Goal: Task Accomplishment & Management: Manage account settings

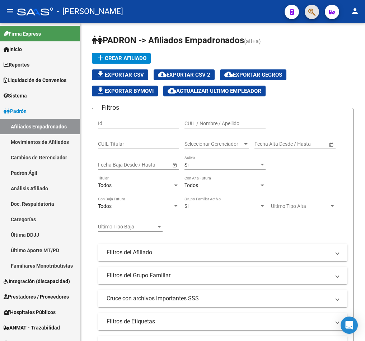
click at [308, 10] on button "button" at bounding box center [312, 12] width 14 height 14
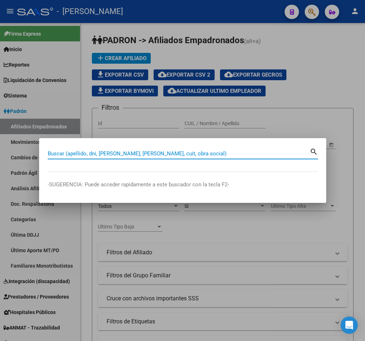
paste input "20267327298"
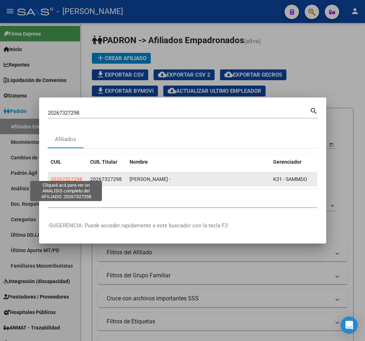
click at [75, 176] on span "20267327298" at bounding box center [67, 179] width 32 height 6
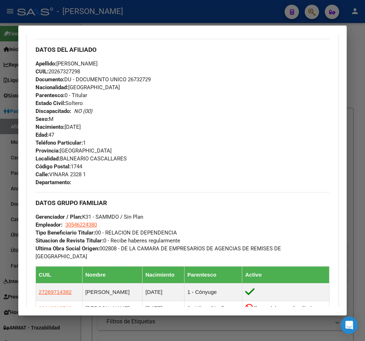
scroll to position [449, 0]
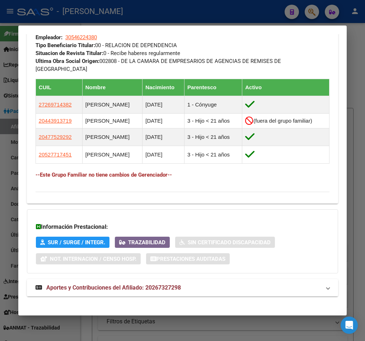
click at [189, 286] on mat-panel-title "Aportes y Contribuciones del Afiliado: 20267327298" at bounding box center [179, 287] width 286 height 9
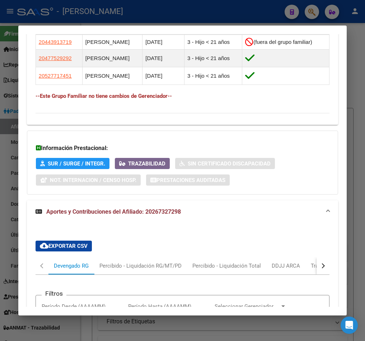
scroll to position [375, 0]
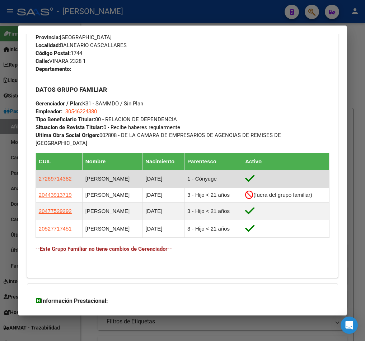
drag, startPoint x: 72, startPoint y: 172, endPoint x: 36, endPoint y: 174, distance: 36.7
click at [36, 174] on td "27269714382" at bounding box center [59, 179] width 47 height 18
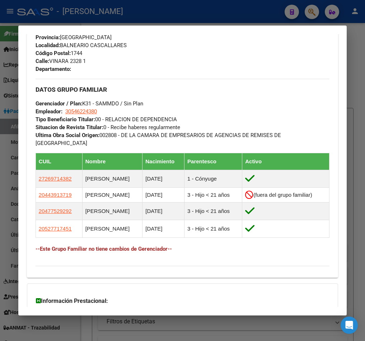
copy span "27269714382"
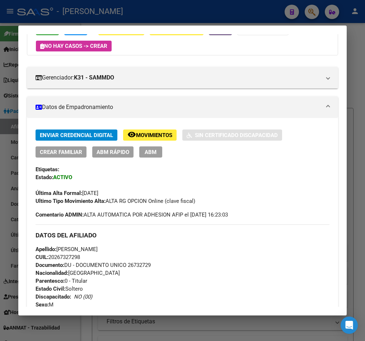
scroll to position [0, 0]
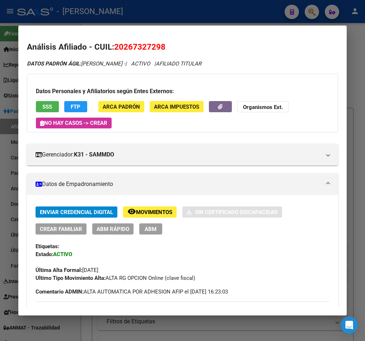
drag, startPoint x: 123, startPoint y: 47, endPoint x: 162, endPoint y: 46, distance: 38.5
click at [162, 46] on span "20267327298" at bounding box center [139, 46] width 51 height 9
copy span "26732729"
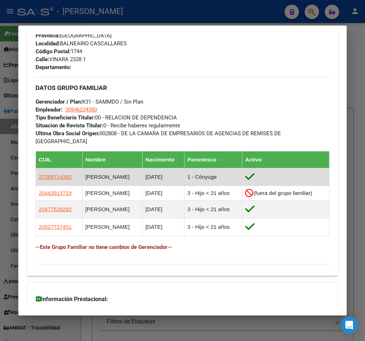
scroll to position [323, 0]
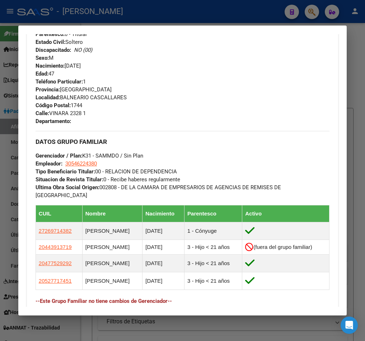
click at [9, 89] on div at bounding box center [182, 170] width 365 height 341
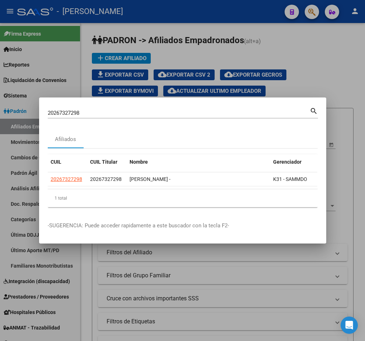
click at [96, 115] on div "20267327298 Buscar (apellido, dni, cuil, nro traspaso, cuit, obra social) search" at bounding box center [183, 115] width 271 height 19
click at [97, 113] on div "20267327298 Buscar (apellido, dni, cuil, nro traspaso, cuit, obra social)" at bounding box center [179, 112] width 262 height 11
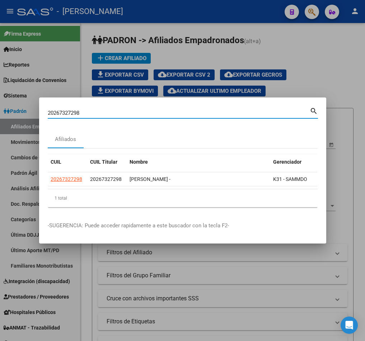
click at [98, 111] on input "20267327298" at bounding box center [179, 113] width 262 height 6
paste input "417041"
type input "20267417041"
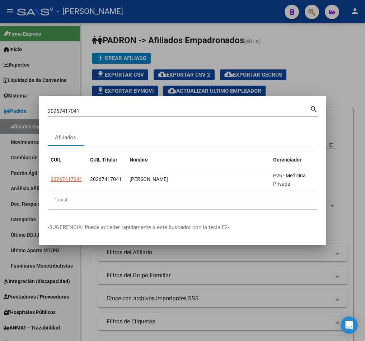
drag, startPoint x: 140, startPoint y: 185, endPoint x: 154, endPoint y: 185, distance: 14.0
click at [154, 185] on datatable-selection "20267417041 20267417041 HERNAN EZEQUIEL LOPEZ P26 - Medicina Privada" at bounding box center [183, 186] width 270 height 6
drag, startPoint x: 115, startPoint y: 184, endPoint x: 135, endPoint y: 188, distance: 20.4
click at [134, 187] on datatable-body "20267417041 20267417041 HERNAN EZEQUIEL LOPEZ P26 - Medicina Privada" at bounding box center [183, 180] width 270 height 20
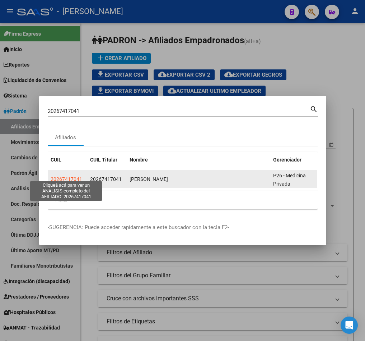
click at [73, 176] on span "20267417041" at bounding box center [67, 179] width 32 height 6
type textarea "20267417041"
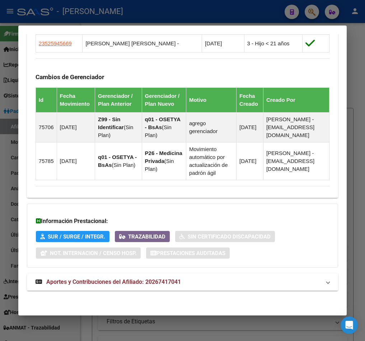
click at [156, 278] on span "Aportes y Contribuciones del Afiliado: 20267417041" at bounding box center [113, 281] width 135 height 7
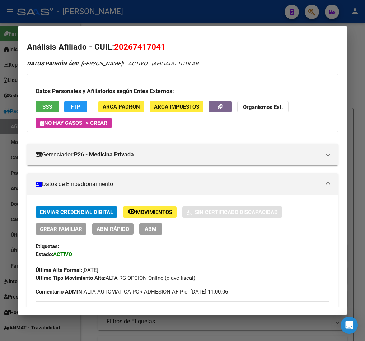
click at [150, 233] on button "ABM" at bounding box center [150, 228] width 23 height 11
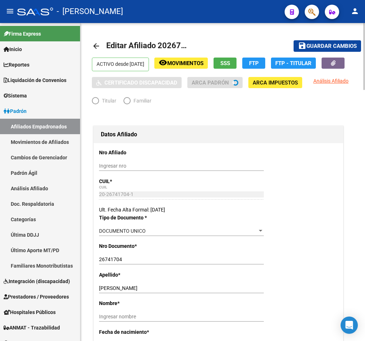
radio input "true"
type input "30-71068177-1"
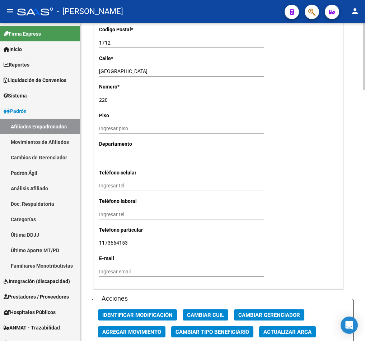
scroll to position [754, 0]
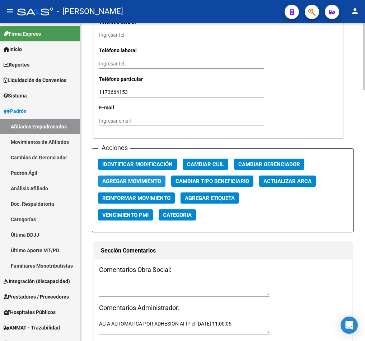
click at [144, 179] on span "Agregar Movimiento" at bounding box center [131, 181] width 59 height 6
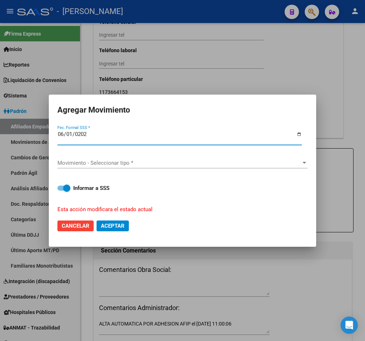
type input "2025-06-01"
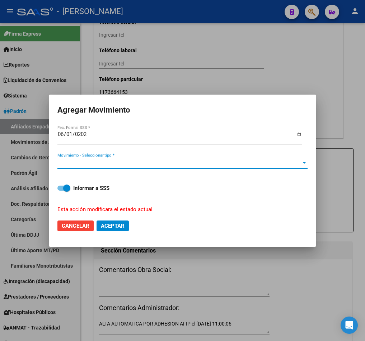
click at [158, 160] on span "Movimiento - Seleccionar tipo *" at bounding box center [179, 163] width 244 height 6
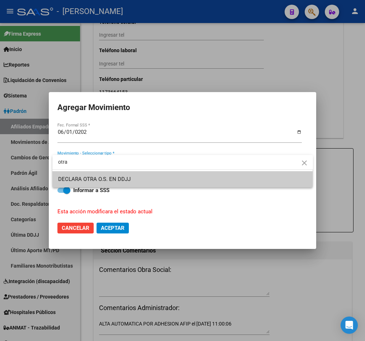
type input "otra"
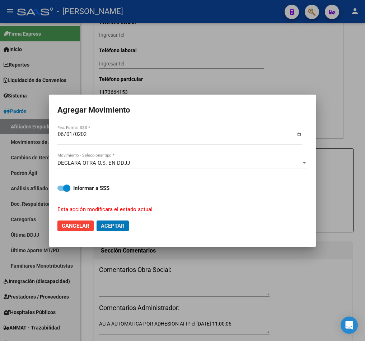
click at [97, 220] on button "Aceptar" at bounding box center [113, 225] width 32 height 11
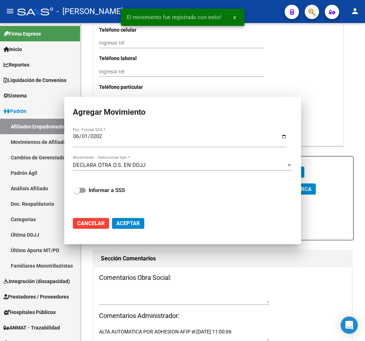
checkbox input "false"
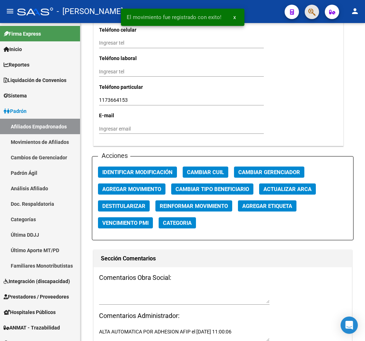
click at [305, 13] on button "button" at bounding box center [312, 12] width 14 height 14
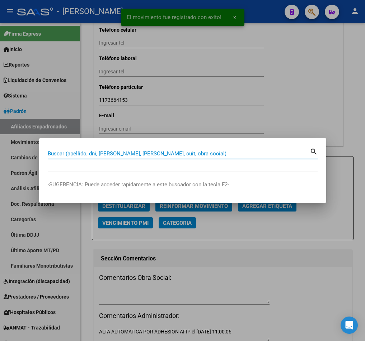
paste input "20267417041"
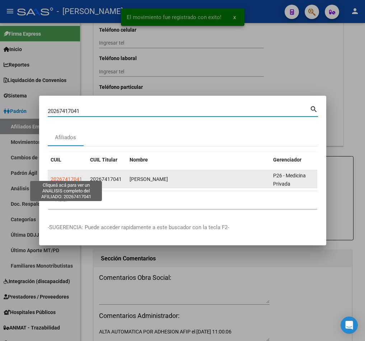
click at [71, 177] on span "20267417041" at bounding box center [67, 179] width 32 height 6
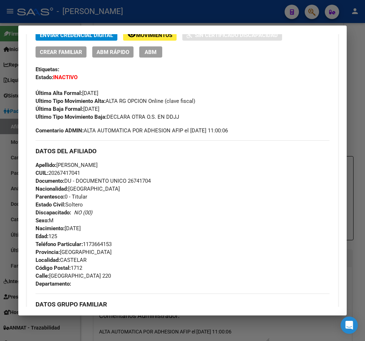
scroll to position [411, 0]
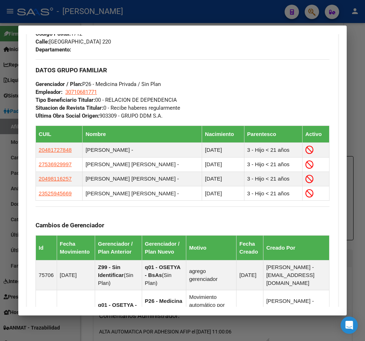
click at [4, 61] on div at bounding box center [182, 170] width 365 height 341
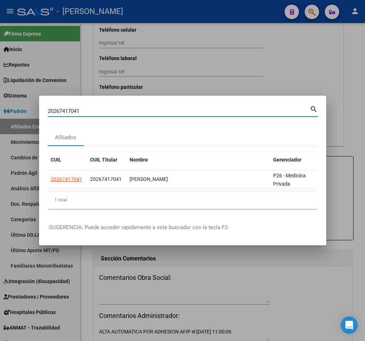
click at [122, 108] on input "20267417041" at bounding box center [179, 111] width 262 height 6
paste input "95859"
type input "20267495859"
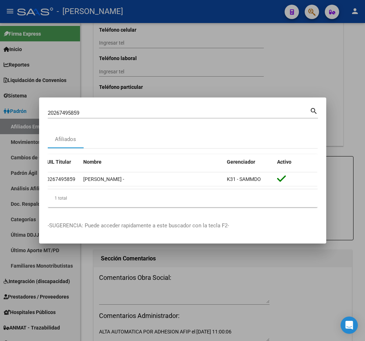
scroll to position [0, 0]
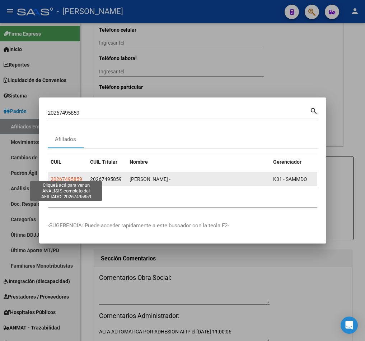
click at [77, 176] on span "20267495859" at bounding box center [67, 179] width 32 height 6
type textarea "20267495859"
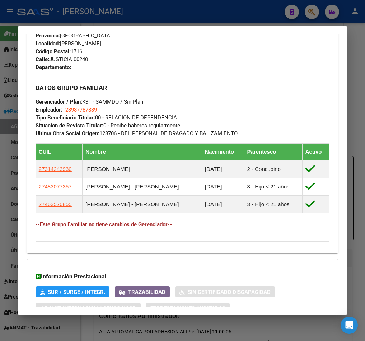
scroll to position [411, 0]
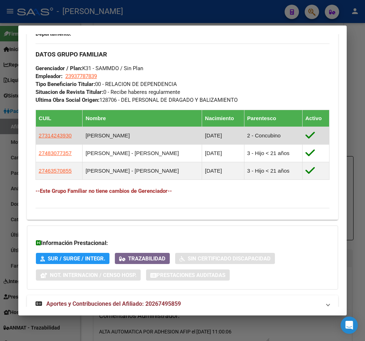
drag, startPoint x: 73, startPoint y: 134, endPoint x: 39, endPoint y: 139, distance: 34.9
click at [39, 139] on td "27314243930" at bounding box center [59, 136] width 47 height 18
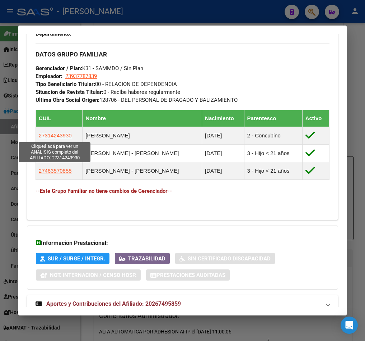
copy span "27314243930"
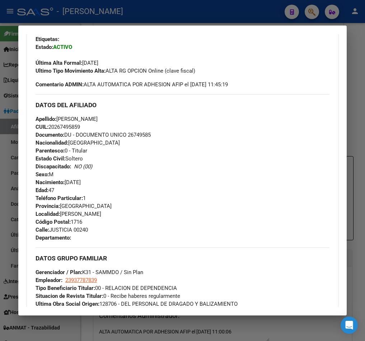
scroll to position [431, 0]
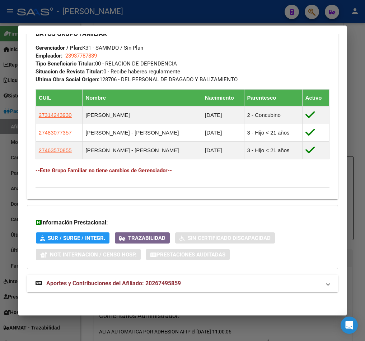
drag, startPoint x: 189, startPoint y: 288, endPoint x: 218, endPoint y: 263, distance: 38.5
click at [189, 287] on mat-panel-title "Aportes y Contribuciones del Afiliado: 20267495859" at bounding box center [179, 283] width 286 height 9
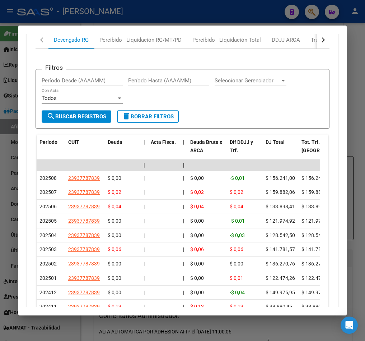
scroll to position [738, 0]
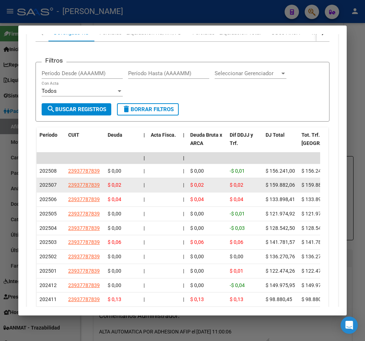
drag, startPoint x: 251, startPoint y: 200, endPoint x: 285, endPoint y: 193, distance: 33.7
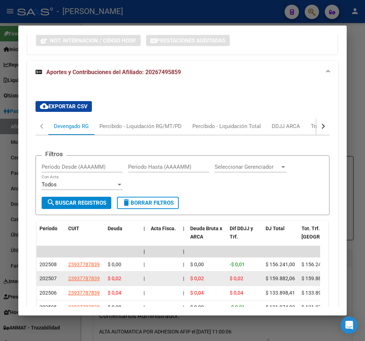
scroll to position [577, 0]
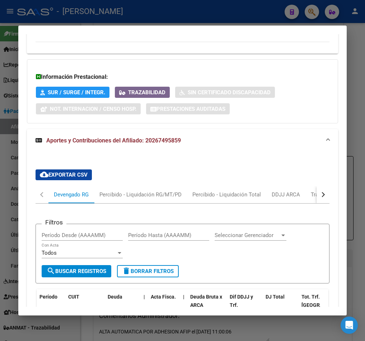
click at [317, 198] on button "button" at bounding box center [323, 194] width 13 height 17
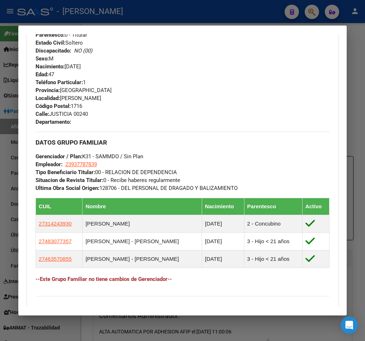
scroll to position [323, 0]
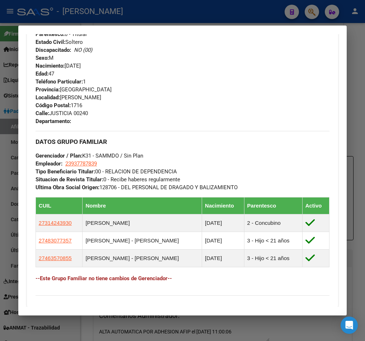
click at [9, 100] on div at bounding box center [182, 170] width 365 height 341
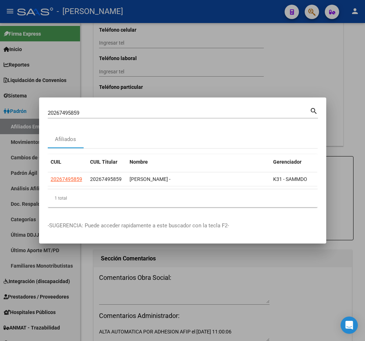
click at [111, 110] on input "20267495859" at bounding box center [179, 113] width 262 height 6
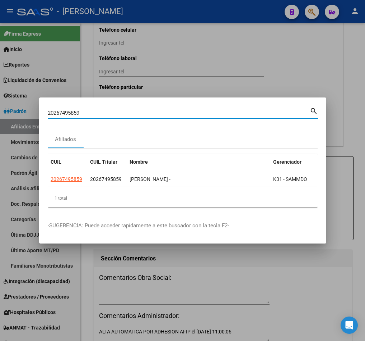
click at [111, 110] on input "20267495859" at bounding box center [179, 113] width 262 height 6
paste input "657492"
type input "20267657492"
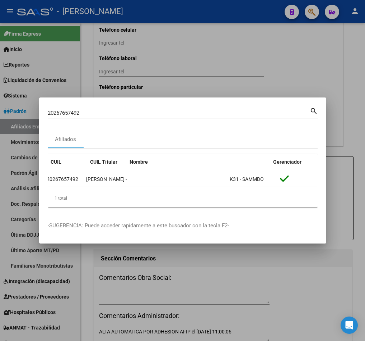
scroll to position [0, 0]
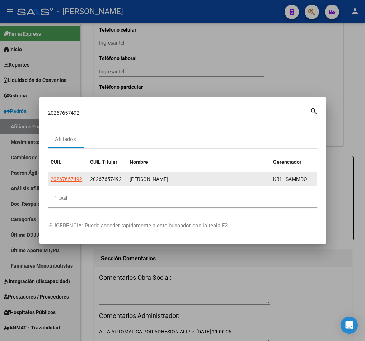
click at [81, 178] on app-link-go-to "20267657492" at bounding box center [67, 179] width 32 height 8
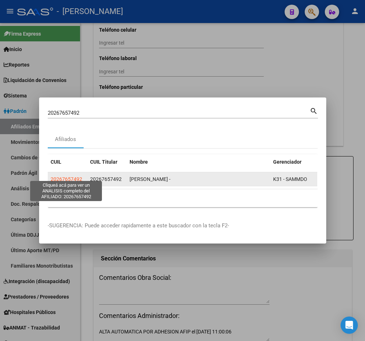
click at [75, 176] on span "20267657492" at bounding box center [67, 179] width 32 height 6
type textarea "20267657492"
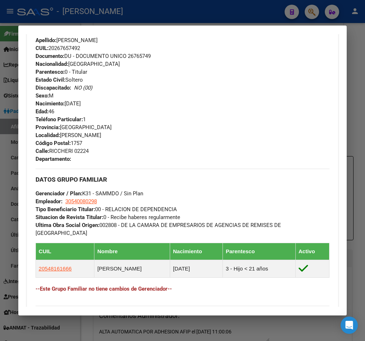
scroll to position [398, 0]
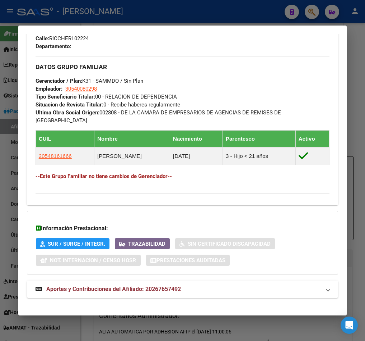
click at [186, 285] on mat-panel-title "Aportes y Contribuciones del Afiliado: 20267657492" at bounding box center [179, 289] width 286 height 9
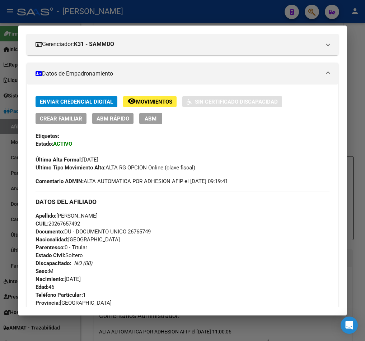
scroll to position [0, 0]
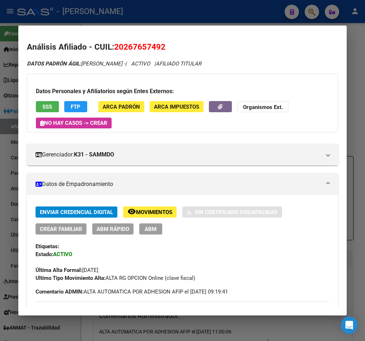
click at [134, 47] on span "20267657492" at bounding box center [139, 46] width 51 height 9
copy span "20267657492"
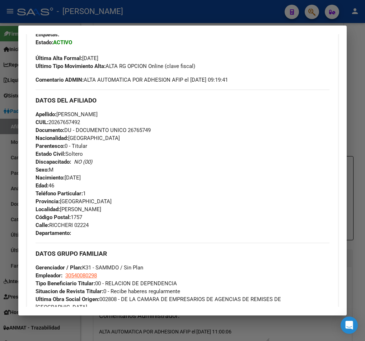
scroll to position [269, 0]
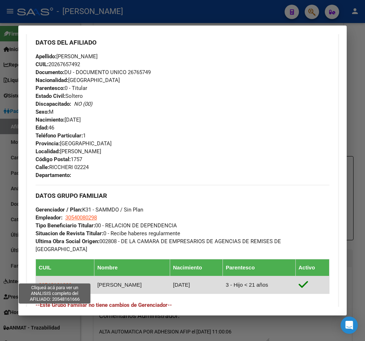
drag, startPoint x: 81, startPoint y: 275, endPoint x: 39, endPoint y: 276, distance: 41.7
click at [39, 276] on td "20548161666" at bounding box center [65, 285] width 59 height 18
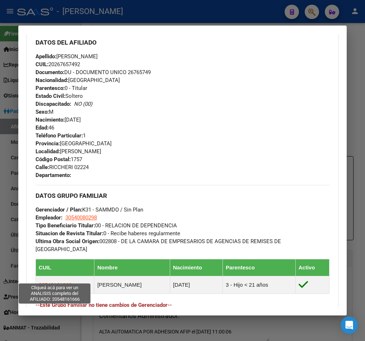
copy span "20548161666"
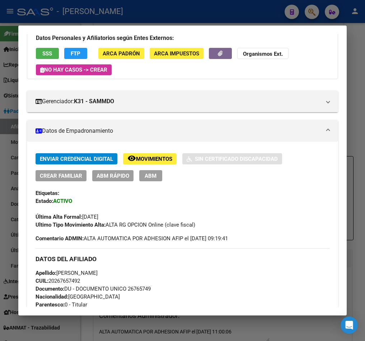
scroll to position [0, 0]
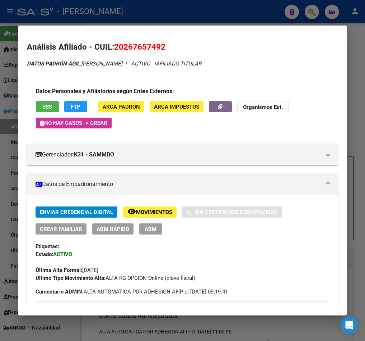
click at [15, 76] on div at bounding box center [182, 170] width 365 height 341
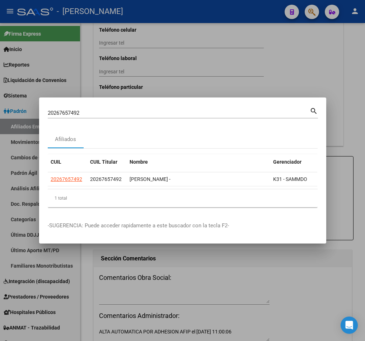
click at [101, 106] on div "20267657492 Buscar (apellido, dni, cuil, nro traspaso, cuit, obra social) search" at bounding box center [183, 112] width 271 height 12
drag, startPoint x: 101, startPoint y: 102, endPoint x: 102, endPoint y: 111, distance: 8.7
click at [101, 106] on div "20267657492 Buscar (apellido, dni, cuil, nro traspaso, cuit, obra social) search" at bounding box center [183, 112] width 271 height 12
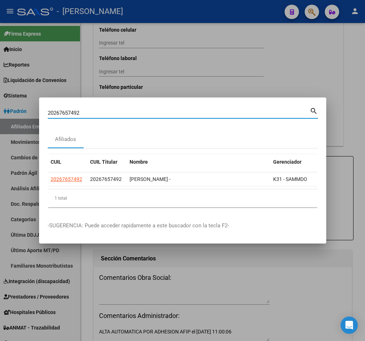
click at [102, 111] on input "20267657492" at bounding box center [179, 113] width 262 height 6
paste input "733210"
type input "20267733210"
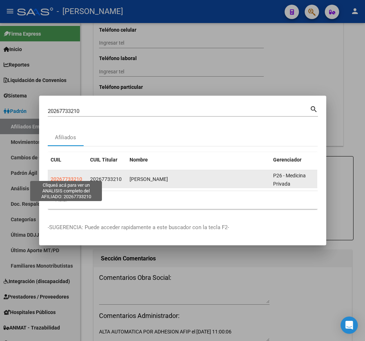
click at [71, 176] on span "20267733210" at bounding box center [67, 179] width 32 height 6
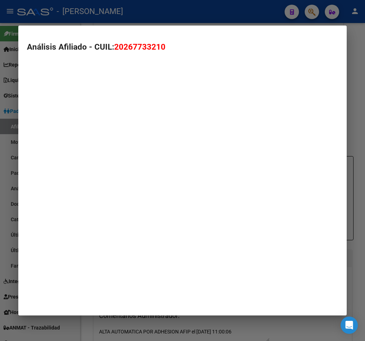
type textarea "20267733210"
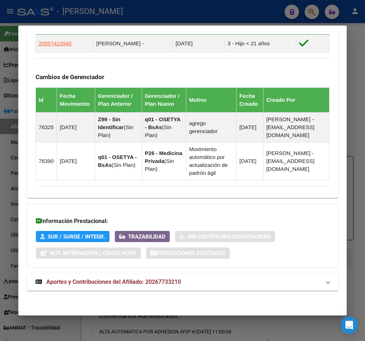
click at [185, 282] on mat-panel-title "Aportes y Contribuciones del Afiliado: 20267733210" at bounding box center [179, 281] width 286 height 9
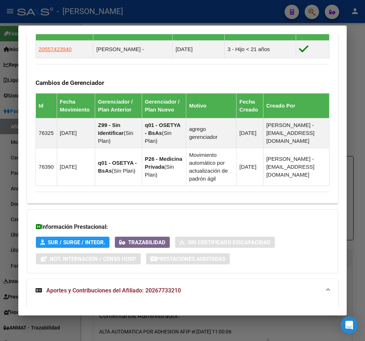
scroll to position [766, 0]
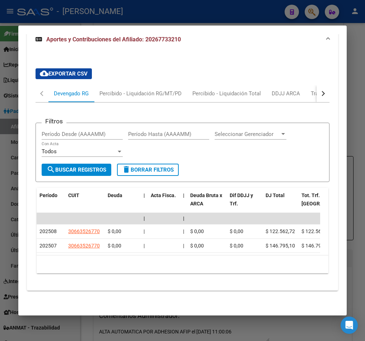
click at [317, 86] on button "button" at bounding box center [323, 93] width 13 height 17
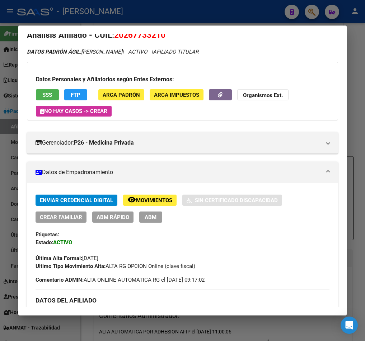
scroll to position [0, 0]
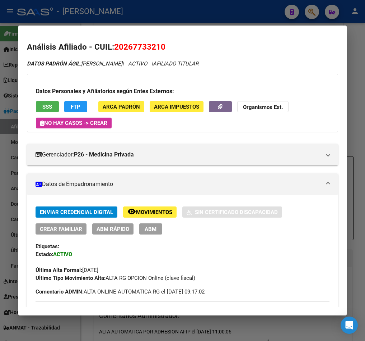
drag, startPoint x: 124, startPoint y: 46, endPoint x: 161, endPoint y: 45, distance: 36.7
click at [161, 45] on span "20267733210" at bounding box center [139, 46] width 51 height 9
copy span "26773321"
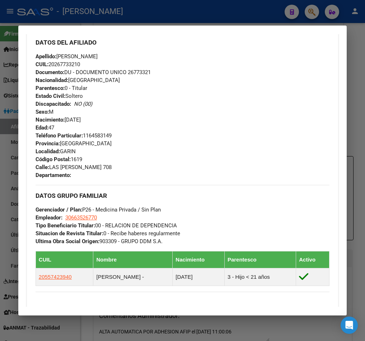
scroll to position [323, 0]
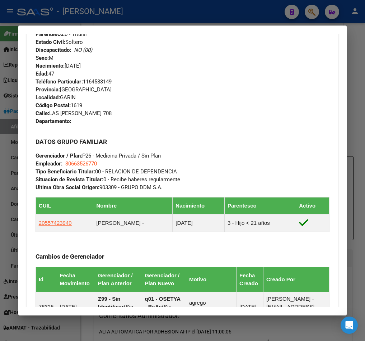
click at [1, 59] on div at bounding box center [182, 170] width 365 height 341
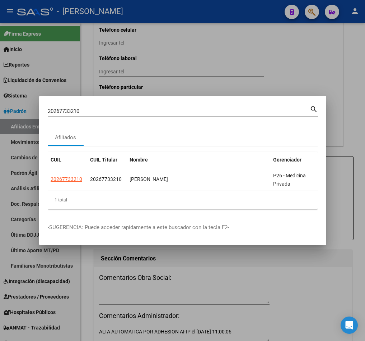
click at [125, 108] on input "20267733210" at bounding box center [179, 111] width 262 height 6
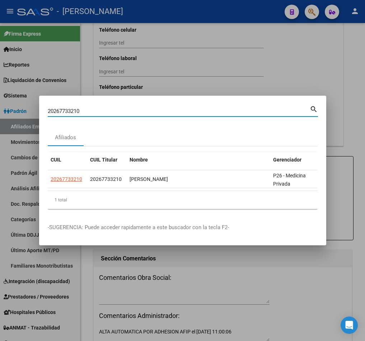
click at [125, 108] on input "20267733210" at bounding box center [179, 111] width 262 height 6
paste input "88532"
type input "20267885320"
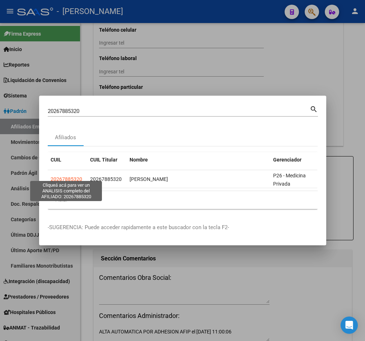
drag, startPoint x: 69, startPoint y: 175, endPoint x: 102, endPoint y: 185, distance: 34.1
click at [102, 185] on datatable-selection "20267885320 20267885320 GIMENEZ AGUSTIN ALBERTO P26 - Medicina Privada" at bounding box center [183, 186] width 270 height 6
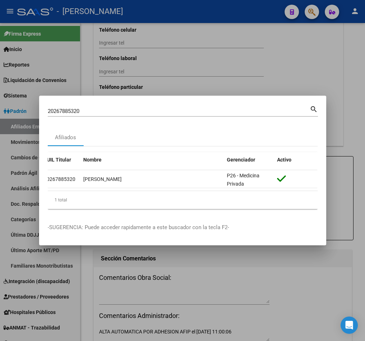
scroll to position [0, 0]
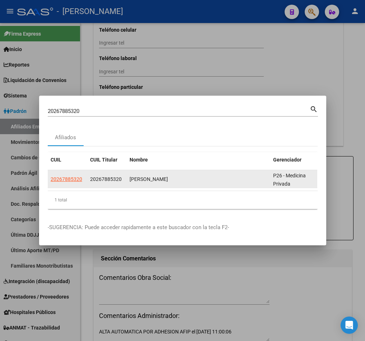
drag, startPoint x: 57, startPoint y: 179, endPoint x: 66, endPoint y: 176, distance: 8.7
click at [62, 178] on app-link-go-to "20267885320" at bounding box center [67, 179] width 32 height 8
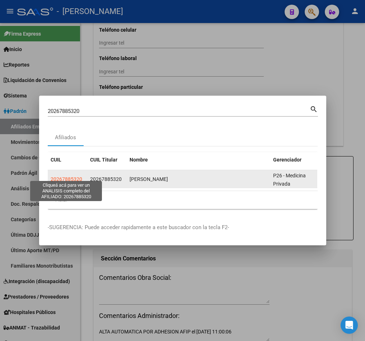
click at [68, 176] on span "20267885320" at bounding box center [67, 179] width 32 height 6
type textarea "20267885320"
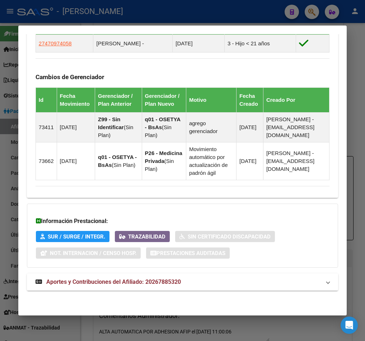
click at [221, 280] on mat-panel-title "Aportes y Contribuciones del Afiliado: 20267885320" at bounding box center [179, 281] width 286 height 9
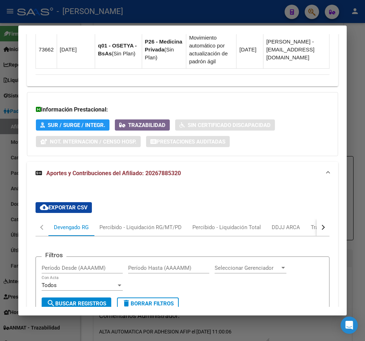
scroll to position [601, 0]
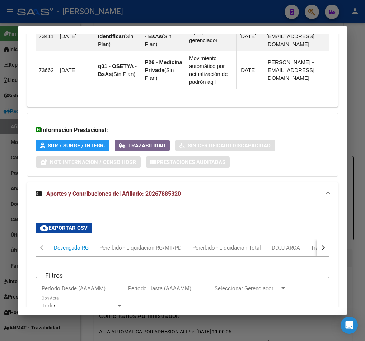
click at [316, 246] on div "cloud_download Exportar CSV Devengado RG Percibido - Liquidación RG/MT/PD Perci…" at bounding box center [183, 346] width 294 height 259
click at [320, 250] on div "button" at bounding box center [322, 247] width 5 height 5
click at [286, 251] on div "ARCA Relaciones Laborales" at bounding box center [272, 248] width 67 height 8
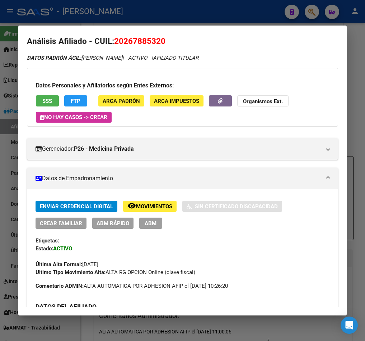
scroll to position [0, 0]
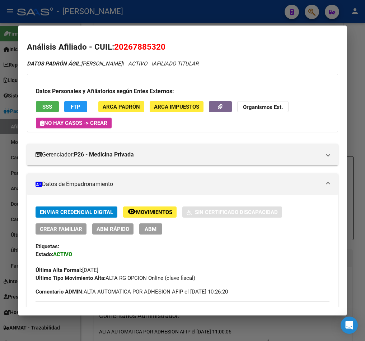
drag, startPoint x: 132, startPoint y: 45, endPoint x: 160, endPoint y: 47, distance: 27.8
click at [160, 47] on span "20267885320" at bounding box center [139, 46] width 51 height 9
copy span "26788532"
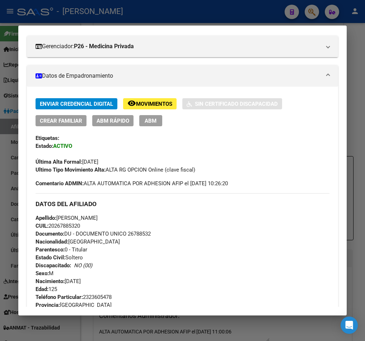
scroll to position [108, 0]
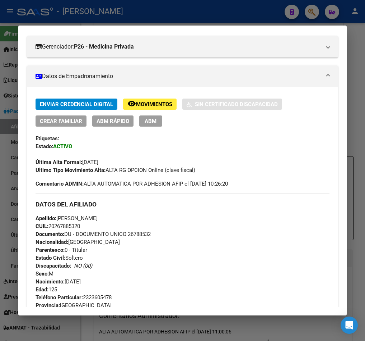
click at [151, 128] on div "Enviar Credencial Digital remove_red_eye Movimientos Sin Certificado Discapacid…" at bounding box center [183, 135] width 294 height 75
click at [154, 122] on span "ABM" at bounding box center [151, 121] width 12 height 6
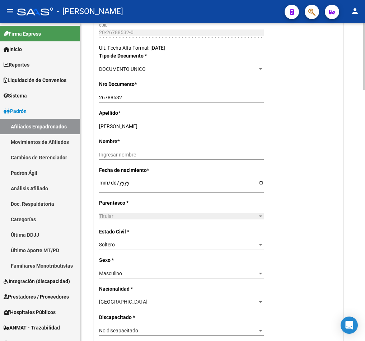
scroll to position [148, 0]
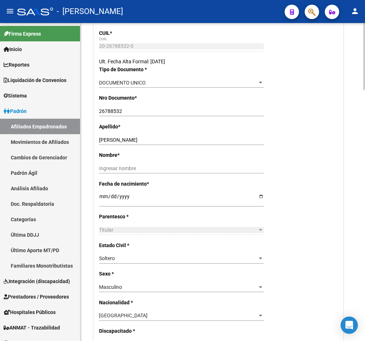
click at [138, 140] on input "GIMENEZ AGUSTIN ALBERTO" at bounding box center [181, 140] width 165 height 6
drag, startPoint x: 138, startPoint y: 140, endPoint x: 158, endPoint y: 140, distance: 19.8
click at [158, 140] on input "GIMENEZ AGUSTIN ALBERTO" at bounding box center [181, 140] width 165 height 6
type input "GIMENEZ"
click at [146, 167] on input "Ingresar nombre" at bounding box center [181, 168] width 165 height 6
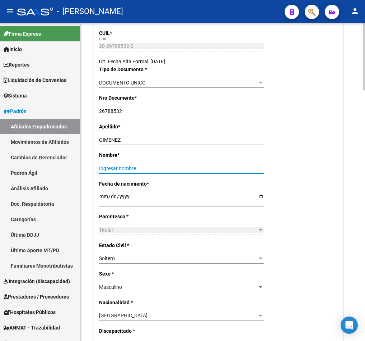
paste input "AGUSTIN ALBERTO"
type input "AGUSTIN ALBERTO"
click at [103, 196] on input "[DATE]" at bounding box center [181, 198] width 165 height 11
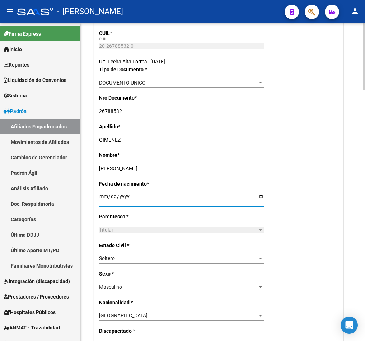
type input "1900-01-12"
type input "1978-06-12"
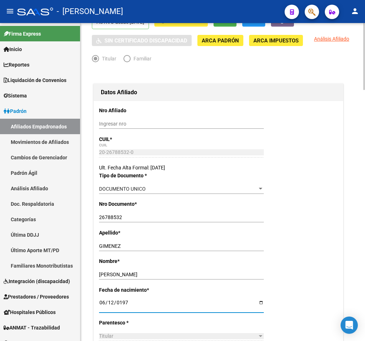
scroll to position [0, 0]
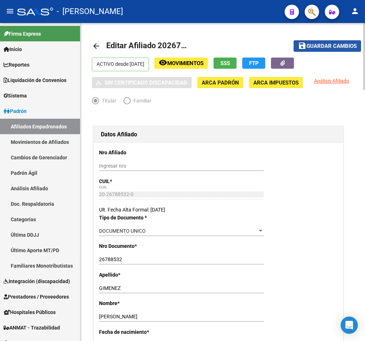
click at [312, 49] on span "Guardar cambios" at bounding box center [332, 46] width 50 height 6
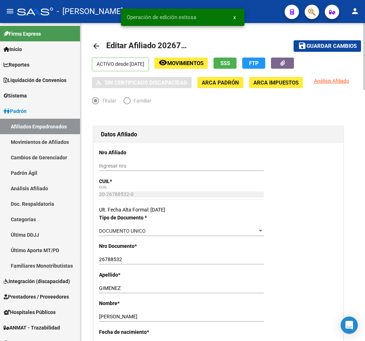
click at [170, 43] on span "Editar Afiliado 20267885320" at bounding box center [157, 45] width 103 height 9
copy h1 "20267885320"
click at [310, 7] on span "button" at bounding box center [312, 12] width 7 height 15
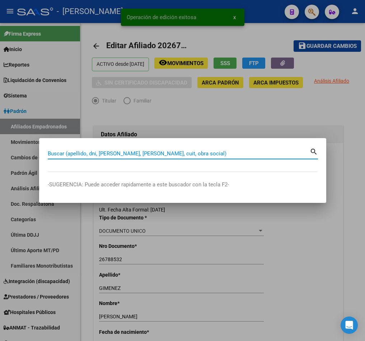
paste input "20267885320"
type input "20267885320"
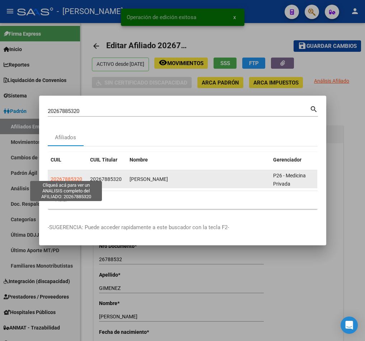
click at [68, 177] on span "20267885320" at bounding box center [67, 179] width 32 height 6
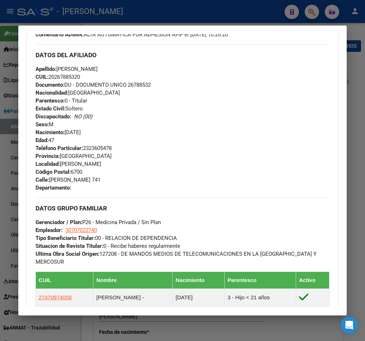
scroll to position [195, 0]
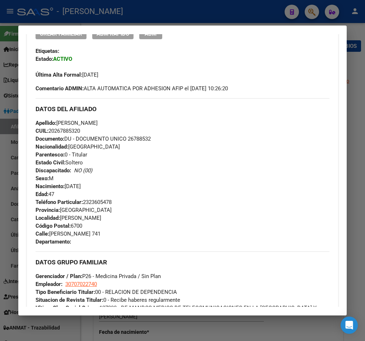
drag, startPoint x: 251, startPoint y: 87, endPoint x: 251, endPoint y: 100, distance: 12.9
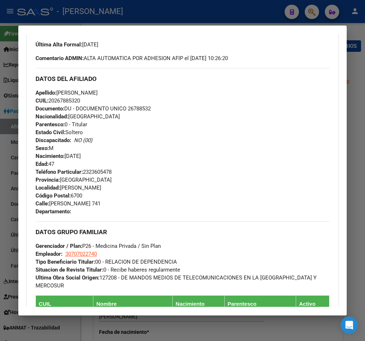
scroll to position [227, 0]
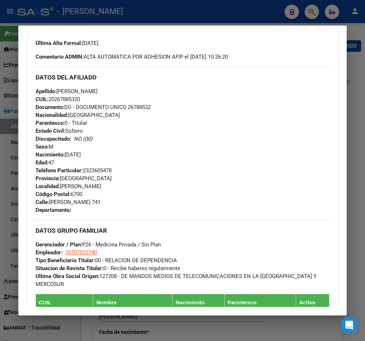
click at [83, 257] on strong "Tipo Beneficiario Titular:" at bounding box center [66, 260] width 60 height 6
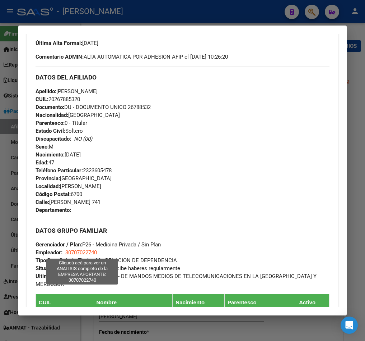
click at [82, 252] on span "30707022740" at bounding box center [81, 252] width 32 height 6
type textarea "30707022740"
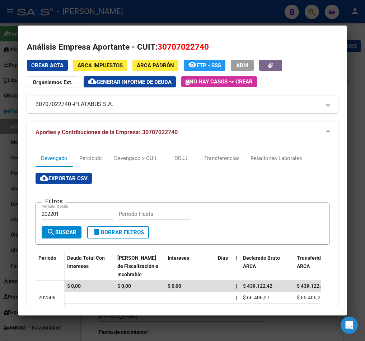
click at [12, 109] on div at bounding box center [182, 170] width 365 height 341
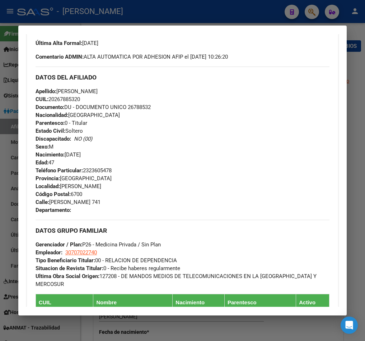
scroll to position [281, 0]
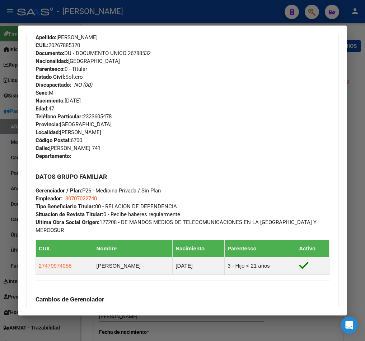
click at [14, 106] on div at bounding box center [182, 170] width 365 height 341
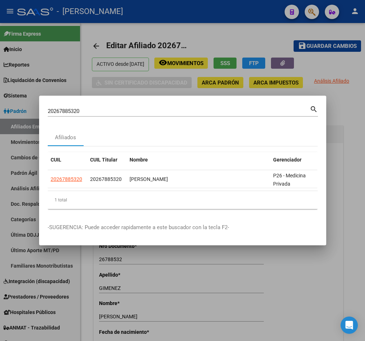
click at [140, 109] on input "20267885320" at bounding box center [179, 111] width 262 height 6
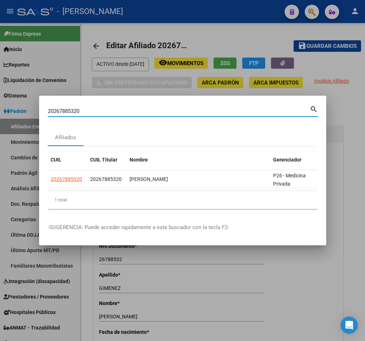
click at [140, 109] on input "20267885320" at bounding box center [179, 111] width 262 height 6
paste input "750336425"
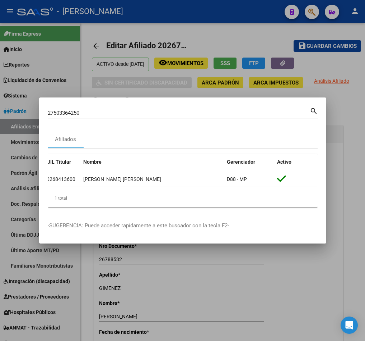
scroll to position [0, 0]
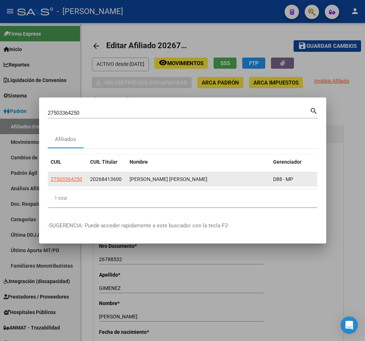
drag, startPoint x: 70, startPoint y: 175, endPoint x: 98, endPoint y: 178, distance: 28.2
click at [98, 178] on div "27503364250 20268413600 MOLINA SHEILA CAMILA D88 - MP" at bounding box center [206, 179] width 316 height 14
click at [98, 178] on div "20268413600" at bounding box center [107, 179] width 34 height 8
click at [115, 176] on span "20268413600" at bounding box center [106, 179] width 32 height 6
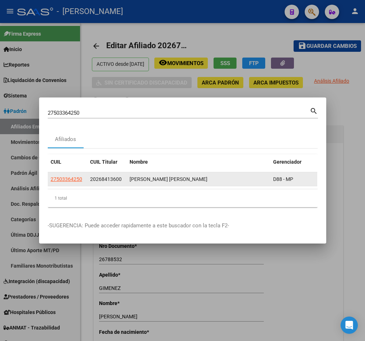
click at [115, 176] on span "20268413600" at bounding box center [106, 179] width 32 height 6
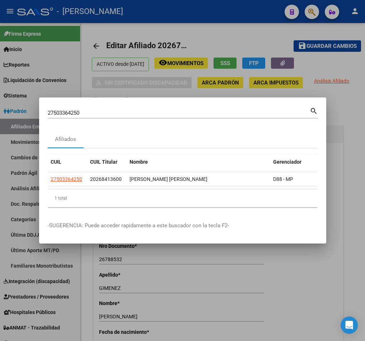
click at [105, 110] on input "27503364250" at bounding box center [179, 113] width 262 height 6
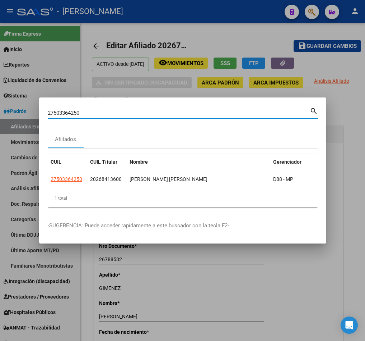
click at [105, 110] on input "27503364250" at bounding box center [179, 113] width 262 height 6
paste input "026841360"
type input "20268413600"
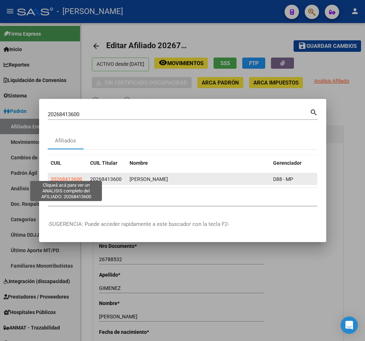
click at [72, 176] on span "20268413600" at bounding box center [67, 179] width 32 height 6
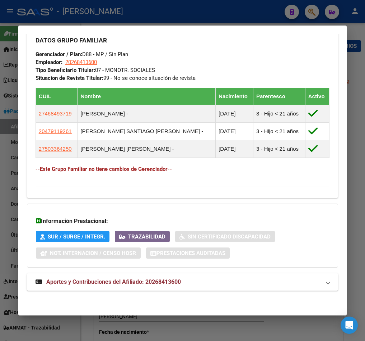
scroll to position [450, 0]
click at [209, 278] on mat-panel-title "Aportes y Contribuciones del Afiliado: 20268413600" at bounding box center [179, 281] width 286 height 9
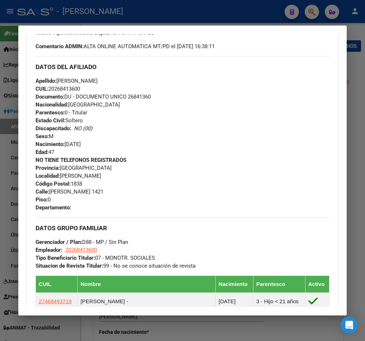
scroll to position [320, 0]
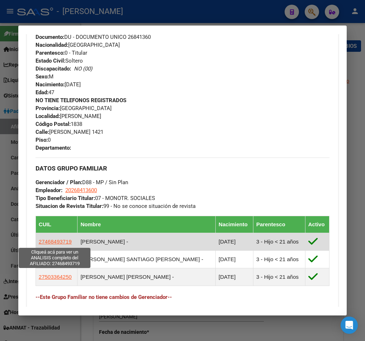
click at [67, 243] on span "27468493719" at bounding box center [55, 241] width 33 height 6
type textarea "27468493719"
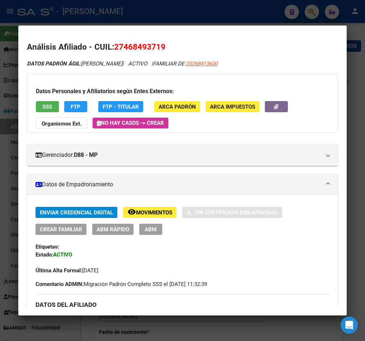
click at [157, 232] on button "ABM" at bounding box center [150, 228] width 23 height 11
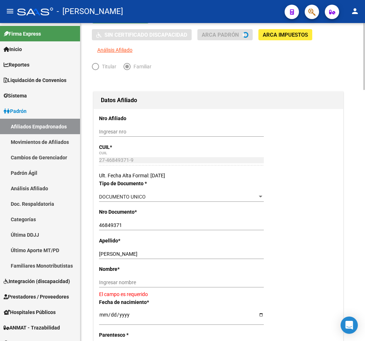
scroll to position [108, 0]
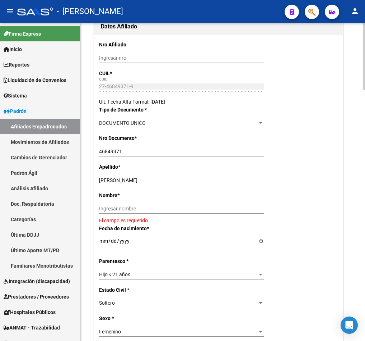
click at [130, 183] on input "MOLINA DAIANA NOEMI" at bounding box center [181, 180] width 165 height 6
drag, startPoint x: 130, startPoint y: 191, endPoint x: 137, endPoint y: 192, distance: 7.0
click at [137, 183] on input "MOLINA DAIANA NOEMI" at bounding box center [181, 180] width 165 height 6
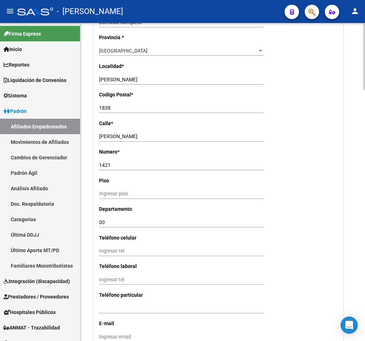
scroll to position [754, 0]
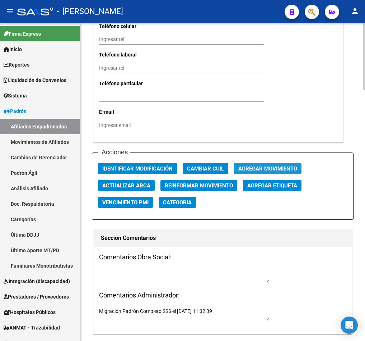
click at [289, 172] on span "Agregar Movimiento" at bounding box center [268, 168] width 59 height 6
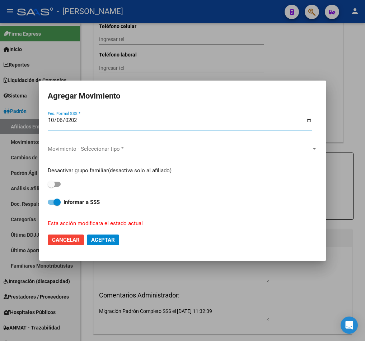
type input "[DATE]"
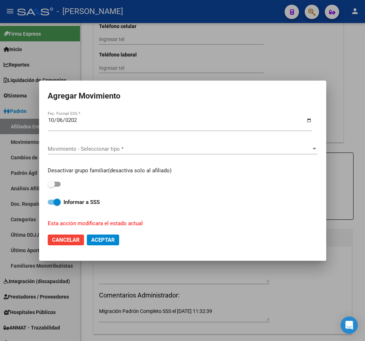
click at [131, 144] on div "Movimiento - Seleccionar tipo * Movimiento - Seleccionar tipo *" at bounding box center [183, 148] width 270 height 11
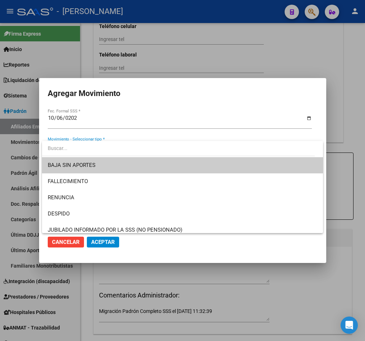
click at [103, 162] on span "BAJA SIN APORTES" at bounding box center [182, 165] width 269 height 16
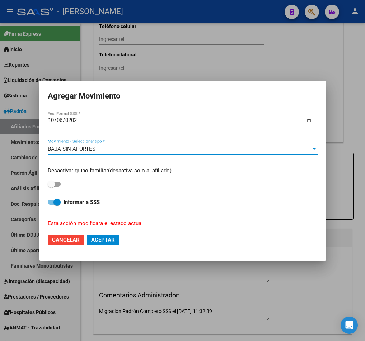
click at [60, 189] on div "Desactivar grupo familiar(desactiva solo al afiliado) Informar a SSS Esta acció…" at bounding box center [183, 194] width 270 height 66
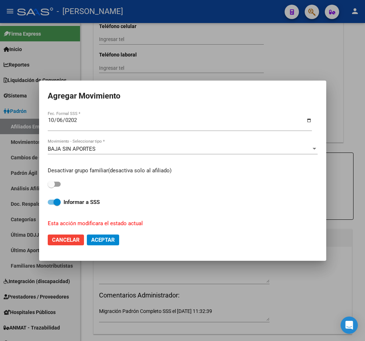
click at [57, 182] on span at bounding box center [54, 183] width 13 height 5
click at [51, 186] on input "checkbox" at bounding box center [51, 186] width 0 height 0
checkbox input "true"
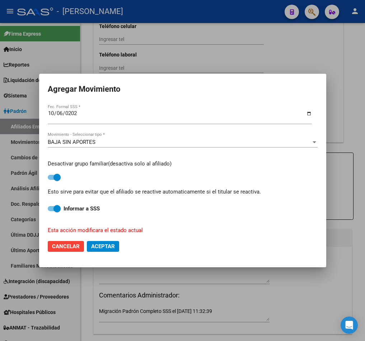
click at [96, 246] on span "Aceptar" at bounding box center [103, 246] width 24 height 6
checkbox input "false"
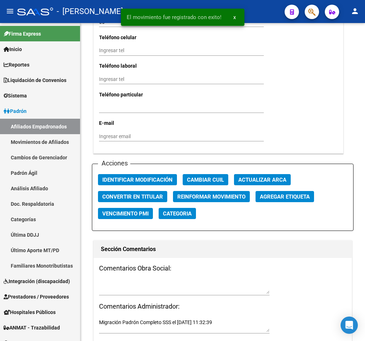
click at [308, 4] on div at bounding box center [309, 11] width 20 height 15
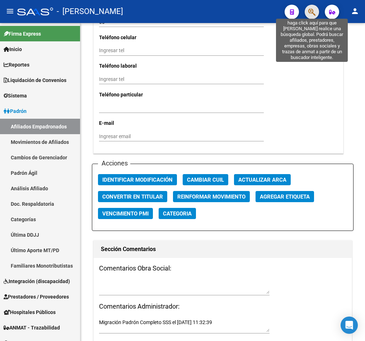
click at [311, 9] on icon "button" at bounding box center [312, 12] width 7 height 8
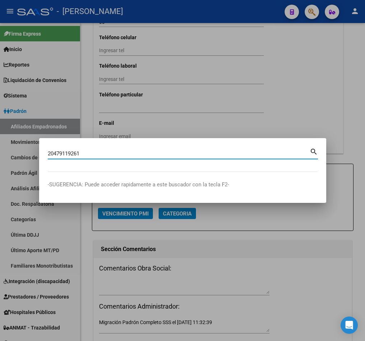
type input "20479119261"
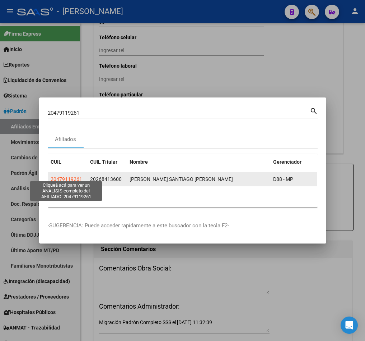
click at [73, 176] on span "20479119261" at bounding box center [67, 179] width 32 height 6
type textarea "20479119261"
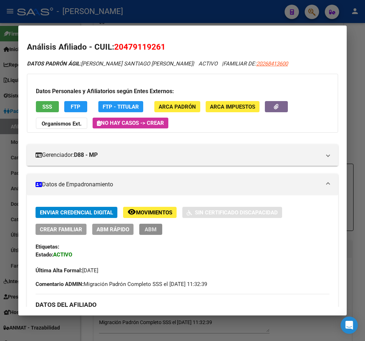
click at [154, 228] on span "ABM" at bounding box center [151, 229] width 12 height 6
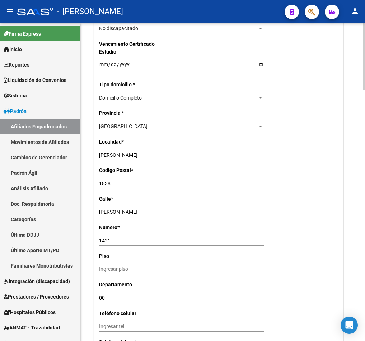
scroll to position [701, 0]
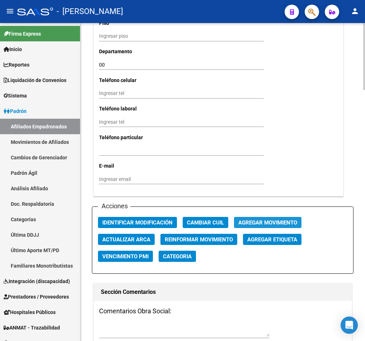
click at [268, 226] on span "Agregar Movimiento" at bounding box center [268, 222] width 59 height 6
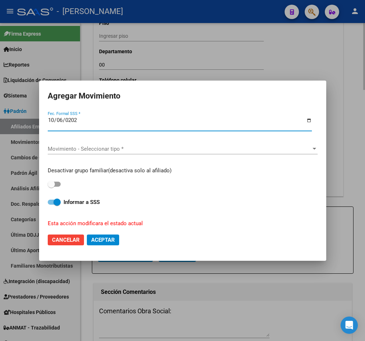
type input "[DATE]"
click at [227, 149] on span "Movimiento - Seleccionar tipo *" at bounding box center [180, 149] width 264 height 6
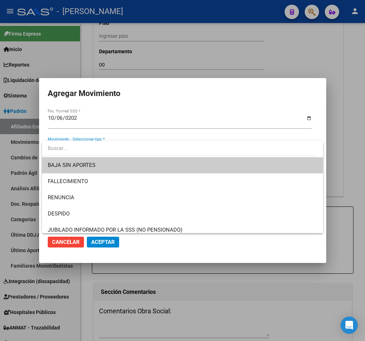
click at [194, 161] on span "BAJA SIN APORTES" at bounding box center [182, 165] width 269 height 16
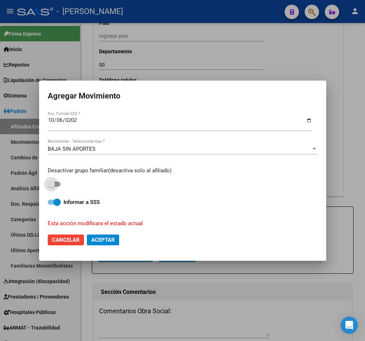
click at [49, 187] on span at bounding box center [51, 183] width 7 height 7
click at [51, 187] on input "checkbox" at bounding box center [51, 186] width 0 height 0
checkbox input "true"
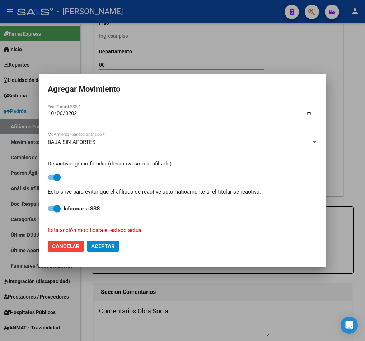
click at [110, 245] on span "Aceptar" at bounding box center [103, 246] width 24 height 6
checkbox input "false"
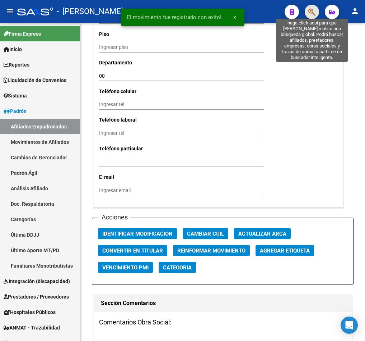
click at [313, 9] on icon "button" at bounding box center [312, 12] width 7 height 8
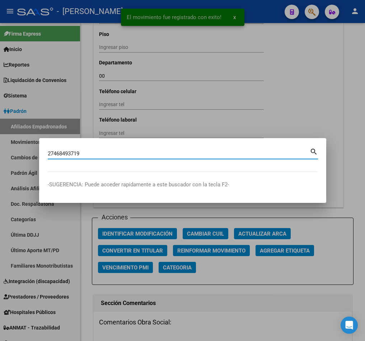
type input "27468493719"
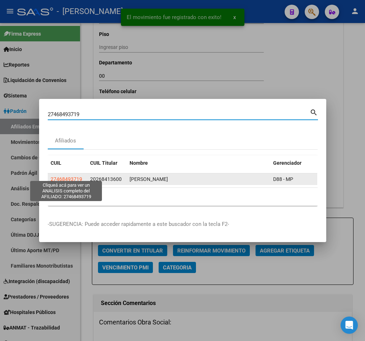
click at [65, 176] on span "27468493719" at bounding box center [67, 179] width 32 height 6
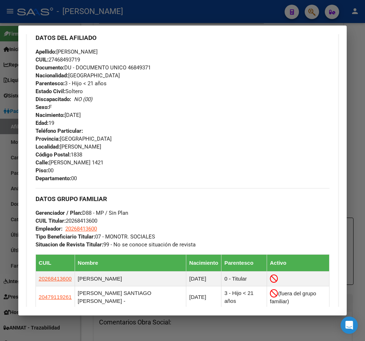
scroll to position [377, 0]
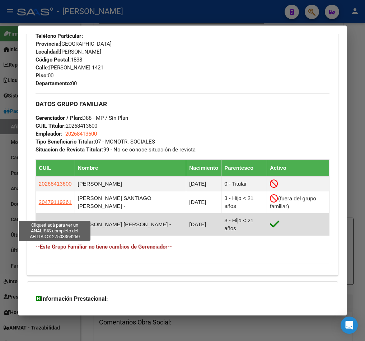
click at [68, 221] on span "27503364250" at bounding box center [55, 224] width 33 height 6
type textarea "27503364250"
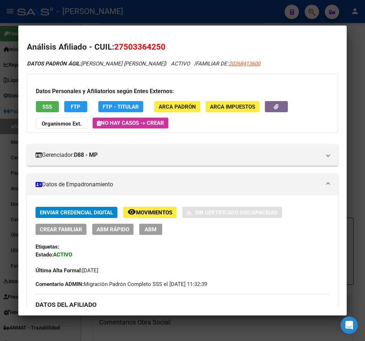
click at [153, 226] on span "ABM" at bounding box center [151, 229] width 12 height 6
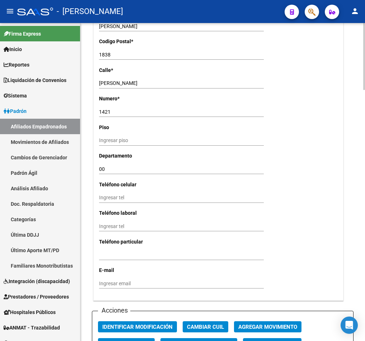
scroll to position [701, 0]
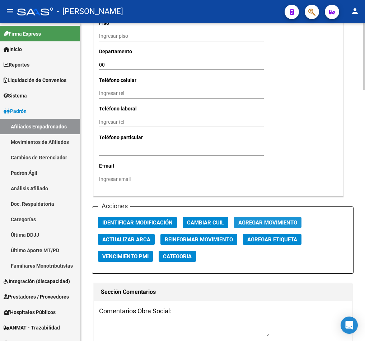
click at [282, 226] on span "Agregar Movimiento" at bounding box center [268, 222] width 59 height 6
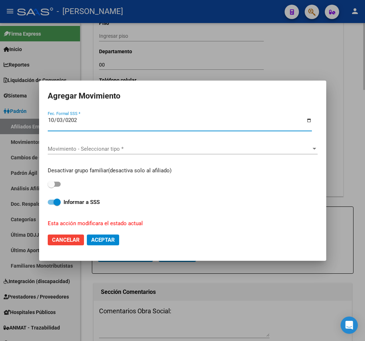
type input "2025-10-03"
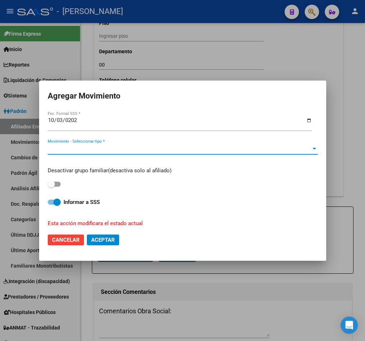
click at [216, 157] on div "Movimiento - Seleccionar tipo * Movimiento - Seleccionar tipo *" at bounding box center [183, 152] width 270 height 18
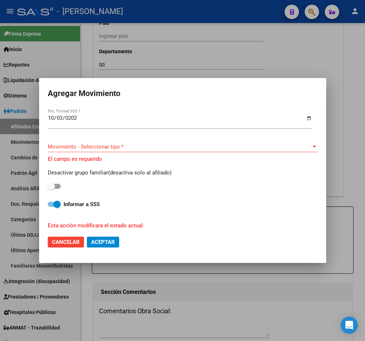
click at [216, 146] on span "Movimiento - Seleccionar tipo *" at bounding box center [180, 146] width 264 height 6
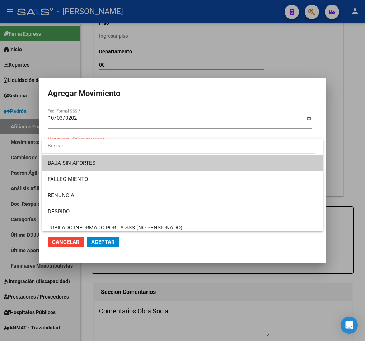
click at [199, 168] on span "BAJA SIN APORTES" at bounding box center [182, 163] width 269 height 16
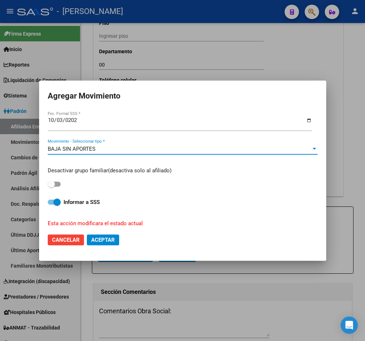
drag, startPoint x: 56, startPoint y: 181, endPoint x: 65, endPoint y: 204, distance: 24.4
click at [56, 184] on span at bounding box center [54, 183] width 13 height 5
click at [51, 186] on input "checkbox" at bounding box center [51, 186] width 0 height 0
checkbox input "true"
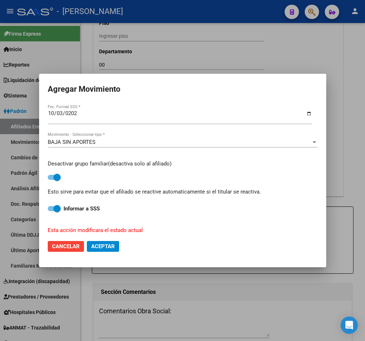
click at [99, 248] on span "Aceptar" at bounding box center [103, 246] width 24 height 6
checkbox input "false"
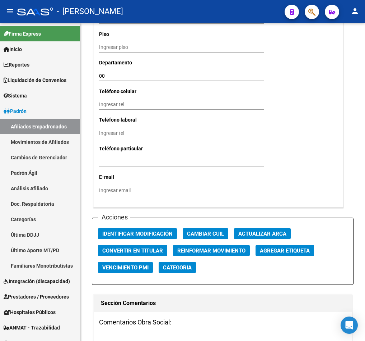
click at [316, 12] on button "button" at bounding box center [312, 12] width 14 height 14
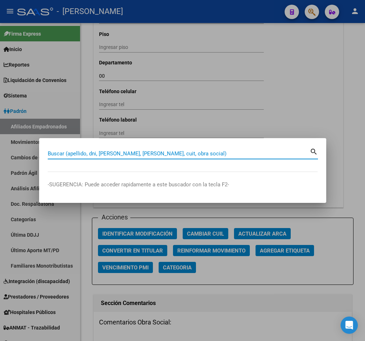
paste input "27583732638"
type input "27583732638"
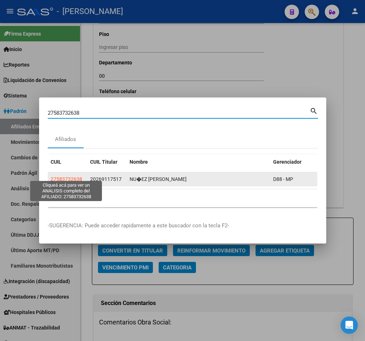
click at [74, 176] on span "27583732638" at bounding box center [67, 179] width 32 height 6
type textarea "27583732638"
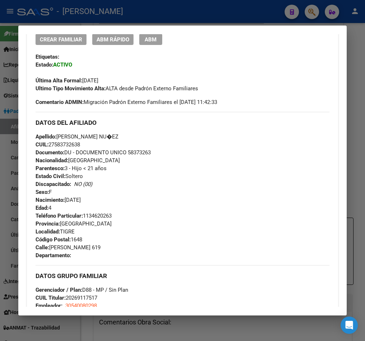
scroll to position [374, 0]
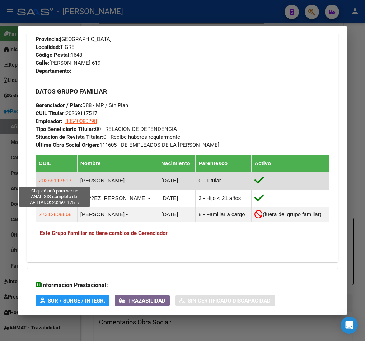
drag, startPoint x: 74, startPoint y: 183, endPoint x: 39, endPoint y: 180, distance: 35.3
click at [39, 180] on tr "20269117517 NUÑEZ - DARIO ALEJANDRO 02/09/1978 0 - Titular" at bounding box center [183, 181] width 294 height 18
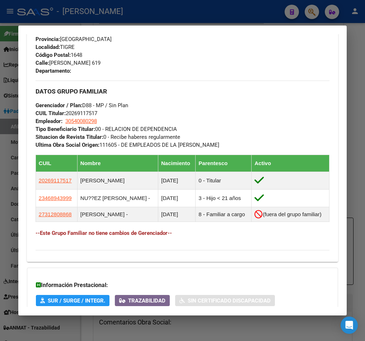
copy span "20269117517"
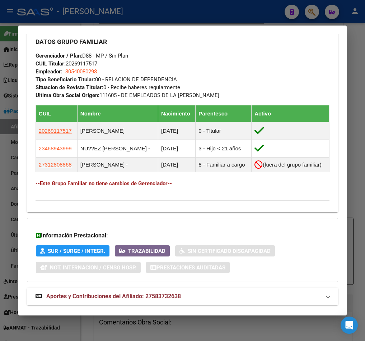
scroll to position [456, 0]
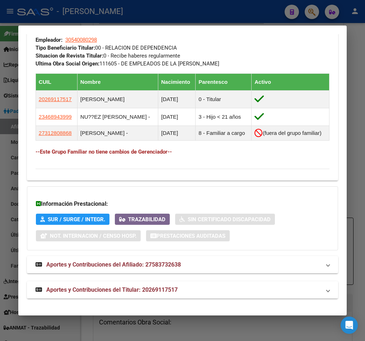
click at [205, 291] on mat-panel-title "Aportes y Contribuciones del Titular: 20269117517" at bounding box center [179, 289] width 286 height 9
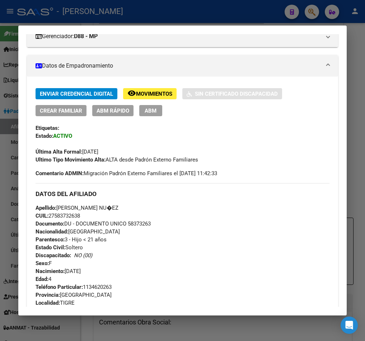
scroll to position [0, 0]
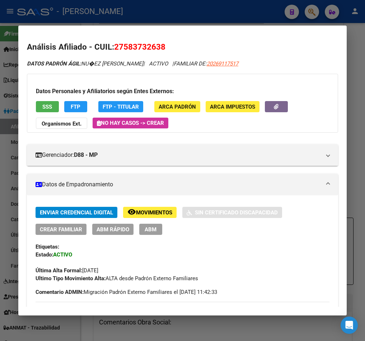
click at [129, 45] on span "27583732638" at bounding box center [139, 46] width 51 height 9
click at [136, 45] on span "27583732638" at bounding box center [139, 46] width 51 height 9
drag, startPoint x: 131, startPoint y: 48, endPoint x: 159, endPoint y: 48, distance: 28.0
click at [159, 48] on span "27583732638" at bounding box center [139, 46] width 51 height 9
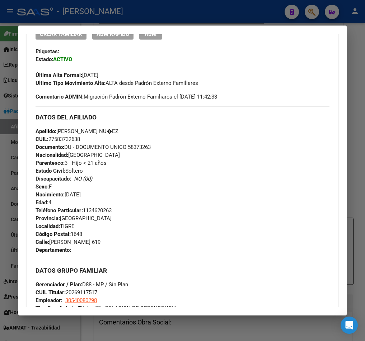
scroll to position [216, 0]
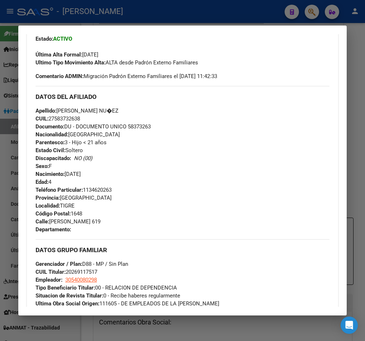
click at [0, 59] on div at bounding box center [182, 170] width 365 height 341
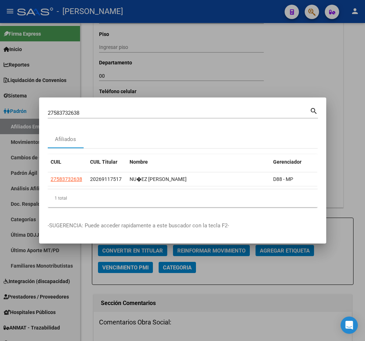
click at [8, 75] on div at bounding box center [182, 170] width 365 height 341
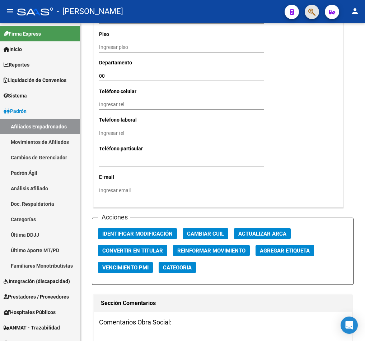
click at [309, 17] on span "button" at bounding box center [312, 12] width 7 height 15
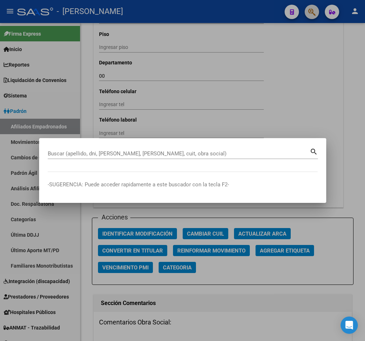
paste input "58373263"
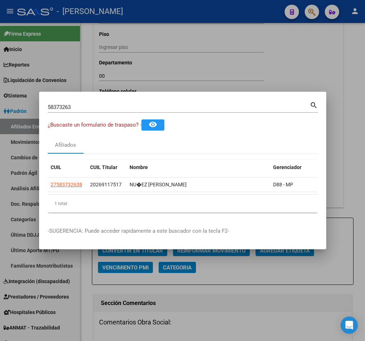
click at [156, 104] on input "58373263" at bounding box center [179, 107] width 262 height 6
paste input "20269200171"
type input "20269200171"
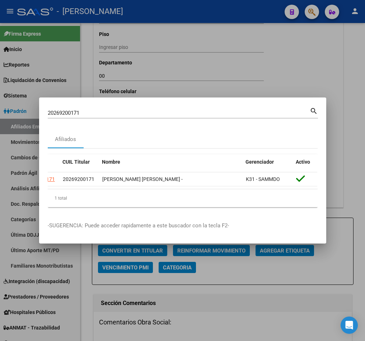
scroll to position [0, 0]
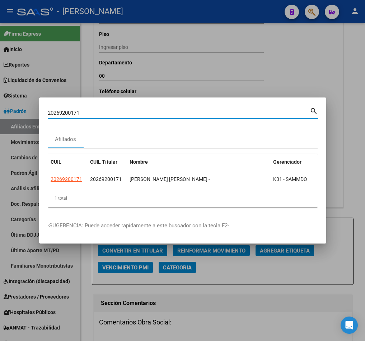
click at [106, 110] on input "20269200171" at bounding box center [179, 113] width 262 height 6
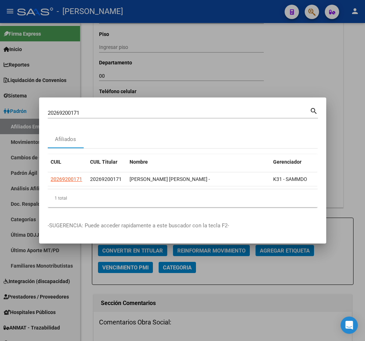
click at [141, 200] on div "1 total" at bounding box center [183, 198] width 270 height 18
drag, startPoint x: 111, startPoint y: 195, endPoint x: 102, endPoint y: 193, distance: 9.0
click at [102, 193] on div "1 total" at bounding box center [183, 198] width 270 height 18
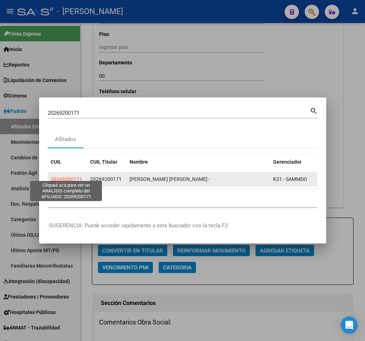
click at [70, 177] on span "20269200171" at bounding box center [67, 179] width 32 height 6
type textarea "20269200171"
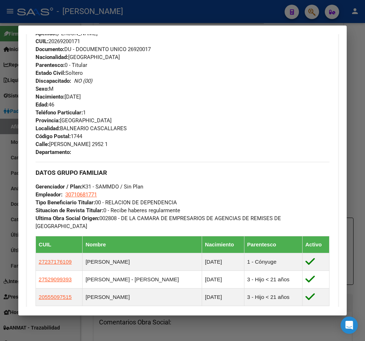
scroll to position [287, 0]
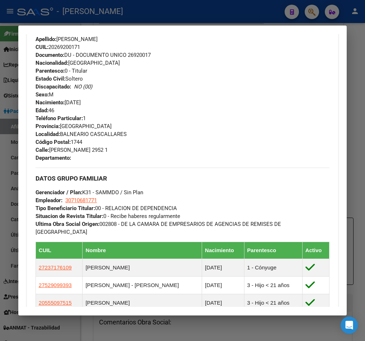
drag, startPoint x: 205, startPoint y: 162, endPoint x: 209, endPoint y: 149, distance: 13.8
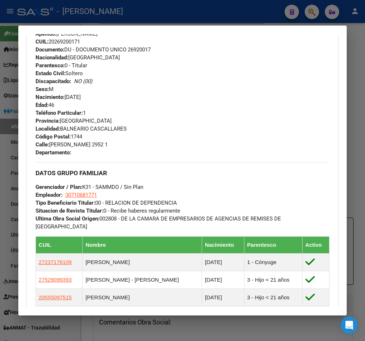
drag, startPoint x: 210, startPoint y: 149, endPoint x: 214, endPoint y: 157, distance: 8.7
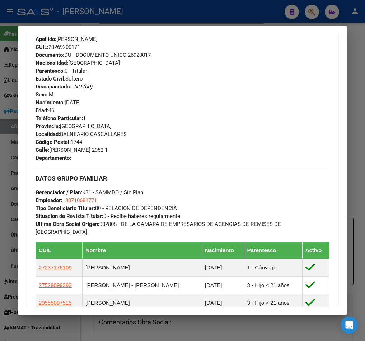
drag, startPoint x: 221, startPoint y: 146, endPoint x: 222, endPoint y: 142, distance: 4.0
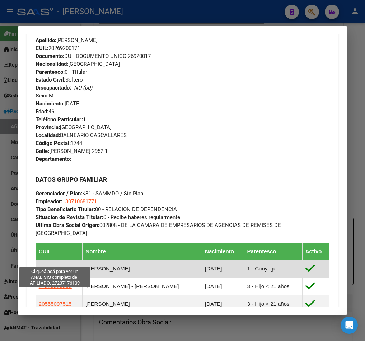
drag, startPoint x: 79, startPoint y: 261, endPoint x: 39, endPoint y: 260, distance: 39.9
click at [39, 260] on td "27237176109" at bounding box center [59, 269] width 47 height 18
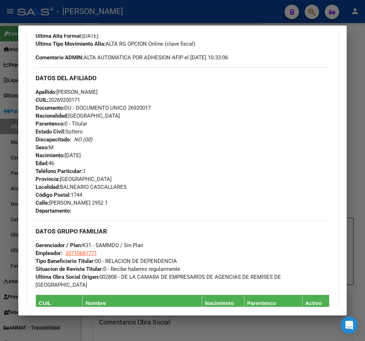
scroll to position [216, 0]
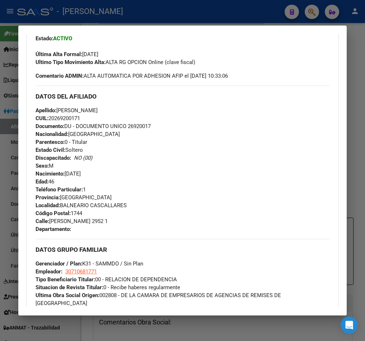
click at [71, 117] on span "CUIL: 20269200171" at bounding box center [58, 118] width 45 height 6
drag, startPoint x: 56, startPoint y: 117, endPoint x: 81, endPoint y: 119, distance: 25.2
click at [80, 119] on span "CUIL: 20269200171" at bounding box center [58, 118] width 45 height 6
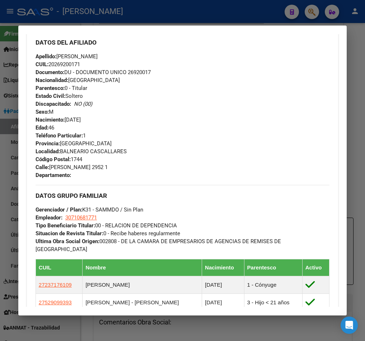
scroll to position [323, 0]
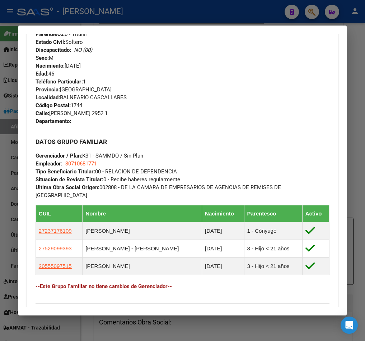
click at [8, 157] on div at bounding box center [182, 170] width 365 height 341
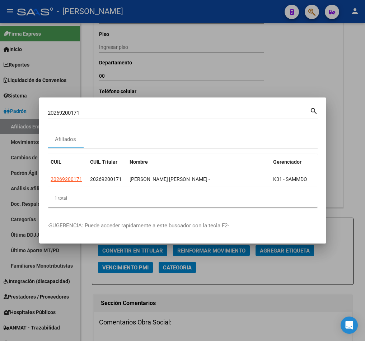
click at [135, 110] on input "20269200171" at bounding box center [179, 113] width 262 height 6
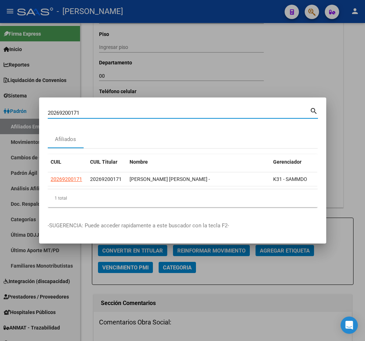
paste input "421674"
type input "20269421674"
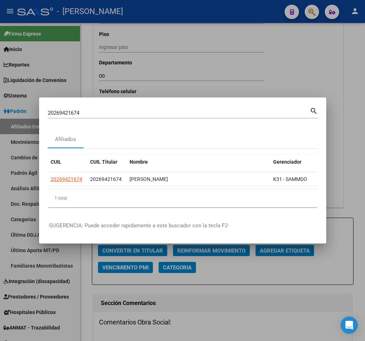
drag, startPoint x: 146, startPoint y: 189, endPoint x: 151, endPoint y: 189, distance: 5.7
click at [151, 189] on datatable-body "20269421674 20269421674 GONZALEZ SERGIO RICARDO K31 - SAMMDO" at bounding box center [183, 180] width 270 height 17
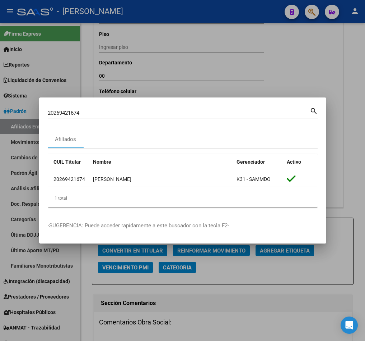
scroll to position [0, 0]
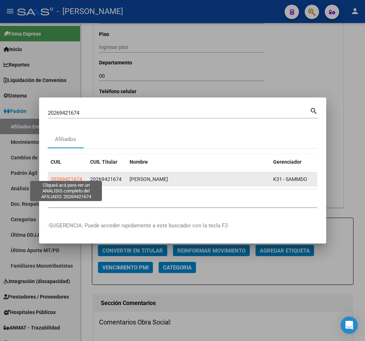
click at [74, 176] on span "20269421674" at bounding box center [67, 179] width 32 height 6
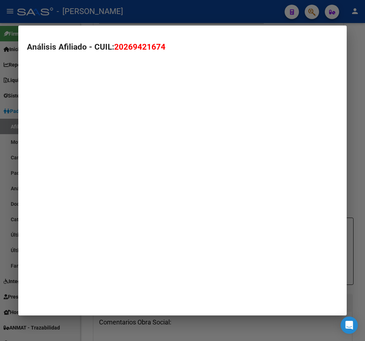
type textarea "20269421674"
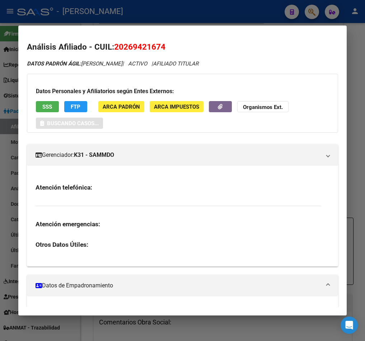
click at [141, 51] on span "20269421674" at bounding box center [139, 46] width 51 height 9
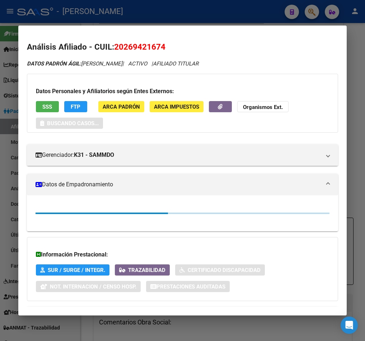
click at [141, 51] on span "20269421674" at bounding box center [139, 46] width 51 height 9
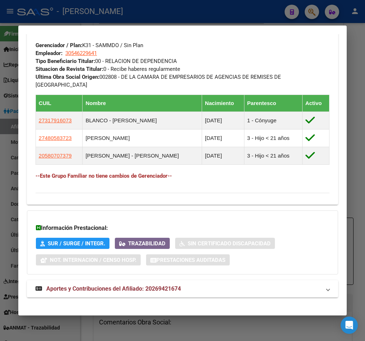
scroll to position [434, 0]
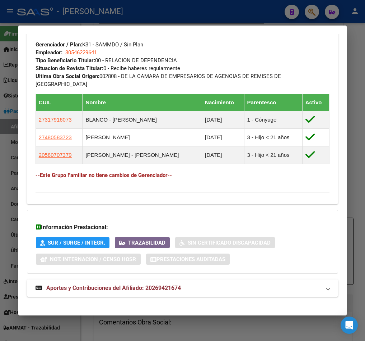
click at [206, 283] on mat-panel-title "Aportes y Contribuciones del Afiliado: 20269421674" at bounding box center [179, 287] width 286 height 9
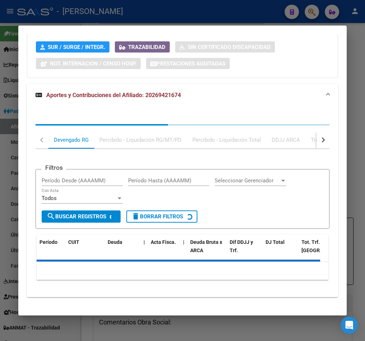
scroll to position [631, 0]
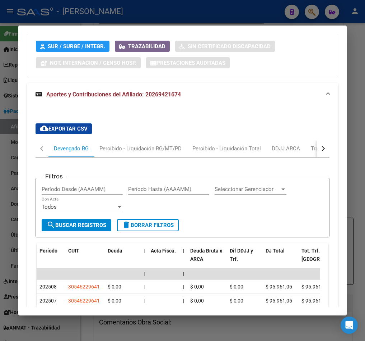
click at [317, 140] on button "button" at bounding box center [323, 148] width 13 height 17
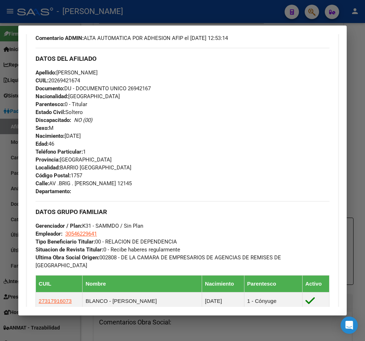
scroll to position [307, 0]
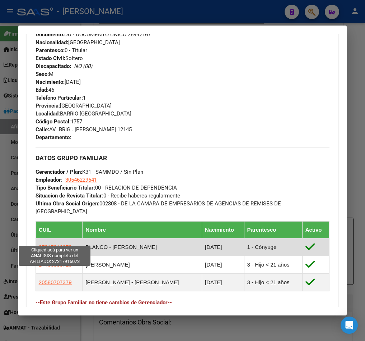
drag, startPoint x: 74, startPoint y: 244, endPoint x: 40, endPoint y: 240, distance: 33.9
click at [40, 240] on td "27317916073" at bounding box center [59, 247] width 47 height 18
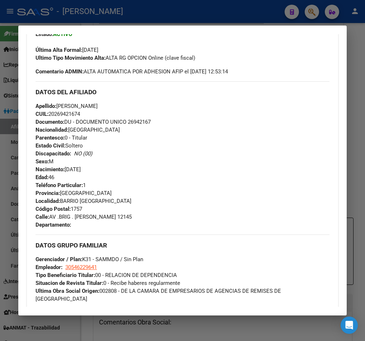
drag, startPoint x: 172, startPoint y: 126, endPoint x: 177, endPoint y: 143, distance: 17.3
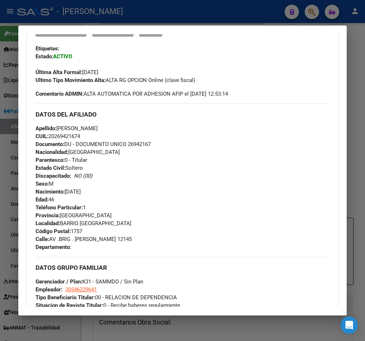
scroll to position [221, 0]
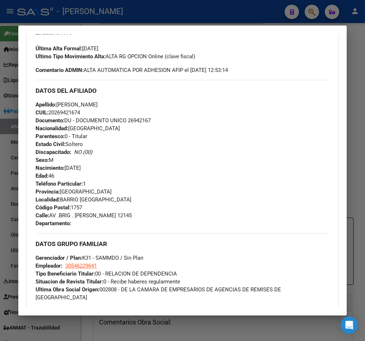
drag, startPoint x: 55, startPoint y: 109, endPoint x: 80, endPoint y: 110, distance: 24.8
click at [80, 110] on span "CUIL: 20269421674" at bounding box center [58, 112] width 45 height 6
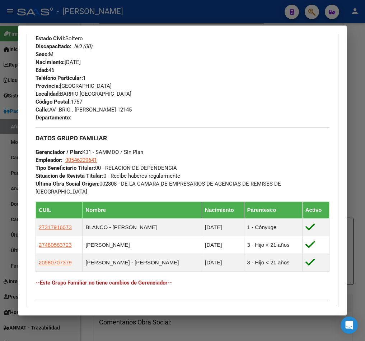
scroll to position [329, 0]
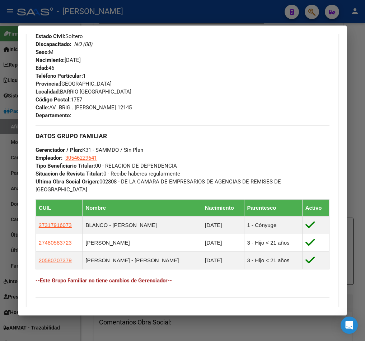
click at [3, 42] on div at bounding box center [182, 170] width 365 height 341
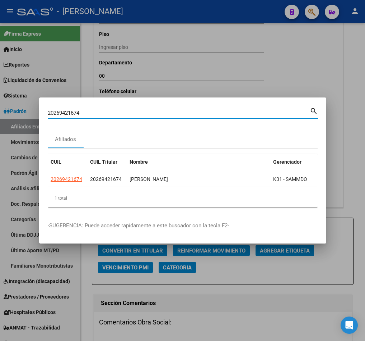
click at [106, 110] on input "20269421674" at bounding box center [179, 113] width 262 height 6
paste input "500949"
type input "20269500949"
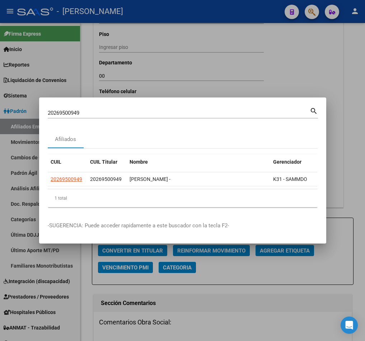
drag, startPoint x: 95, startPoint y: 183, endPoint x: 131, endPoint y: 183, distance: 36.3
click at [131, 183] on datatable-selection "20269500949 20269500949 REINAGA ADRIAN ANTONIO - K31 - SAMMDO" at bounding box center [183, 184] width 270 height 6
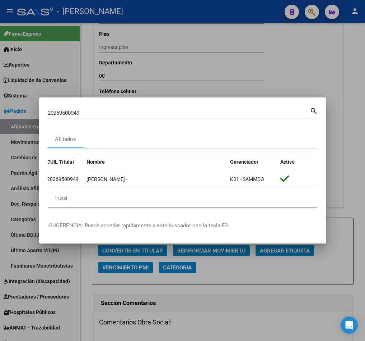
scroll to position [0, 0]
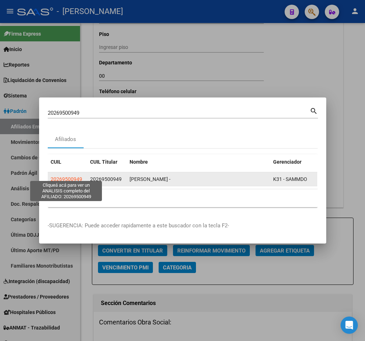
click at [61, 176] on span "20269500949" at bounding box center [67, 179] width 32 height 6
type textarea "20269500949"
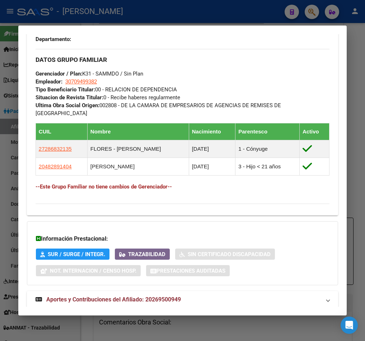
scroll to position [416, 0]
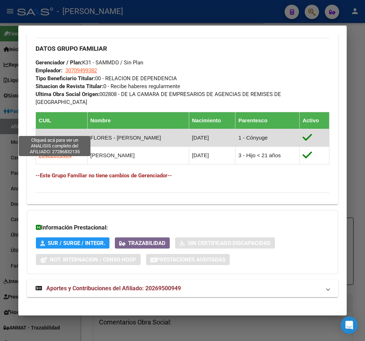
drag, startPoint x: 74, startPoint y: 125, endPoint x: 40, endPoint y: 128, distance: 33.9
click at [40, 129] on td "27286832135" at bounding box center [62, 138] width 52 height 18
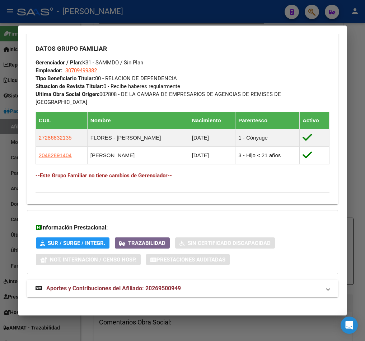
click at [158, 285] on span "Aportes y Contribuciones del Afiliado: 20269500949" at bounding box center [113, 288] width 135 height 7
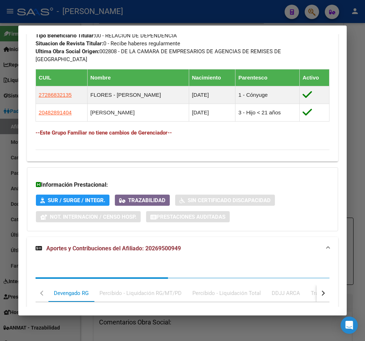
scroll to position [612, 0]
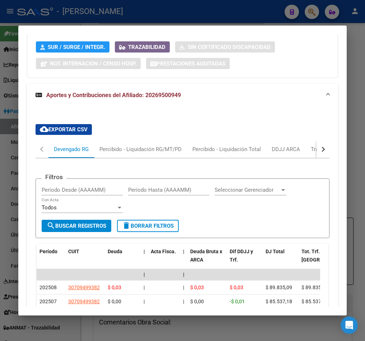
click at [318, 140] on button "button" at bounding box center [323, 148] width 13 height 17
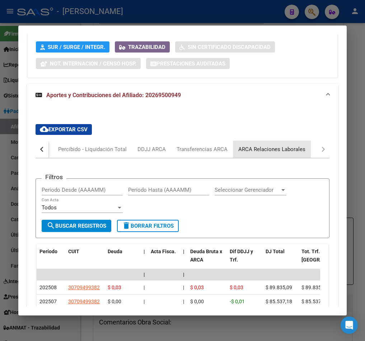
click at [297, 145] on div "ARCA Relaciones Laborales" at bounding box center [272, 149] width 67 height 8
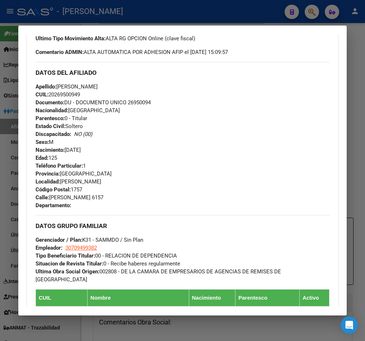
scroll to position [0, 0]
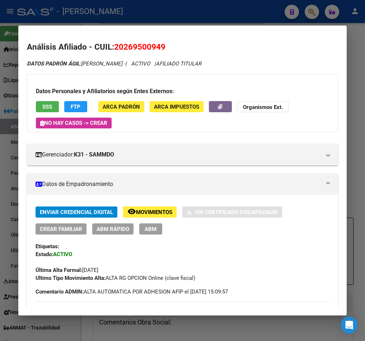
drag, startPoint x: 125, startPoint y: 45, endPoint x: 160, endPoint y: 50, distance: 35.1
click at [160, 50] on span "20269500949" at bounding box center [139, 46] width 51 height 9
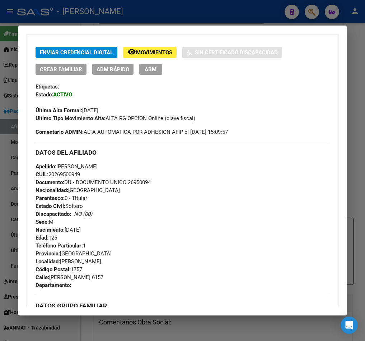
scroll to position [216, 0]
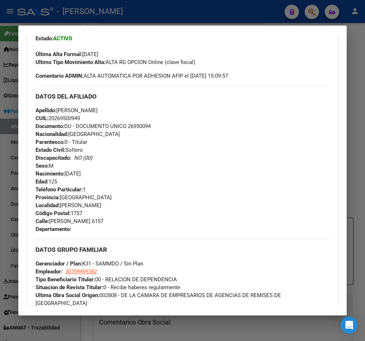
drag, startPoint x: 262, startPoint y: 123, endPoint x: 263, endPoint y: 141, distance: 18.4
drag, startPoint x: 286, startPoint y: 60, endPoint x: 288, endPoint y: 77, distance: 16.4
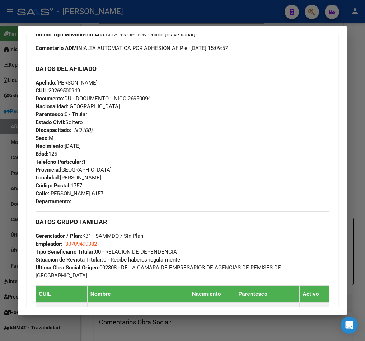
drag, startPoint x: 213, startPoint y: 60, endPoint x: 209, endPoint y: 82, distance: 22.6
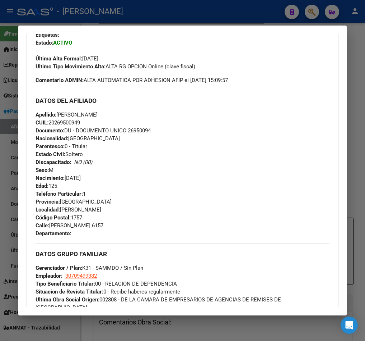
drag, startPoint x: 209, startPoint y: 82, endPoint x: 210, endPoint y: 66, distance: 15.8
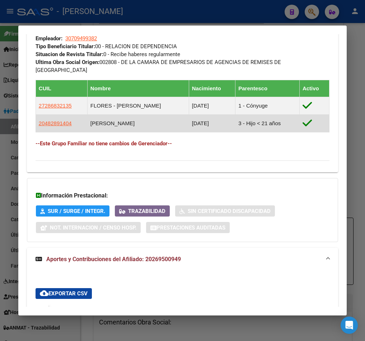
scroll to position [68, 0]
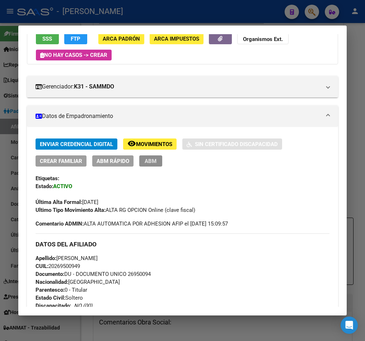
click at [148, 158] on span "ABM" at bounding box center [151, 161] width 12 height 6
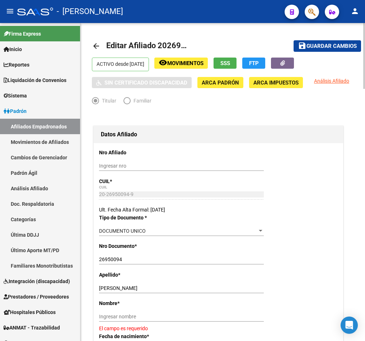
scroll to position [108, 0]
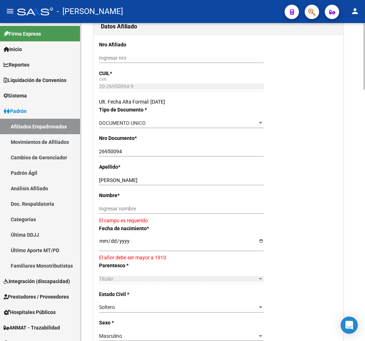
click at [133, 180] on input "REINAGA ADRIAN ANTONIO" at bounding box center [181, 180] width 165 height 6
drag, startPoint x: 133, startPoint y: 180, endPoint x: 169, endPoint y: 180, distance: 35.6
click at [169, 180] on input "REINAGA ADRIAN ANTONIO" at bounding box center [181, 180] width 165 height 6
type input "REINAGA"
click at [137, 206] on input "Ingresar nombre" at bounding box center [181, 209] width 165 height 6
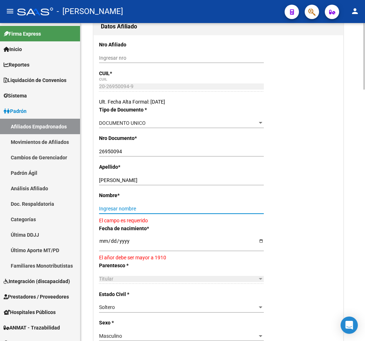
paste input "ADRIAN ANTONIO"
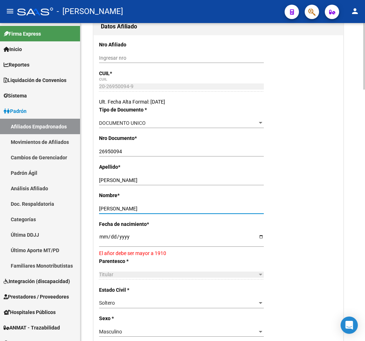
type input "ADRIAN ANTONIO"
click at [102, 235] on input "[DATE]" at bounding box center [181, 239] width 165 height 11
type input "0194-10-25"
type input "1978-10-25"
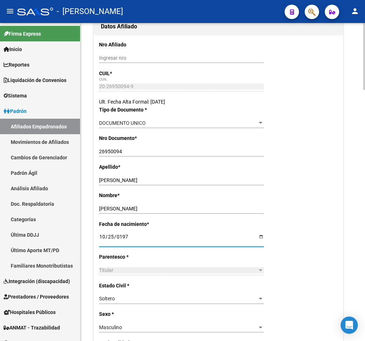
scroll to position [0, 0]
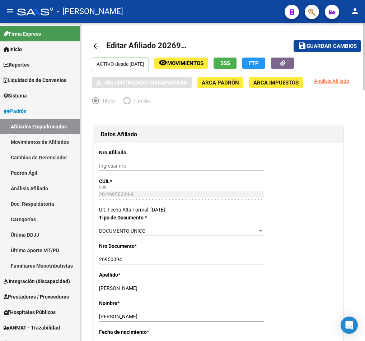
click at [332, 48] on span "Guardar cambios" at bounding box center [332, 46] width 50 height 6
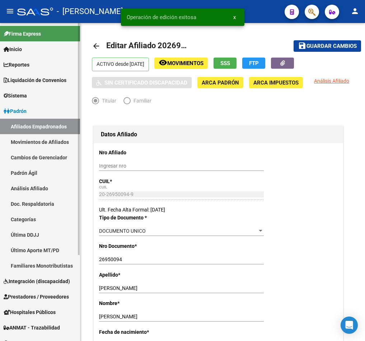
drag, startPoint x: 59, startPoint y: 122, endPoint x: 64, endPoint y: 122, distance: 4.3
click at [59, 122] on link "Afiliados Empadronados" at bounding box center [40, 126] width 80 height 15
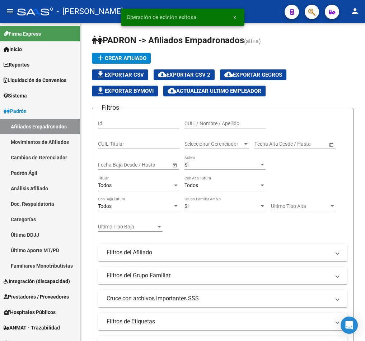
click at [311, 18] on span "button" at bounding box center [312, 12] width 7 height 15
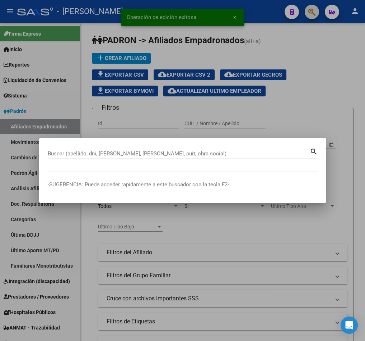
paste input "ADRIAN ANTONIO"
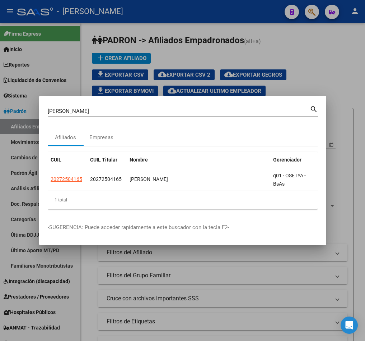
click at [245, 108] on input "ADRIAN ANTONIO" at bounding box center [179, 111] width 262 height 6
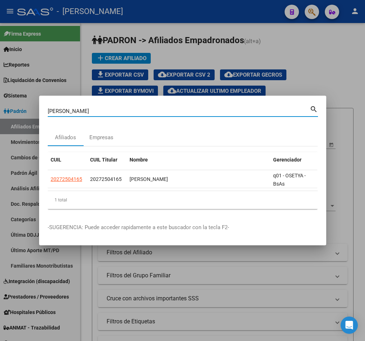
click at [245, 108] on input "ADRIAN ANTONIO" at bounding box center [179, 111] width 262 height 6
paste input "26950094"
click at [245, 108] on input "ADRIAN 26950094" at bounding box center [179, 111] width 262 height 6
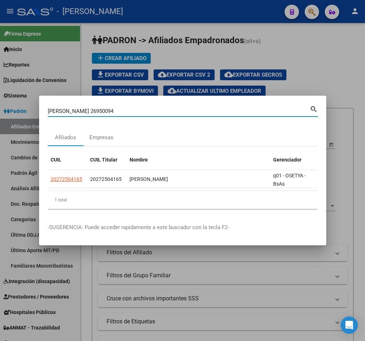
paste input
type input "26950094"
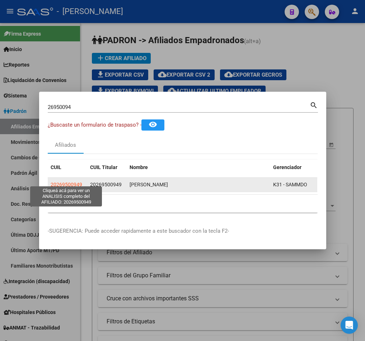
click at [72, 181] on span "20269500949" at bounding box center [67, 184] width 32 height 6
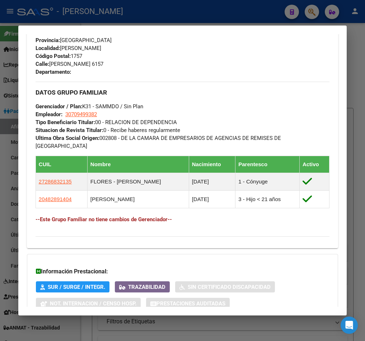
scroll to position [377, 0]
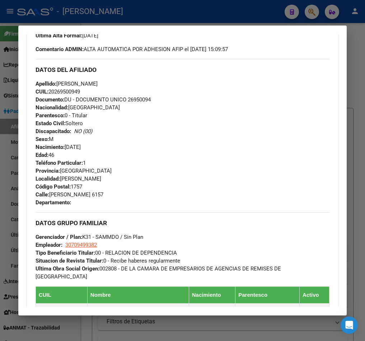
drag, startPoint x: 169, startPoint y: 124, endPoint x: 172, endPoint y: 137, distance: 13.7
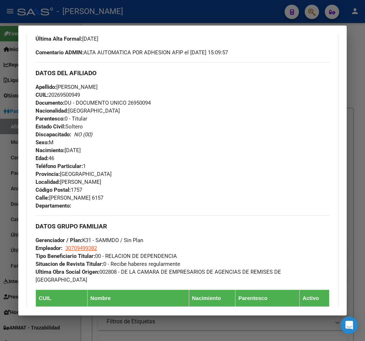
drag, startPoint x: 177, startPoint y: 136, endPoint x: 178, endPoint y: 129, distance: 7.3
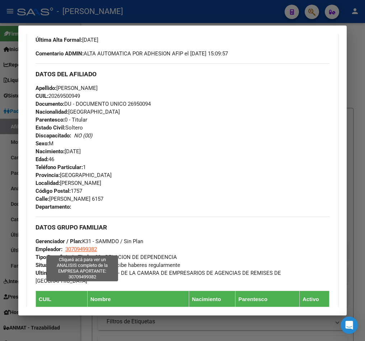
click at [79, 251] on span "30709499382" at bounding box center [81, 249] width 32 height 6
type textarea "30709499382"
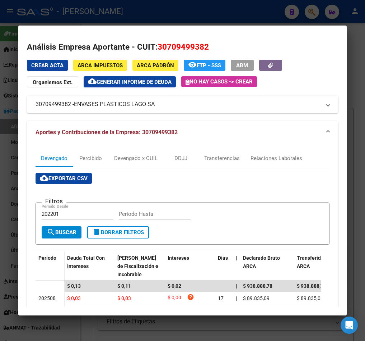
drag, startPoint x: 77, startPoint y: 104, endPoint x: 157, endPoint y: 105, distance: 79.8
click at [157, 105] on mat-panel-title "30709499382 - ENVASES PLASTICOS LAGO SA" at bounding box center [179, 104] width 286 height 9
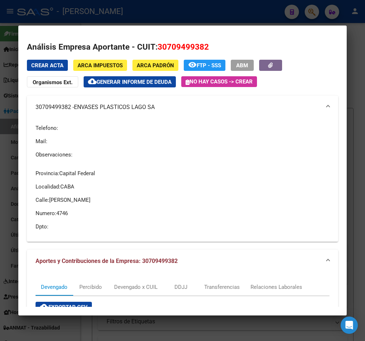
drag, startPoint x: 78, startPoint y: 109, endPoint x: 156, endPoint y: 108, distance: 77.6
click at [155, 108] on span "ENVASES PLASTICOS LAGO SA" at bounding box center [114, 107] width 81 height 9
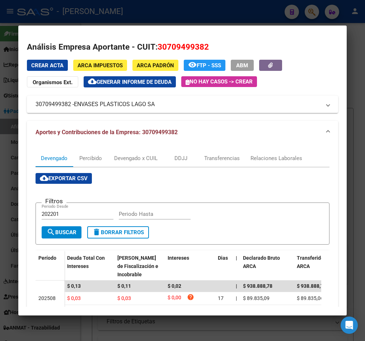
click at [10, 97] on div at bounding box center [182, 170] width 365 height 341
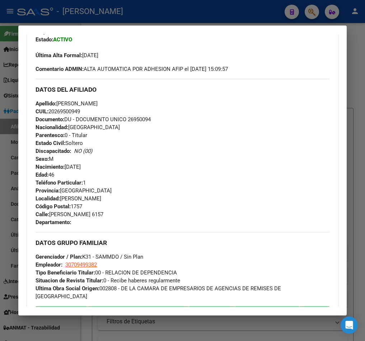
scroll to position [216, 0]
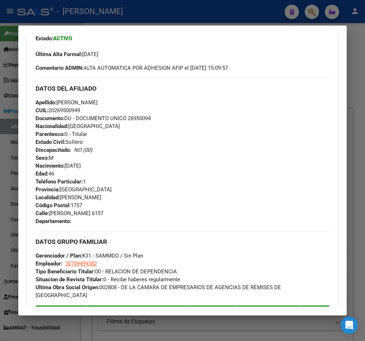
drag, startPoint x: 303, startPoint y: 108, endPoint x: 294, endPoint y: 126, distance: 20.7
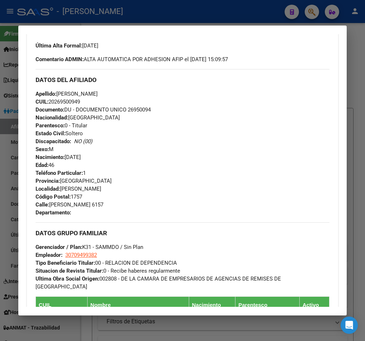
scroll to position [234, 0]
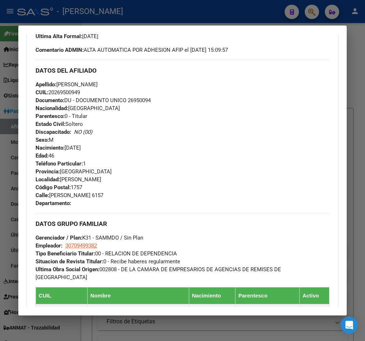
drag, startPoint x: 206, startPoint y: 109, endPoint x: 206, endPoint y: 116, distance: 7.2
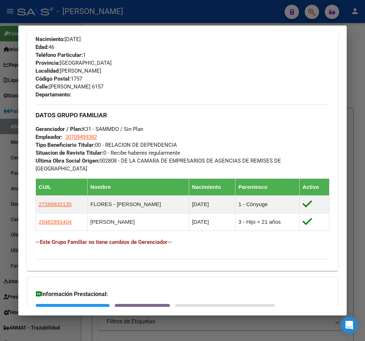
scroll to position [288, 0]
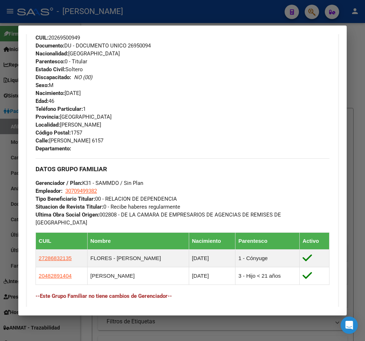
click at [14, 119] on div at bounding box center [182, 170] width 365 height 341
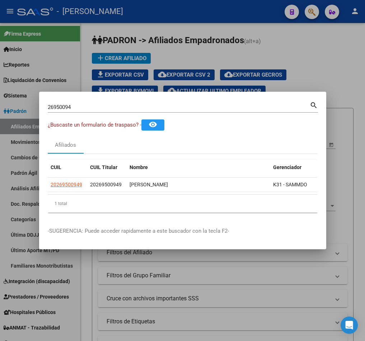
click at [208, 104] on input "26950094" at bounding box center [179, 107] width 262 height 6
paste input "0269718960"
type input "20269718960"
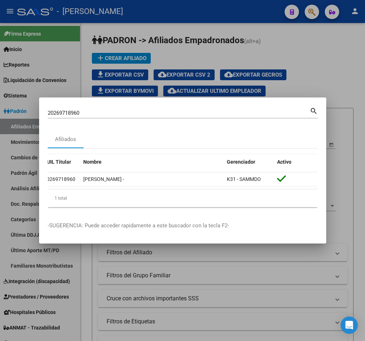
scroll to position [0, 0]
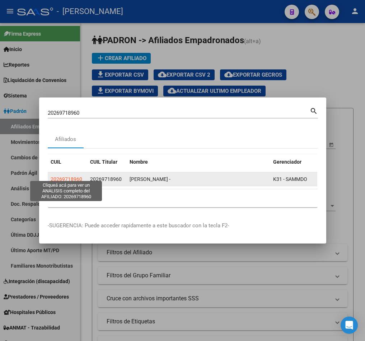
click at [78, 176] on span "20269718960" at bounding box center [67, 179] width 32 height 6
type textarea "20269718960"
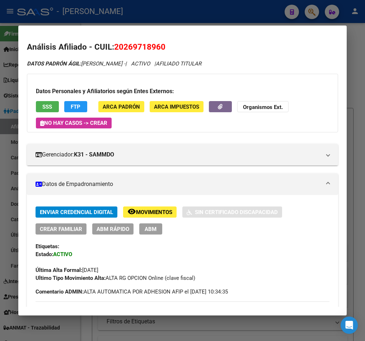
drag, startPoint x: 123, startPoint y: 46, endPoint x: 162, endPoint y: 46, distance: 38.8
click at [162, 46] on span "20269718960" at bounding box center [139, 46] width 51 height 9
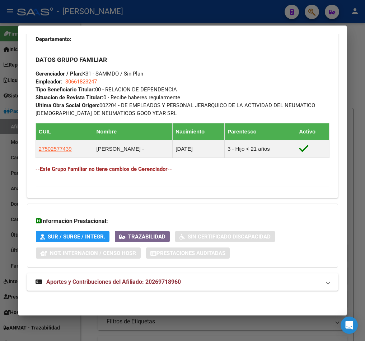
click at [171, 285] on span "Aportes y Contribuciones del Afiliado: 20269718960" at bounding box center [113, 281] width 135 height 7
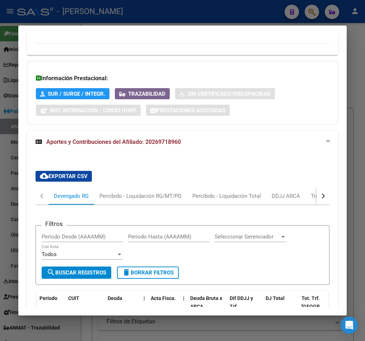
scroll to position [603, 0]
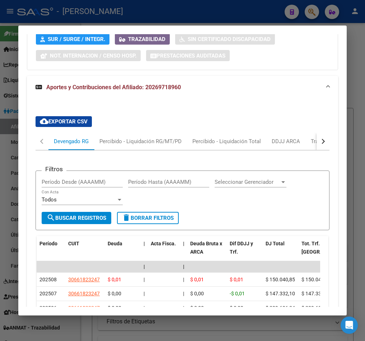
click at [317, 145] on button "button" at bounding box center [323, 141] width 13 height 17
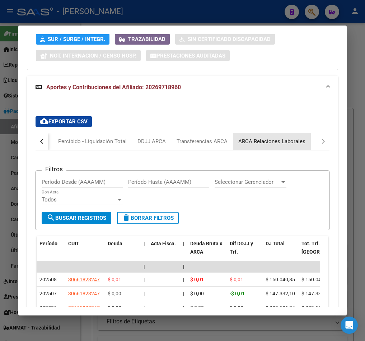
click at [273, 145] on div "ARCA Relaciones Laborales" at bounding box center [272, 141] width 67 height 8
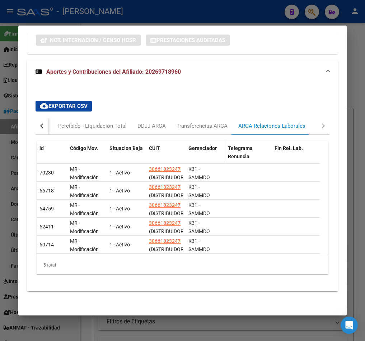
scroll to position [628, 0]
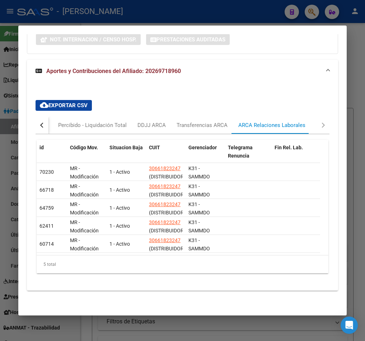
drag, startPoint x: 199, startPoint y: 261, endPoint x: 232, endPoint y: 245, distance: 36.0
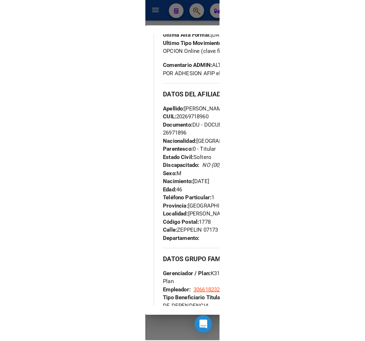
scroll to position [228, 0]
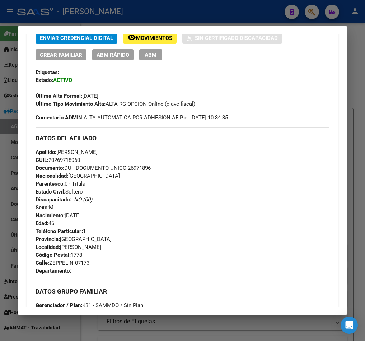
click at [58, 103] on div "Enviar Credencial Digital remove_red_eye Movimientos Sin Certificado Discapacid…" at bounding box center [183, 76] width 294 height 89
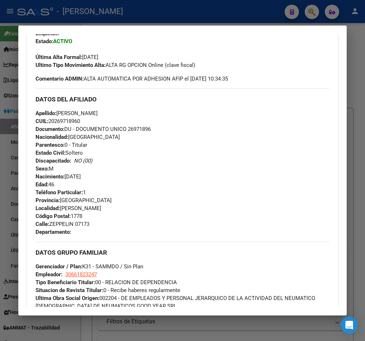
scroll to position [282, 0]
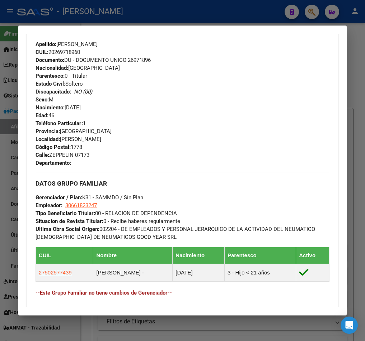
drag, startPoint x: 56, startPoint y: 52, endPoint x: 80, endPoint y: 51, distance: 23.7
click at [80, 51] on span "CUIL: 20269718960" at bounding box center [58, 52] width 45 height 6
click at [17, 42] on div at bounding box center [182, 170] width 365 height 341
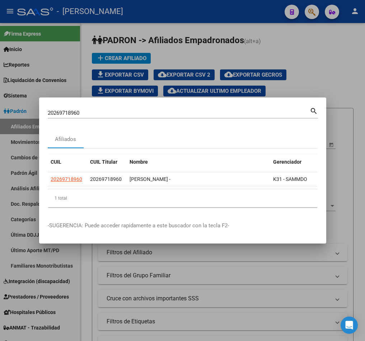
click at [84, 110] on input "20269718960" at bounding box center [179, 113] width 262 height 6
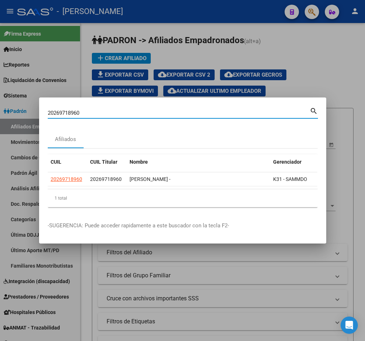
drag, startPoint x: 84, startPoint y: 110, endPoint x: 110, endPoint y: 110, distance: 26.2
click at [92, 110] on input "20269718960" at bounding box center [179, 113] width 262 height 6
paste input "70227008"
type input "20270227008"
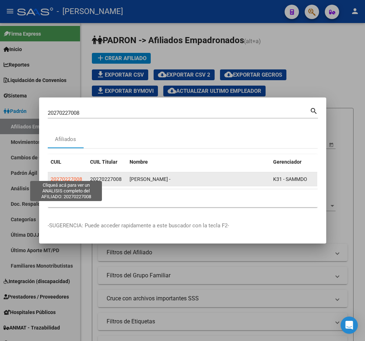
click at [73, 176] on span "20270227008" at bounding box center [67, 179] width 32 height 6
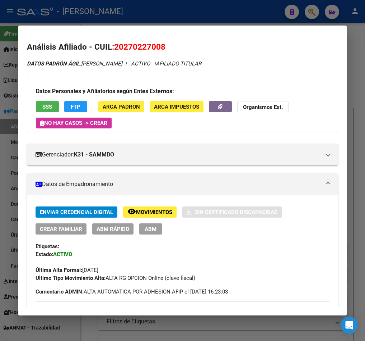
scroll to position [398, 0]
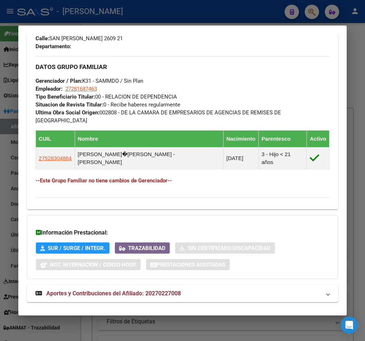
click at [207, 289] on mat-panel-title "Aportes y Contribuciones del Afiliado: 20270227008" at bounding box center [179, 293] width 286 height 9
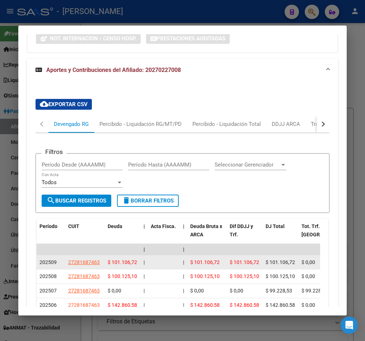
scroll to position [648, 0]
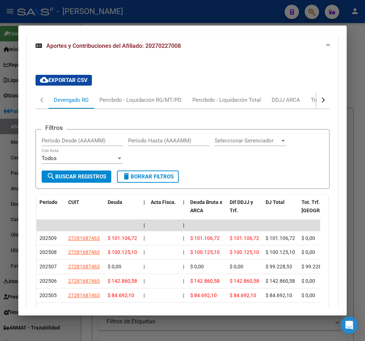
click at [320, 97] on div "button" at bounding box center [322, 99] width 5 height 5
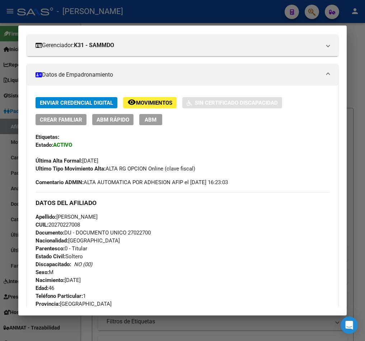
scroll to position [0, 0]
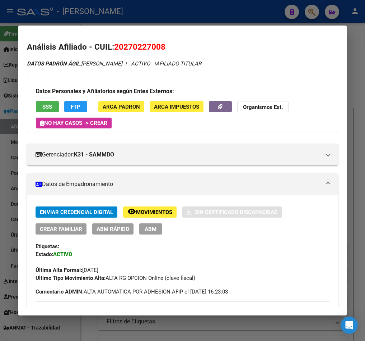
drag, startPoint x: 121, startPoint y: 46, endPoint x: 152, endPoint y: 42, distance: 31.1
click at [154, 42] on span "20270227008" at bounding box center [139, 46] width 51 height 9
click at [148, 43] on span "20270227008" at bounding box center [139, 46] width 51 height 9
drag, startPoint x: 123, startPoint y: 49, endPoint x: 163, endPoint y: 48, distance: 39.9
click at [163, 48] on span "20270227008" at bounding box center [139, 46] width 51 height 9
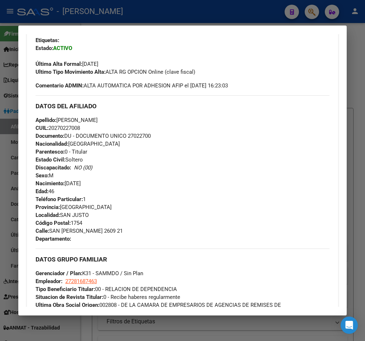
scroll to position [216, 0]
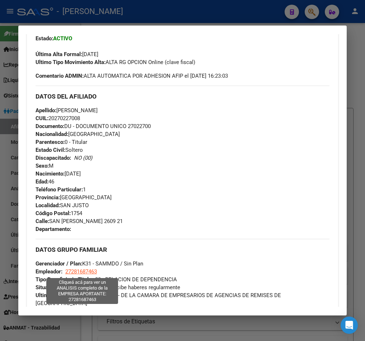
click at [87, 273] on span "27281687463" at bounding box center [81, 271] width 32 height 6
type textarea "27281687463"
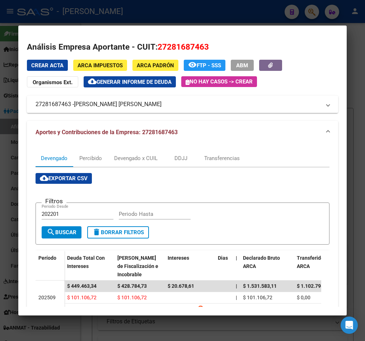
drag, startPoint x: 77, startPoint y: 102, endPoint x: 131, endPoint y: 106, distance: 54.8
click at [131, 106] on span "RIZZO NANCY GISELA" at bounding box center [118, 104] width 88 height 9
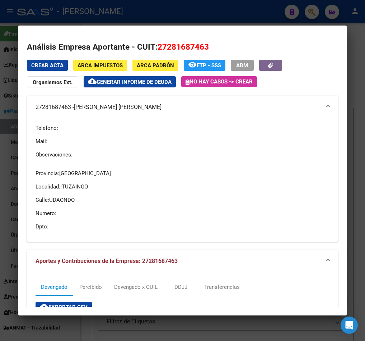
click at [3, 64] on div at bounding box center [182, 170] width 365 height 341
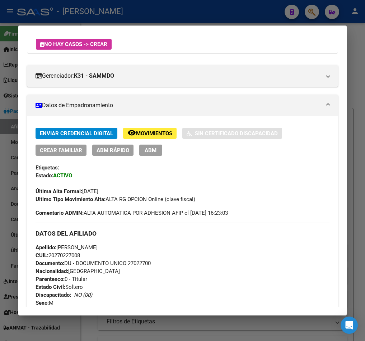
scroll to position [54, 0]
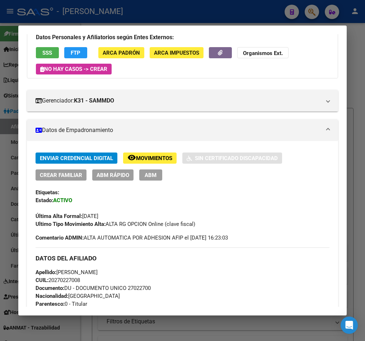
click at [6, 83] on div at bounding box center [182, 170] width 365 height 341
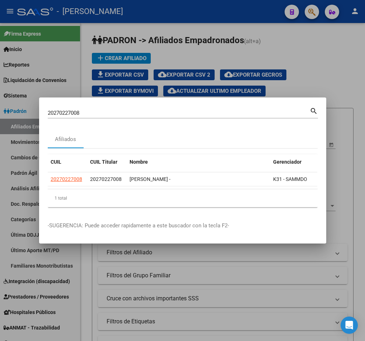
click at [158, 82] on div at bounding box center [182, 170] width 365 height 341
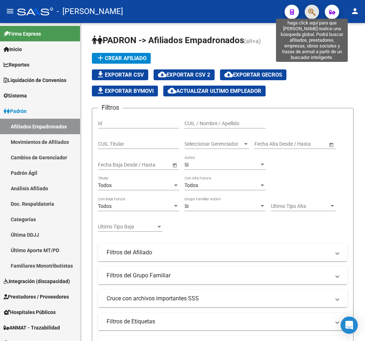
click at [315, 12] on icon "button" at bounding box center [312, 12] width 7 height 8
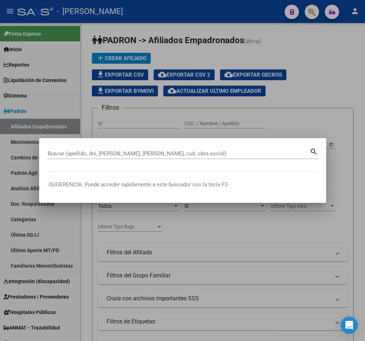
paste input "20271509031"
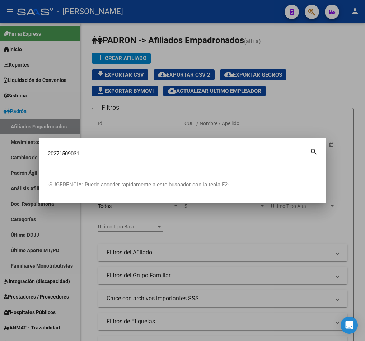
type input "20271509031"
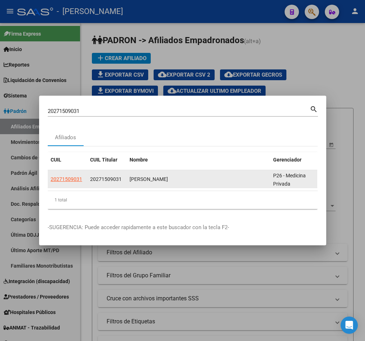
drag, startPoint x: 111, startPoint y: 184, endPoint x: 120, endPoint y: 184, distance: 9.0
click at [120, 184] on datatable-selection "20271509031 20271509031 ALVAREZ JORGE CHRISTIAN P26 - Medicina Privada" at bounding box center [183, 186] width 270 height 6
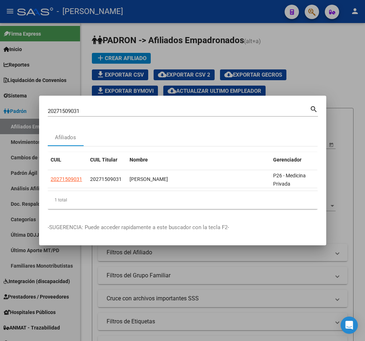
drag, startPoint x: 119, startPoint y: 185, endPoint x: 146, endPoint y: 191, distance: 27.8
click at [146, 190] on datatable-body "20271509031 20271509031 ALVAREZ JORGE CHRISTIAN P26 - Medicina Privada" at bounding box center [183, 180] width 270 height 20
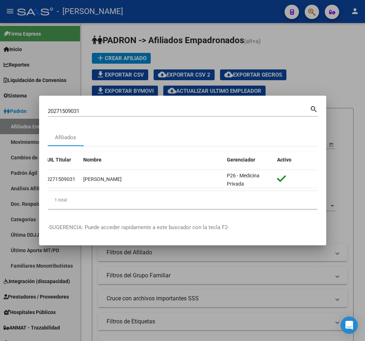
scroll to position [0, 0]
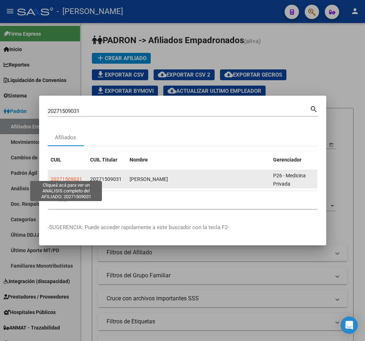
click at [65, 176] on span "20271509031" at bounding box center [67, 179] width 32 height 6
type textarea "20271509031"
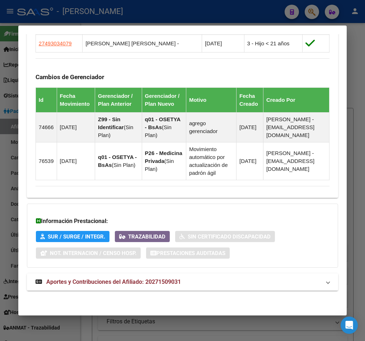
click at [189, 275] on mat-expansion-panel-header "Aportes y Contribuciones del Afiliado: 20271509031" at bounding box center [182, 281] width 311 height 17
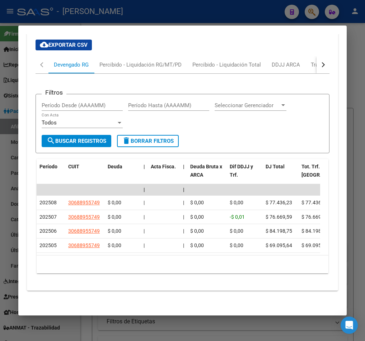
scroll to position [813, 0]
click at [317, 57] on button "button" at bounding box center [323, 64] width 13 height 17
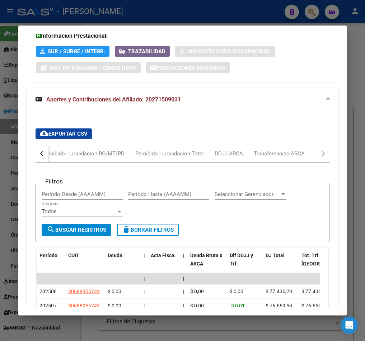
click at [1, 109] on div at bounding box center [182, 170] width 365 height 341
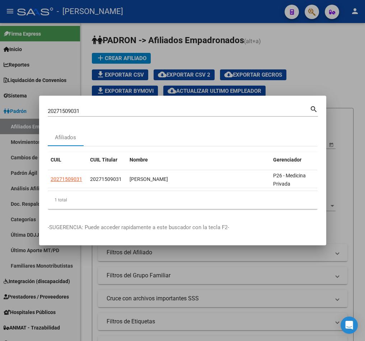
click at [128, 106] on div "20271509031 Buscar (apellido, dni, cuil, nro traspaso, cuit, obra social)" at bounding box center [179, 111] width 262 height 11
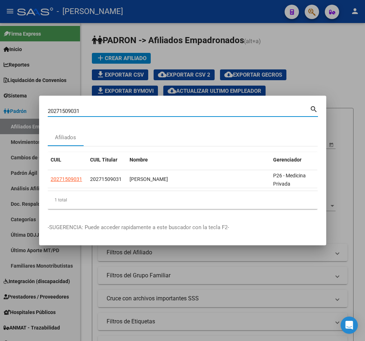
click at [130, 108] on input "20271509031" at bounding box center [179, 111] width 262 height 6
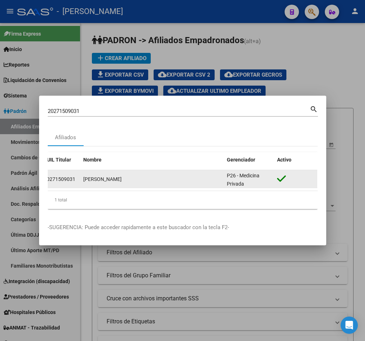
click at [61, 176] on span "20271509031" at bounding box center [60, 179] width 32 height 6
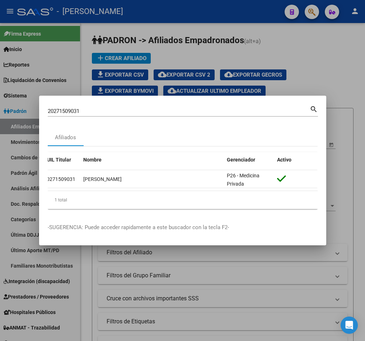
drag, startPoint x: 87, startPoint y: 185, endPoint x: 83, endPoint y: 187, distance: 3.9
click at [86, 184] on datatable-selection "20271509031 20271509031 ALVAREZ JORGE CHRISTIAN P26 - Medicina Privada" at bounding box center [136, 186] width 270 height 6
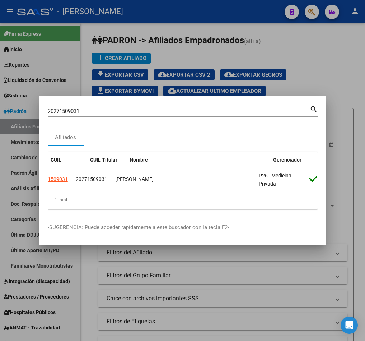
scroll to position [0, 0]
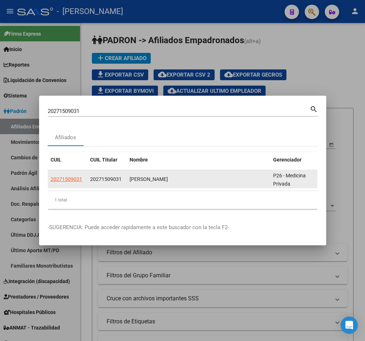
drag, startPoint x: 60, startPoint y: 179, endPoint x: 71, endPoint y: 179, distance: 11.5
click at [65, 179] on datatable-body-cell "20271509031" at bounding box center [68, 179] width 40 height 18
click at [80, 178] on span "20271509031" at bounding box center [67, 179] width 32 height 6
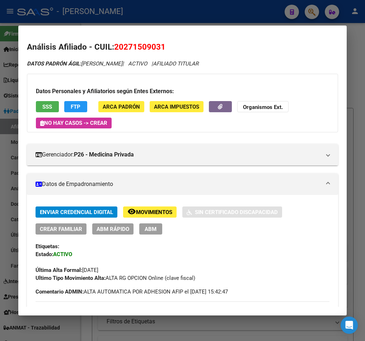
drag, startPoint x: 139, startPoint y: 54, endPoint x: 142, endPoint y: 45, distance: 9.6
click at [143, 42] on span "20271509031" at bounding box center [139, 46] width 51 height 9
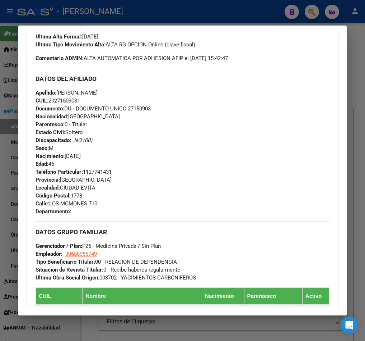
drag, startPoint x: 134, startPoint y: 110, endPoint x: 134, endPoint y: 116, distance: 6.1
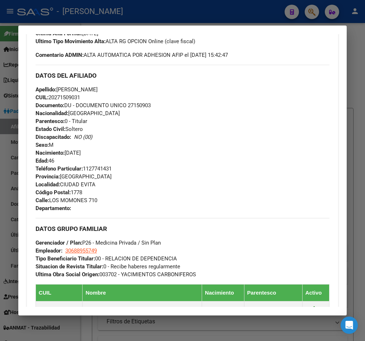
scroll to position [223, 0]
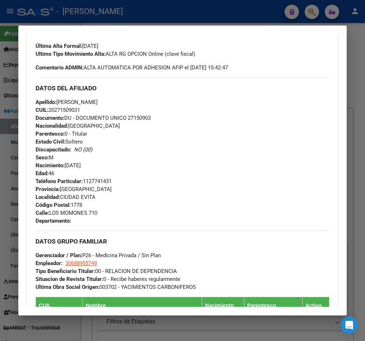
drag, startPoint x: 134, startPoint y: 115, endPoint x: 135, endPoint y: 102, distance: 13.7
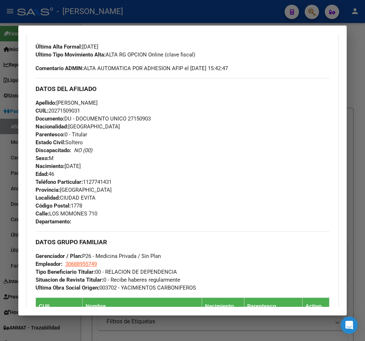
drag, startPoint x: 57, startPoint y: 111, endPoint x: 80, endPoint y: 109, distance: 22.7
click at [80, 109] on span "CUIL: 20271509031" at bounding box center [58, 110] width 45 height 6
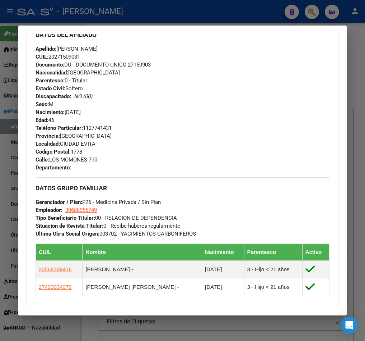
scroll to position [169, 0]
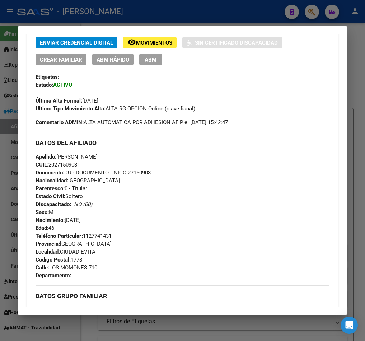
click at [9, 95] on div at bounding box center [182, 170] width 365 height 341
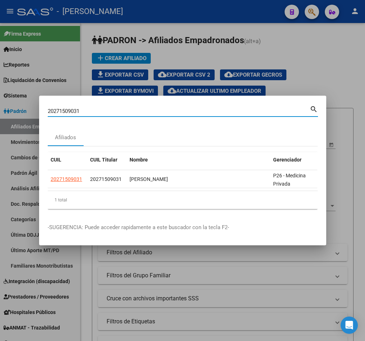
click at [132, 108] on input "20271509031" at bounding box center [179, 111] width 262 height 6
paste input "63907"
type input "20271563907"
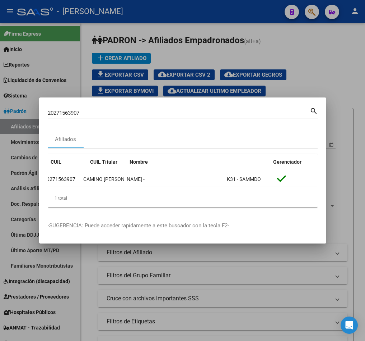
scroll to position [0, 0]
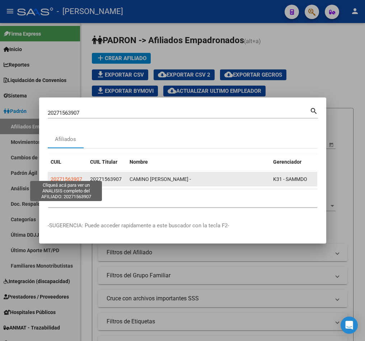
click at [67, 176] on span "20271563907" at bounding box center [67, 179] width 32 height 6
type textarea "20271563907"
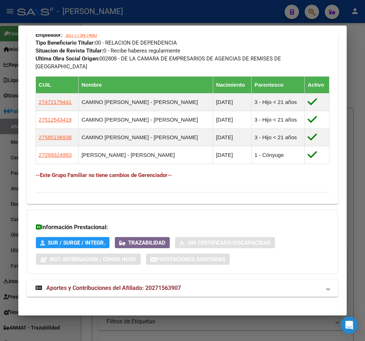
click at [192, 283] on mat-panel-title "Aportes y Contribuciones del Afiliado: 20271563907" at bounding box center [179, 287] width 286 height 9
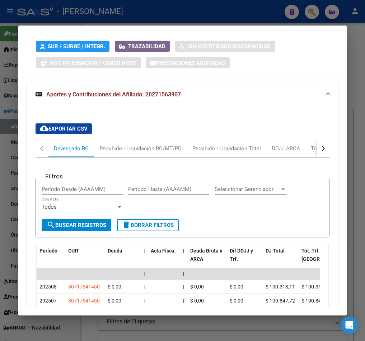
scroll to position [702, 0]
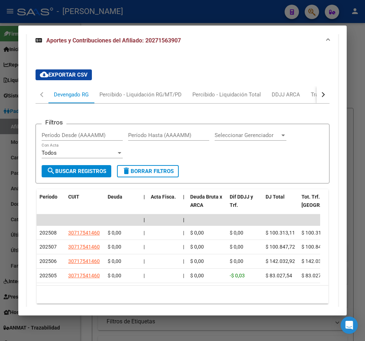
click at [320, 89] on button "button" at bounding box center [323, 94] width 13 height 17
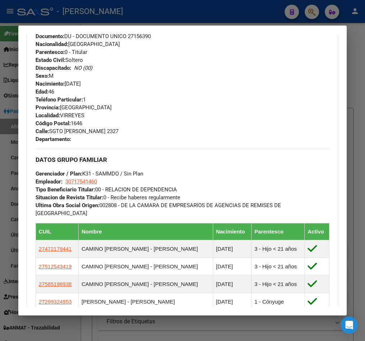
scroll to position [379, 0]
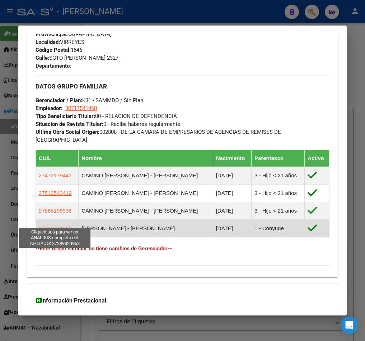
drag, startPoint x: 71, startPoint y: 221, endPoint x: 39, endPoint y: 219, distance: 32.8
click at [39, 220] on td "27299324953" at bounding box center [57, 229] width 43 height 18
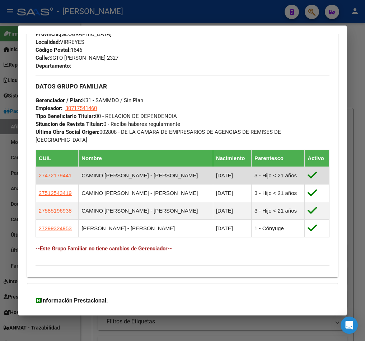
drag, startPoint x: 36, startPoint y: 170, endPoint x: 283, endPoint y: 165, distance: 247.6
click at [283, 167] on tr "27472179441 CAMINO ENRIQUE - WANDA AGUSTINA 15/01/2006 3 - Hijo < 21 años" at bounding box center [183, 176] width 294 height 18
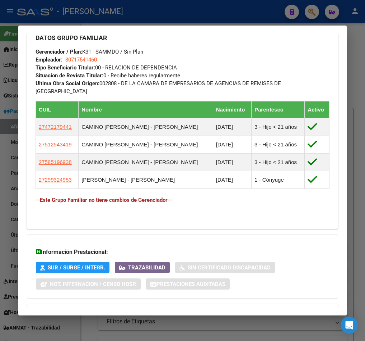
scroll to position [433, 0]
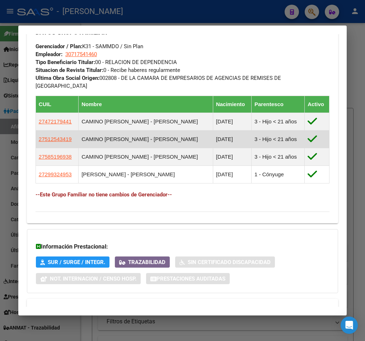
drag, startPoint x: 38, startPoint y: 131, endPoint x: 283, endPoint y: 134, distance: 245.8
click at [283, 134] on tr "27512543419 CAMINO ENRIQUE - ZOE FRANCHESCA 07/08/2011 3 - Hijo < 21 años" at bounding box center [183, 139] width 294 height 18
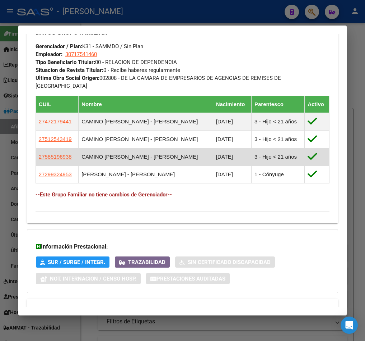
drag, startPoint x: 37, startPoint y: 149, endPoint x: 287, endPoint y: 150, distance: 250.4
click at [287, 150] on tr "27585196938 CAMINO ENRIQUE - RUFINA EMILIA 21/11/2020 3 - Hijo < 21 años" at bounding box center [183, 157] width 294 height 18
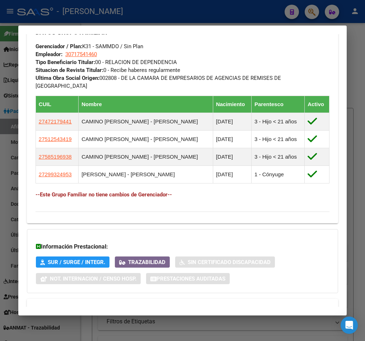
click at [13, 70] on div at bounding box center [182, 170] width 365 height 341
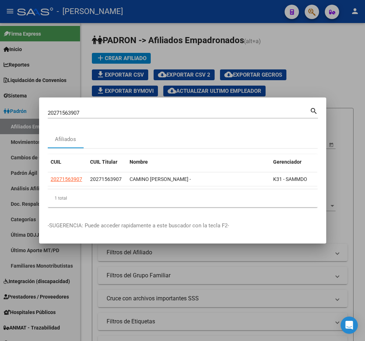
click at [108, 110] on input "20271563907" at bounding box center [179, 113] width 262 height 6
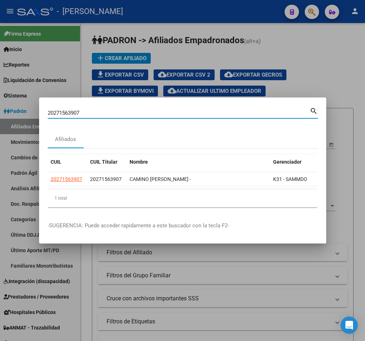
click at [108, 110] on input "20271563907" at bounding box center [179, 113] width 262 height 6
paste input "624752"
type input "20271624752"
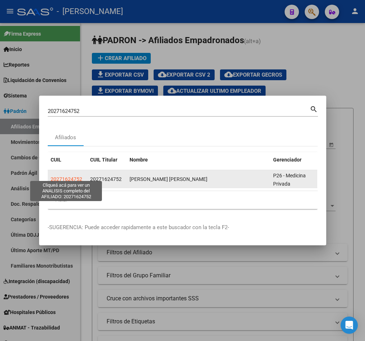
click at [64, 176] on span "20271624752" at bounding box center [67, 179] width 32 height 6
type textarea "20271624752"
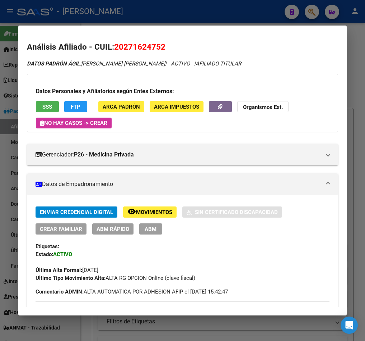
click at [13, 82] on div at bounding box center [182, 170] width 365 height 341
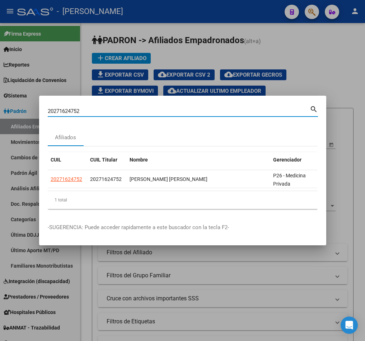
click at [152, 106] on div "20271624752 Buscar (apellido, dni, cuil, nro traspaso, cuit, obra social)" at bounding box center [179, 111] width 262 height 11
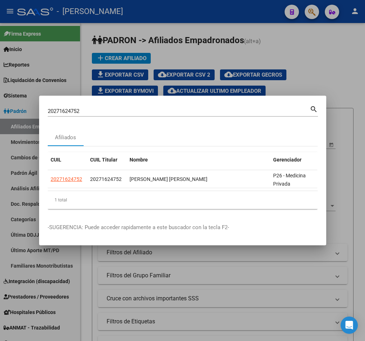
click at [152, 106] on div "20271624752 Buscar (apellido, dni, cuil, nro traspaso, cuit, obra social)" at bounding box center [179, 111] width 262 height 11
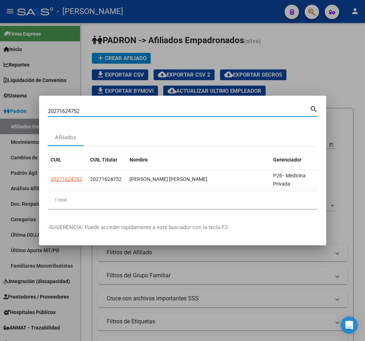
click at [162, 110] on div "20271624752 Buscar (apellido, dni, cuil, nro traspaso, cuit, obra social)" at bounding box center [179, 111] width 262 height 11
paste input "20272275263"
click at [162, 110] on input "2027162475220272275263" at bounding box center [179, 111] width 262 height 6
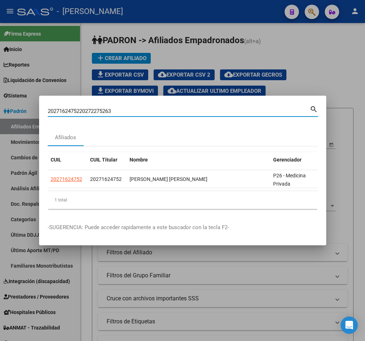
click at [162, 110] on input "2027162475220272275263" at bounding box center [179, 111] width 262 height 6
paste input
type input "20272275263"
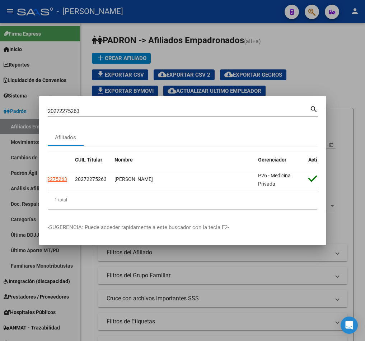
scroll to position [0, 0]
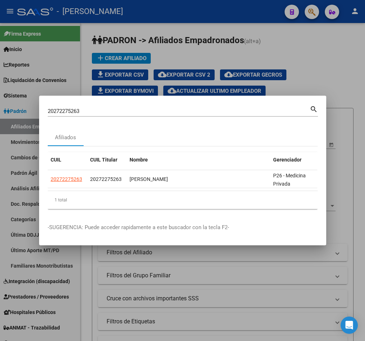
drag, startPoint x: 131, startPoint y: 195, endPoint x: 107, endPoint y: 191, distance: 24.5
click at [107, 190] on datatable-body "20272275263 20272275263 LOPEZ MIGUEL ANTONIO P26 - Medicina Privada" at bounding box center [183, 180] width 270 height 20
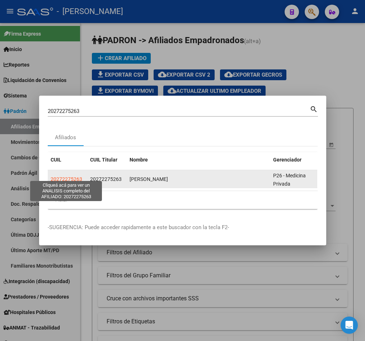
click at [75, 176] on span "20272275263" at bounding box center [67, 179] width 32 height 6
type textarea "20272275263"
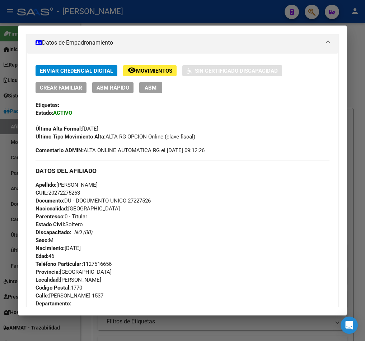
scroll to position [323, 0]
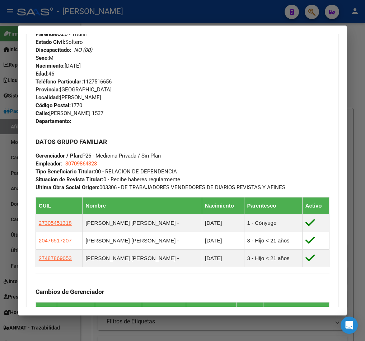
drag, startPoint x: 253, startPoint y: 135, endPoint x: 261, endPoint y: 122, distance: 15.5
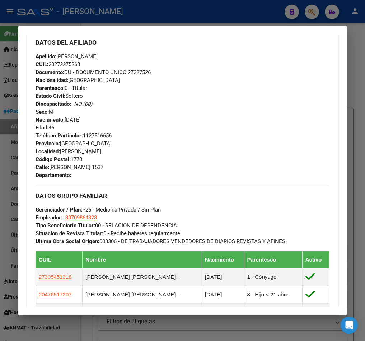
scroll to position [216, 0]
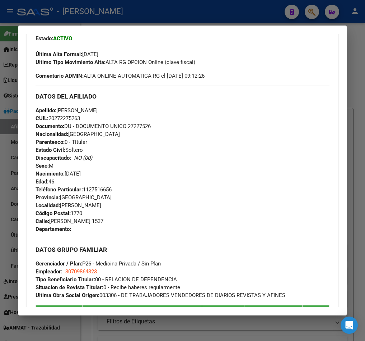
drag, startPoint x: 56, startPoint y: 121, endPoint x: 80, endPoint y: 120, distance: 24.1
click at [80, 120] on span "CUIL: 20272275263" at bounding box center [58, 118] width 45 height 6
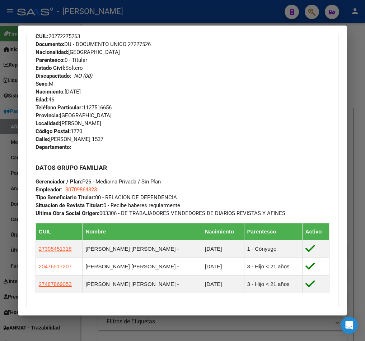
scroll to position [323, 0]
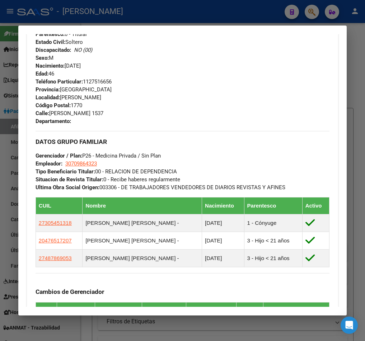
drag, startPoint x: 17, startPoint y: 57, endPoint x: 348, endPoint y: 195, distance: 359.4
click at [17, 57] on div at bounding box center [182, 170] width 365 height 341
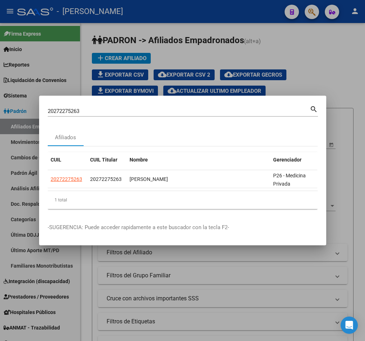
click at [125, 108] on input "20272275263" at bounding box center [179, 111] width 262 height 6
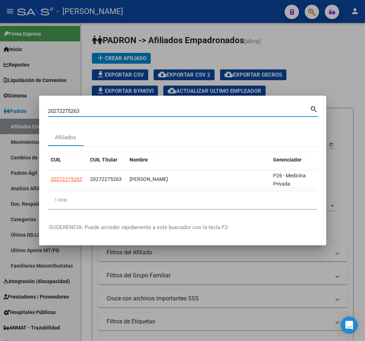
click at [125, 108] on input "20272275263" at bounding box center [179, 111] width 262 height 6
paste input "42012"
type input "20272420123"
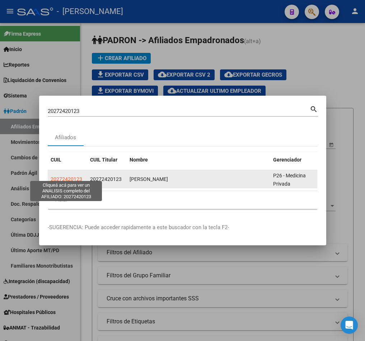
click at [73, 176] on span "20272420123" at bounding box center [67, 179] width 32 height 6
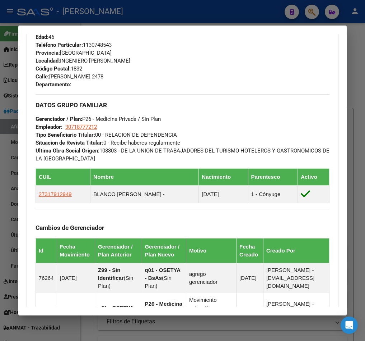
scroll to position [411, 0]
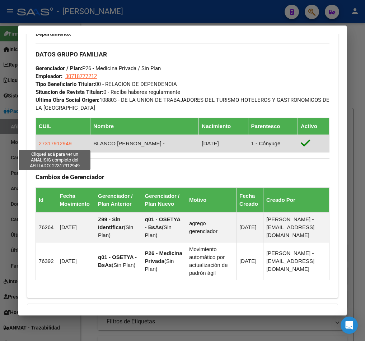
drag, startPoint x: 71, startPoint y: 149, endPoint x: 39, endPoint y: 143, distance: 32.6
click at [39, 143] on td "27317912949" at bounding box center [63, 144] width 55 height 18
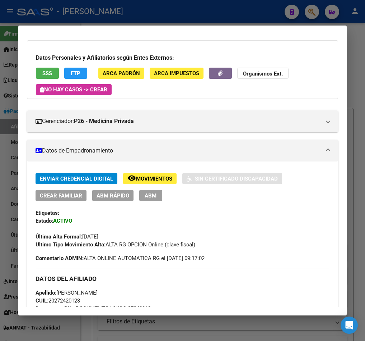
scroll to position [0, 0]
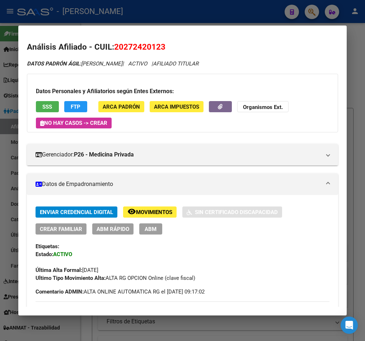
click at [142, 49] on span "20272420123" at bounding box center [139, 46] width 51 height 9
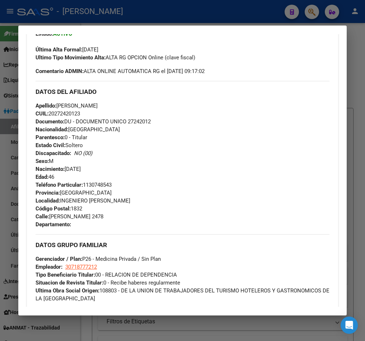
scroll to position [226, 0]
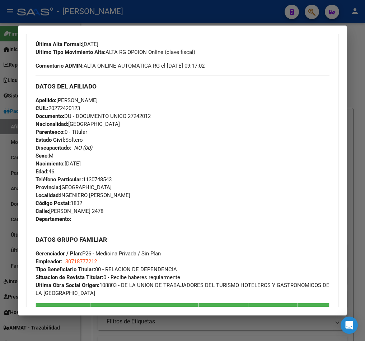
drag, startPoint x: 57, startPoint y: 108, endPoint x: 81, endPoint y: 106, distance: 23.8
click at [80, 106] on span "CUIL: 20272420123" at bounding box center [58, 108] width 45 height 6
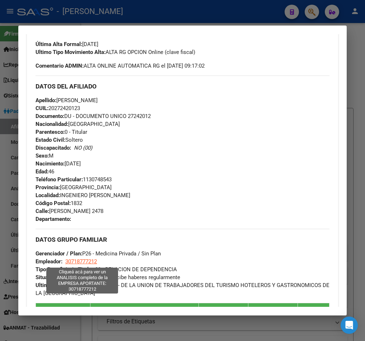
click at [88, 263] on span "30718777212" at bounding box center [81, 261] width 32 height 6
type textarea "30718777212"
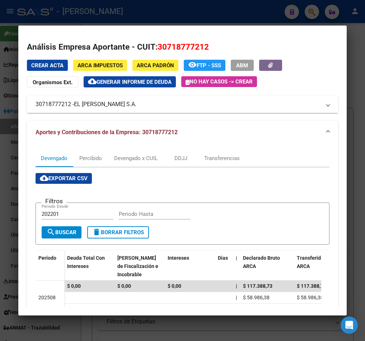
drag, startPoint x: 77, startPoint y: 106, endPoint x: 148, endPoint y: 107, distance: 71.5
click at [137, 107] on span "EL TIZON DE ITUZAINGO S.A." at bounding box center [105, 104] width 63 height 9
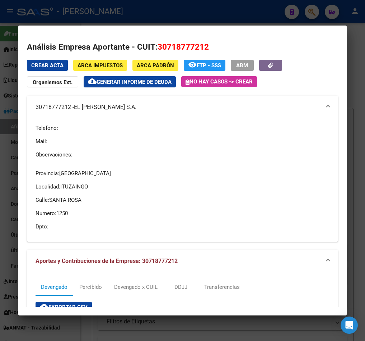
click at [12, 101] on div at bounding box center [182, 170] width 365 height 341
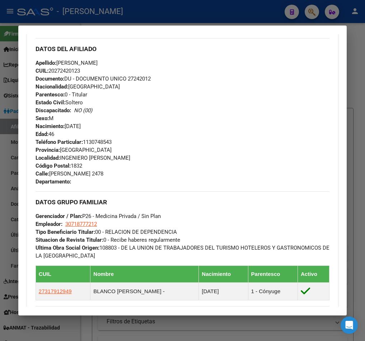
scroll to position [280, 0]
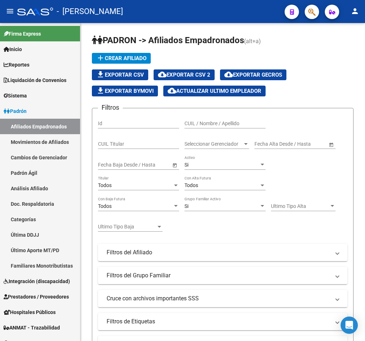
click at [313, 4] on div at bounding box center [309, 11] width 20 height 15
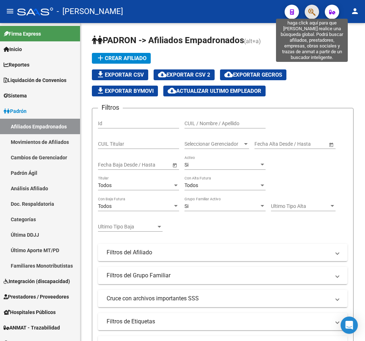
click at [313, 10] on icon "button" at bounding box center [312, 12] width 7 height 8
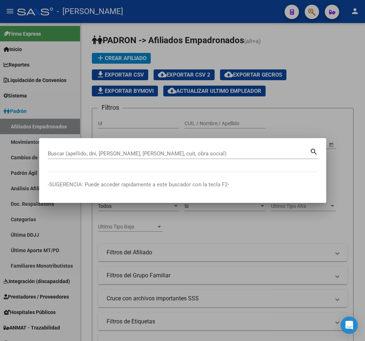
paste input "20353568788"
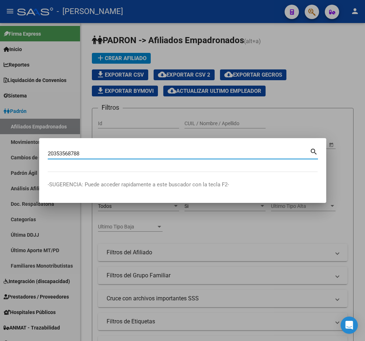
type input "20353568788"
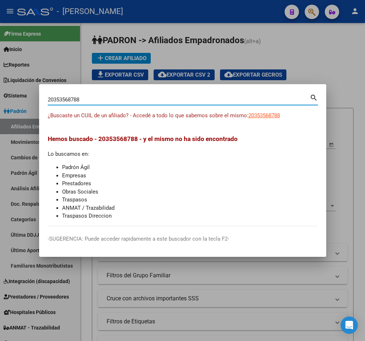
click at [269, 41] on div at bounding box center [182, 170] width 365 height 341
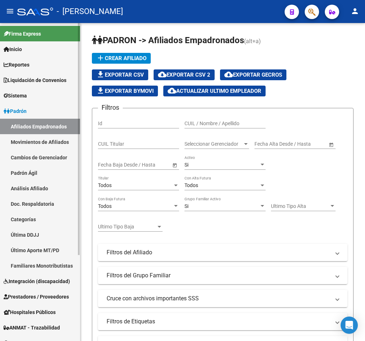
click at [52, 130] on link "Afiliados Empadronados" at bounding box center [40, 126] width 80 height 15
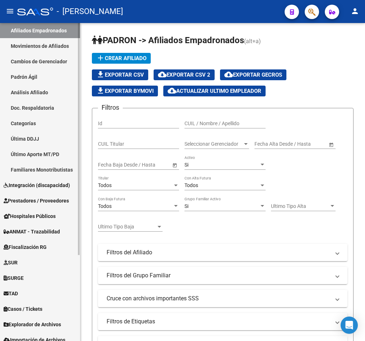
scroll to position [117, 0]
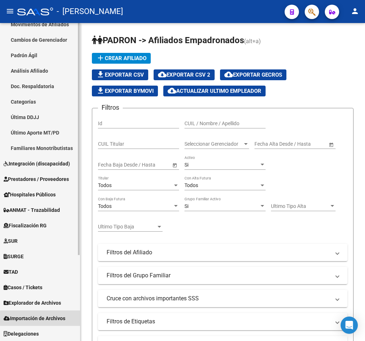
click at [61, 318] on span "Importación de Archivos" at bounding box center [35, 318] width 62 height 8
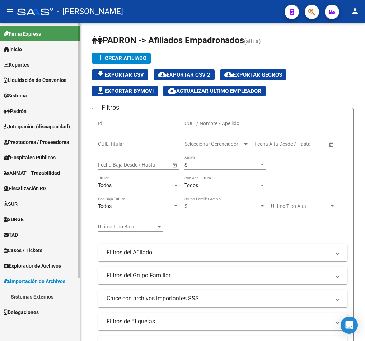
scroll to position [0, 0]
click at [55, 265] on span "Explorador de Archivos" at bounding box center [32, 266] width 57 height 8
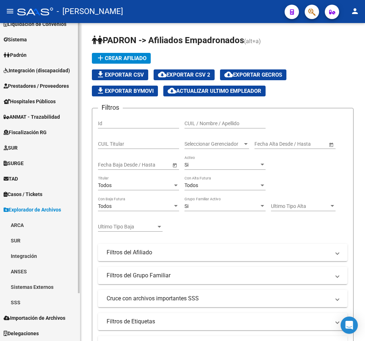
scroll to position [56, 0]
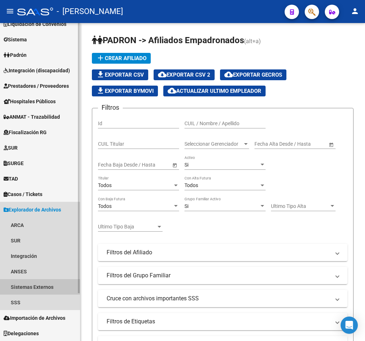
click at [51, 282] on link "Sistemas Externos" at bounding box center [40, 286] width 80 height 15
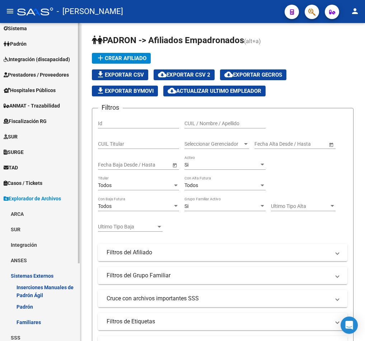
scroll to position [102, 0]
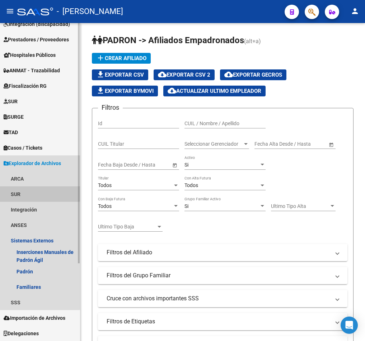
click at [40, 190] on link "SUR" at bounding box center [40, 193] width 80 height 15
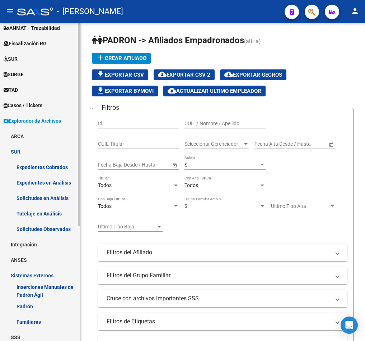
scroll to position [156, 0]
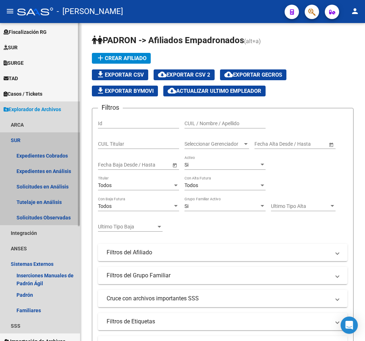
click at [54, 141] on link "SUR" at bounding box center [40, 139] width 80 height 15
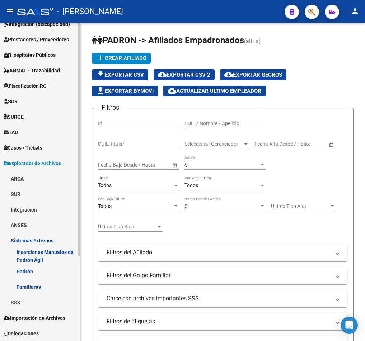
scroll to position [102, 0]
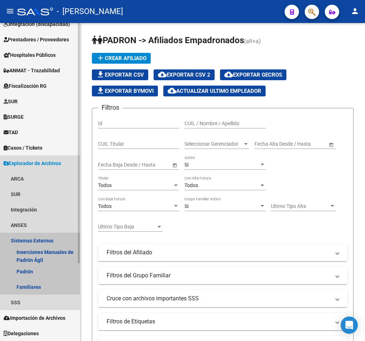
drag, startPoint x: 35, startPoint y: 237, endPoint x: 36, endPoint y: 232, distance: 5.8
click at [35, 239] on link "Sistemas Externos" at bounding box center [40, 239] width 80 height 15
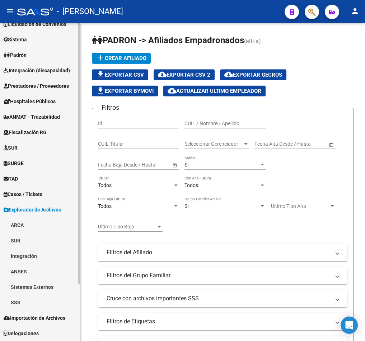
scroll to position [56, 0]
click at [38, 223] on link "ARCA" at bounding box center [40, 224] width 80 height 15
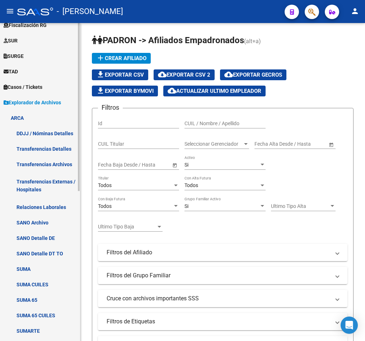
scroll to position [164, 0]
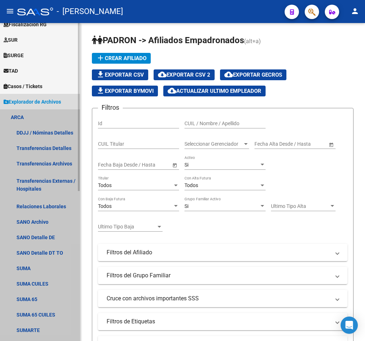
click at [36, 117] on link "ARCA" at bounding box center [40, 116] width 80 height 15
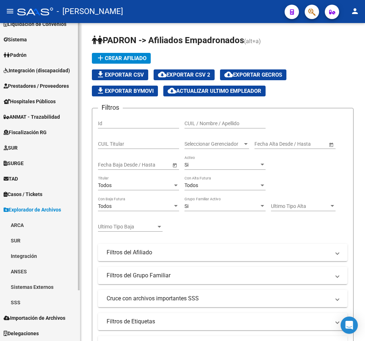
scroll to position [56, 0]
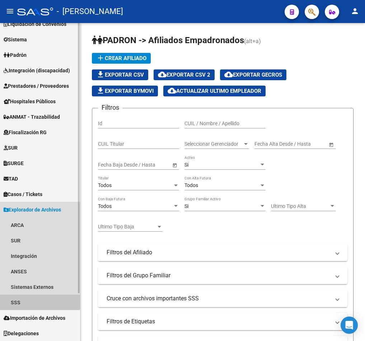
click at [29, 300] on link "SSS" at bounding box center [40, 301] width 80 height 15
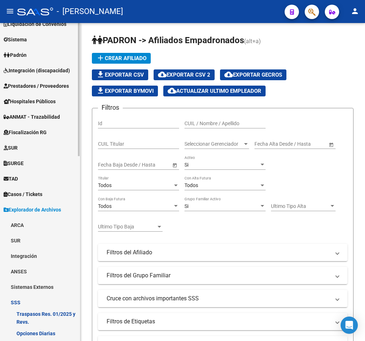
scroll to position [218, 0]
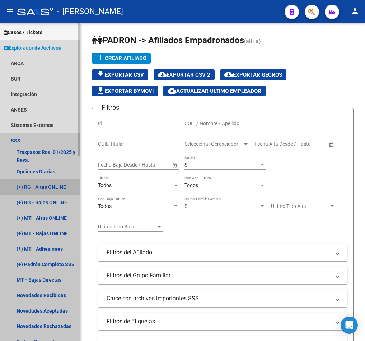
click at [60, 184] on link "(+) RG - Altas ONLINE" at bounding box center [40, 186] width 80 height 15
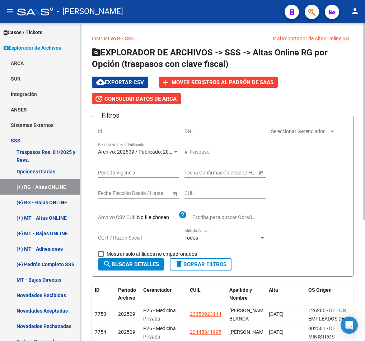
click at [153, 148] on div "Archivo: 202509 / Publicado: 202508 Período Archivo / Publicado" at bounding box center [138, 150] width 81 height 14
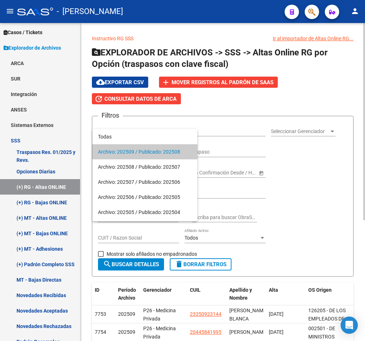
click at [153, 148] on span "Archivo: 202509 / Publicado: 202508" at bounding box center [145, 151] width 94 height 15
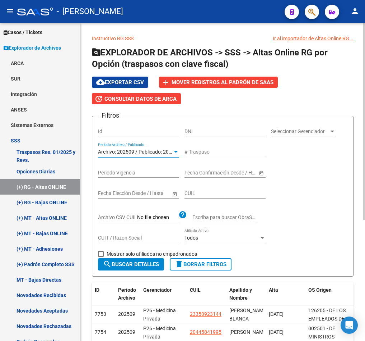
click at [141, 259] on button "search Buscar Detalles" at bounding box center [131, 264] width 66 height 12
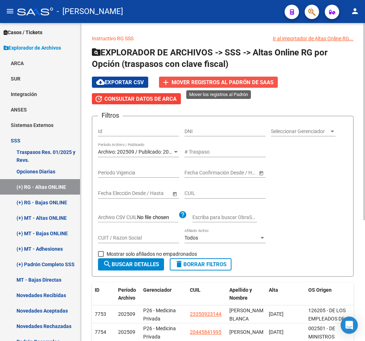
click at [233, 83] on span "Mover registros al PADRÓN de SAAS" at bounding box center [223, 82] width 102 height 6
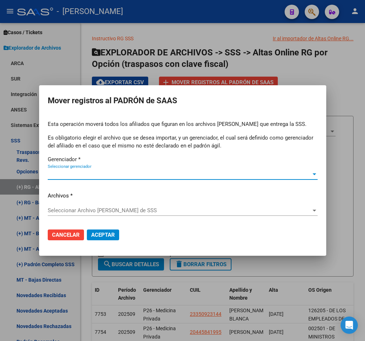
click at [160, 172] on span "Seleccionar gerenciador" at bounding box center [180, 174] width 264 height 6
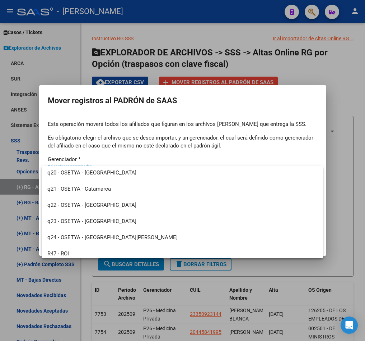
scroll to position [651, 0]
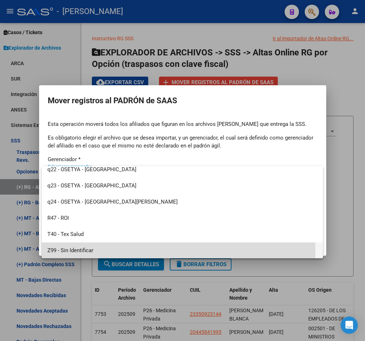
click at [107, 251] on span "Z99 - Sin Identificar" at bounding box center [182, 250] width 270 height 16
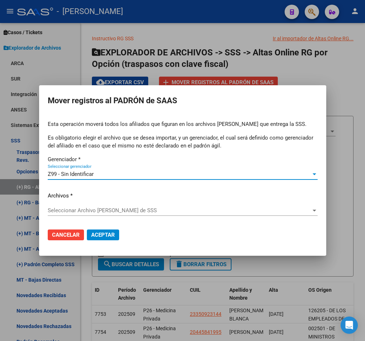
click at [119, 206] on div "Seleccionar Archivo de Padrón de SSS Seleccionar Archivo de Padrón de SSS" at bounding box center [183, 210] width 270 height 11
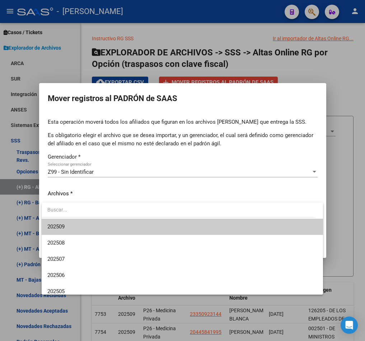
click at [112, 224] on span "202509" at bounding box center [182, 226] width 270 height 16
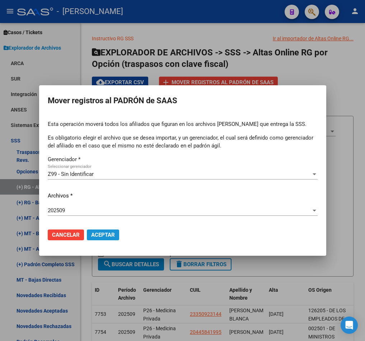
click at [114, 235] on span "Aceptar" at bounding box center [103, 234] width 24 height 6
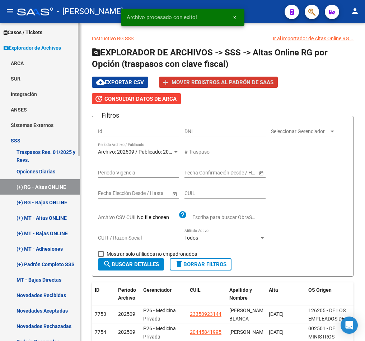
click at [26, 204] on link "(+) RG - Bajas ONLINE" at bounding box center [40, 201] width 80 height 15
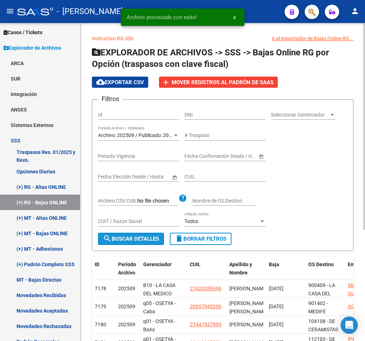
click at [156, 239] on span "search Buscar Detalles" at bounding box center [131, 238] width 56 height 6
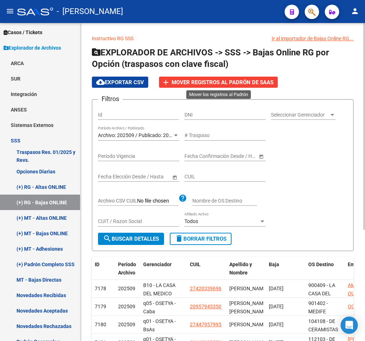
click at [218, 84] on span "Mover registros al PADRÓN de SAAS" at bounding box center [223, 82] width 102 height 6
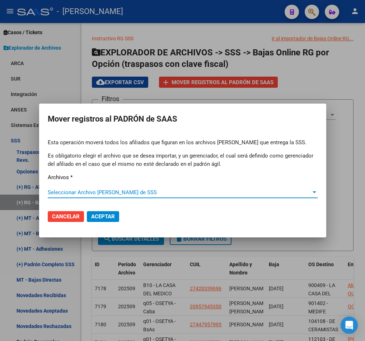
click at [158, 195] on span "Seleccionar Archivo de Padrón de SSS" at bounding box center [180, 192] width 264 height 6
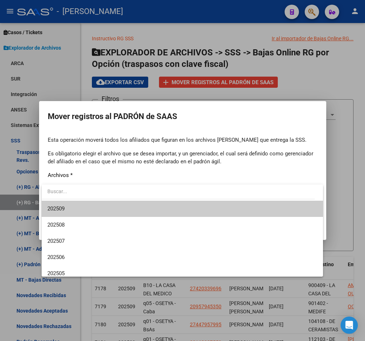
click at [140, 203] on span "202509" at bounding box center [182, 208] width 270 height 16
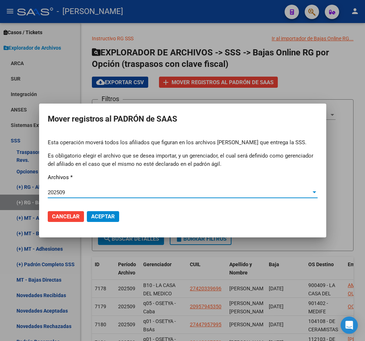
click at [120, 217] on mat-dialog-actions "Cancelar Aceptar" at bounding box center [183, 216] width 270 height 24
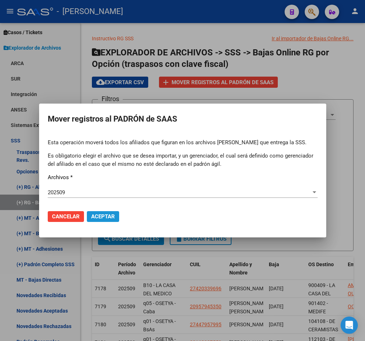
click at [115, 214] on button "Aceptar" at bounding box center [103, 216] width 32 height 11
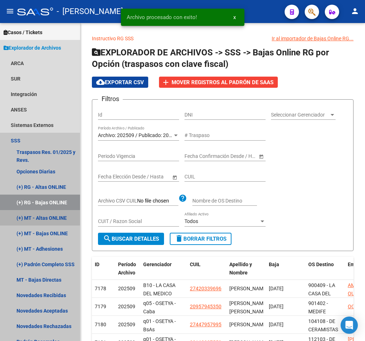
click at [24, 216] on link "(+) MT - Altas ONLINE" at bounding box center [40, 217] width 80 height 15
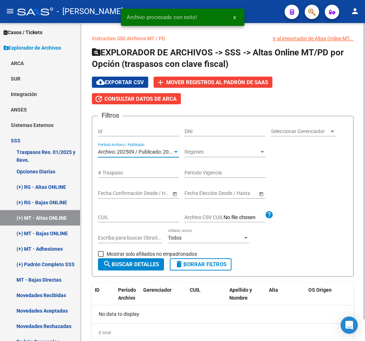
click at [137, 154] on span "Archivo: 202509 / Publicado: 202508" at bounding box center [139, 152] width 82 height 6
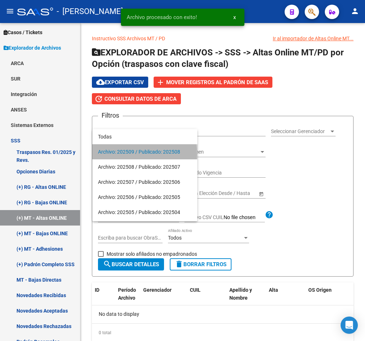
click at [140, 153] on span "Archivo: 202509 / Publicado: 202508" at bounding box center [145, 151] width 94 height 15
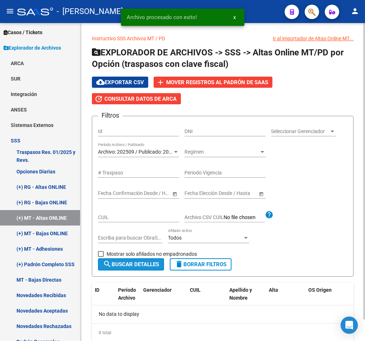
click at [128, 262] on span "search Buscar Detalles" at bounding box center [131, 264] width 56 height 6
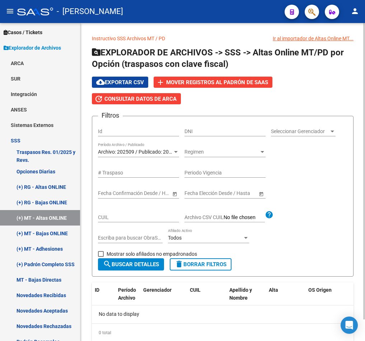
scroll to position [23, 0]
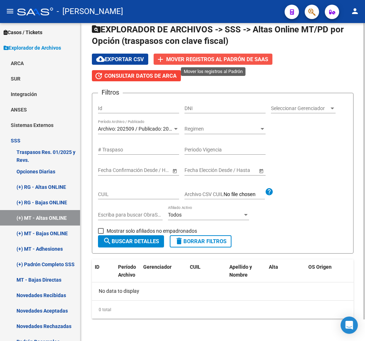
click at [180, 57] on span "Mover registros al PADRÓN de SAAS" at bounding box center [217, 59] width 102 height 6
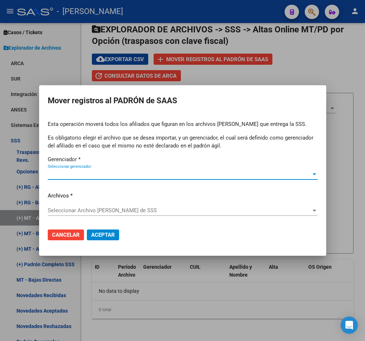
click at [109, 173] on span "Seleccionar gerenciador" at bounding box center [180, 174] width 264 height 6
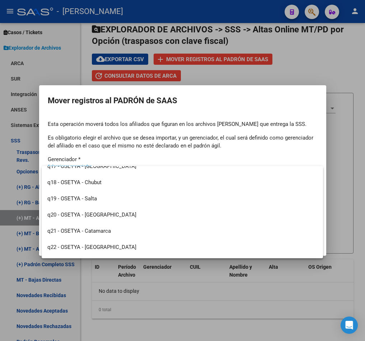
scroll to position [651, 0]
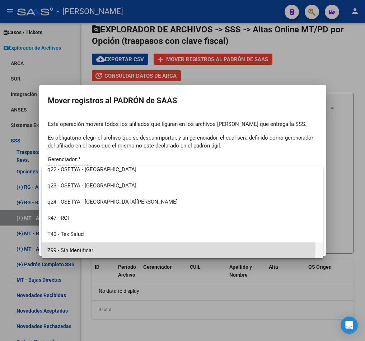
click at [123, 249] on span "Z99 - Sin Identificar" at bounding box center [182, 250] width 270 height 16
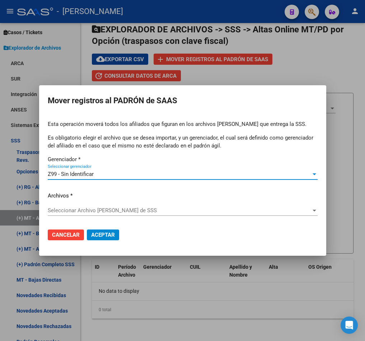
click at [134, 203] on div "Esta operación moverá todos los afiliados que figuran en los archivos de padrón…" at bounding box center [183, 171] width 270 height 102
click at [133, 207] on span "Seleccionar Archivo de Padrón de SSS" at bounding box center [180, 210] width 264 height 6
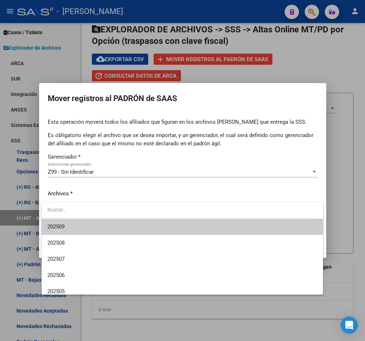
click at [117, 219] on span "202509" at bounding box center [182, 226] width 270 height 16
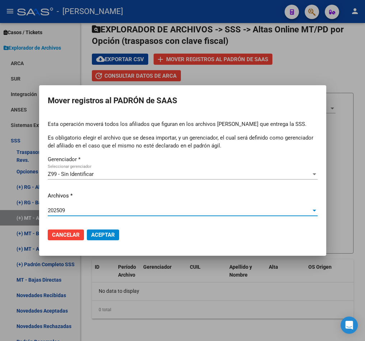
click at [115, 230] on button "Aceptar" at bounding box center [103, 234] width 32 height 11
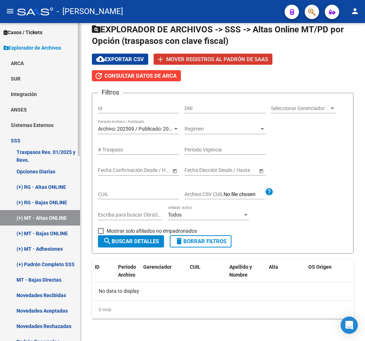
click at [52, 229] on link "(+) MT - Bajas ONLINE" at bounding box center [40, 232] width 80 height 15
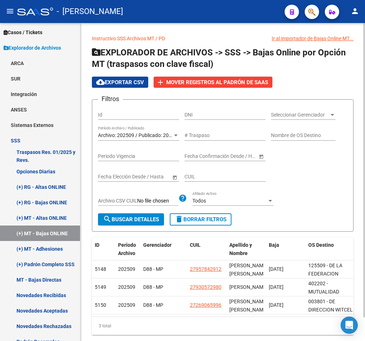
click at [163, 139] on div "Archivo: 202509 / Publicado: 202508 Período Archivo / Publicado" at bounding box center [138, 133] width 81 height 14
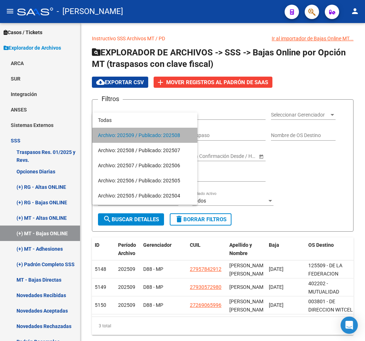
click at [163, 137] on span "Archivo: 202509 / Publicado: 202508" at bounding box center [145, 135] width 94 height 15
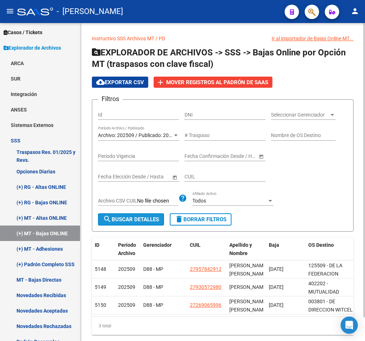
click at [131, 222] on span "search Buscar Detalles" at bounding box center [131, 219] width 56 height 6
click at [210, 80] on span "Mover registros al PADRÓN de SAAS" at bounding box center [217, 82] width 102 height 6
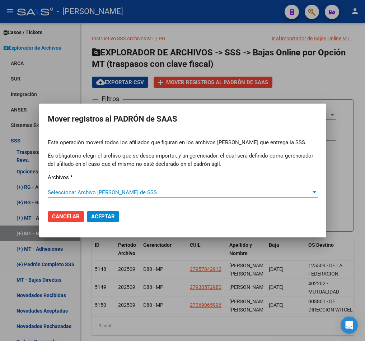
click at [158, 190] on span "Seleccionar Archivo de Padrón de SSS" at bounding box center [180, 192] width 264 height 6
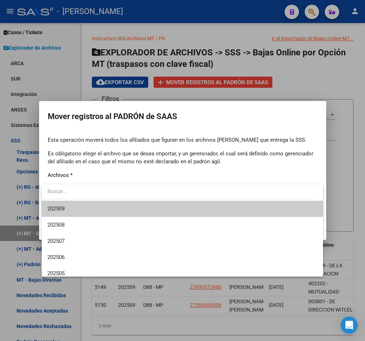
click at [138, 206] on span "202509" at bounding box center [182, 208] width 270 height 16
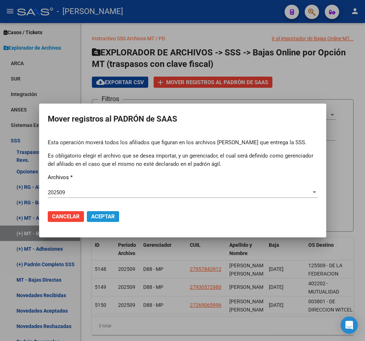
click at [111, 214] on span "Aceptar" at bounding box center [103, 216] width 24 height 6
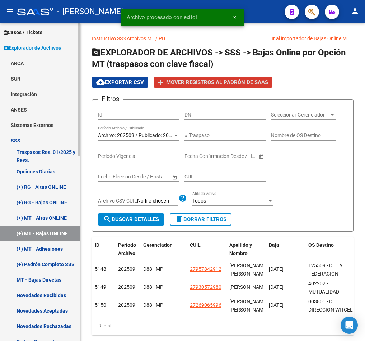
click at [36, 248] on link "(+) MT - Adhesiones" at bounding box center [40, 248] width 80 height 15
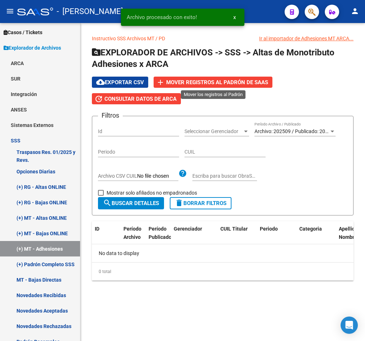
click at [197, 84] on span "Mover registros al PADRÓN de SAAS" at bounding box center [217, 82] width 102 height 6
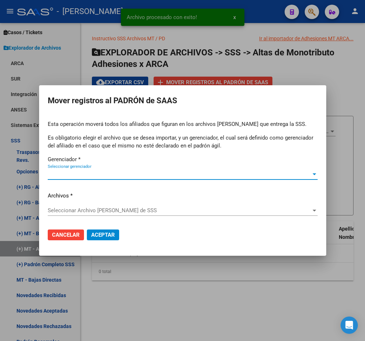
click at [120, 172] on span "Seleccionar gerenciador" at bounding box center [180, 174] width 264 height 6
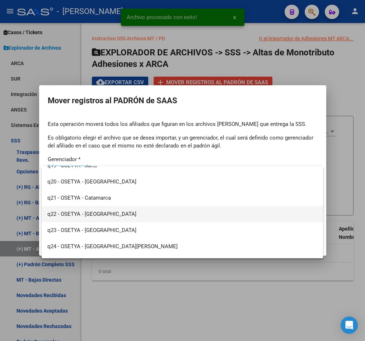
scroll to position [651, 0]
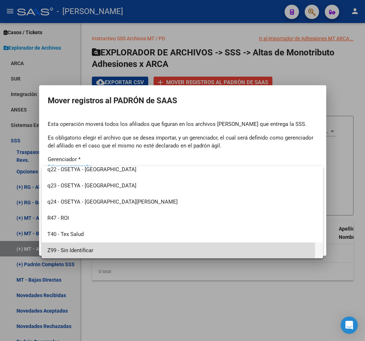
click at [81, 251] on span "Z99 - Sin Identificar" at bounding box center [182, 250] width 270 height 16
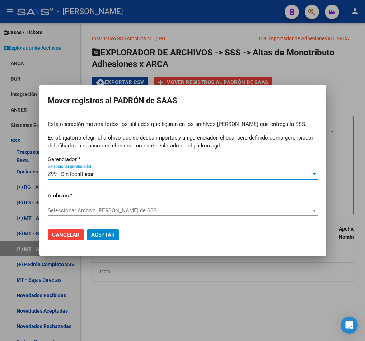
click at [116, 208] on span "Seleccionar Archivo de Padrón de SSS" at bounding box center [180, 210] width 264 height 6
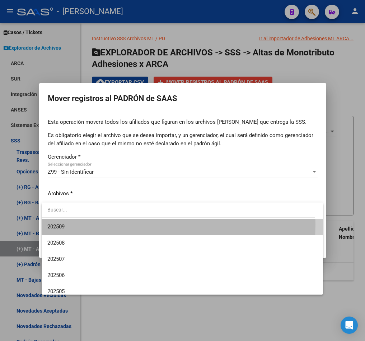
click at [107, 224] on span "202509" at bounding box center [182, 226] width 270 height 16
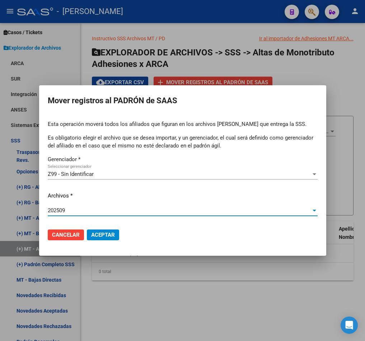
click at [114, 233] on span "Aceptar" at bounding box center [103, 234] width 24 height 6
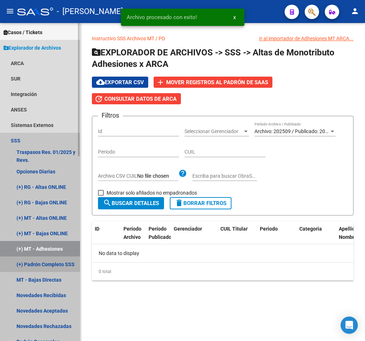
click at [57, 260] on link "(+) Padrón Completo SSS" at bounding box center [40, 263] width 80 height 15
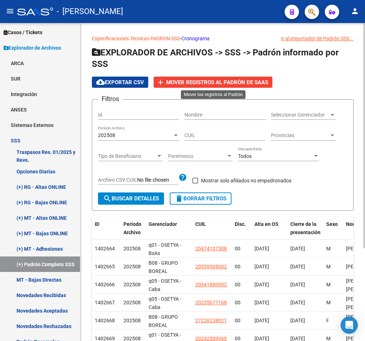
click at [223, 79] on span "Mover registros al PADRÓN de SAAS" at bounding box center [217, 82] width 102 height 6
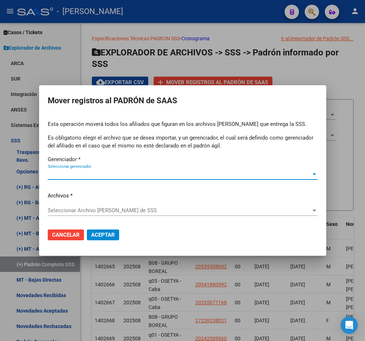
click at [109, 171] on span "Seleccionar gerenciador" at bounding box center [180, 174] width 264 height 6
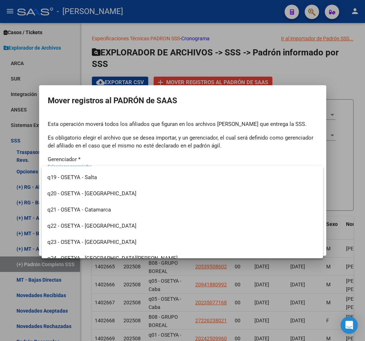
scroll to position [651, 0]
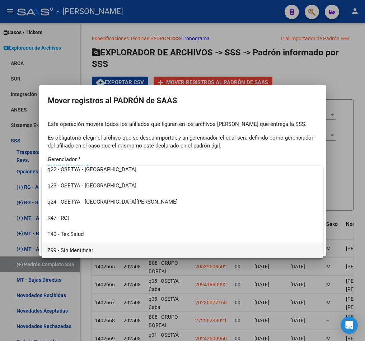
click at [96, 254] on span "Z99 - Sin Identificar" at bounding box center [182, 250] width 270 height 16
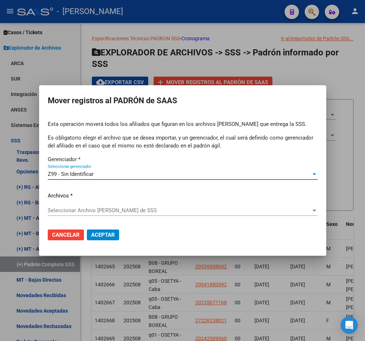
click at [125, 213] on span "Seleccionar Archivo de Padrón de SSS" at bounding box center [180, 210] width 264 height 6
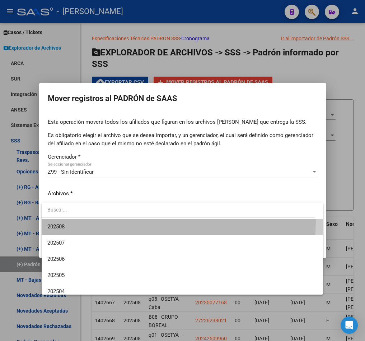
click at [122, 219] on span "202508" at bounding box center [182, 226] width 270 height 16
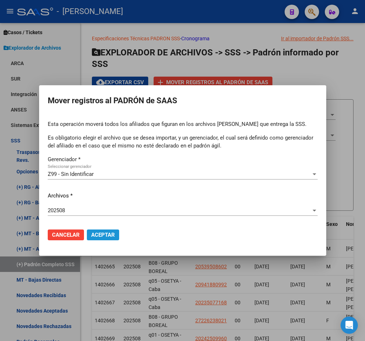
click at [111, 234] on span "Aceptar" at bounding box center [103, 234] width 24 height 6
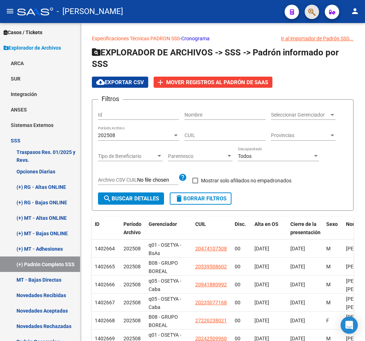
click at [305, 11] on button "button" at bounding box center [312, 12] width 14 height 14
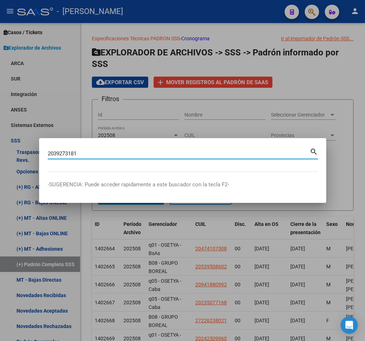
type input "2039273181"
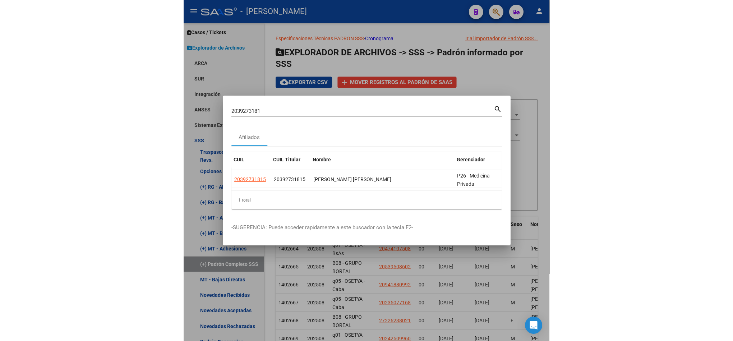
scroll to position [0, 46]
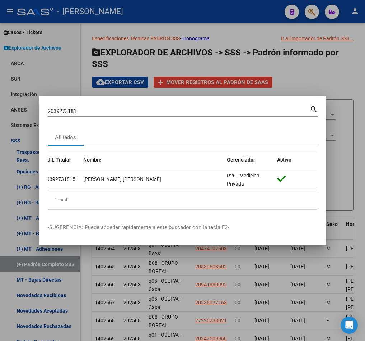
click at [15, 237] on div at bounding box center [182, 170] width 365 height 341
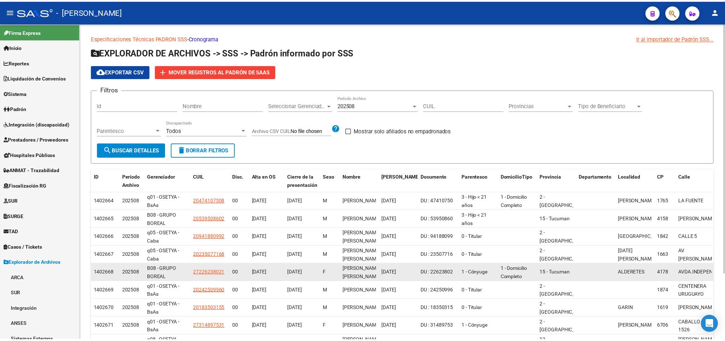
scroll to position [0, 0]
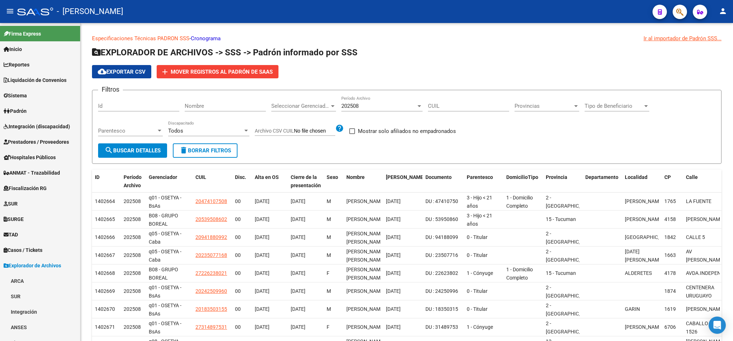
click at [365, 21] on mat-toolbar "menu - osetya person" at bounding box center [366, 11] width 733 height 23
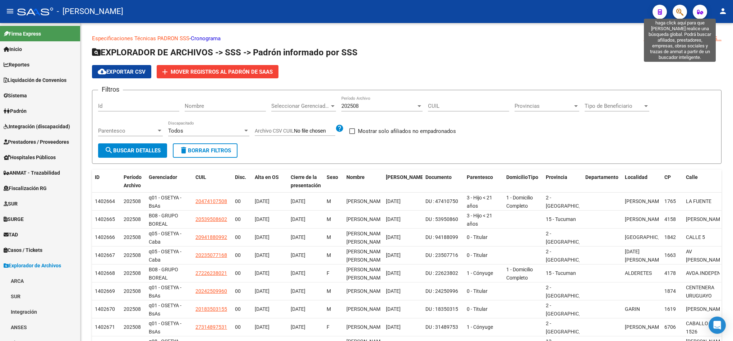
click at [365, 15] on icon "button" at bounding box center [679, 12] width 7 height 8
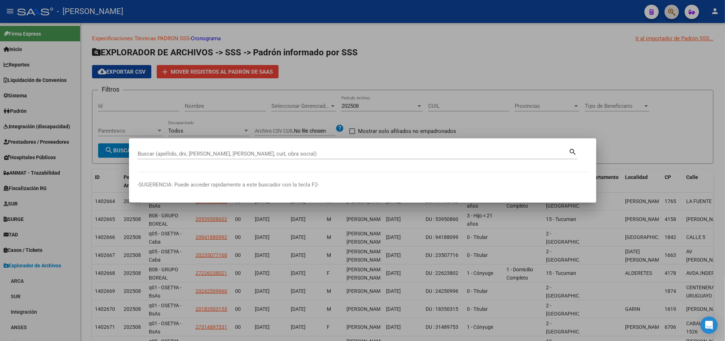
paste input "35356878"
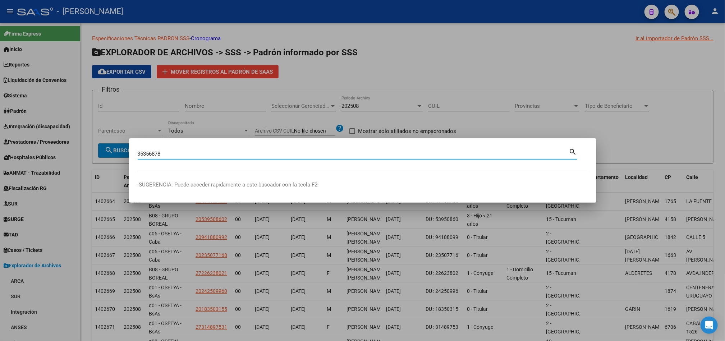
type input "35356878"
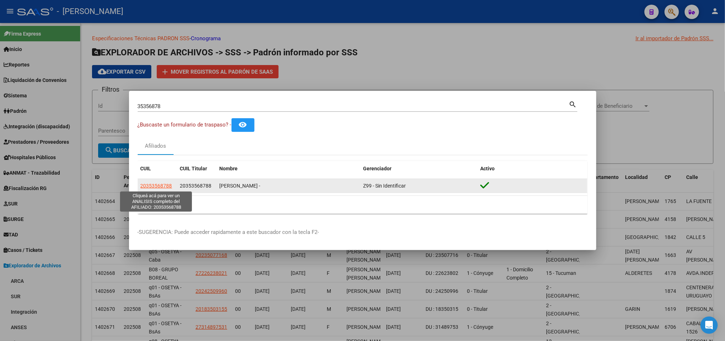
click at [153, 189] on span "20353568788" at bounding box center [156, 186] width 32 height 6
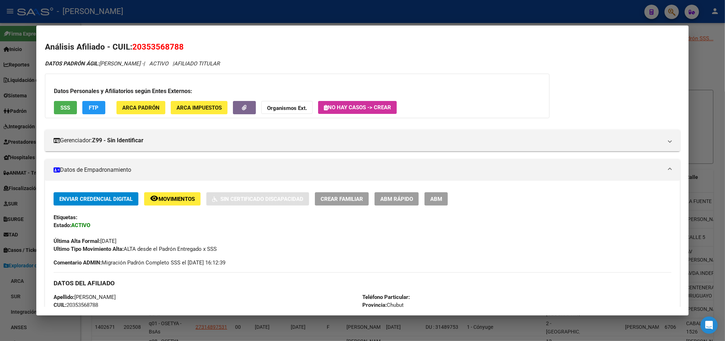
click at [0, 137] on div at bounding box center [362, 170] width 725 height 341
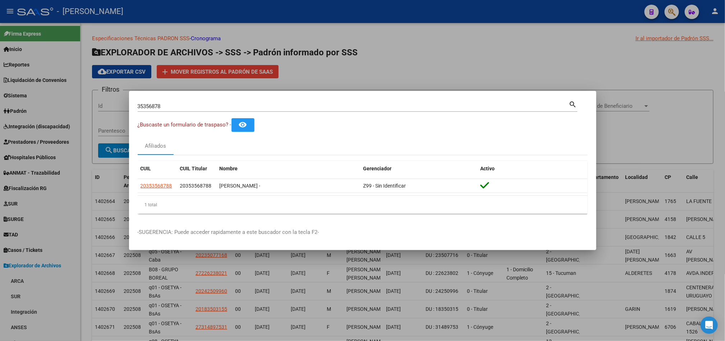
click at [365, 48] on div at bounding box center [362, 170] width 725 height 341
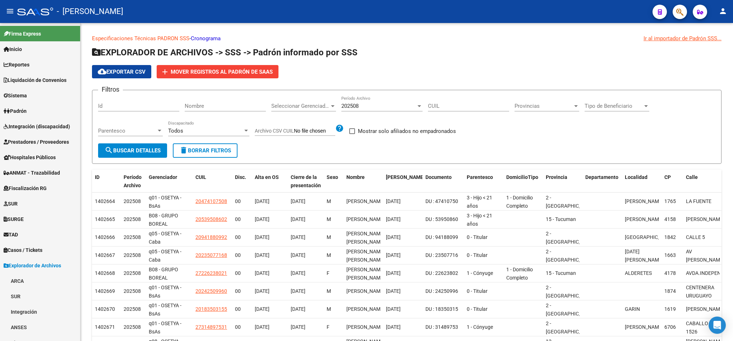
click at [365, 13] on icon "button" at bounding box center [679, 12] width 7 height 8
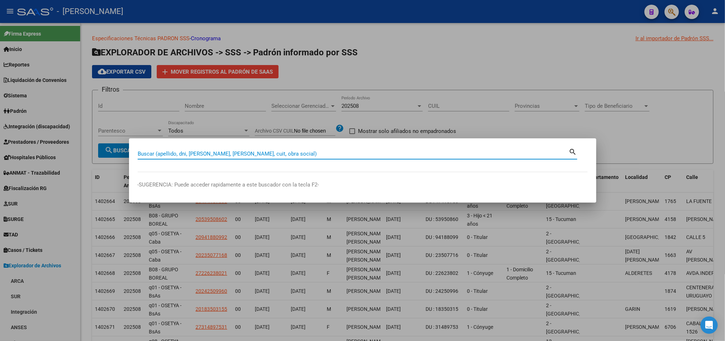
paste input "20353568788"
type input "20353568788"
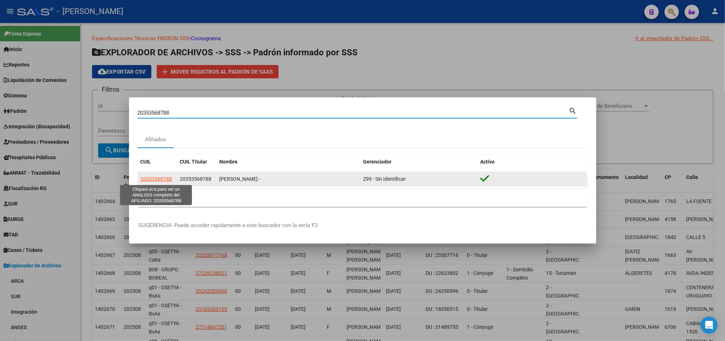
click at [162, 180] on span "20353568788" at bounding box center [156, 179] width 32 height 6
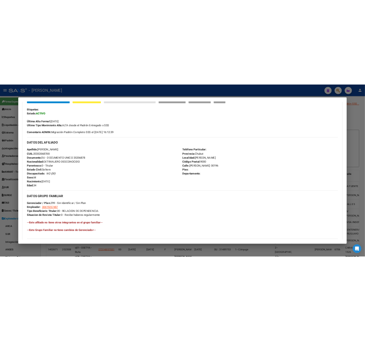
scroll to position [108, 0]
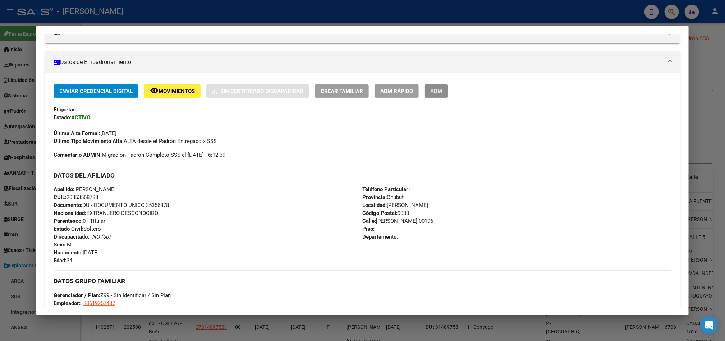
click at [365, 94] on button "ABM" at bounding box center [435, 90] width 23 height 13
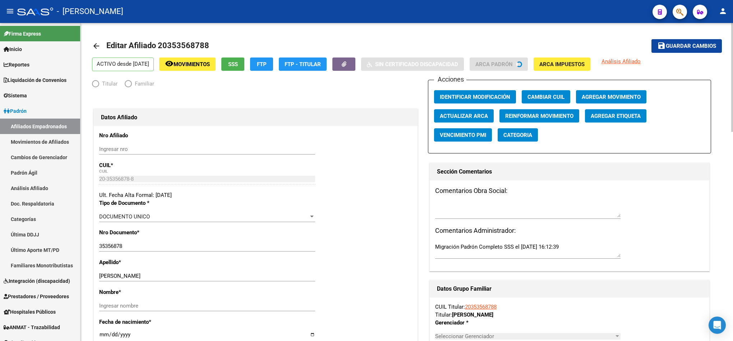
radio input "true"
type input "30-61925748-7"
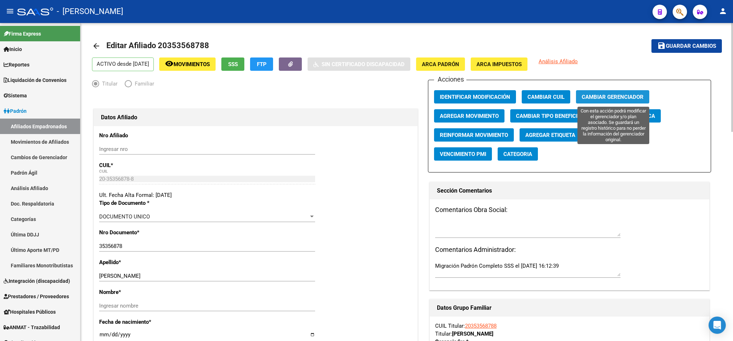
click at [365, 93] on button "Cambiar Gerenciador" at bounding box center [612, 96] width 73 height 13
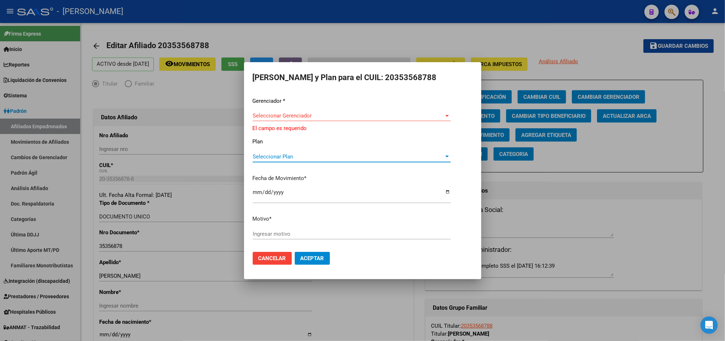
click at [267, 122] on div "Seleccionar Gerenciador Seleccionar Gerenciador" at bounding box center [352, 119] width 198 height 18
click at [272, 119] on div "Seleccionar Gerenciador Seleccionar Gerenciador" at bounding box center [352, 115] width 198 height 11
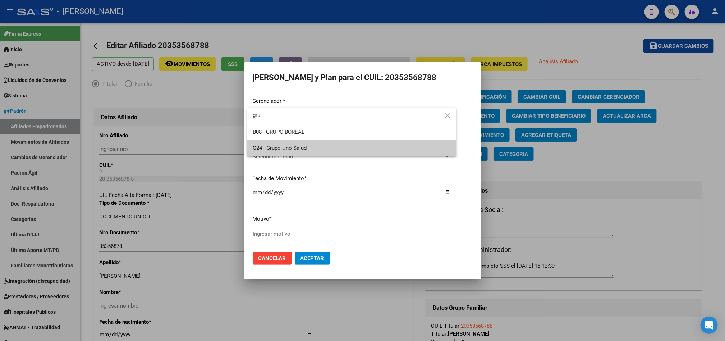
type input "gru"
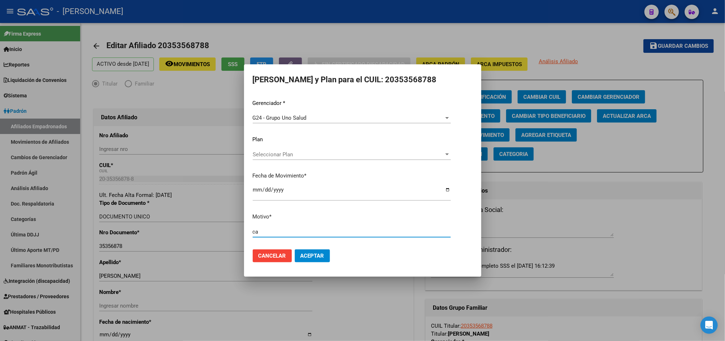
type input "c"
type input "agrego gerenciador"
click at [295, 249] on button "Aceptar" at bounding box center [312, 255] width 35 height 13
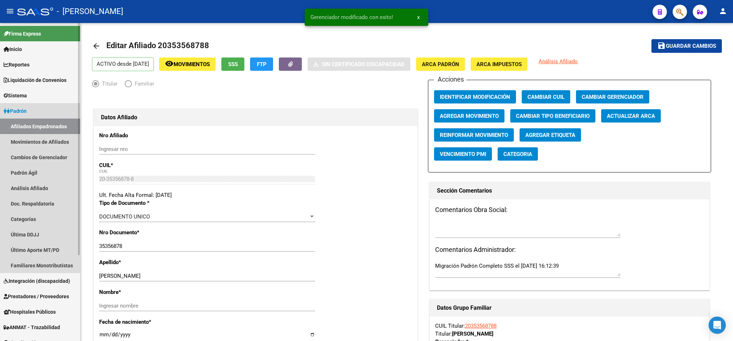
click at [26, 123] on link "Afiliados Empadronados" at bounding box center [40, 126] width 80 height 15
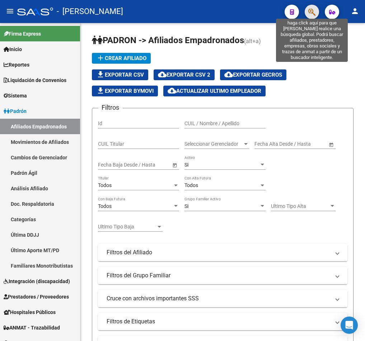
click at [312, 14] on icon "button" at bounding box center [312, 12] width 7 height 8
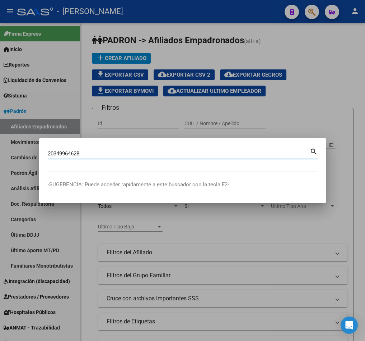
type input "20349964628"
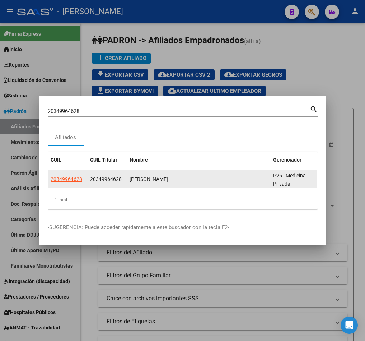
click at [82, 175] on div "20349964628" at bounding box center [68, 179] width 34 height 8
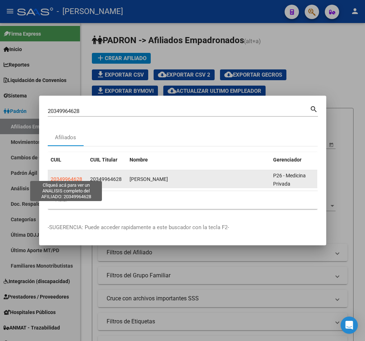
click at [73, 176] on span "20349964628" at bounding box center [67, 179] width 32 height 6
type textarea "20349964628"
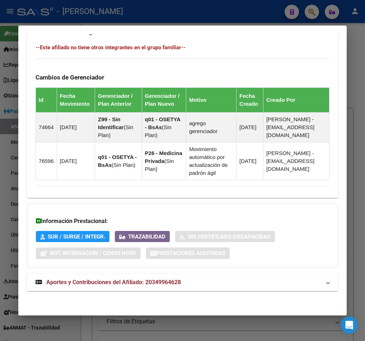
click at [179, 286] on strong "Aportes y Contribuciones del Afiliado: 20349964628" at bounding box center [109, 282] width 146 height 9
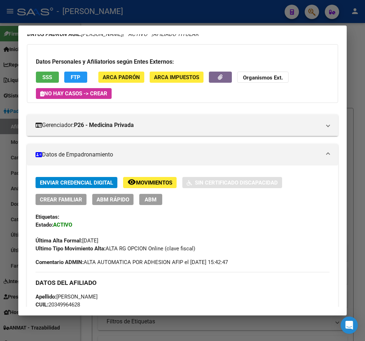
scroll to position [55, 0]
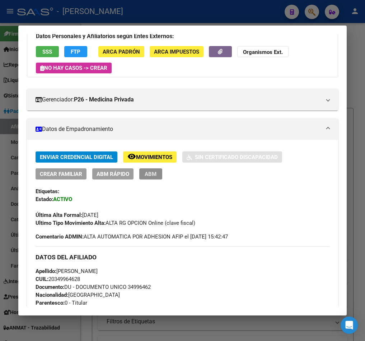
click at [152, 172] on span "ABM" at bounding box center [151, 174] width 12 height 6
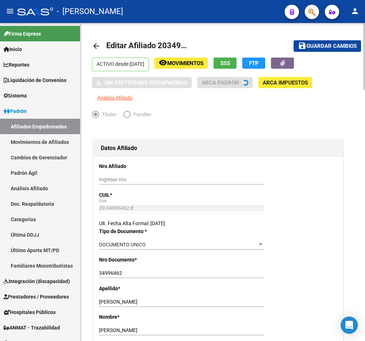
radio input "true"
type input "30-71870304-9"
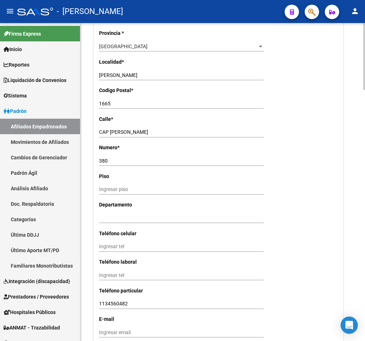
scroll to position [647, 0]
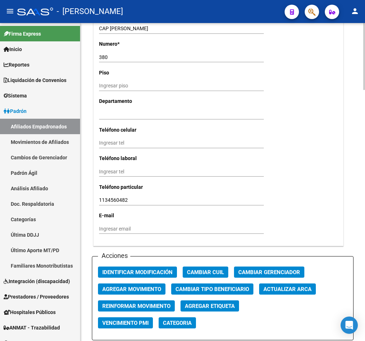
click at [153, 283] on button "Agregar Movimiento" at bounding box center [132, 288] width 68 height 11
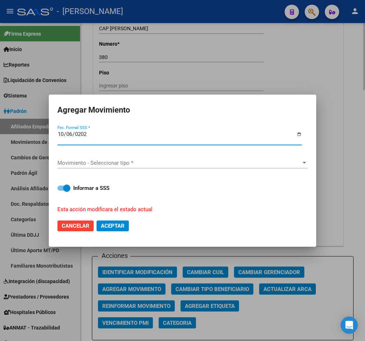
type input "[DATE]"
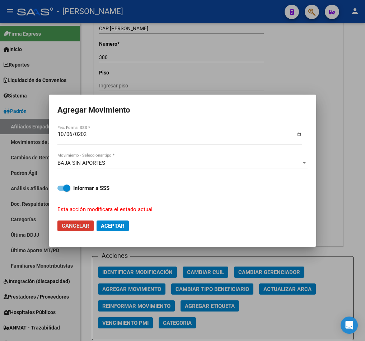
click at [155, 164] on div "BAJA SIN APORTES" at bounding box center [179, 163] width 244 height 6
click at [113, 227] on span "Aceptar" at bounding box center [113, 225] width 24 height 6
checkbox input "false"
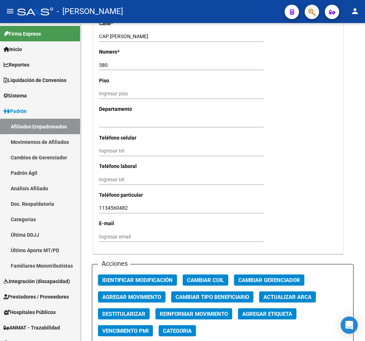
click at [316, 9] on icon "button" at bounding box center [312, 12] width 7 height 8
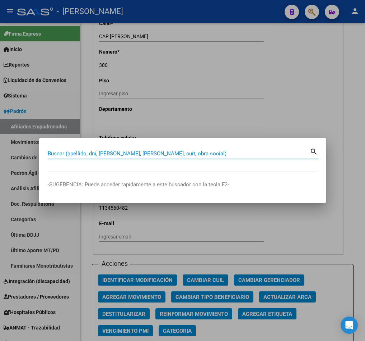
paste input "27411503106"
type input "27411503106"
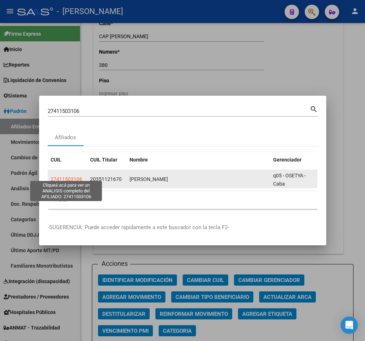
click at [64, 177] on span "27411503106" at bounding box center [67, 179] width 32 height 6
type textarea "27411503106"
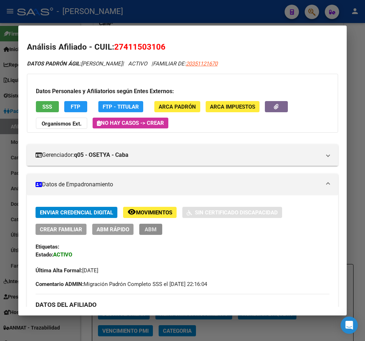
click at [153, 229] on span "ABM" at bounding box center [151, 229] width 12 height 6
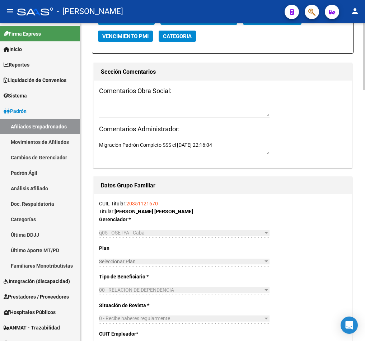
scroll to position [862, 0]
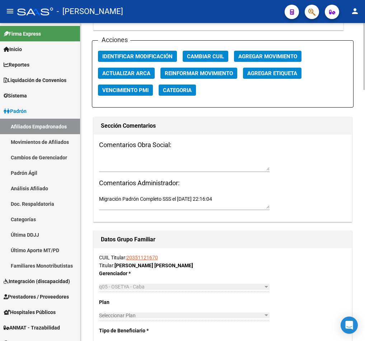
click at [262, 60] on span "Agregar Movimiento" at bounding box center [268, 56] width 59 height 6
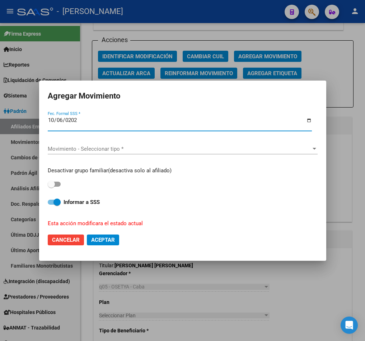
type input "[DATE]"
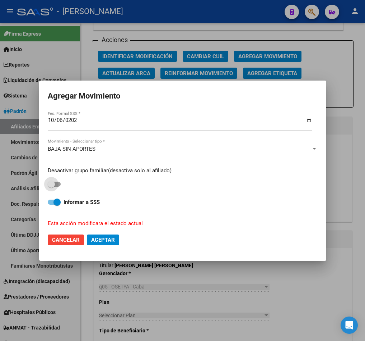
click at [58, 180] on label at bounding box center [54, 184] width 13 height 9
click at [51, 186] on input "checkbox" at bounding box center [51, 186] width 0 height 0
checkbox input "true"
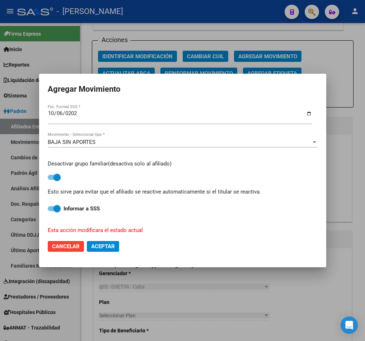
click at [80, 133] on div "BAJA SIN APORTES Movimiento - Seleccionar tipo *" at bounding box center [183, 142] width 270 height 23
click at [72, 138] on div "BAJA SIN APORTES Movimiento - Seleccionar tipo *" at bounding box center [183, 142] width 270 height 11
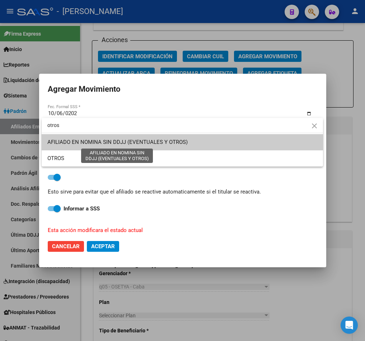
type input "otros"
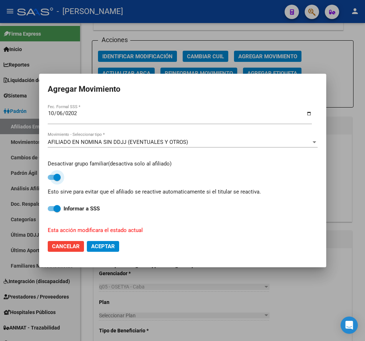
click at [73, 139] on span "AFILIADO EN NOMINA SIN DDJJ (EVENTUALES Y OTROS)" at bounding box center [118, 142] width 140 height 6
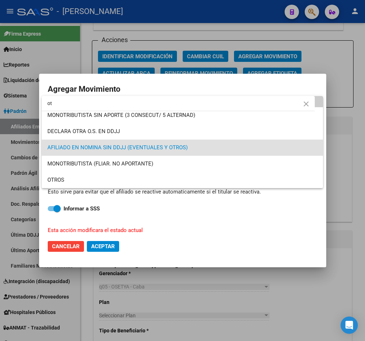
scroll to position [0, 0]
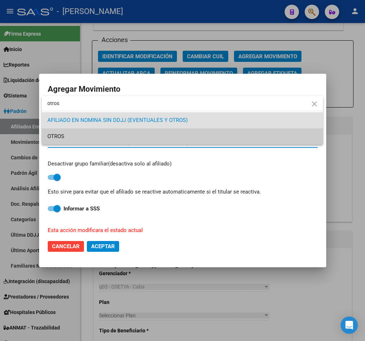
type input "otros"
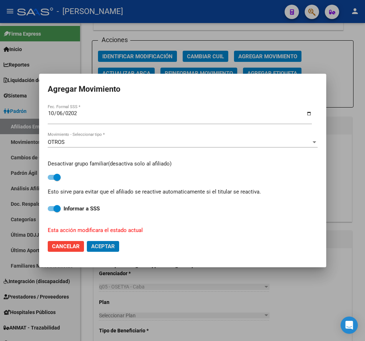
click at [87, 241] on button "Aceptar" at bounding box center [103, 246] width 32 height 11
checkbox input "false"
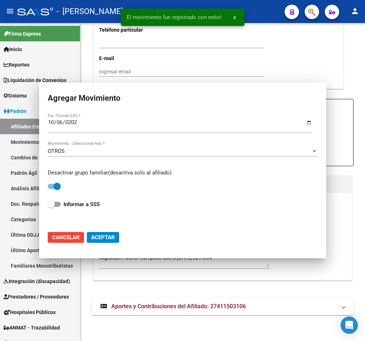
scroll to position [815, 0]
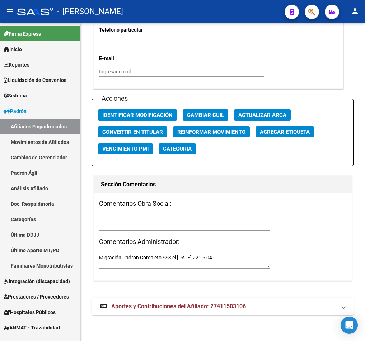
click at [309, 14] on icon "button" at bounding box center [312, 12] width 7 height 8
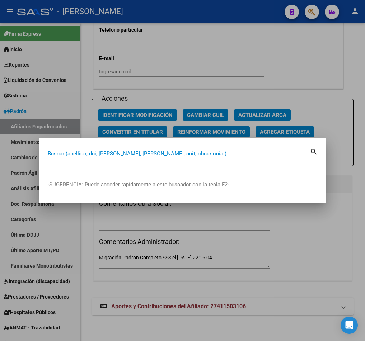
paste input "20351314894"
type input "20351314894"
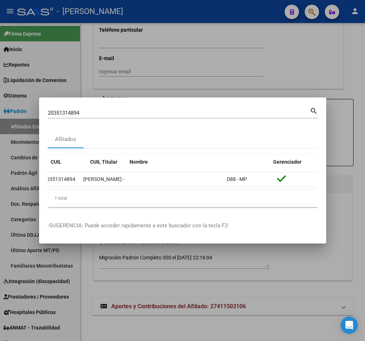
scroll to position [0, 0]
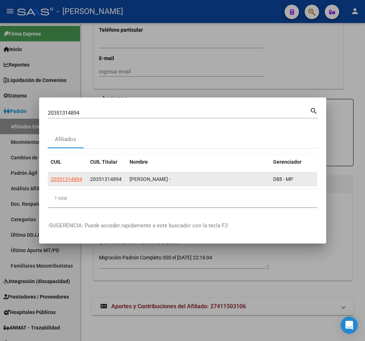
click at [68, 175] on app-link-go-to "20351314894" at bounding box center [67, 179] width 32 height 8
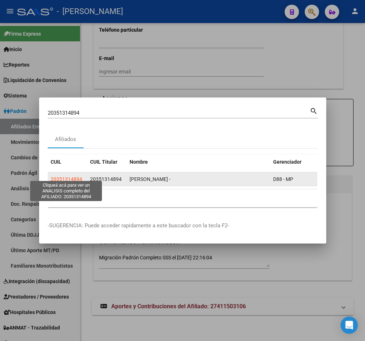
click at [67, 176] on span "20351314894" at bounding box center [67, 179] width 32 height 6
type textarea "20351314894"
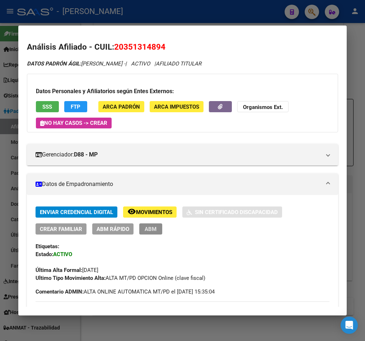
click at [150, 232] on span "ABM" at bounding box center [151, 229] width 12 height 6
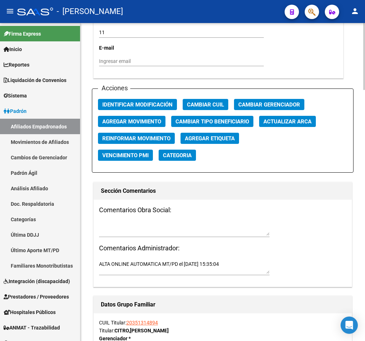
scroll to position [808, 0]
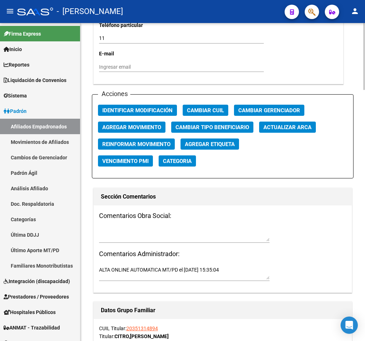
click at [150, 124] on span "Agregar Movimiento" at bounding box center [131, 127] width 59 height 6
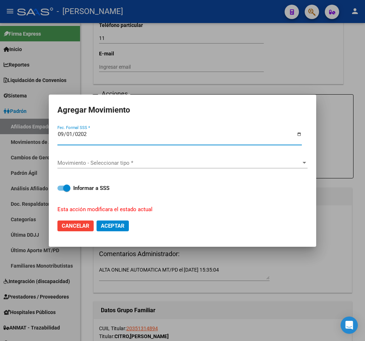
type input "2025-09-01"
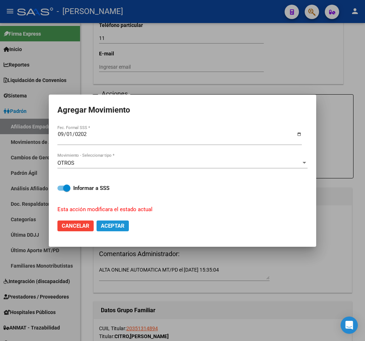
click at [105, 227] on span "Aceptar" at bounding box center [113, 225] width 24 height 6
checkbox input "false"
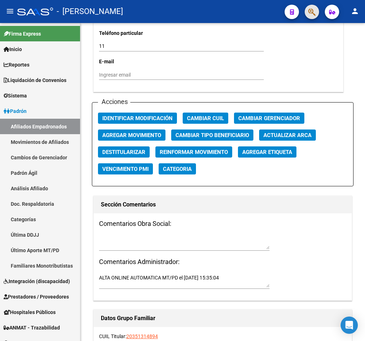
click at [305, 14] on button "button" at bounding box center [312, 12] width 14 height 14
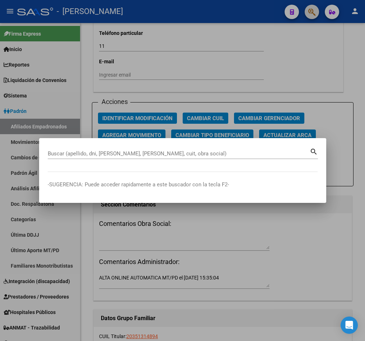
paste input "20497372993"
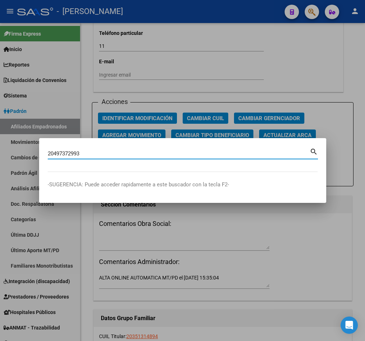
type input "20497372993"
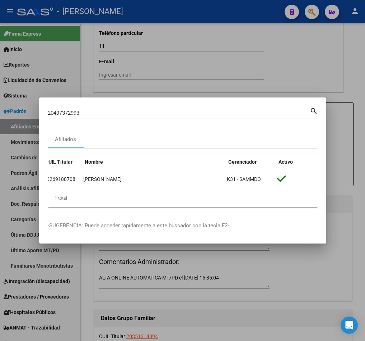
scroll to position [0, 0]
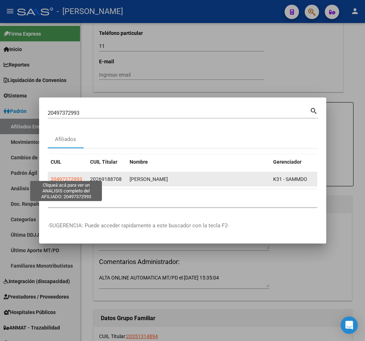
click at [65, 176] on span "20497372993" at bounding box center [67, 179] width 32 height 6
type textarea "20497372993"
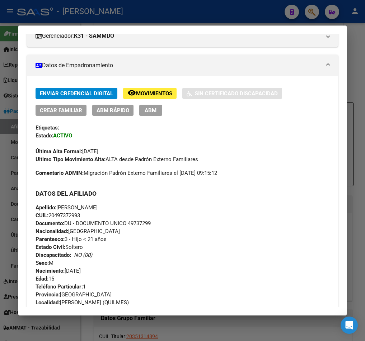
scroll to position [101, 0]
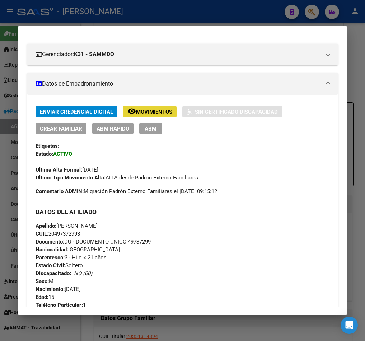
click at [152, 110] on span "Movimientos" at bounding box center [154, 112] width 36 height 6
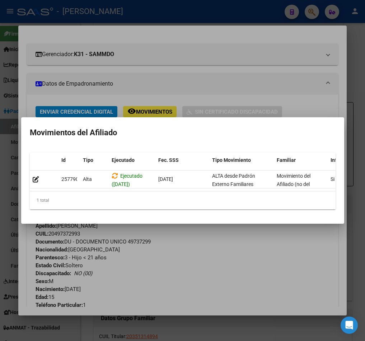
click at [192, 198] on div "1 total" at bounding box center [183, 200] width 306 height 18
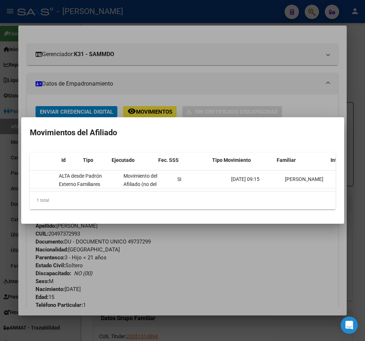
scroll to position [0, 0]
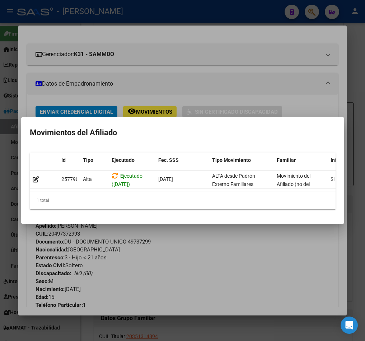
drag, startPoint x: 118, startPoint y: 25, endPoint x: 79, endPoint y: 31, distance: 39.5
click at [118, 25] on div at bounding box center [182, 170] width 365 height 341
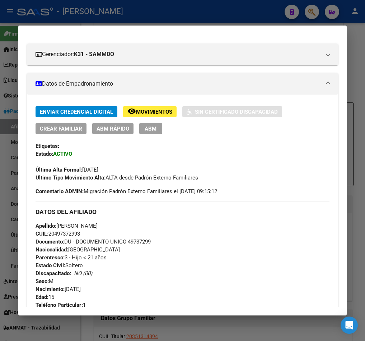
click at [15, 45] on div at bounding box center [182, 170] width 365 height 341
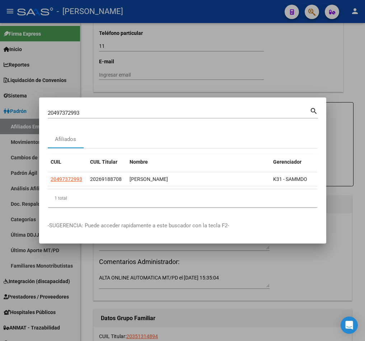
click at [210, 110] on input "20497372993" at bounding box center [179, 113] width 262 height 6
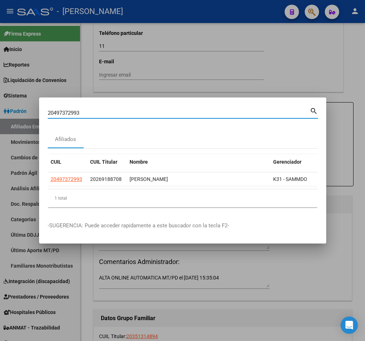
click at [210, 110] on input "20497372993" at bounding box center [179, 113] width 262 height 6
paste input "352352277"
type input "20352352277"
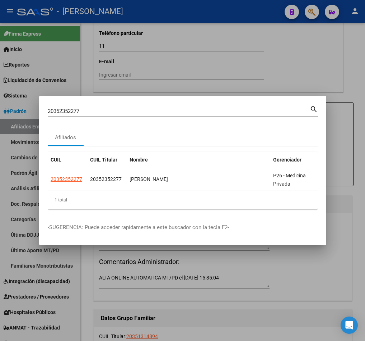
drag, startPoint x: 67, startPoint y: 178, endPoint x: 109, endPoint y: 187, distance: 42.6
click at [109, 187] on datatable-body "20352352277 20352352277 ARANDA MARTIN EMMANUEL P26 - Medicina Privada" at bounding box center [183, 180] width 270 height 20
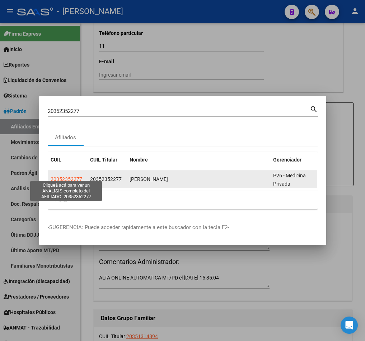
click at [68, 176] on span "20352352277" at bounding box center [67, 179] width 32 height 6
copy div "52277 20352352277 ARANDA MARTIN EMMANUEL P26 - Medicina Privada"
type textarea "20352352277"
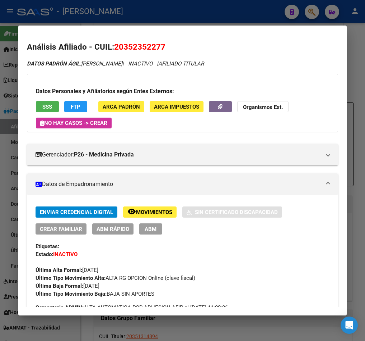
click at [244, 128] on div "Datos Personales y Afiliatorios según Entes Externos: SSS FTP ARCA Padrón ARCA …" at bounding box center [182, 103] width 311 height 59
click at [13, 59] on div at bounding box center [182, 170] width 365 height 341
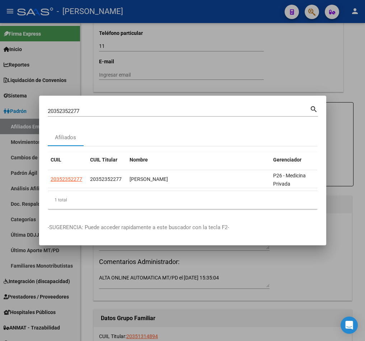
click at [113, 108] on input "20352352277" at bounding box center [179, 111] width 262 height 6
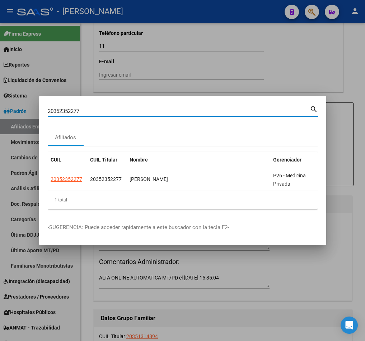
click at [113, 108] on input "20352352277" at bounding box center [179, 111] width 262 height 6
paste input "35335926"
type input "35335926"
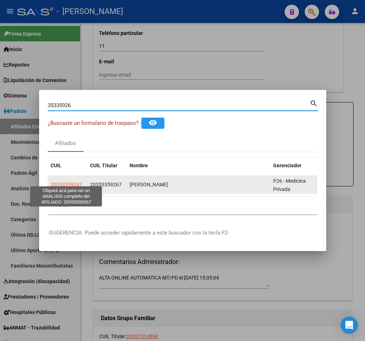
click at [64, 182] on span "20353359267" at bounding box center [67, 184] width 32 height 6
type textarea "20353359267"
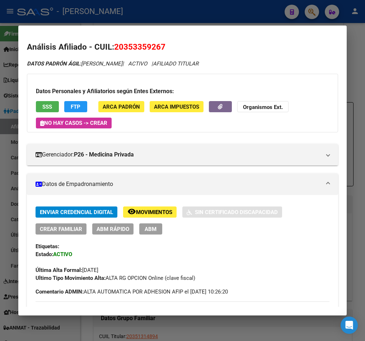
scroll to position [54, 0]
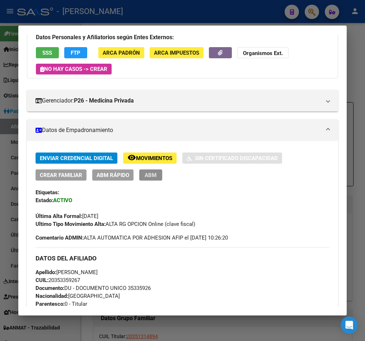
click at [149, 176] on span "ABM" at bounding box center [151, 175] width 12 height 6
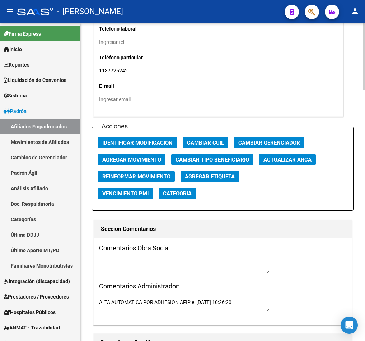
scroll to position [754, 0]
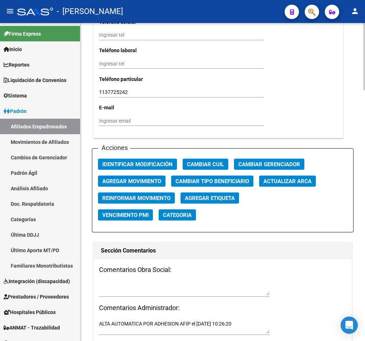
click at [142, 182] on span "Agregar Movimiento" at bounding box center [131, 181] width 59 height 6
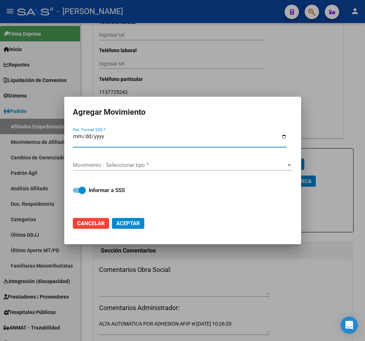
click at [78, 136] on input "Fec. Formal SSS *" at bounding box center [180, 138] width 214 height 11
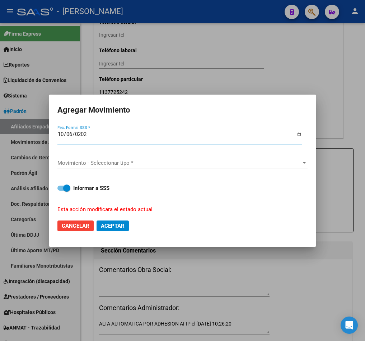
type input "[DATE]"
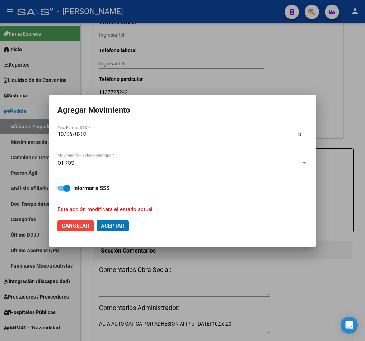
click at [97, 220] on button "Aceptar" at bounding box center [113, 225] width 32 height 11
checkbox input "false"
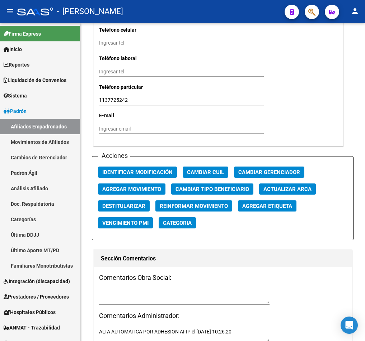
click at [314, 16] on span "button" at bounding box center [312, 12] width 7 height 15
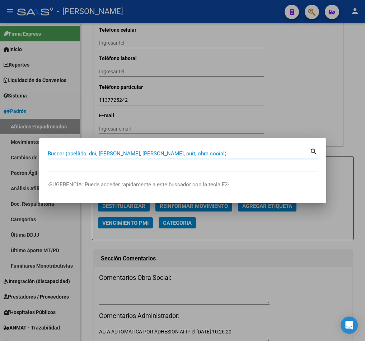
paste input "20353515765"
type input "20353515765"
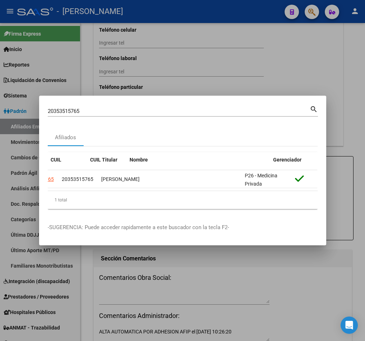
scroll to position [0, 0]
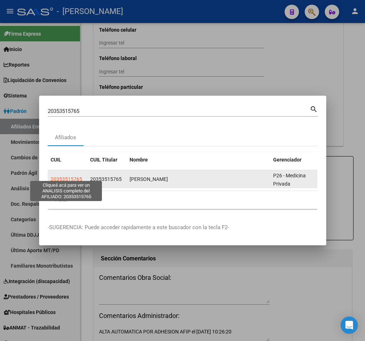
click at [80, 177] on span "20353515765" at bounding box center [67, 179] width 32 height 6
type textarea "20353515765"
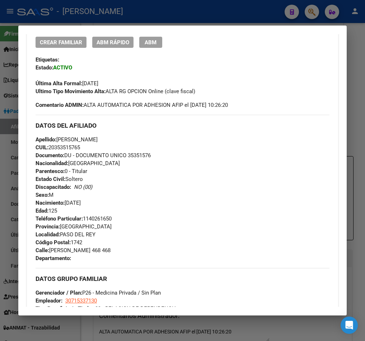
scroll to position [162, 0]
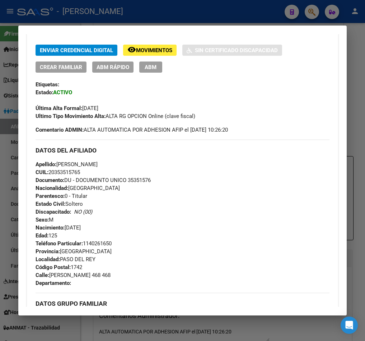
click at [154, 61] on button "ABM" at bounding box center [150, 66] width 23 height 11
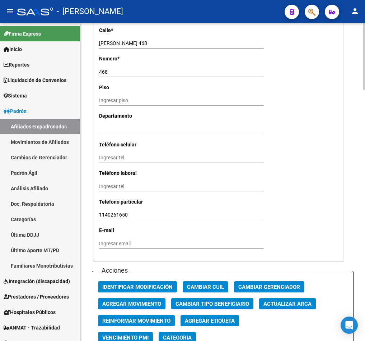
scroll to position [754, 0]
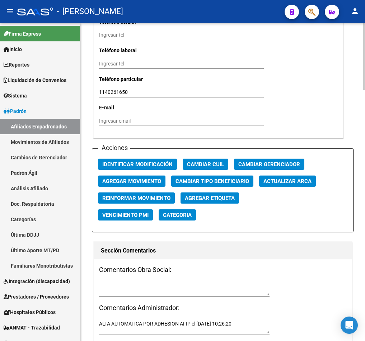
click at [265, 170] on div "Acciones Identificar Modificación Cambiar CUIL Cambiar Gerenciador Agregar Movi…" at bounding box center [223, 190] width 262 height 84
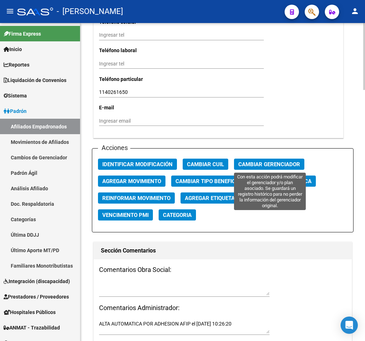
click at [268, 165] on span "Cambiar Gerenciador" at bounding box center [270, 164] width 62 height 6
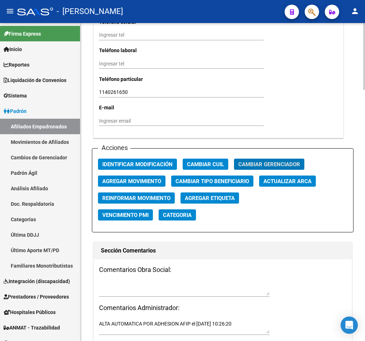
click at [137, 184] on button "Agregar Movimiento" at bounding box center [132, 180] width 68 height 11
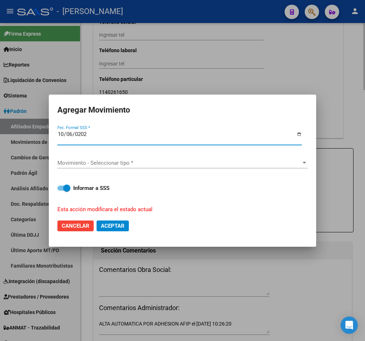
type input "[DATE]"
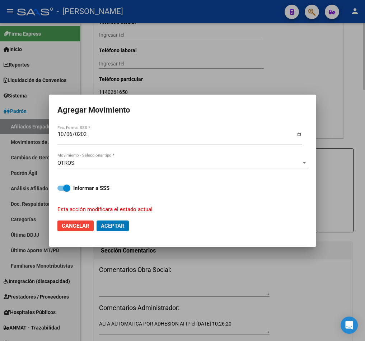
click at [97, 220] on button "Aceptar" at bounding box center [113, 225] width 32 height 11
checkbox input "false"
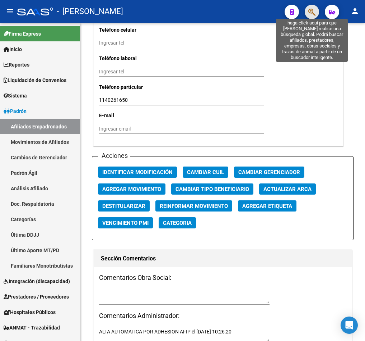
click at [314, 11] on icon "button" at bounding box center [312, 12] width 7 height 8
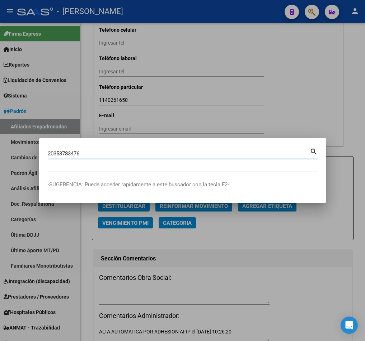
type input "20353783476"
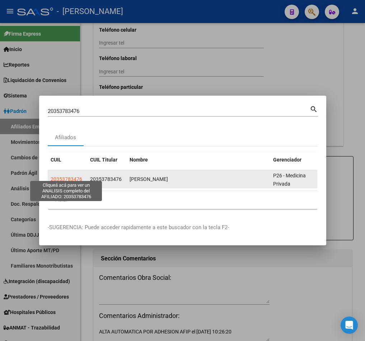
click at [70, 176] on span "20353783476" at bounding box center [67, 179] width 32 height 6
type textarea "20353783476"
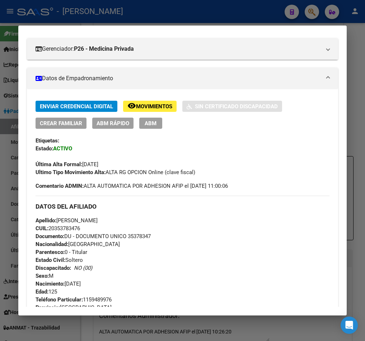
scroll to position [108, 0]
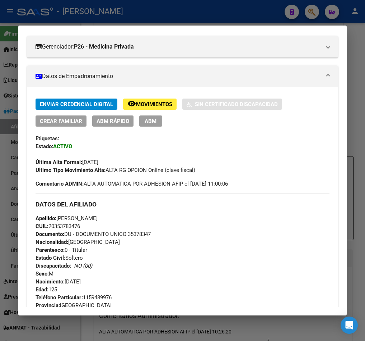
click at [147, 118] on span "ABM" at bounding box center [151, 121] width 12 height 6
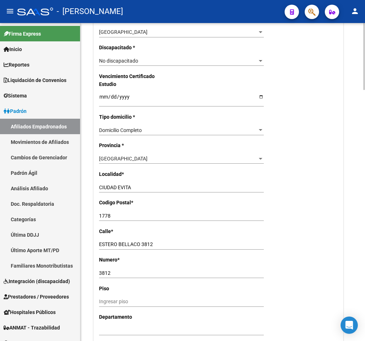
scroll to position [754, 0]
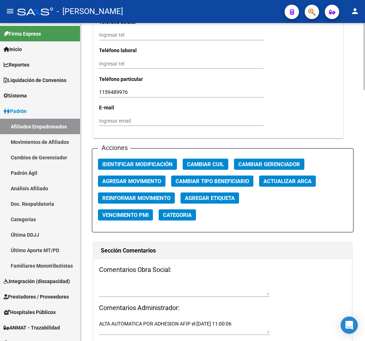
click at [124, 178] on span "Agregar Movimiento" at bounding box center [131, 181] width 59 height 6
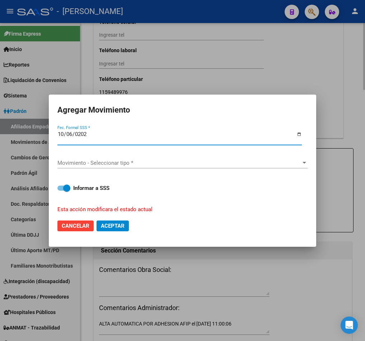
type input "[DATE]"
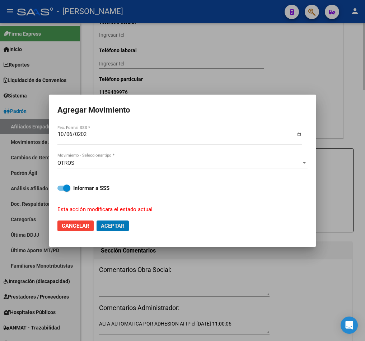
click at [97, 220] on button "Aceptar" at bounding box center [113, 225] width 32 height 11
checkbox input "false"
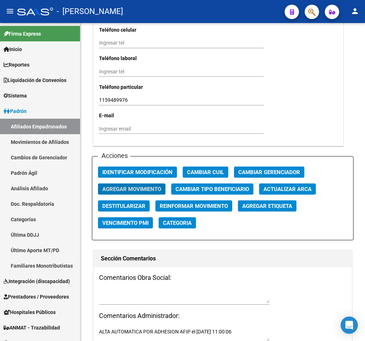
click at [314, 5] on span "button" at bounding box center [312, 12] width 7 height 15
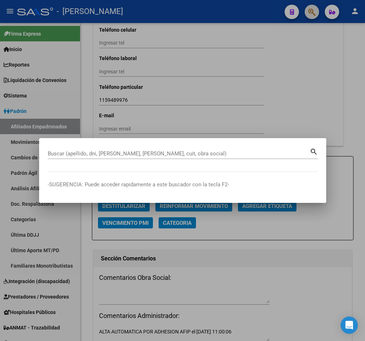
paste input "20353785835"
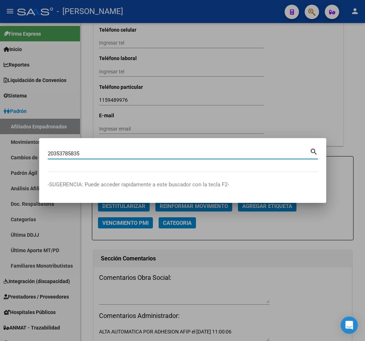
type input "20353785835"
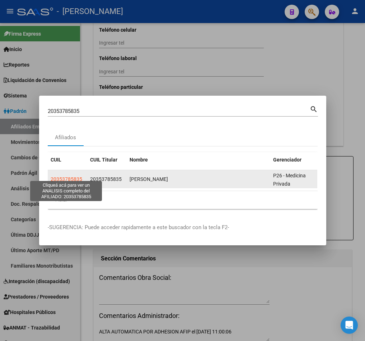
click at [68, 176] on span "20353785835" at bounding box center [67, 179] width 32 height 6
type textarea "20353785835"
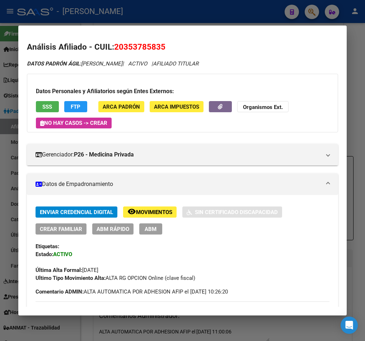
click at [146, 228] on span "ABM" at bounding box center [151, 229] width 12 height 6
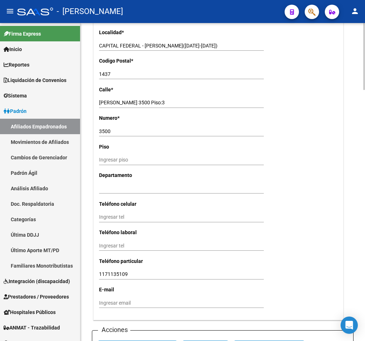
scroll to position [754, 0]
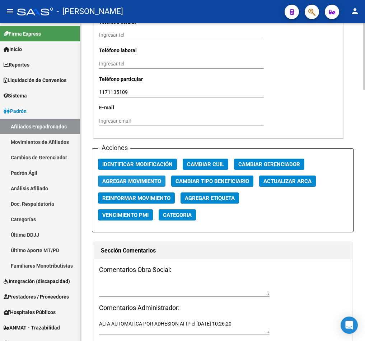
click at [146, 179] on span "Agregar Movimiento" at bounding box center [131, 181] width 59 height 6
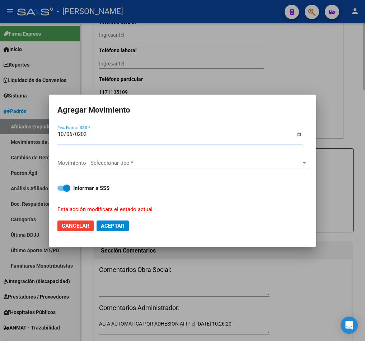
type input "[DATE]"
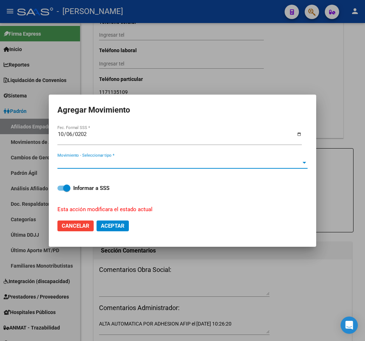
click at [126, 166] on div "Movimiento - Seleccionar tipo * Movimiento - Seleccionar tipo *" at bounding box center [182, 166] width 250 height 18
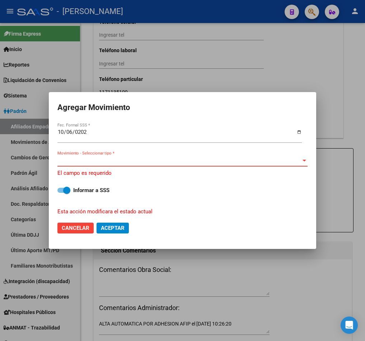
click at [151, 158] on span "Movimiento - Seleccionar tipo *" at bounding box center [179, 160] width 244 height 6
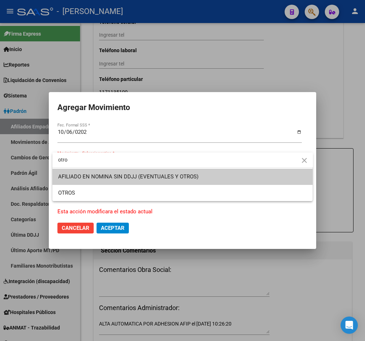
type input "otro"
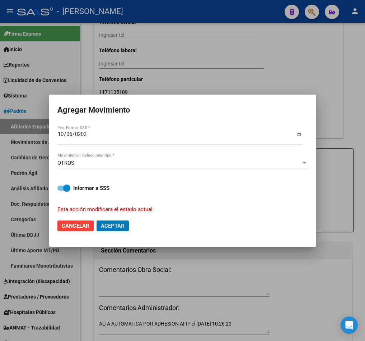
click at [97, 220] on button "Aceptar" at bounding box center [113, 225] width 32 height 11
checkbox input "false"
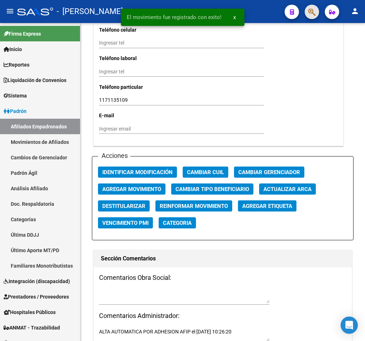
click at [316, 12] on button "button" at bounding box center [312, 12] width 14 height 14
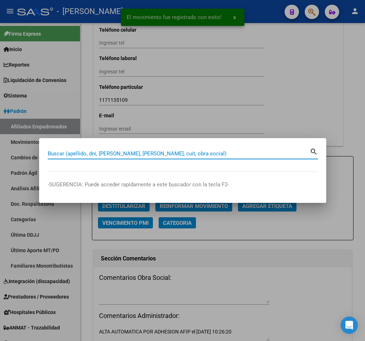
paste input "20354611261"
type input "20354611261"
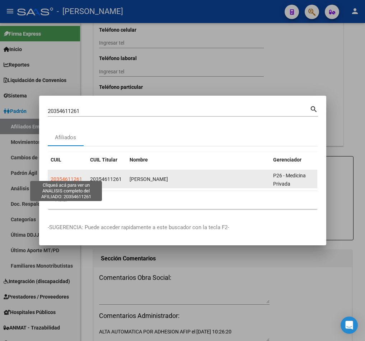
click at [68, 176] on span "20354611261" at bounding box center [67, 179] width 32 height 6
type textarea "20354611261"
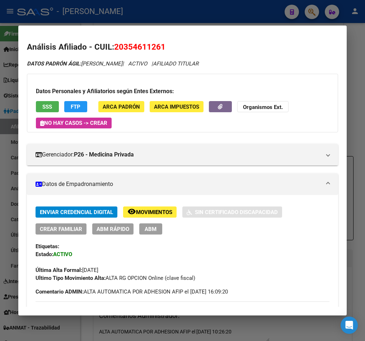
click at [160, 224] on button "ABM" at bounding box center [150, 228] width 23 height 11
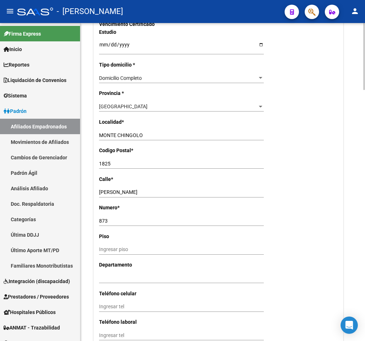
scroll to position [740, 0]
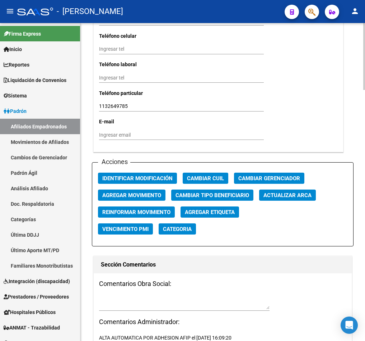
click at [142, 194] on span "Agregar Movimiento" at bounding box center [131, 195] width 59 height 6
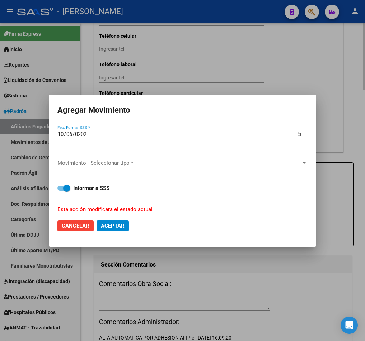
type input "[DATE]"
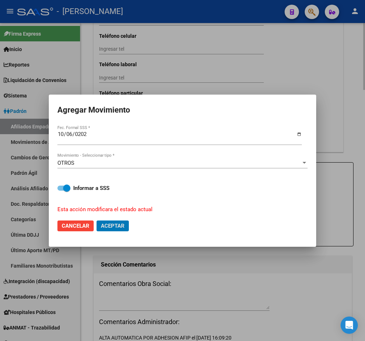
click at [97, 220] on button "Aceptar" at bounding box center [113, 225] width 32 height 11
checkbox input "false"
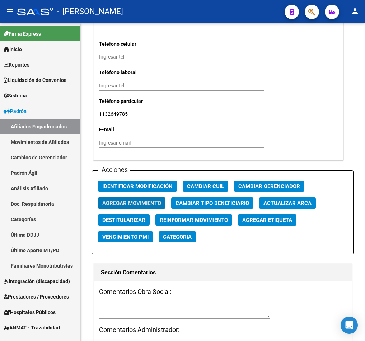
click at [314, 13] on icon "button" at bounding box center [312, 12] width 7 height 8
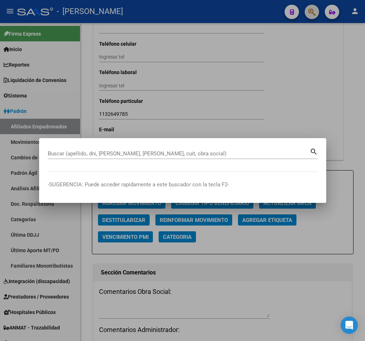
paste input "27287149471"
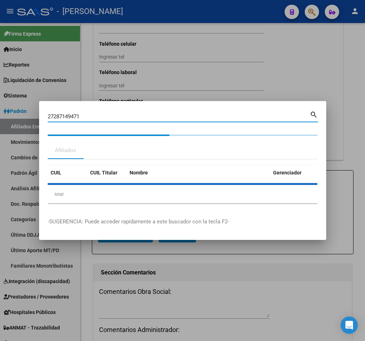
click at [249, 194] on div "total" at bounding box center [183, 194] width 270 height 18
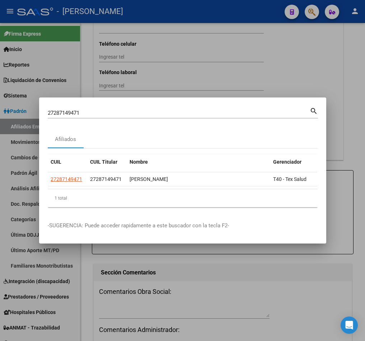
click at [262, 194] on div "1 total" at bounding box center [183, 198] width 270 height 18
click at [153, 107] on div "27287149471 Buscar (apellido, dni, cuil, nro traspaso, cuit, obra social)" at bounding box center [179, 112] width 262 height 11
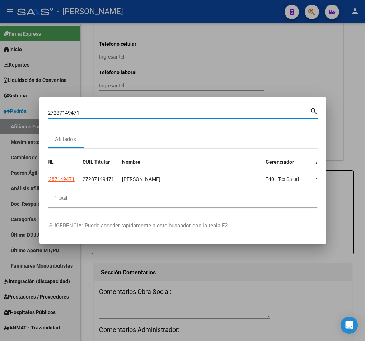
click at [151, 110] on input "27287149471" at bounding box center [179, 113] width 262 height 6
paste input "0356061633"
type input "20356061633"
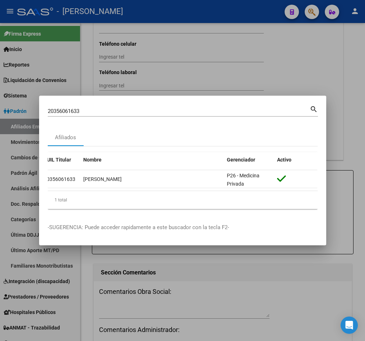
scroll to position [0, 0]
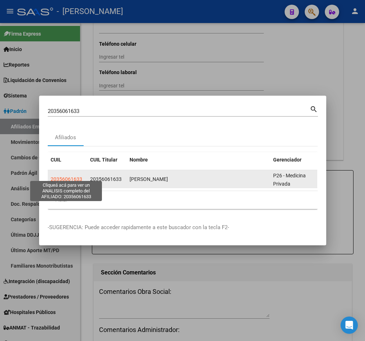
click at [66, 176] on span "20356061633" at bounding box center [67, 179] width 32 height 6
type textarea "20356061633"
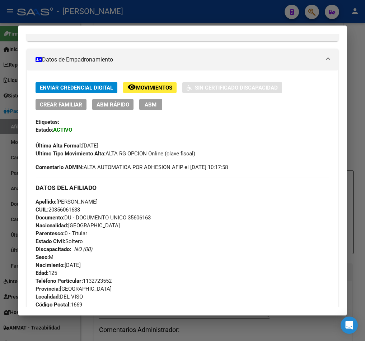
scroll to position [3, 0]
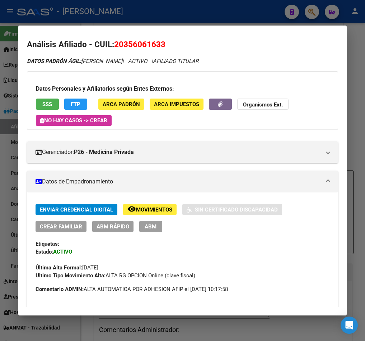
click at [149, 220] on div "Enviar Credencial Digital remove_red_eye Movimientos Sin Certificado Discapacid…" at bounding box center [183, 218] width 294 height 28
click at [153, 230] on button "ABM" at bounding box center [150, 226] width 23 height 11
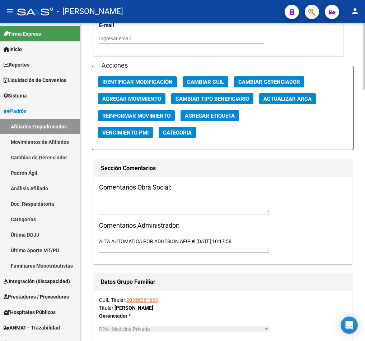
scroll to position [849, 0]
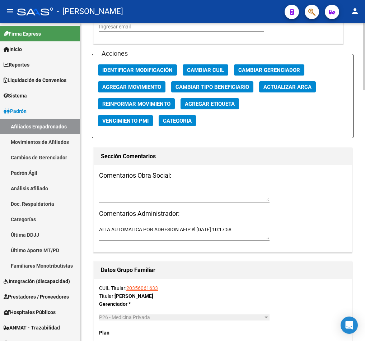
click at [155, 84] on span "Agregar Movimiento" at bounding box center [131, 87] width 59 height 6
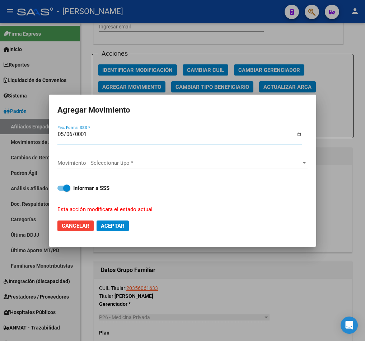
click at [74, 132] on input "0001-05-06" at bounding box center [179, 136] width 245 height 11
click at [71, 132] on input "0001-05-06" at bounding box center [179, 136] width 245 height 11
type input "[DATE]"
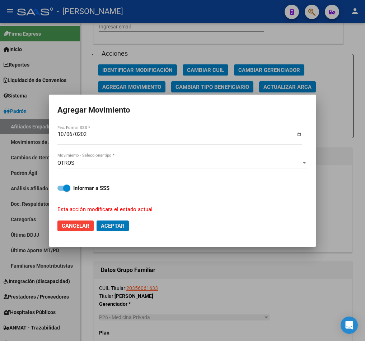
click at [97, 220] on button "Aceptar" at bounding box center [113, 225] width 32 height 11
checkbox input "false"
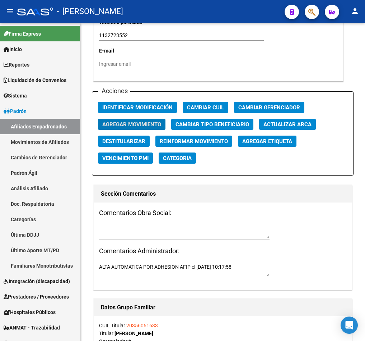
scroll to position [795, 0]
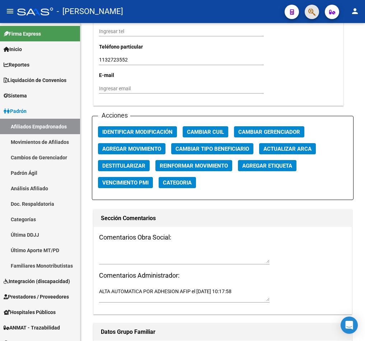
click at [315, 5] on span "button" at bounding box center [312, 12] width 7 height 15
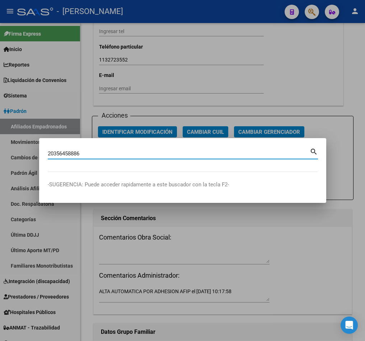
type input "20356458886"
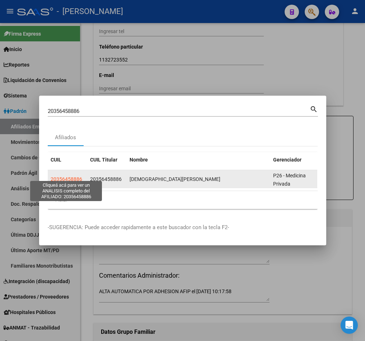
click at [70, 176] on span "20356458886" at bounding box center [67, 179] width 32 height 6
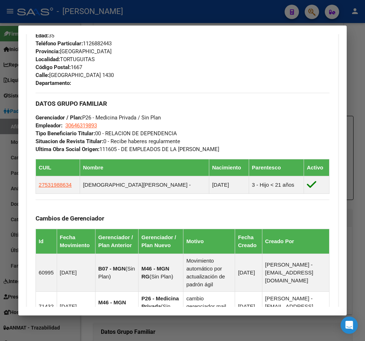
scroll to position [431, 0]
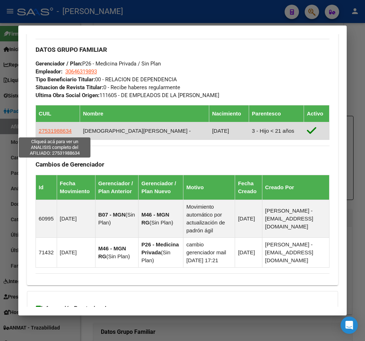
click at [56, 129] on span "27531988634" at bounding box center [55, 131] width 33 height 6
type textarea "27531988634"
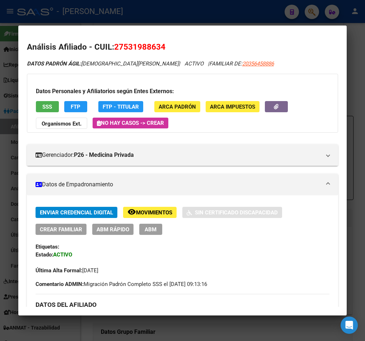
click at [151, 229] on span "ABM" at bounding box center [151, 229] width 12 height 6
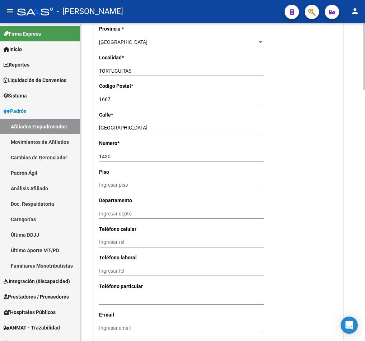
scroll to position [754, 0]
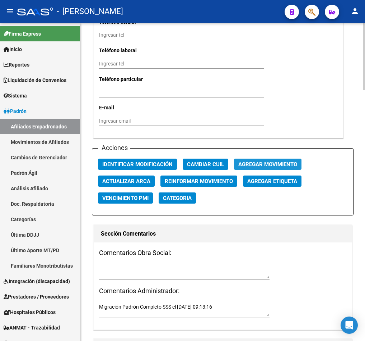
click at [264, 167] on span "Agregar Movimiento" at bounding box center [268, 164] width 59 height 6
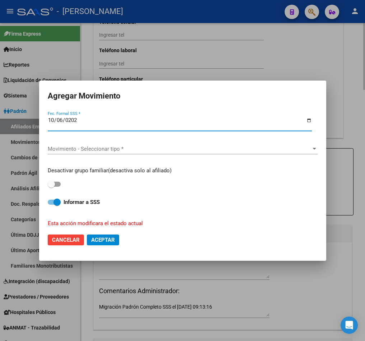
type input "[DATE]"
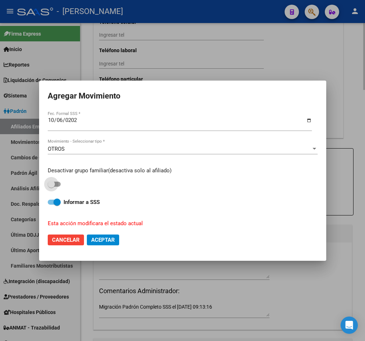
click at [51, 186] on input "checkbox" at bounding box center [51, 186] width 0 height 0
checkbox input "true"
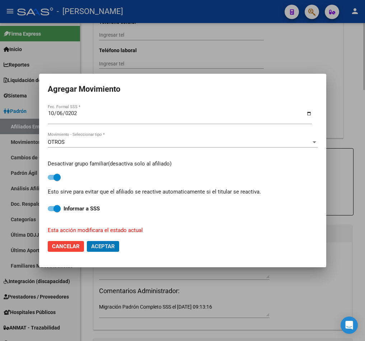
click at [87, 241] on button "Aceptar" at bounding box center [103, 246] width 32 height 11
checkbox input "false"
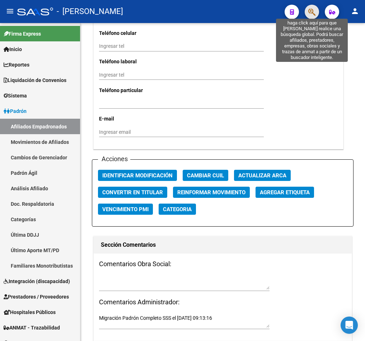
click at [315, 11] on icon "button" at bounding box center [312, 12] width 7 height 8
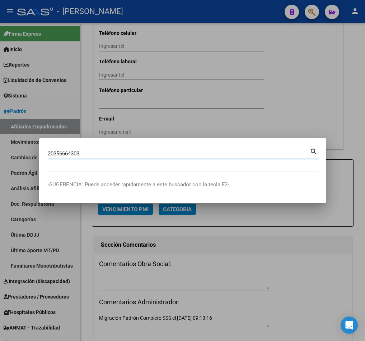
type input "20356664303"
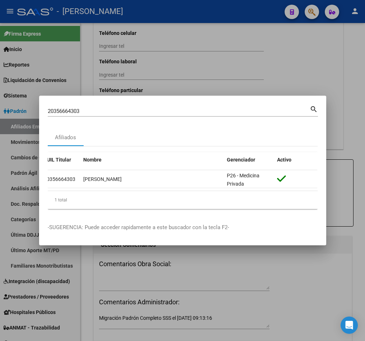
scroll to position [0, 0]
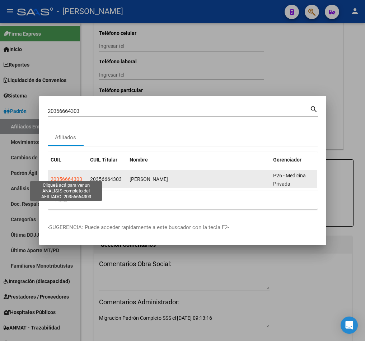
click at [75, 176] on span "20356664303" at bounding box center [67, 179] width 32 height 6
type textarea "20356664303"
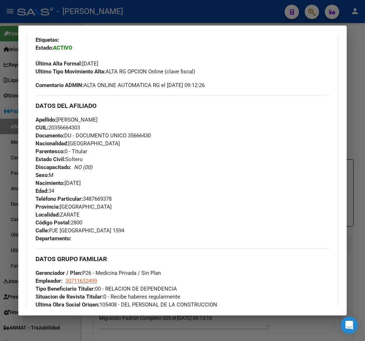
scroll to position [488, 0]
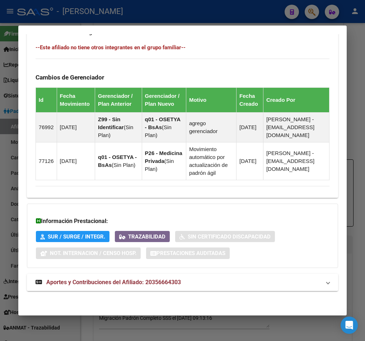
click at [178, 281] on span "Aportes y Contribuciones del Afiliado: 20356664303" at bounding box center [113, 281] width 135 height 7
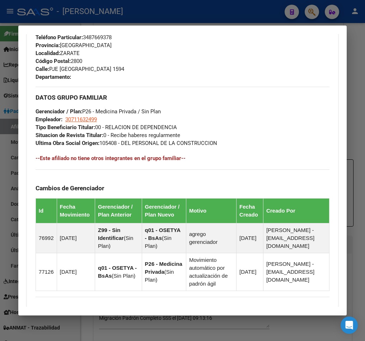
scroll to position [158, 0]
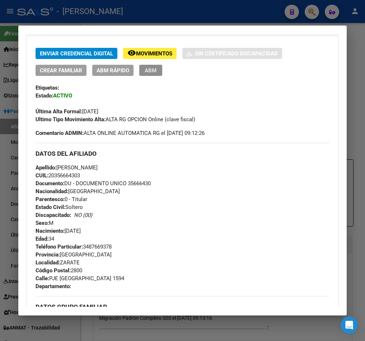
click at [147, 70] on span "ABM" at bounding box center [151, 70] width 12 height 6
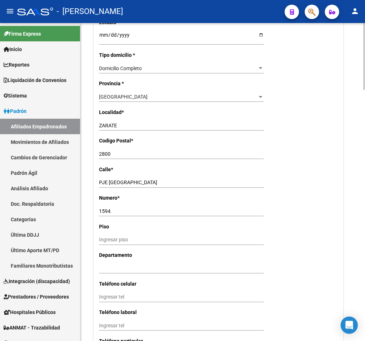
scroll to position [701, 0]
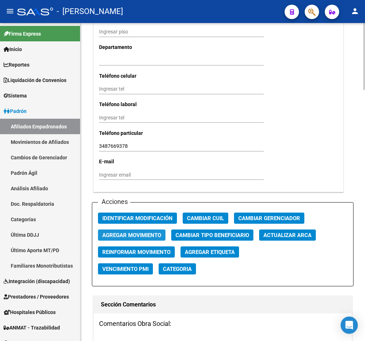
click at [131, 235] on span "Agregar Movimiento" at bounding box center [131, 235] width 59 height 6
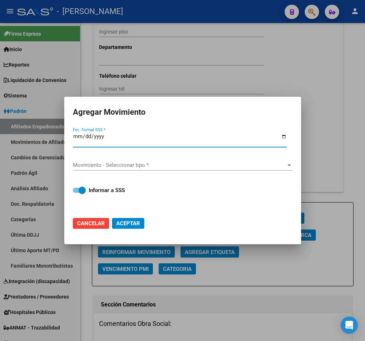
click at [73, 135] on input "Fec. Formal SSS *" at bounding box center [180, 138] width 214 height 11
click at [83, 138] on input "Fec. Formal SSS *" at bounding box center [180, 138] width 214 height 11
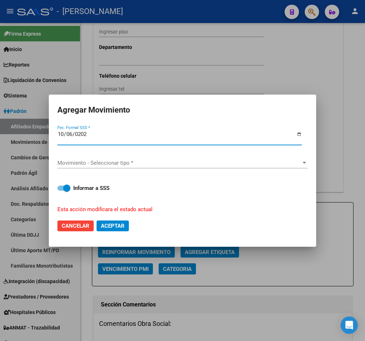
type input "[DATE]"
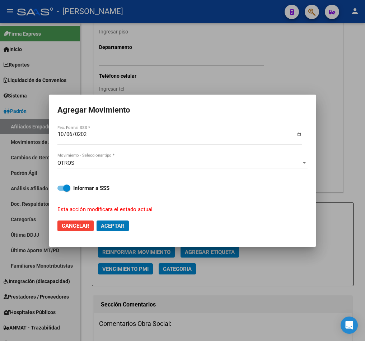
click at [97, 220] on button "Aceptar" at bounding box center [113, 225] width 32 height 11
checkbox input "false"
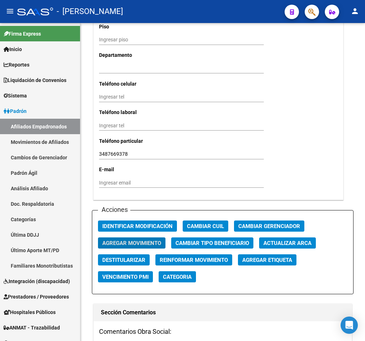
click at [306, 12] on button "button" at bounding box center [312, 12] width 14 height 14
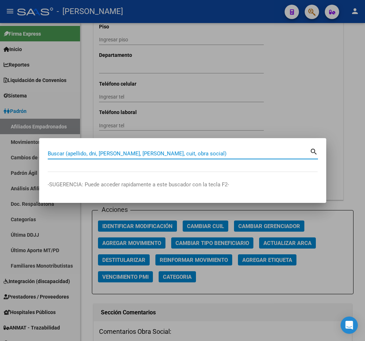
paste input "35732544"
type input "35732544"
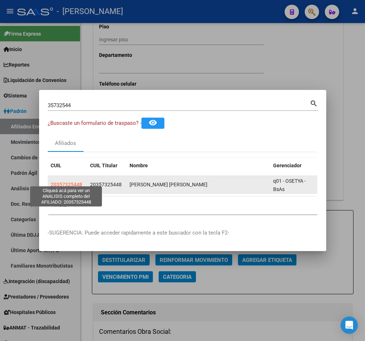
click at [69, 181] on span "20357325448" at bounding box center [67, 184] width 32 height 6
type textarea "20357325448"
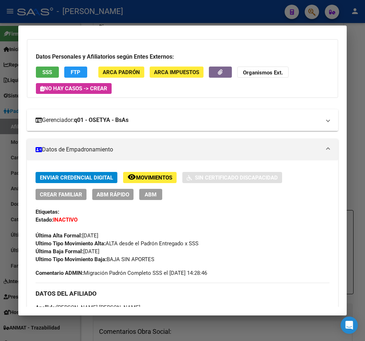
scroll to position [0, 0]
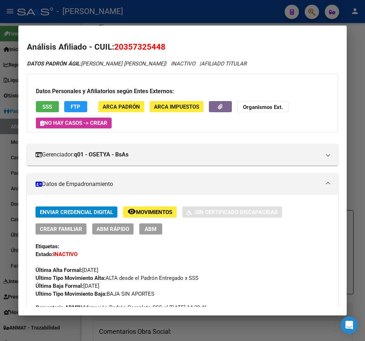
click at [121, 13] on div at bounding box center [182, 170] width 365 height 341
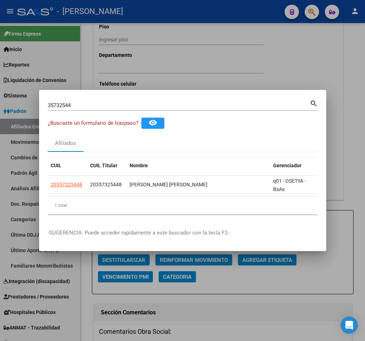
click at [246, 102] on input "35732544" at bounding box center [179, 105] width 262 height 6
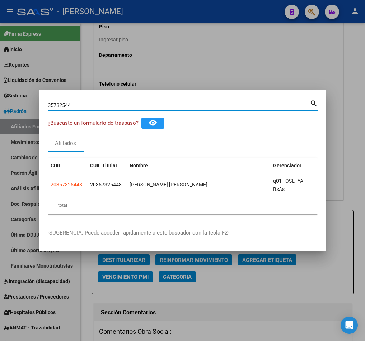
click at [246, 102] on input "35732544" at bounding box center [179, 105] width 262 height 6
paste input "20358442855"
type input "20358442855"
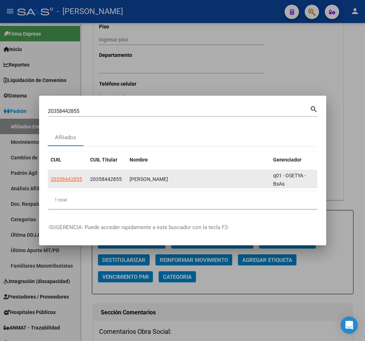
click at [75, 179] on app-link-go-to "20358442855" at bounding box center [67, 179] width 32 height 8
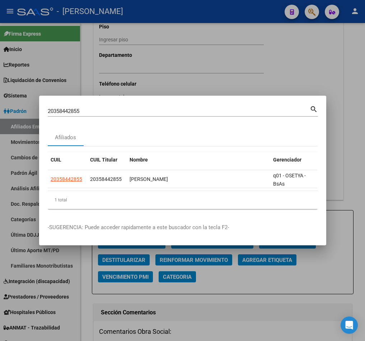
drag, startPoint x: 90, startPoint y: 185, endPoint x: 110, endPoint y: 185, distance: 20.5
click at [110, 185] on datatable-selection "20358442855 20358442855 ACOSTA VICTOR PASCUAL q01 - OSETYA - BsAs" at bounding box center [183, 186] width 270 height 6
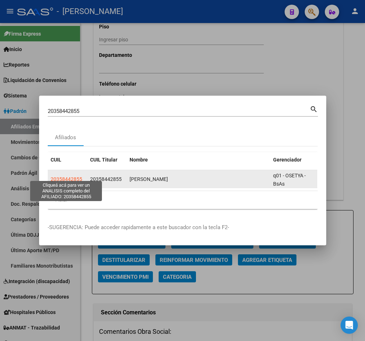
click at [73, 176] on span "20358442855" at bounding box center [67, 179] width 32 height 6
type textarea "20358442855"
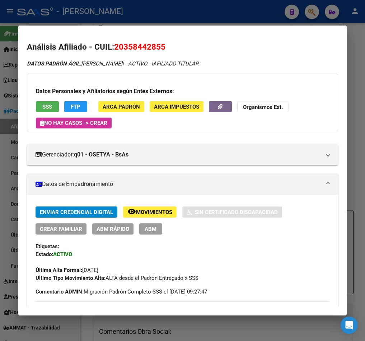
click at [149, 230] on span "ABM" at bounding box center [151, 229] width 12 height 6
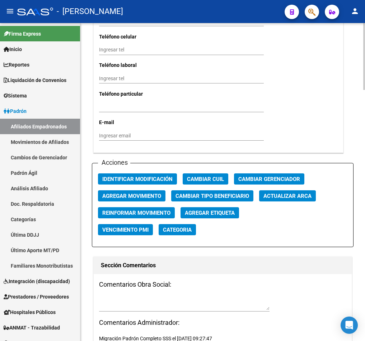
scroll to position [740, 0]
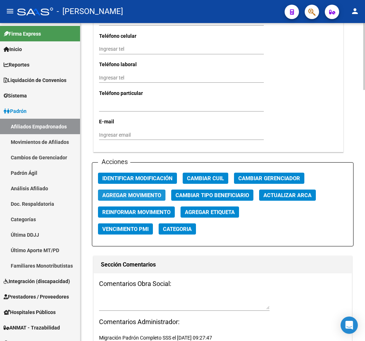
click at [153, 192] on span "Agregar Movimiento" at bounding box center [131, 195] width 59 height 6
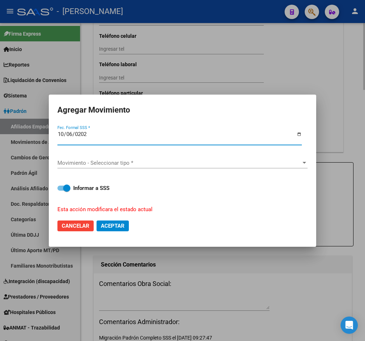
type input "[DATE]"
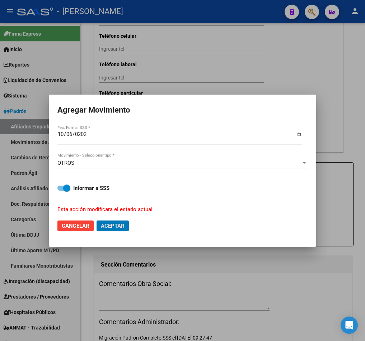
click at [97, 220] on button "Aceptar" at bounding box center [113, 225] width 32 height 11
checkbox input "false"
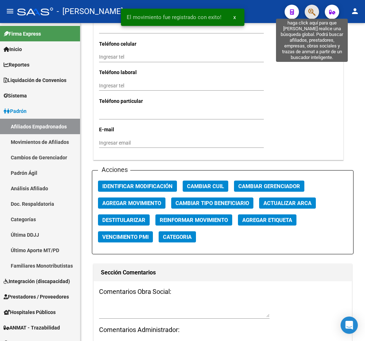
click at [314, 10] on icon "button" at bounding box center [312, 12] width 7 height 8
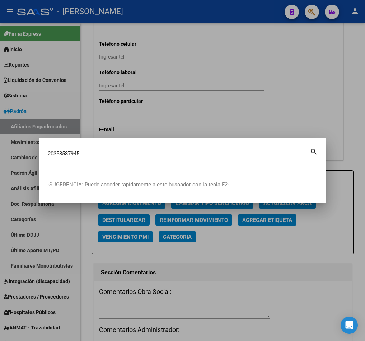
type input "20358537945"
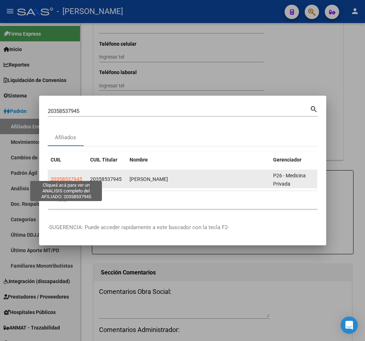
click at [75, 176] on span "20358537945" at bounding box center [67, 179] width 32 height 6
type textarea "20358537945"
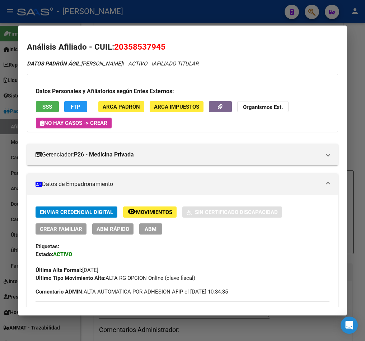
click at [158, 231] on button "ABM" at bounding box center [150, 228] width 23 height 11
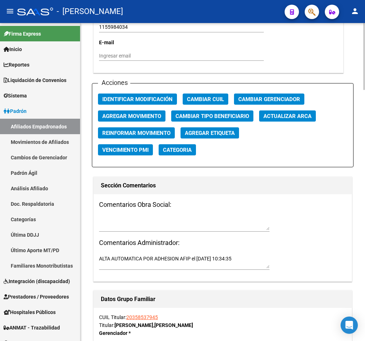
scroll to position [808, 0]
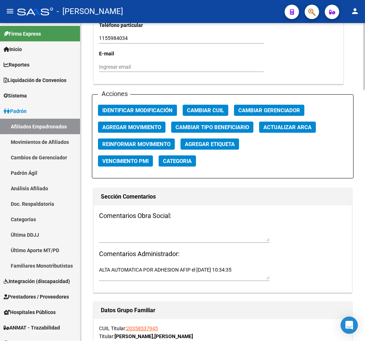
click at [139, 124] on span "Agregar Movimiento" at bounding box center [131, 127] width 59 height 6
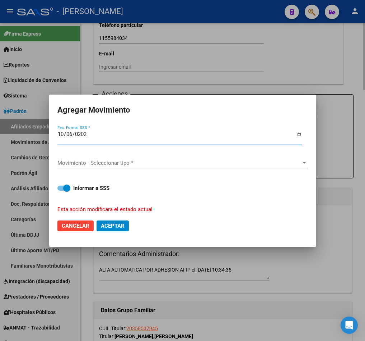
type input "[DATE]"
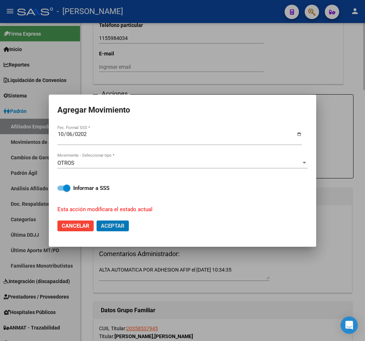
click at [97, 220] on button "Aceptar" at bounding box center [113, 225] width 32 height 11
checkbox input "false"
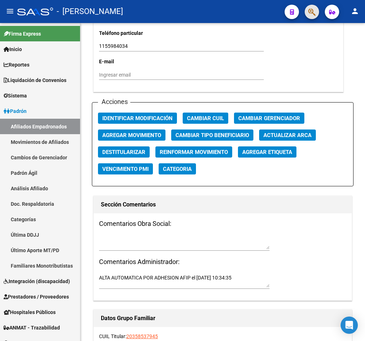
click at [315, 6] on span "button" at bounding box center [312, 12] width 7 height 15
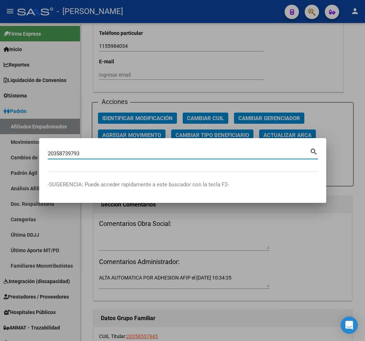
type input "20358739793"
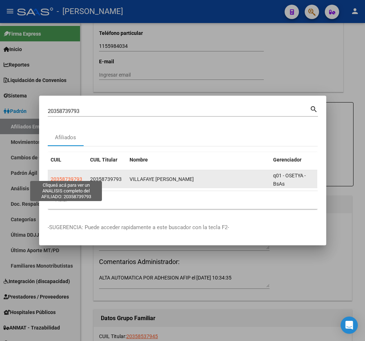
click at [66, 176] on span "20358739793" at bounding box center [67, 179] width 32 height 6
type textarea "20358739793"
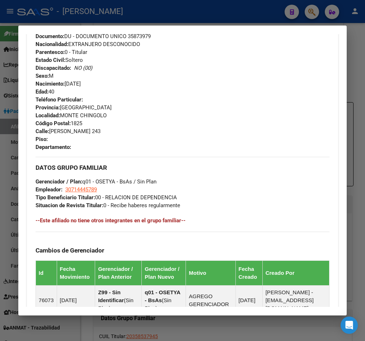
scroll to position [174, 0]
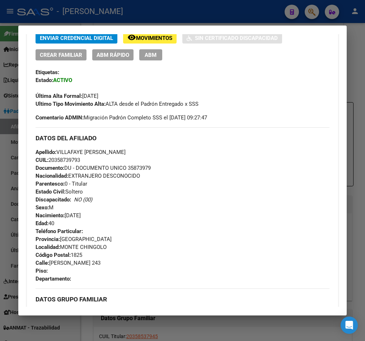
click at [156, 49] on div "Enviar Credencial Digital remove_red_eye Movimientos Sin Certificado Discapacid…" at bounding box center [183, 46] width 294 height 28
click at [156, 50] on button "ABM" at bounding box center [150, 54] width 23 height 11
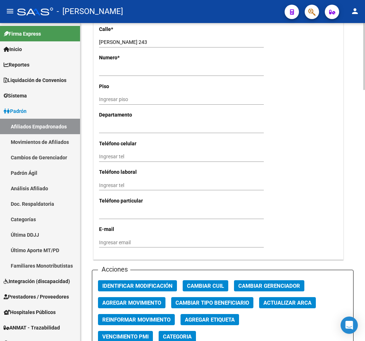
scroll to position [687, 0]
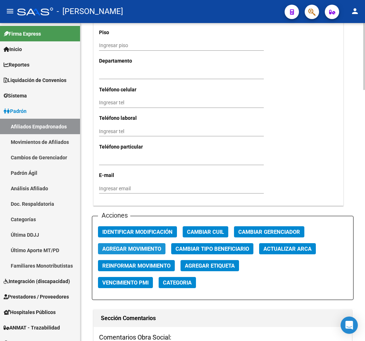
click at [140, 247] on span "Agregar Movimiento" at bounding box center [131, 248] width 59 height 6
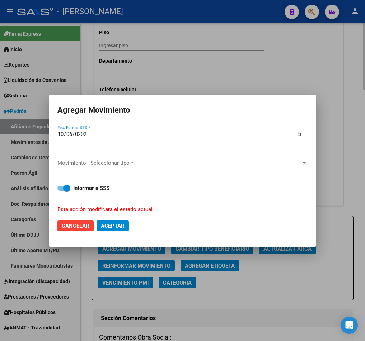
type input "[DATE]"
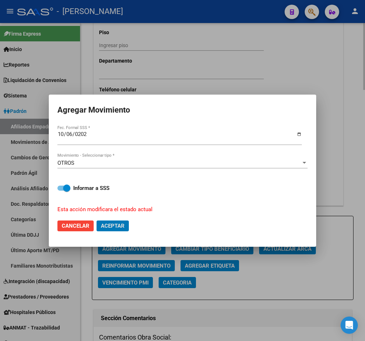
click at [97, 220] on button "Aceptar" at bounding box center [113, 225] width 32 height 11
checkbox input "false"
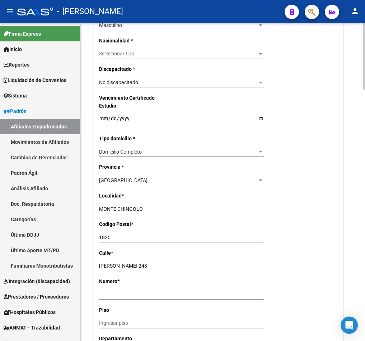
scroll to position [0, 0]
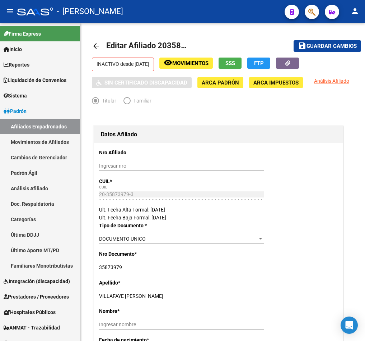
click at [317, 4] on div at bounding box center [309, 11] width 20 height 15
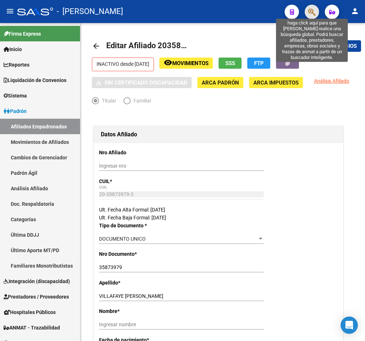
click at [314, 11] on icon "button" at bounding box center [312, 12] width 7 height 8
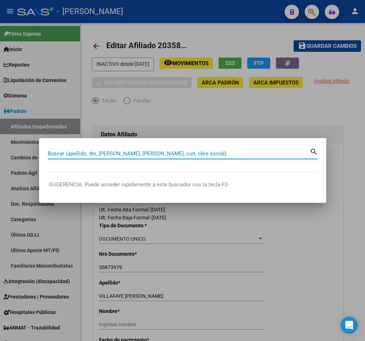
paste input "27507709538"
type input "27507709538"
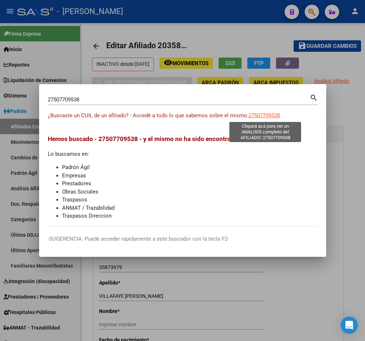
click at [269, 117] on span "27507709538" at bounding box center [265, 115] width 32 height 6
type textarea "27507709538"
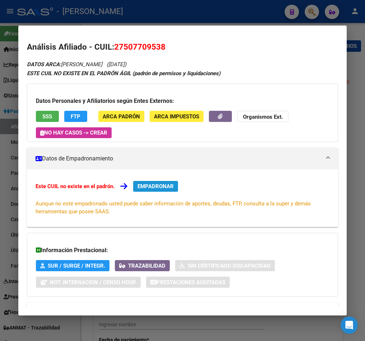
click at [140, 184] on span "EMPADRONAR" at bounding box center [156, 186] width 36 height 6
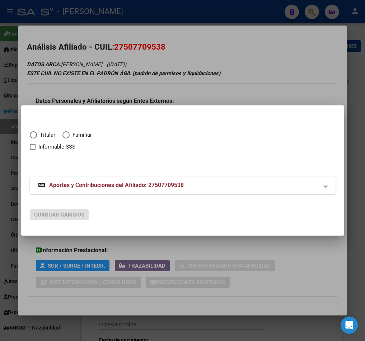
click at [235, 92] on div at bounding box center [182, 170] width 365 height 341
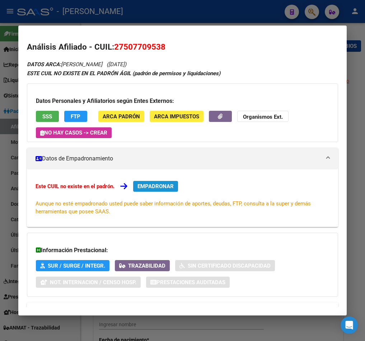
click at [163, 190] on button "EMPADRONAR" at bounding box center [155, 186] width 45 height 11
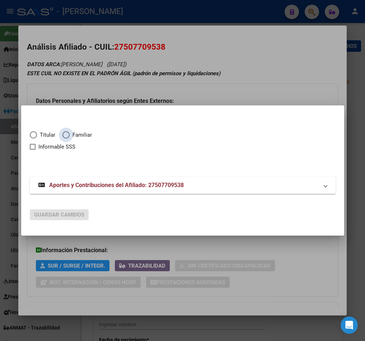
click at [70, 133] on span "Familiar" at bounding box center [81, 135] width 22 height 8
click at [70, 133] on input "Familiar" at bounding box center [66, 134] width 7 height 7
radio input "true"
checkbox input "true"
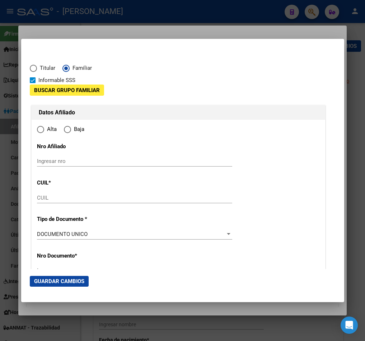
type input "27-50770953-8"
radio input "true"
type input "50770953"
type input "2011-01-14"
type input "1888"
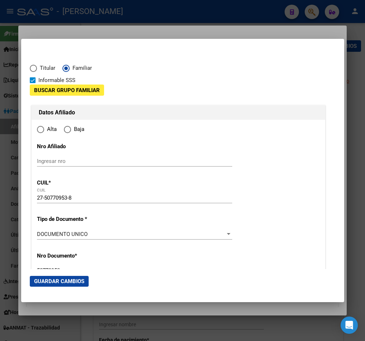
type input "NINA VELASQUEZ"
type input "MELANY"
type input "FLORENCIO VAREL"
type input "AV JORGE NOVAK"
type input "1375"
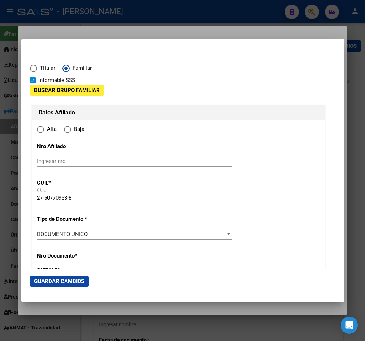
type input "0"
type input "FLORENCIO VAREL"
click at [74, 87] on span "Buscar Grupo Familiar" at bounding box center [67, 90] width 66 height 6
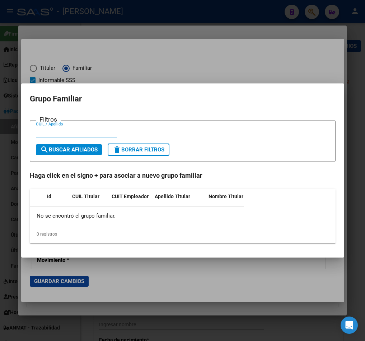
type input "1"
paste input "94258090"
type input "27942580903"
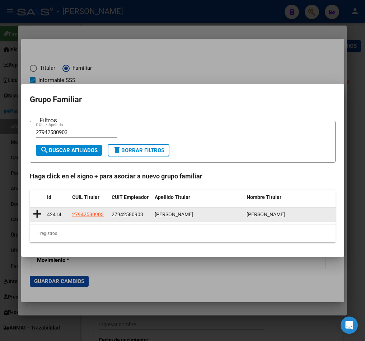
click at [40, 212] on icon at bounding box center [37, 214] width 9 height 10
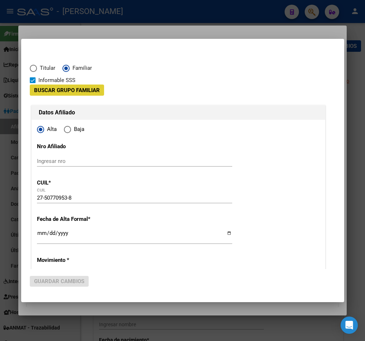
type input "27-94258090-3"
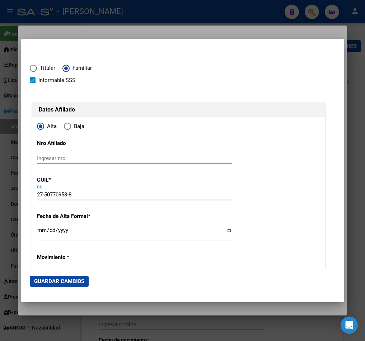
drag, startPoint x: 76, startPoint y: 195, endPoint x: 35, endPoint y: 195, distance: 41.0
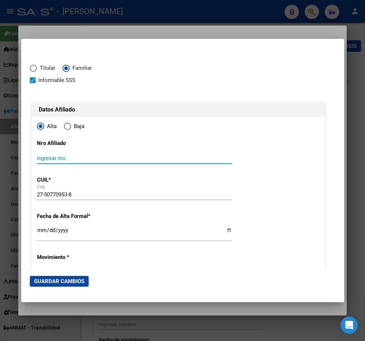
click at [60, 158] on input "Ingresar nro" at bounding box center [134, 158] width 195 height 6
paste input "27-50770953-8"
type input "27-50770953-8"
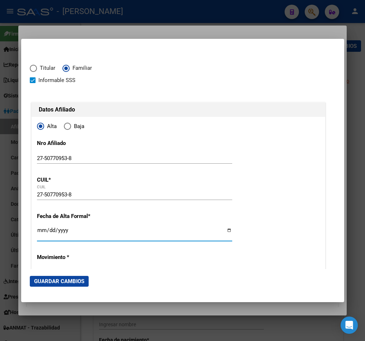
drag, startPoint x: 40, startPoint y: 229, endPoint x: 38, endPoint y: 232, distance: 3.7
click at [40, 229] on input "Ingresar fecha" at bounding box center [134, 232] width 195 height 11
type input "0022-10-06"
type input "[DATE]"
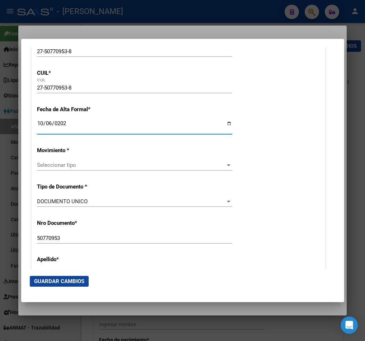
scroll to position [108, 0]
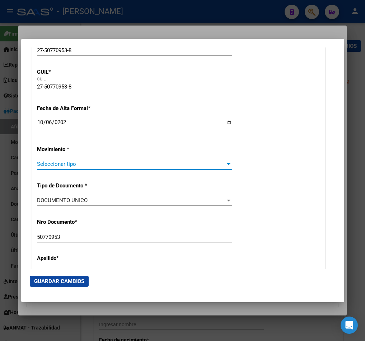
click at [88, 166] on span "Seleccionar tipo" at bounding box center [131, 164] width 189 height 6
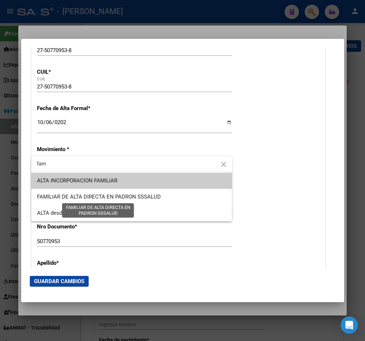
type input "fam"
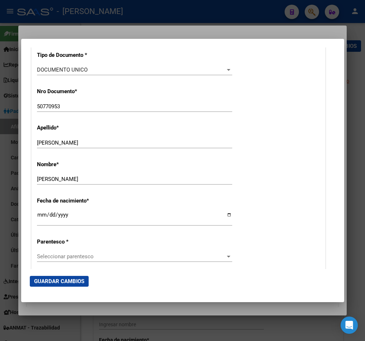
scroll to position [269, 0]
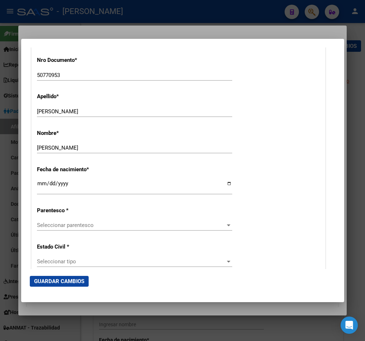
click at [83, 221] on div "Seleccionar parentesco Seleccionar parentesco" at bounding box center [134, 225] width 195 height 11
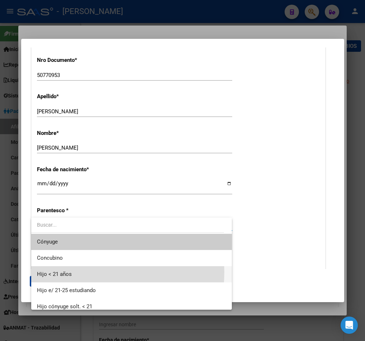
click at [81, 272] on span "Hijo < 21 años" at bounding box center [132, 274] width 190 height 16
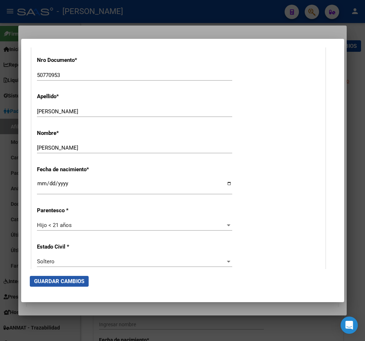
click at [71, 281] on span "Guardar Cambios" at bounding box center [59, 281] width 50 height 6
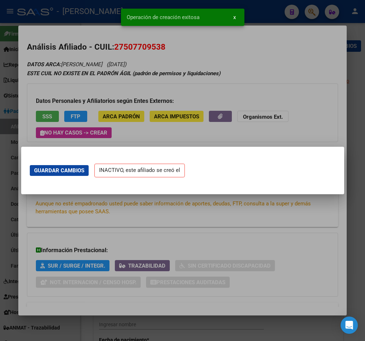
scroll to position [0, 0]
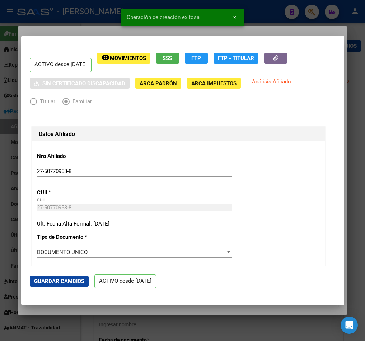
click at [276, 105] on div "Titular Familiar" at bounding box center [178, 103] width 297 height 12
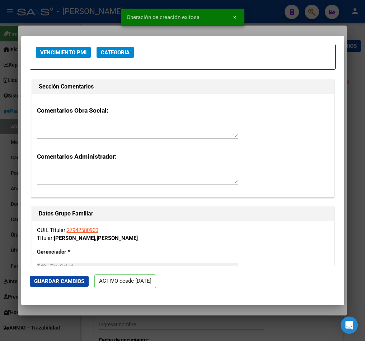
scroll to position [1078, 0]
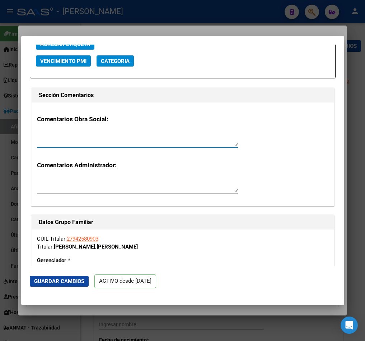
click at [103, 133] on textarea at bounding box center [137, 138] width 201 height 14
click at [230, 174] on div "Comentarios Obra Social: mail Comentarios Administrador:" at bounding box center [183, 153] width 303 height 103
click at [162, 181] on textarea at bounding box center [137, 184] width 201 height 14
click at [124, 142] on textarea "mail" at bounding box center [137, 138] width 201 height 14
click at [126, 135] on textarea "mail" at bounding box center [137, 138] width 201 height 14
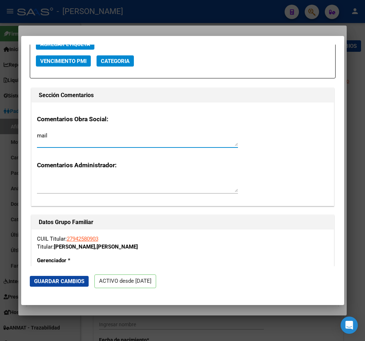
paste textarea "martes 30/9/2025 14:33"
type textarea "mail martes 30/9/2025 14:33"
click at [69, 283] on span "Guardar Cambios" at bounding box center [59, 281] width 50 height 6
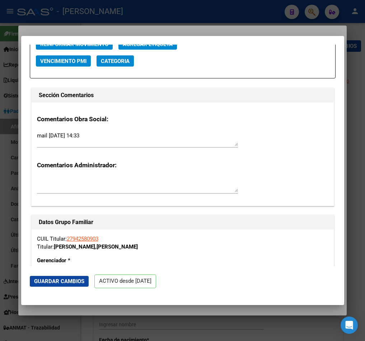
click at [10, 75] on div at bounding box center [182, 170] width 365 height 341
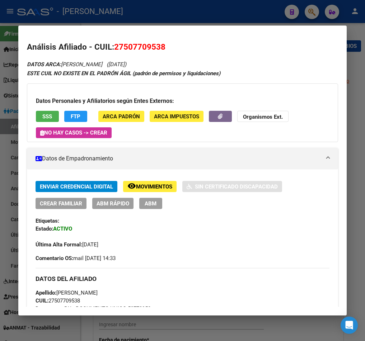
click at [10, 81] on div at bounding box center [182, 170] width 365 height 341
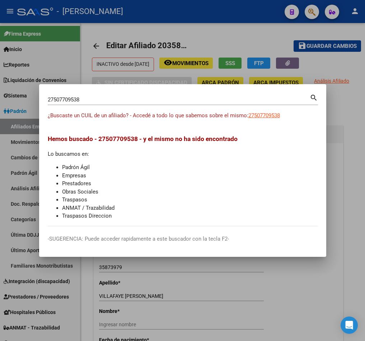
click at [101, 95] on div "27507709538 Buscar (apellido, dni, cuil, nro traspaso, cuit, obra social)" at bounding box center [179, 99] width 262 height 11
click at [102, 97] on input "27507709538" at bounding box center [179, 99] width 262 height 6
paste input "0358919155"
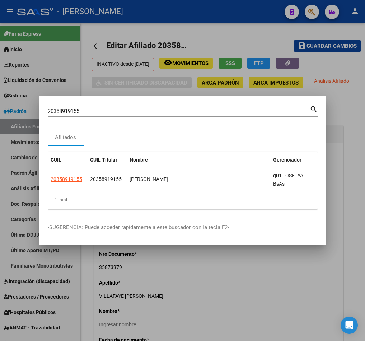
drag, startPoint x: 88, startPoint y: 185, endPoint x: 96, endPoint y: 187, distance: 8.5
click at [96, 187] on datatable-body "20358919155 20358919155 QUINTANA FEDERICO ANIBAL q01 - OSETYA - BsAs" at bounding box center [183, 180] width 270 height 20
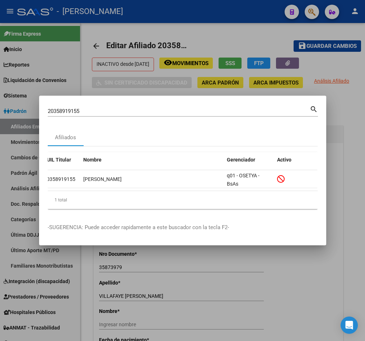
scroll to position [0, 0]
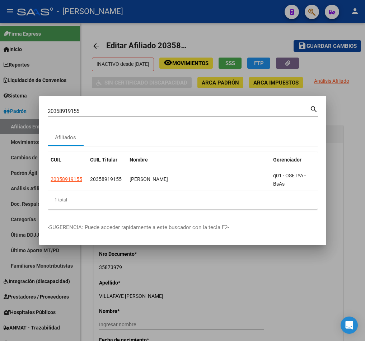
click at [91, 108] on input "20358919155" at bounding box center [179, 111] width 262 height 6
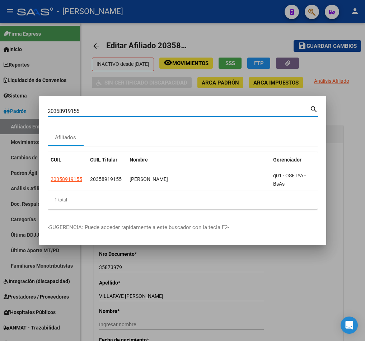
click at [91, 108] on input "20358919155" at bounding box center [179, 111] width 262 height 6
paste input "9604190"
type input "20359604190"
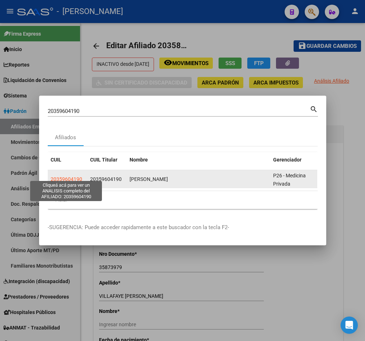
click at [74, 176] on span "20359604190" at bounding box center [67, 179] width 32 height 6
copy span "1"
type textarea "20359604190"
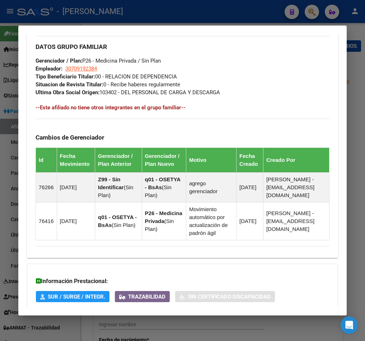
scroll to position [488, 0]
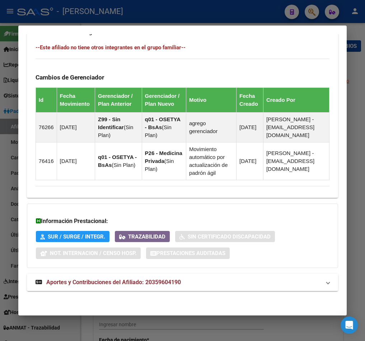
click at [169, 283] on span "Aportes y Contribuciones del Afiliado: 20359604190" at bounding box center [113, 281] width 135 height 7
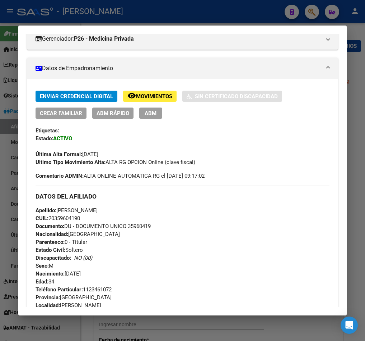
scroll to position [55, 0]
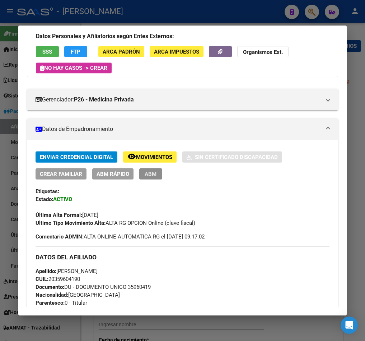
click at [151, 174] on span "ABM" at bounding box center [151, 174] width 12 height 6
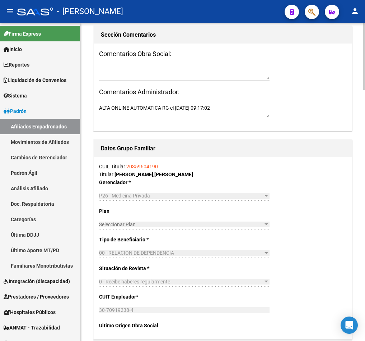
scroll to position [754, 0]
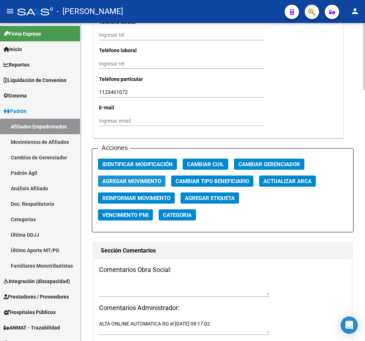
click at [123, 178] on span "Agregar Movimiento" at bounding box center [131, 181] width 59 height 6
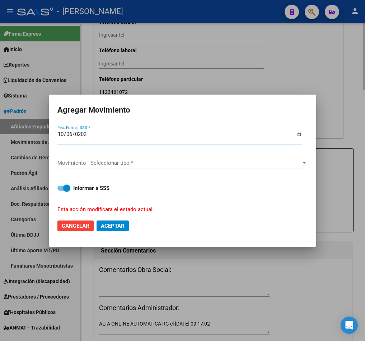
type input "[DATE]"
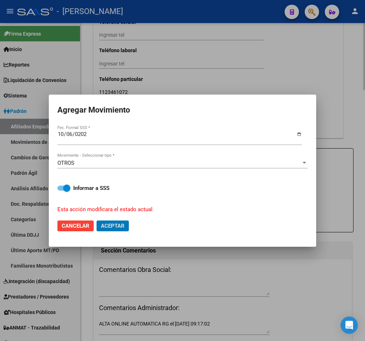
click at [97, 220] on button "Aceptar" at bounding box center [113, 225] width 32 height 11
checkbox input "false"
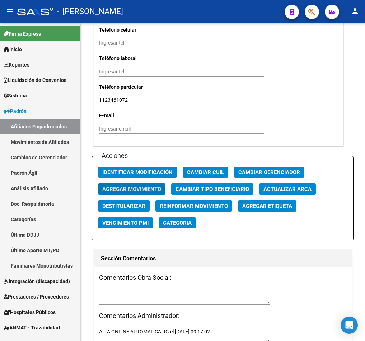
click at [315, 13] on icon "button" at bounding box center [312, 12] width 7 height 8
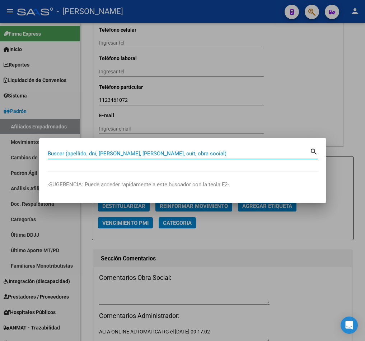
paste input "20470365197"
type input "20470365197"
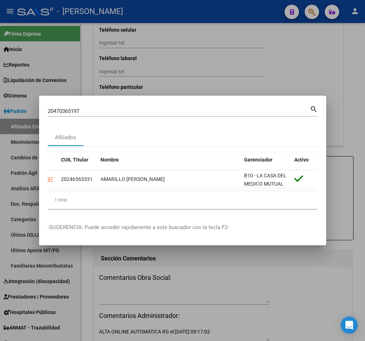
scroll to position [0, 0]
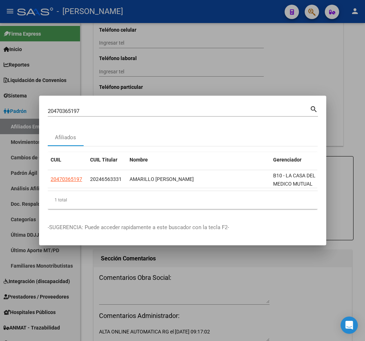
click at [272, 116] on div "20470365197 Buscar (apellido, dni, cuil, nro traspaso, cuit, obra social) search" at bounding box center [183, 113] width 271 height 19
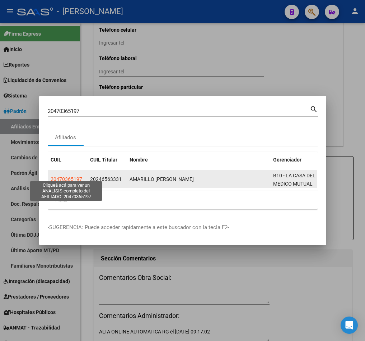
click at [68, 176] on span "20470365197" at bounding box center [67, 179] width 32 height 6
type textarea "20470365197"
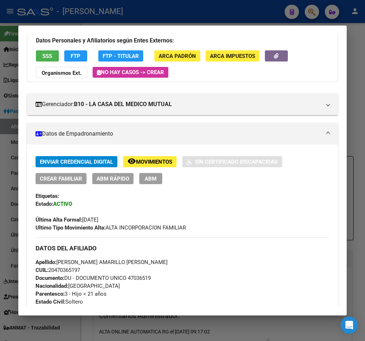
scroll to position [105, 0]
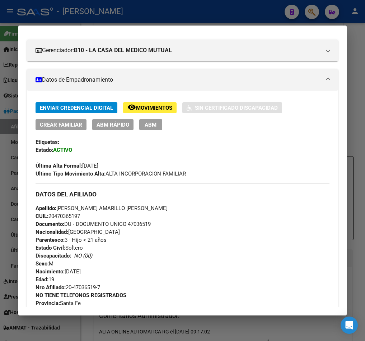
click at [10, 50] on div at bounding box center [182, 170] width 365 height 341
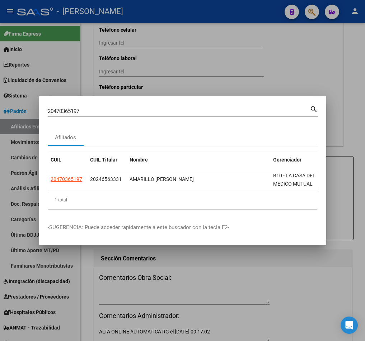
click at [97, 108] on input "20470365197" at bounding box center [179, 111] width 262 height 6
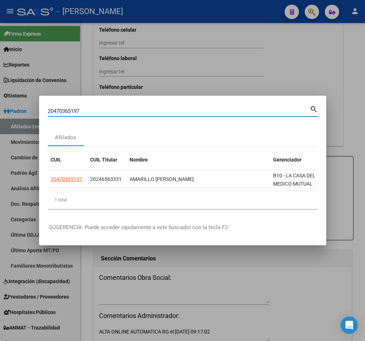
click at [97, 108] on input "20470365197" at bounding box center [179, 111] width 262 height 6
paste input "359891335"
type input "20359891335"
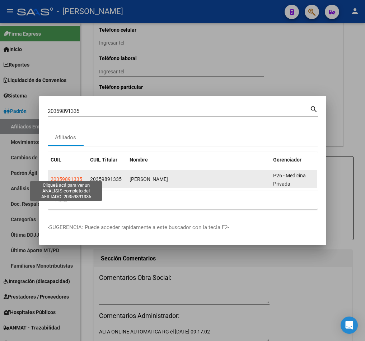
click at [71, 176] on span "20359891335" at bounding box center [67, 179] width 32 height 6
type textarea "20359891335"
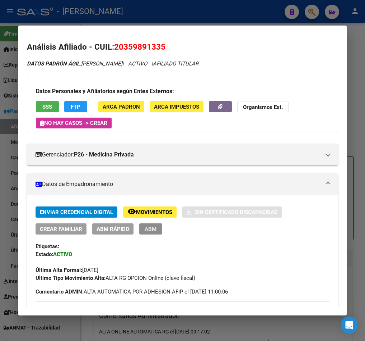
click at [153, 233] on button "ABM" at bounding box center [150, 228] width 23 height 11
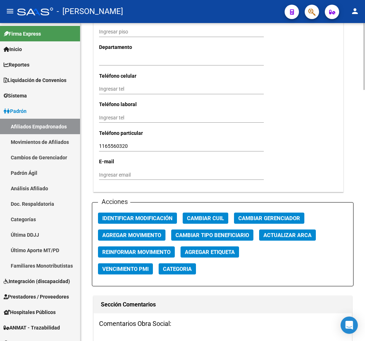
scroll to position [862, 0]
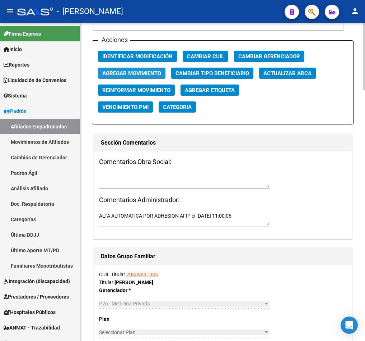
click at [144, 71] on span "Agregar Movimiento" at bounding box center [131, 73] width 59 height 6
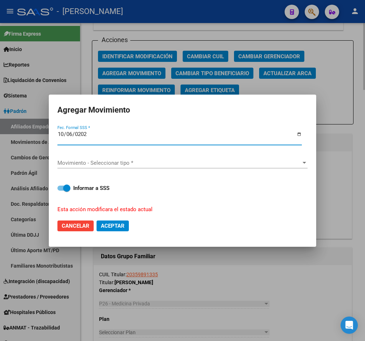
type input "[DATE]"
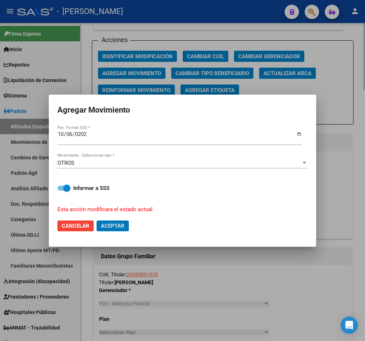
click at [97, 220] on button "Aceptar" at bounding box center [113, 225] width 32 height 11
checkbox input "false"
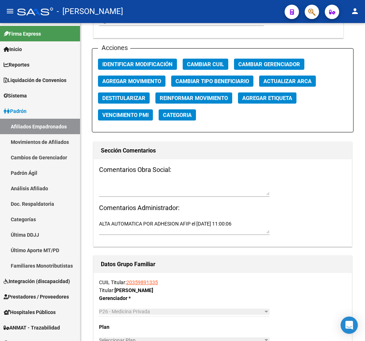
click at [311, 3] on mat-toolbar "menu - osetya person" at bounding box center [182, 11] width 365 height 23
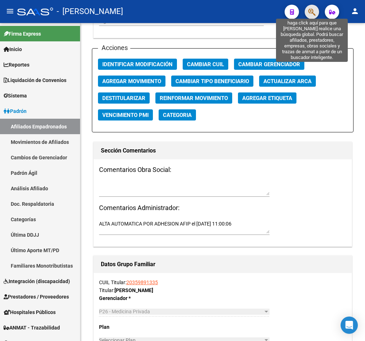
click at [309, 9] on icon "button" at bounding box center [312, 12] width 7 height 8
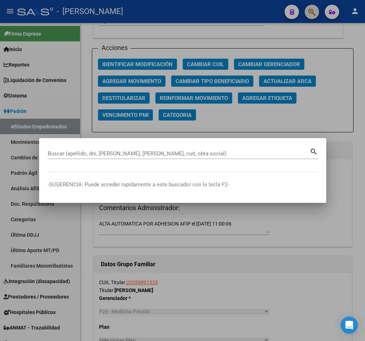
paste input "20360221025"
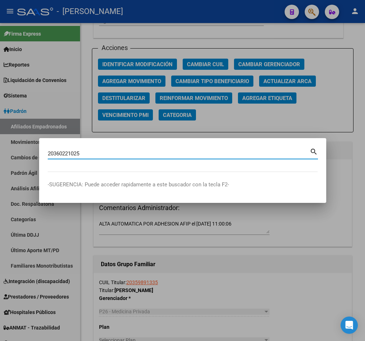
type input "20360221025"
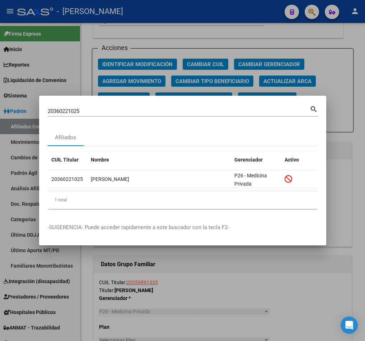
scroll to position [0, 0]
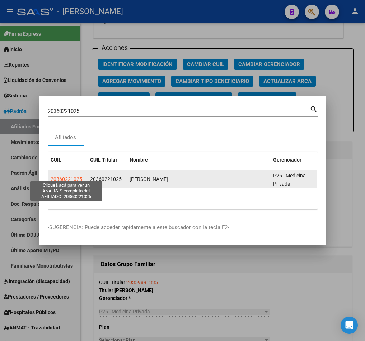
click at [66, 176] on span "20360221025" at bounding box center [67, 179] width 32 height 6
type textarea "20360221025"
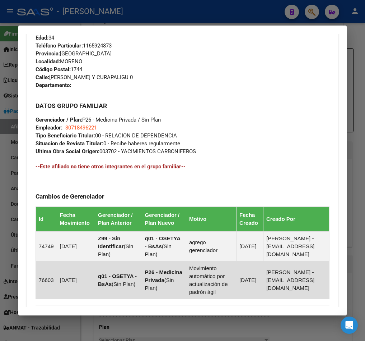
scroll to position [234, 0]
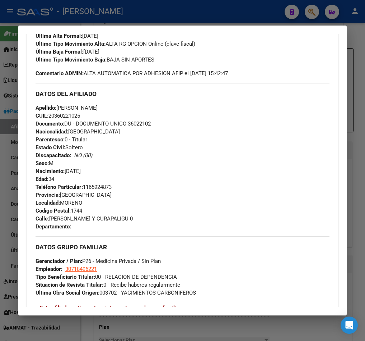
click at [142, 16] on div at bounding box center [182, 170] width 365 height 341
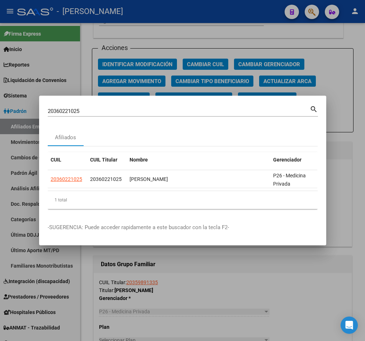
click at [114, 108] on input "20360221025" at bounding box center [179, 111] width 262 height 6
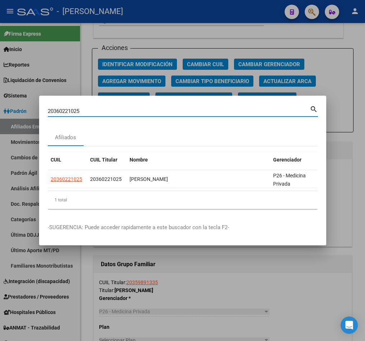
click at [114, 108] on input "20360221025" at bounding box center [179, 111] width 262 height 6
paste input "36278"
type input "20360236278"
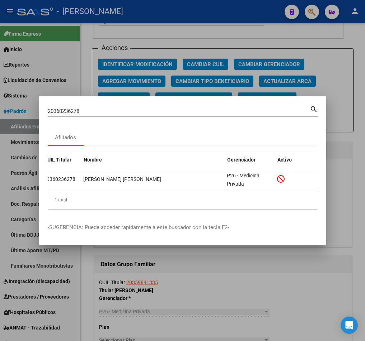
scroll to position [0, 0]
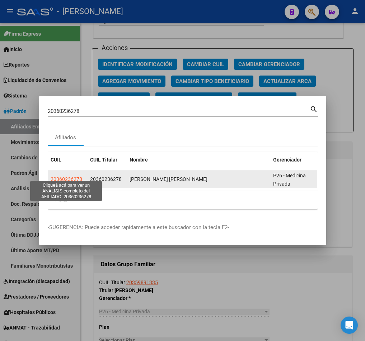
click at [76, 176] on span "20360236278" at bounding box center [67, 179] width 32 height 6
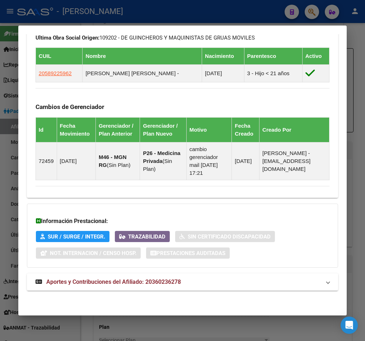
scroll to position [446, 0]
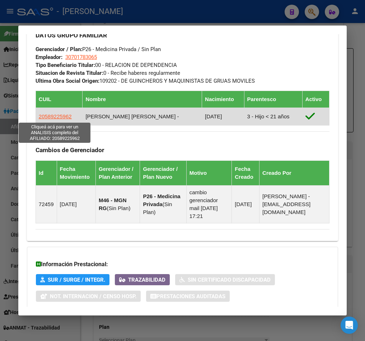
click at [67, 117] on span "20589225962" at bounding box center [55, 116] width 33 height 6
type textarea "20589225962"
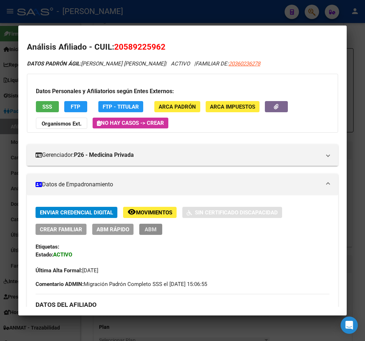
click at [155, 229] on span "ABM" at bounding box center [151, 229] width 12 height 6
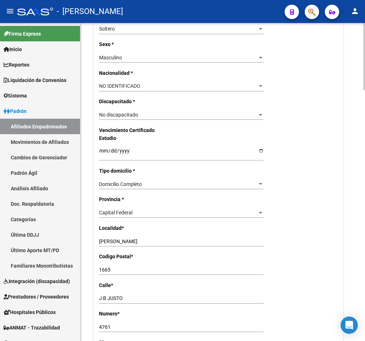
scroll to position [754, 0]
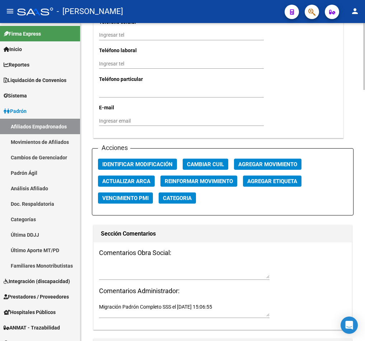
click at [260, 171] on div "Acciones Identificar Modificación Cambiar CUIL Agregar Movimiento Actualizar AR…" at bounding box center [223, 181] width 262 height 67
click at [263, 167] on span "Agregar Movimiento" at bounding box center [268, 164] width 59 height 6
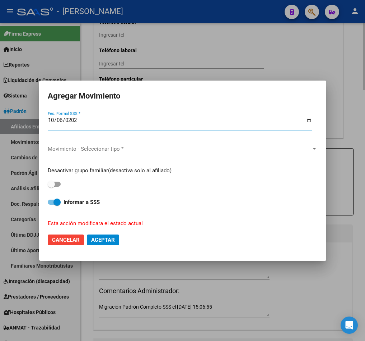
type input "[DATE]"
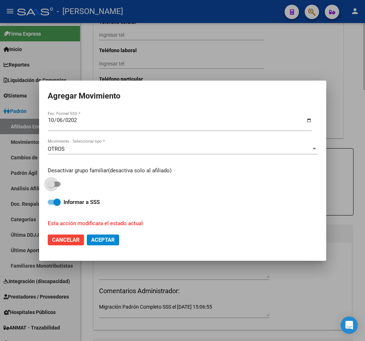
click at [51, 186] on input "checkbox" at bounding box center [51, 186] width 0 height 0
checkbox input "true"
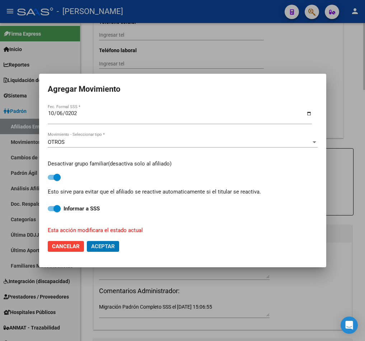
click at [87, 241] on button "Aceptar" at bounding box center [103, 246] width 32 height 11
checkbox input "false"
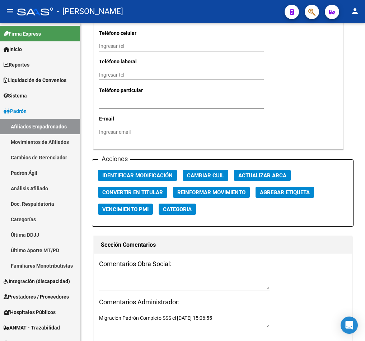
click at [319, 12] on button "button" at bounding box center [312, 12] width 14 height 14
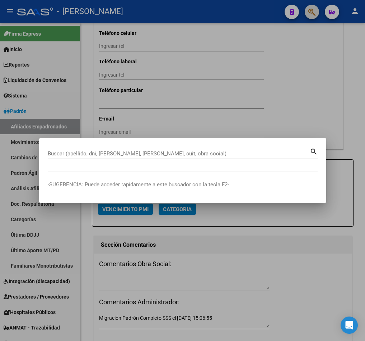
paste input "20360693563"
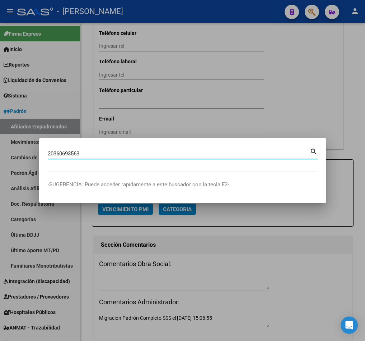
type input "20360693563"
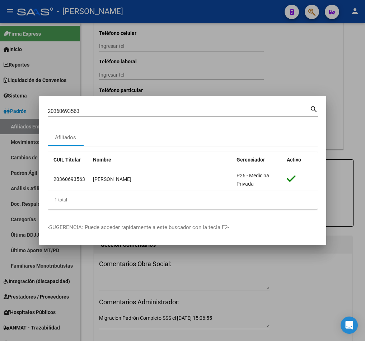
scroll to position [0, 0]
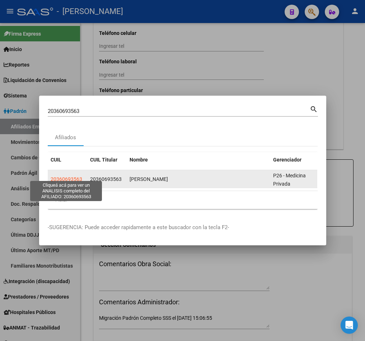
click at [64, 176] on span "20360693563" at bounding box center [67, 179] width 32 height 6
type textarea "20360693563"
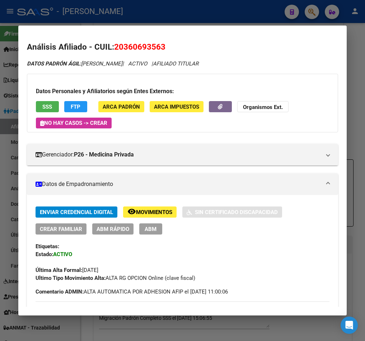
click at [152, 234] on div "Enviar Credencial Digital remove_red_eye Movimientos Sin Certificado Discapacid…" at bounding box center [183, 243] width 294 height 75
click at [155, 232] on button "ABM" at bounding box center [150, 228] width 23 height 11
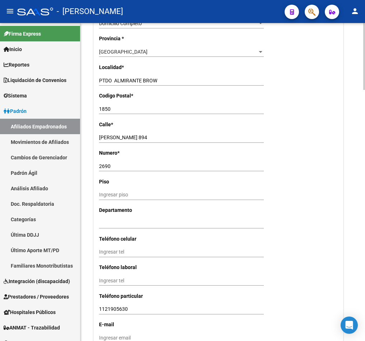
scroll to position [808, 0]
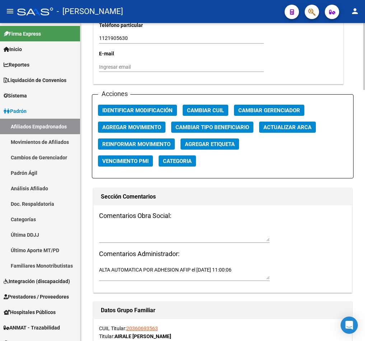
click at [137, 124] on span "Agregar Movimiento" at bounding box center [131, 127] width 59 height 6
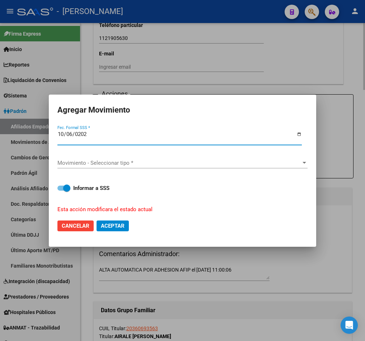
type input "[DATE]"
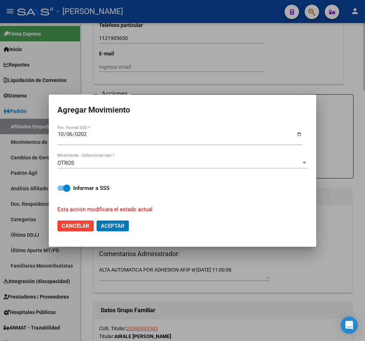
click at [97, 220] on button "Aceptar" at bounding box center [113, 225] width 32 height 11
checkbox input "false"
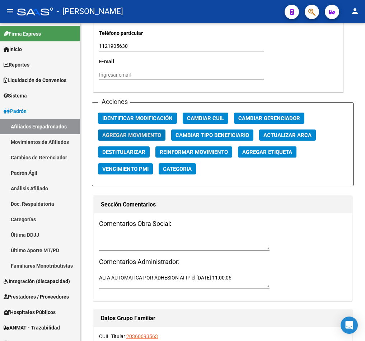
click at [319, 11] on button "button" at bounding box center [312, 12] width 14 height 14
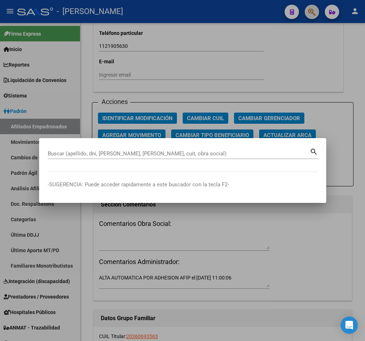
paste input "20360762360"
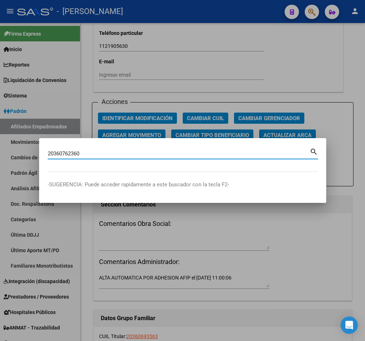
type input "20360762360"
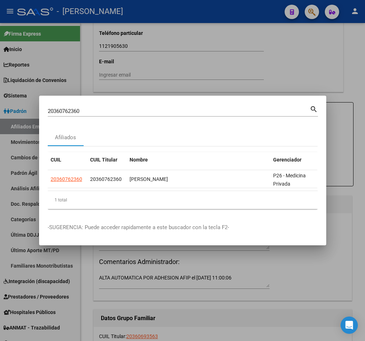
click at [232, 106] on div "20360762360 Buscar (apellido, dni, cuil, nro traspaso, cuit, obra social)" at bounding box center [179, 111] width 262 height 11
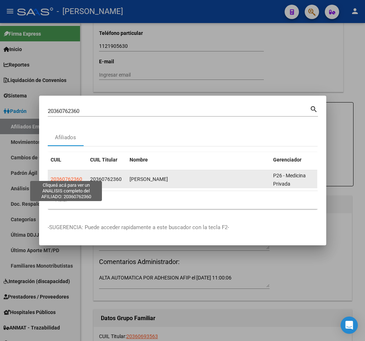
click at [61, 176] on span "20360762360" at bounding box center [67, 179] width 32 height 6
type textarea "20360762360"
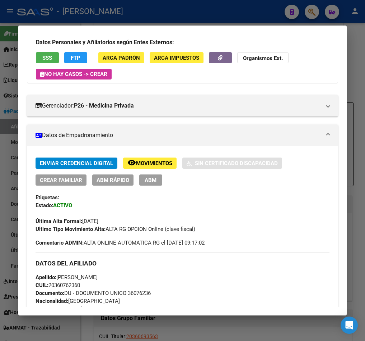
scroll to position [108, 0]
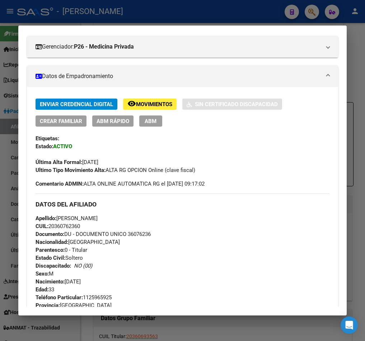
click at [157, 121] on button "ABM" at bounding box center [150, 120] width 23 height 11
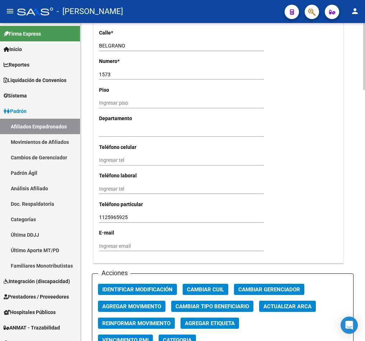
scroll to position [740, 0]
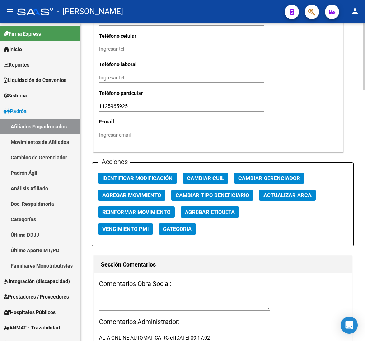
click at [136, 194] on span "Agregar Movimiento" at bounding box center [131, 195] width 59 height 6
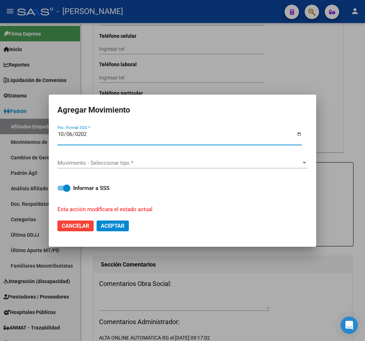
type input "[DATE]"
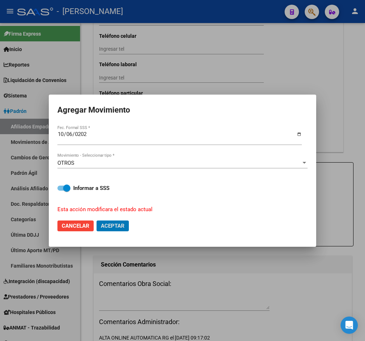
click at [97, 220] on button "Aceptar" at bounding box center [113, 225] width 32 height 11
checkbox input "false"
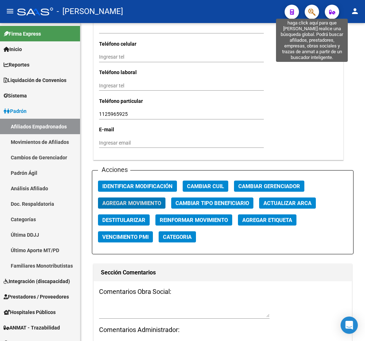
click at [310, 9] on icon "button" at bounding box center [312, 12] width 7 height 8
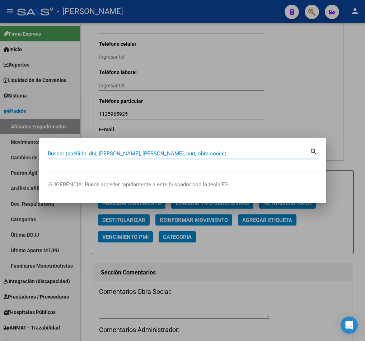
paste input "20360781837"
type input "20360781837"
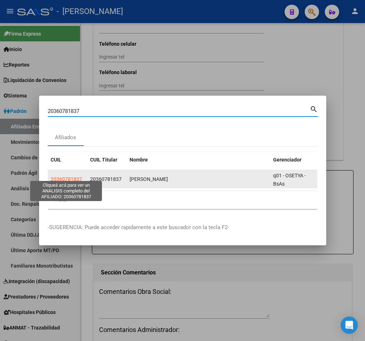
click at [79, 177] on span "20360781837" at bounding box center [67, 179] width 32 height 6
type textarea "20360781837"
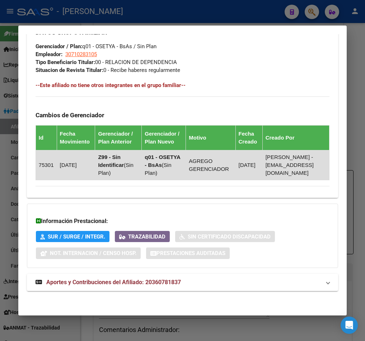
scroll to position [304, 0]
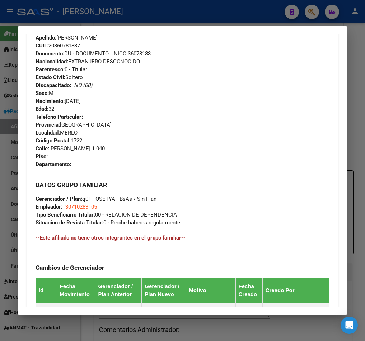
click at [211, 1] on div at bounding box center [182, 170] width 365 height 341
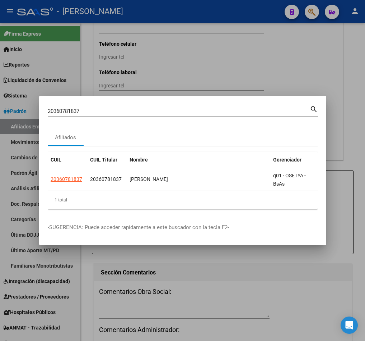
click at [158, 106] on div "20360781837 Buscar (apellido, dni, cuil, nro traspaso, cuit, obra social)" at bounding box center [179, 111] width 262 height 11
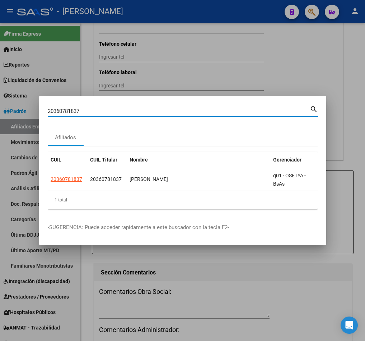
click at [157, 108] on input "20360781837" at bounding box center [179, 111] width 262 height 6
paste input "7321717964"
type input "27321717964"
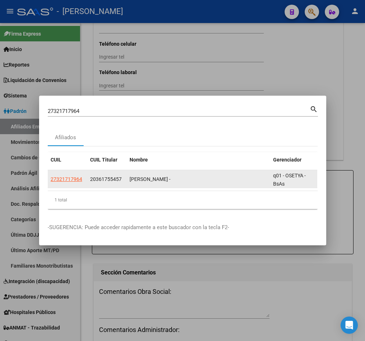
click at [70, 178] on app-link-go-to "27321717964" at bounding box center [67, 179] width 32 height 8
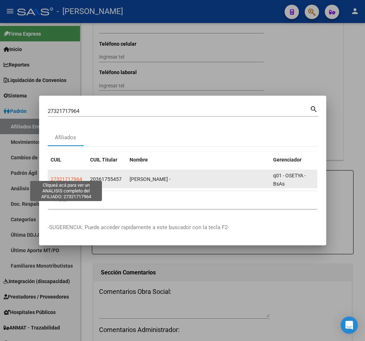
click at [73, 176] on span "27321717964" at bounding box center [67, 179] width 32 height 6
type textarea "27321717964"
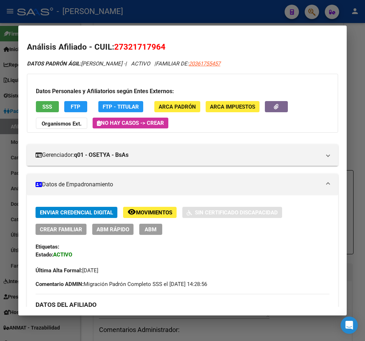
click at [161, 227] on button "ABM" at bounding box center [150, 228] width 23 height 11
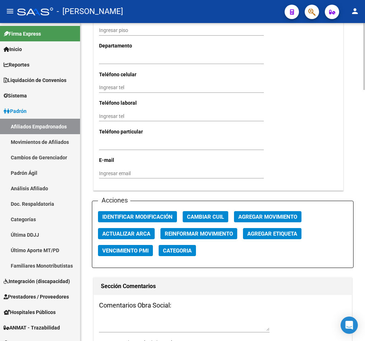
scroll to position [808, 0]
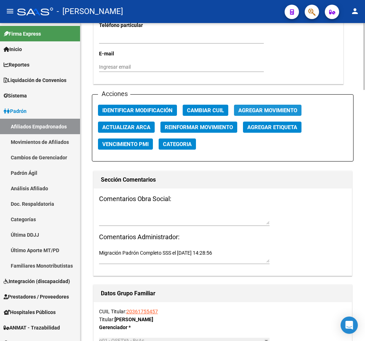
click at [250, 114] on span "Agregar Movimiento" at bounding box center [268, 110] width 59 height 6
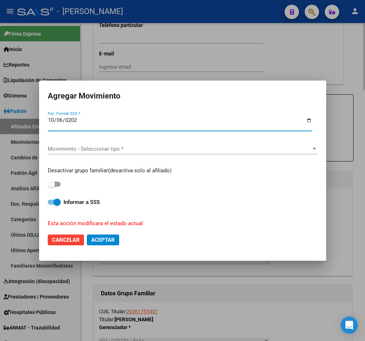
type input "[DATE]"
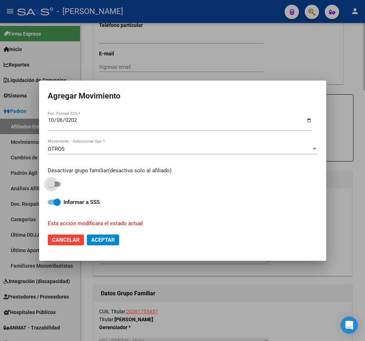
click at [51, 186] on input "checkbox" at bounding box center [51, 186] width 0 height 0
checkbox input "true"
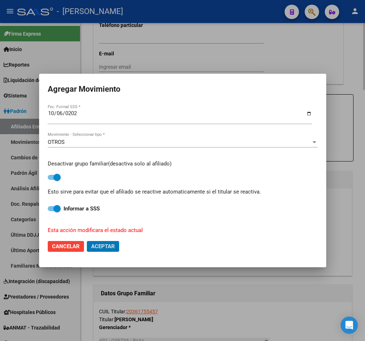
click at [87, 241] on button "Aceptar" at bounding box center [103, 246] width 32 height 11
checkbox input "false"
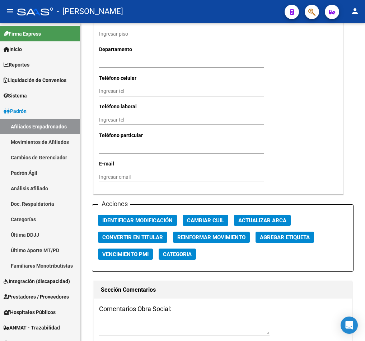
scroll to position [701, 0]
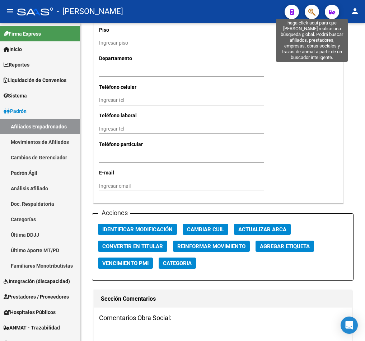
click at [313, 11] on icon "button" at bounding box center [312, 12] width 7 height 8
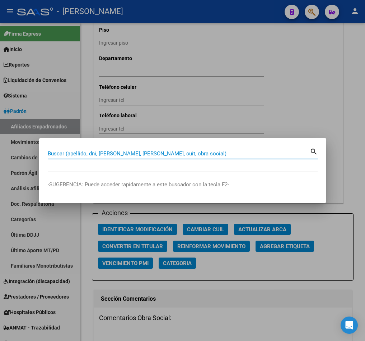
paste input "95582566"
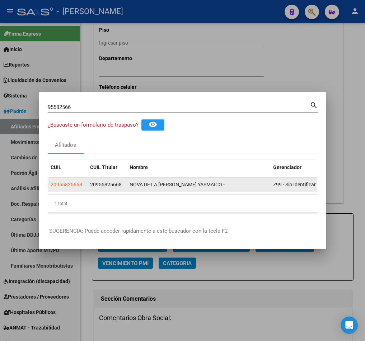
drag, startPoint x: 81, startPoint y: 179, endPoint x: 105, endPoint y: 179, distance: 23.7
click at [105, 179] on div "20955825668 20955825668 NOVA DE LA CRUZ ANGEL YASMAICO - Z99 - Sin Identificar" at bounding box center [206, 184] width 316 height 14
click at [105, 181] on span "20955825668" at bounding box center [106, 184] width 32 height 6
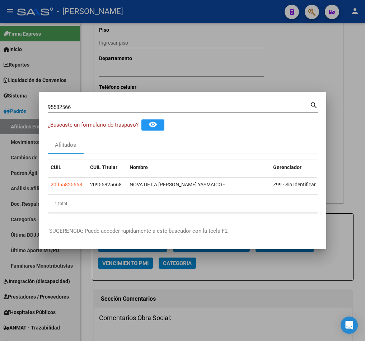
click at [109, 105] on input "95582566" at bounding box center [179, 107] width 262 height 6
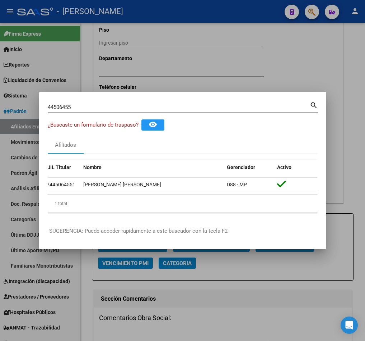
scroll to position [0, 0]
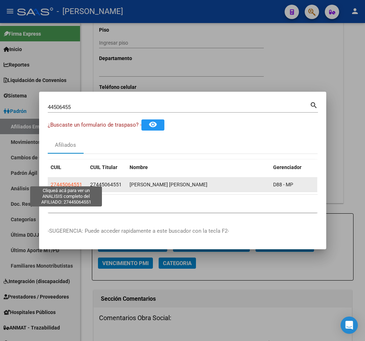
click at [78, 181] on span "27445064551" at bounding box center [67, 184] width 32 height 6
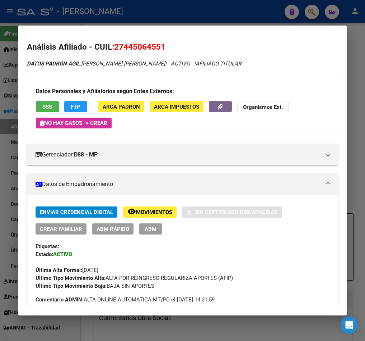
click at [157, 230] on button "ABM" at bounding box center [150, 228] width 23 height 11
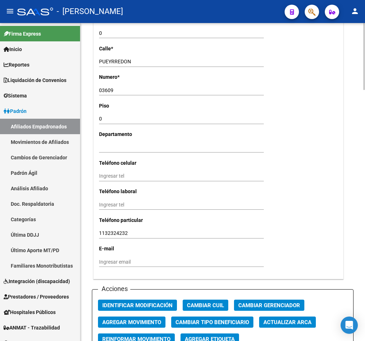
scroll to position [741, 0]
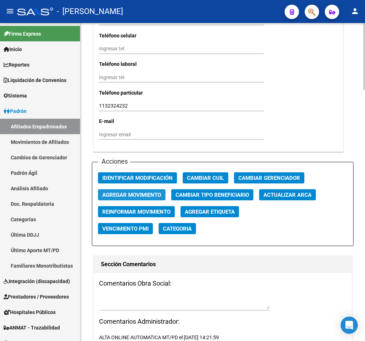
click at [140, 194] on span "Agregar Movimiento" at bounding box center [131, 194] width 59 height 6
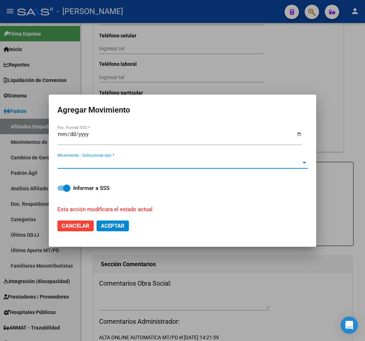
click at [72, 162] on span "Movimiento - Seleccionar tipo *" at bounding box center [179, 163] width 244 height 6
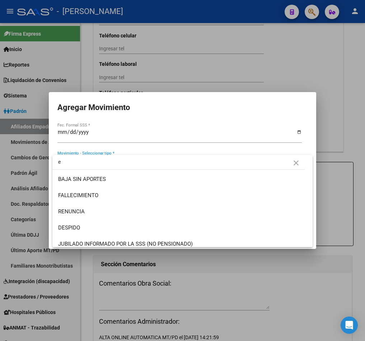
click at [73, 162] on input "e" at bounding box center [178, 161] width 253 height 15
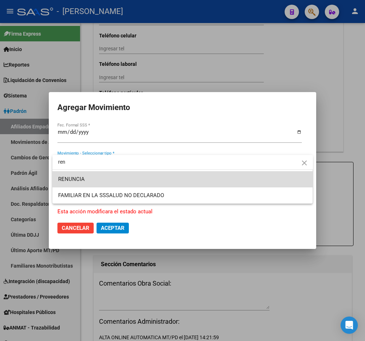
click at [196, 177] on span "RENUNCIA" at bounding box center [182, 179] width 249 height 16
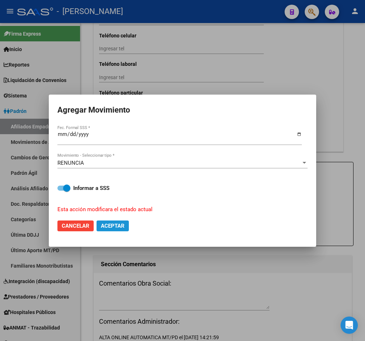
click at [113, 223] on span "Aceptar" at bounding box center [113, 225] width 24 height 6
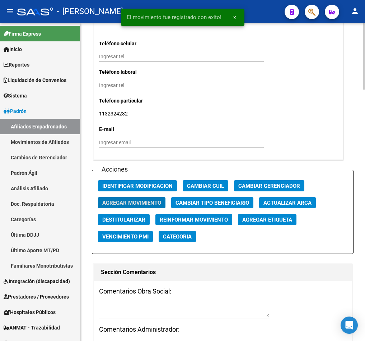
click at [157, 303] on textarea at bounding box center [184, 310] width 171 height 14
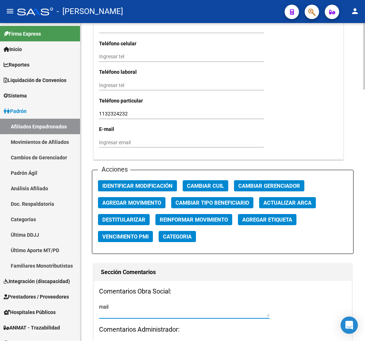
paste textarea "miércoles 1/10/2025 09:28"
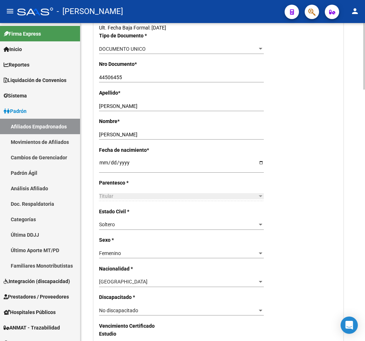
scroll to position [0, 0]
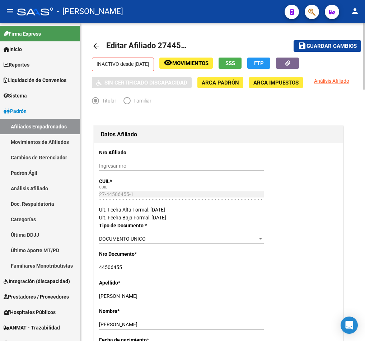
click at [324, 46] on span "Guardar cambios" at bounding box center [332, 46] width 50 height 6
click at [312, 19] on mat-toolbar "menu - osetya person" at bounding box center [182, 11] width 365 height 23
click at [312, 17] on span "button" at bounding box center [312, 12] width 7 height 15
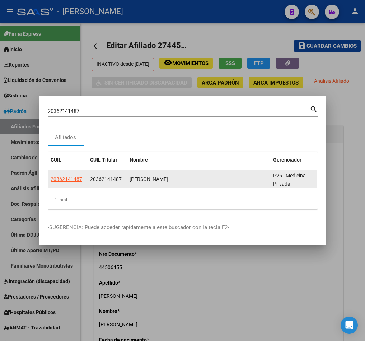
drag, startPoint x: 214, startPoint y: 194, endPoint x: 124, endPoint y: 180, distance: 91.3
click at [148, 190] on datatable-body "20362141487 20362141487 ZALAYETA RUBEN DARIO P26 - Medicina Privada" at bounding box center [183, 180] width 270 height 20
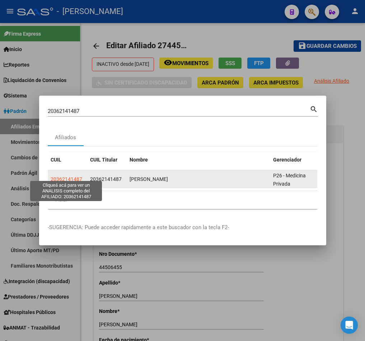
click at [75, 176] on span "20362141487" at bounding box center [67, 179] width 32 height 6
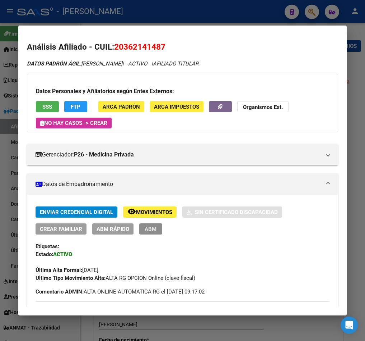
click at [159, 229] on button "ABM" at bounding box center [150, 228] width 23 height 11
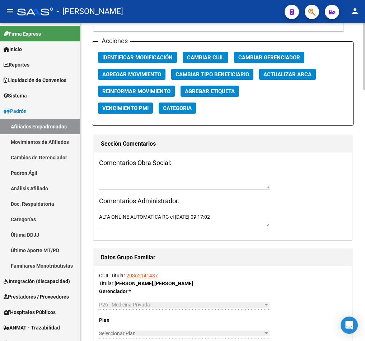
scroll to position [862, 0]
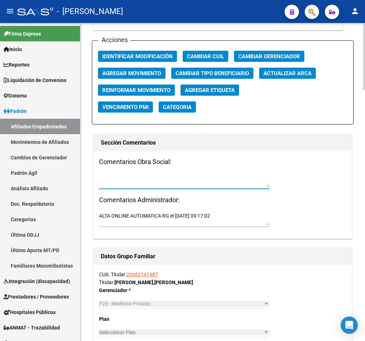
click at [136, 185] on textarea at bounding box center [184, 181] width 171 height 14
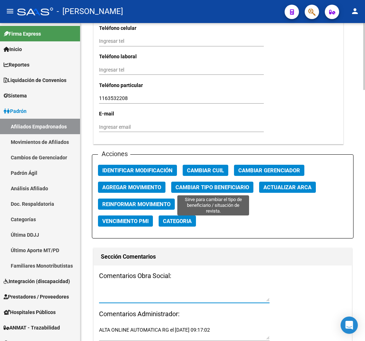
scroll to position [754, 0]
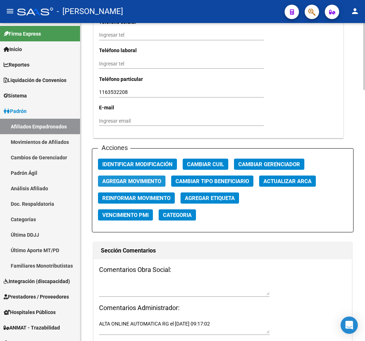
click at [123, 180] on span "Agregar Movimiento" at bounding box center [131, 181] width 59 height 6
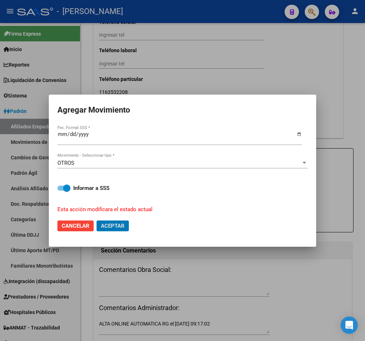
click at [97, 220] on button "Aceptar" at bounding box center [113, 225] width 32 height 11
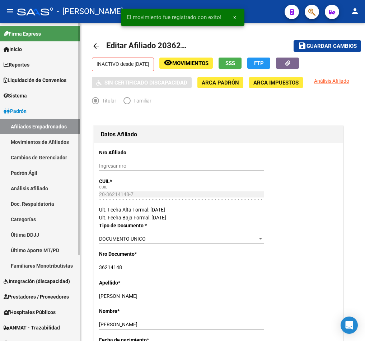
scroll to position [754, 0]
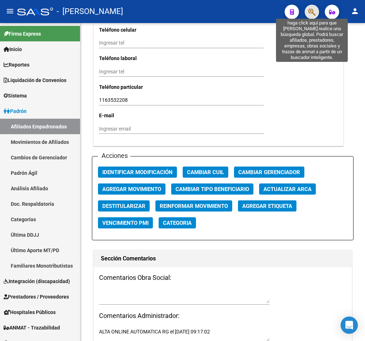
click at [309, 12] on icon "button" at bounding box center [312, 12] width 7 height 8
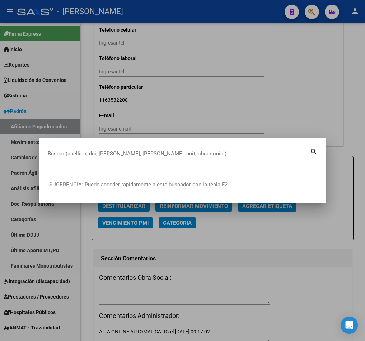
paste input "20362952949"
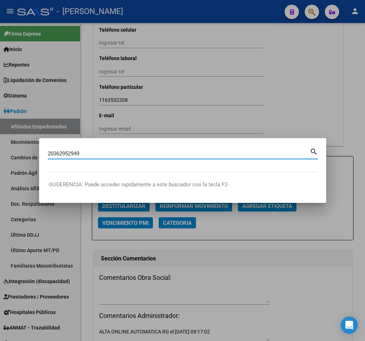
type input "20362952949"
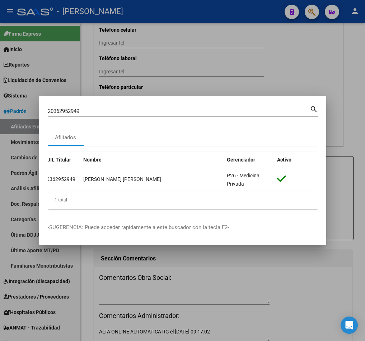
scroll to position [0, 0]
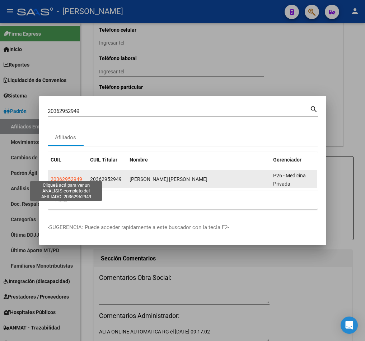
click at [57, 176] on span "20362952949" at bounding box center [67, 179] width 32 height 6
type textarea "20362952949"
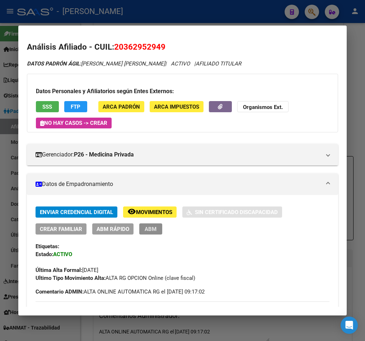
click at [159, 230] on button "ABM" at bounding box center [150, 228] width 23 height 11
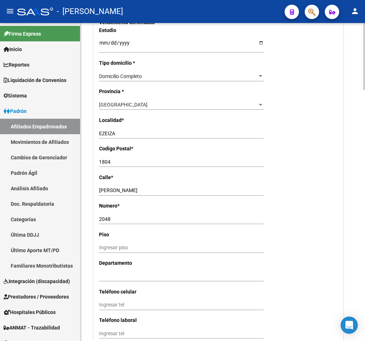
scroll to position [862, 0]
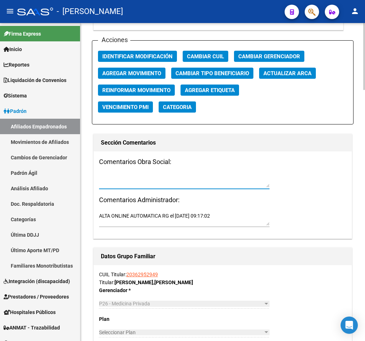
click at [172, 178] on textarea at bounding box center [184, 181] width 171 height 14
type textarea "1"
click at [106, 70] on span "Agregar Movimiento" at bounding box center [131, 73] width 59 height 6
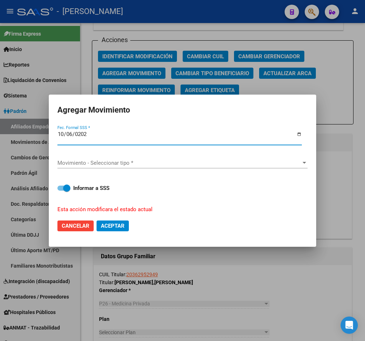
type input "[DATE]"
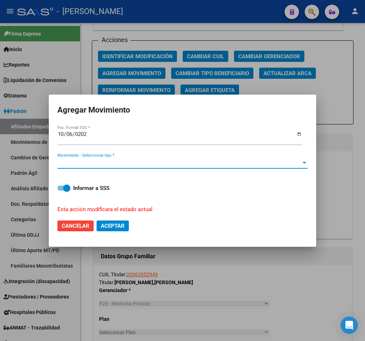
click at [86, 165] on span "Movimiento - Seleccionar tipo *" at bounding box center [179, 163] width 244 height 6
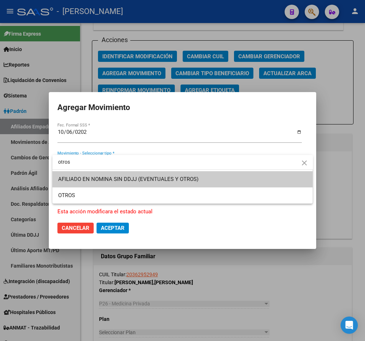
type input "otros"
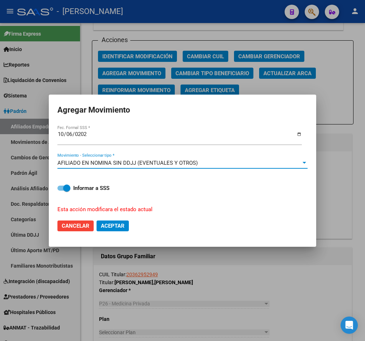
click at [86, 165] on span "AFILIADO EN NOMINA SIN DDJJ (EVENTUALES Y OTROS)" at bounding box center [127, 163] width 140 height 6
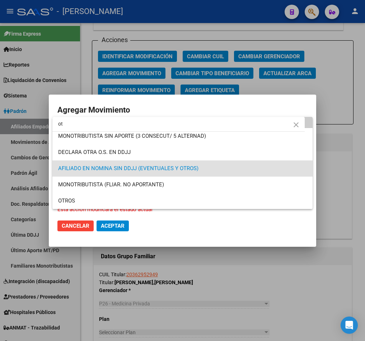
scroll to position [0, 0]
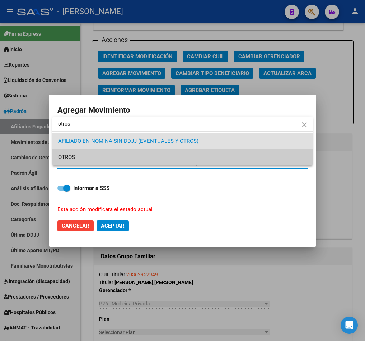
type input "otros"
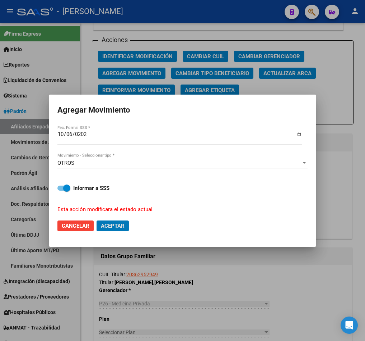
click at [97, 220] on button "Aceptar" at bounding box center [113, 225] width 32 height 11
checkbox input "false"
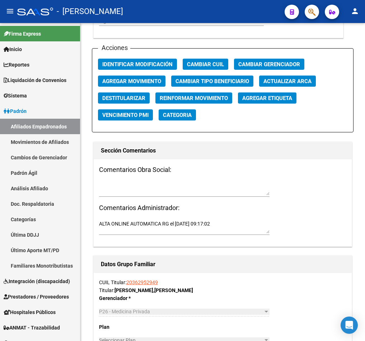
click at [319, 4] on mat-toolbar "menu - osetya person" at bounding box center [182, 11] width 365 height 23
click at [315, 7] on span "button" at bounding box center [312, 12] width 7 height 15
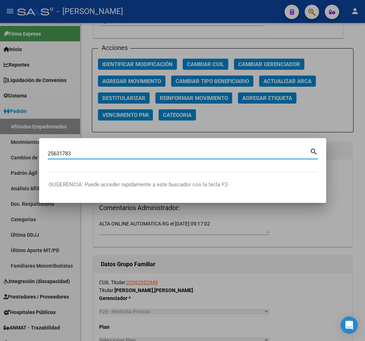
type input "25631783"
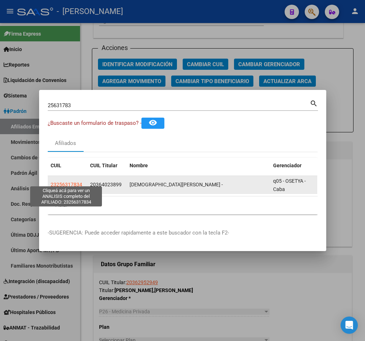
click at [67, 182] on span "23256317834" at bounding box center [67, 184] width 32 height 6
type textarea "23256317834"
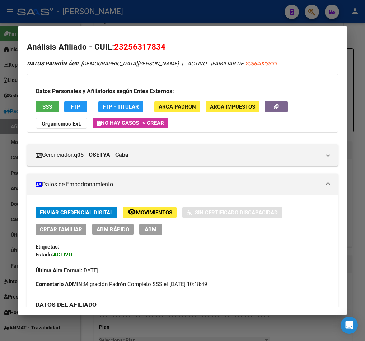
click at [148, 223] on button "ABM" at bounding box center [150, 228] width 23 height 11
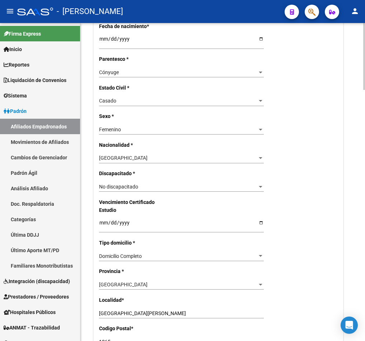
scroll to position [647, 0]
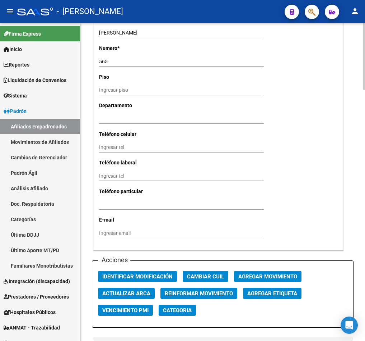
click at [250, 282] on button "Agregar Movimiento" at bounding box center [268, 276] width 68 height 11
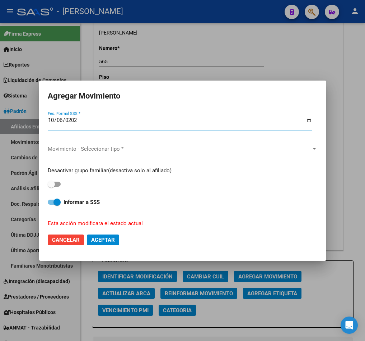
type input "[DATE]"
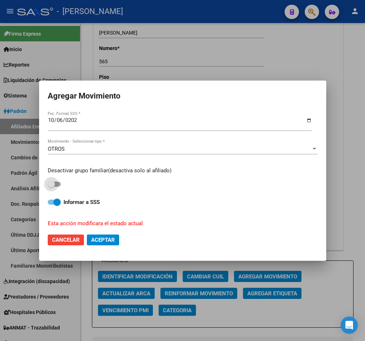
click at [51, 186] on input "checkbox" at bounding box center [51, 186] width 0 height 0
checkbox input "true"
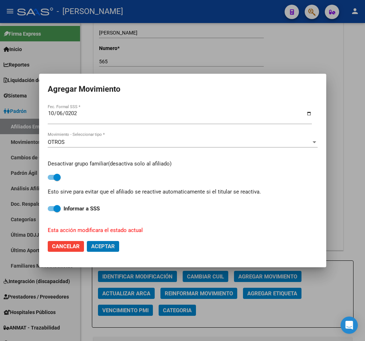
click at [87, 241] on button "Aceptar" at bounding box center [103, 246] width 32 height 11
checkbox input "false"
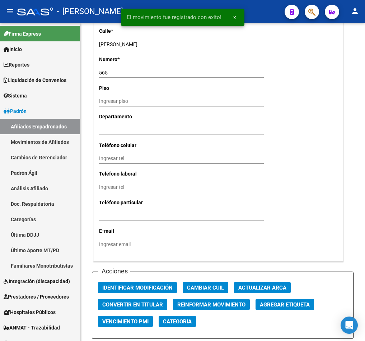
click at [305, 6] on app-search-popup at bounding box center [312, 10] width 14 height 9
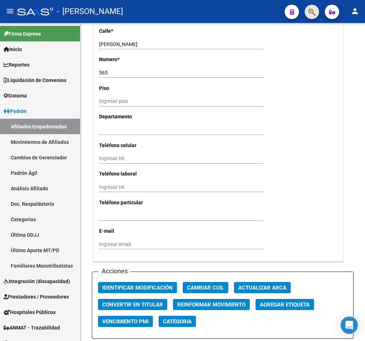
click at [307, 7] on button "button" at bounding box center [312, 12] width 14 height 14
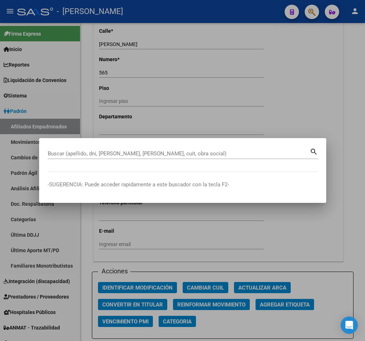
paste input "30696261"
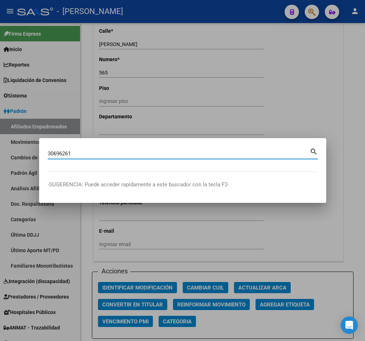
type input "30696261"
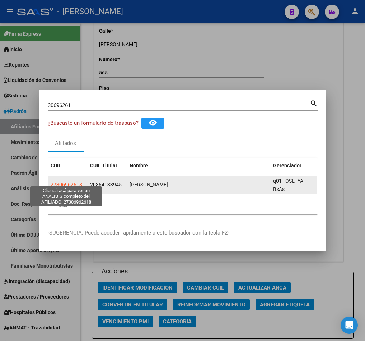
click at [77, 182] on span "27306962618" at bounding box center [67, 184] width 32 height 6
type textarea "27306962618"
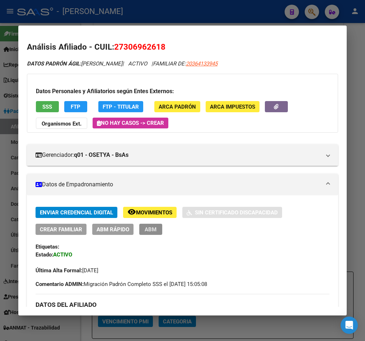
click at [155, 231] on span "ABM" at bounding box center [151, 229] width 12 height 6
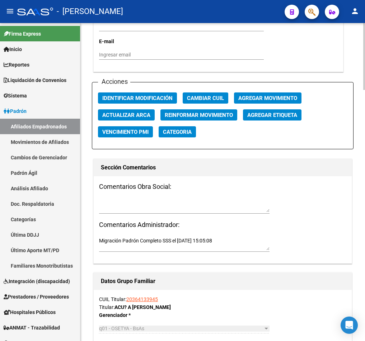
scroll to position [808, 0]
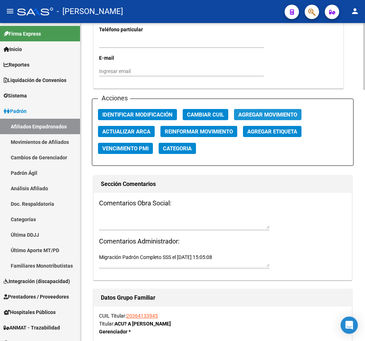
click at [244, 118] on span "Agregar Movimiento" at bounding box center [268, 114] width 59 height 6
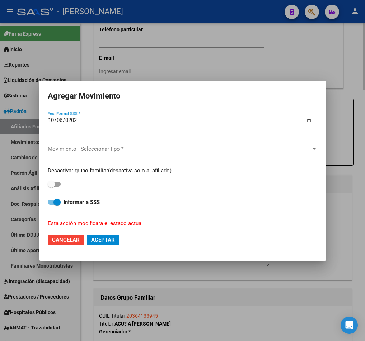
type input "[DATE]"
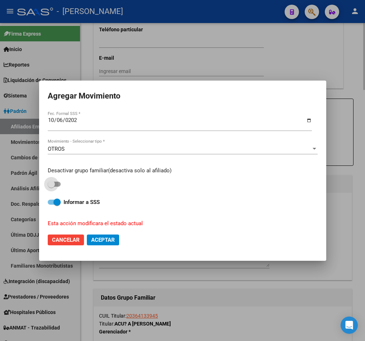
click at [51, 186] on input "checkbox" at bounding box center [51, 186] width 0 height 0
checkbox input "true"
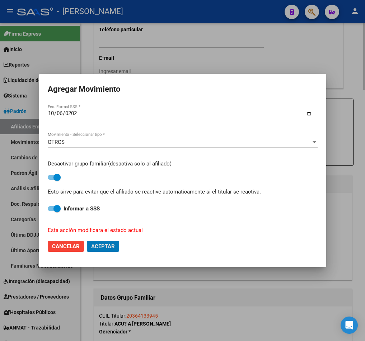
click at [87, 241] on button "Aceptar" at bounding box center [103, 246] width 32 height 11
checkbox input "false"
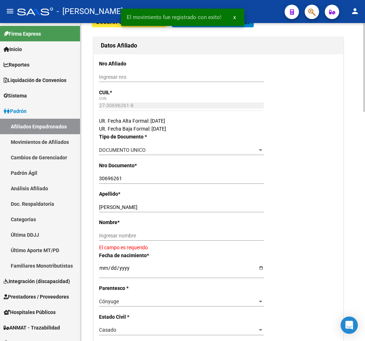
scroll to position [54, 0]
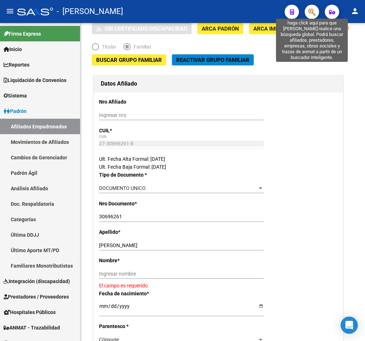
click at [312, 8] on icon "button" at bounding box center [312, 12] width 7 height 8
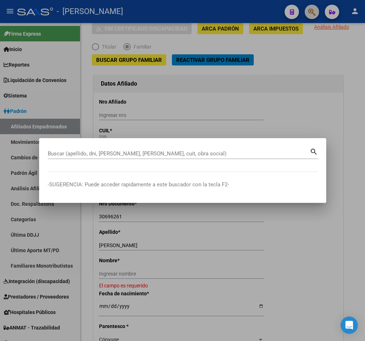
paste input "20364834552"
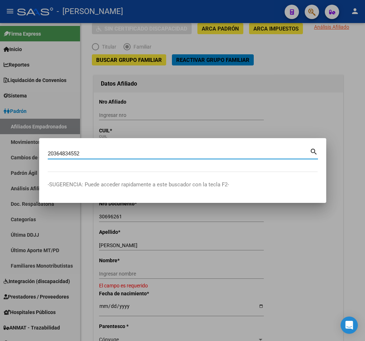
type input "20364834552"
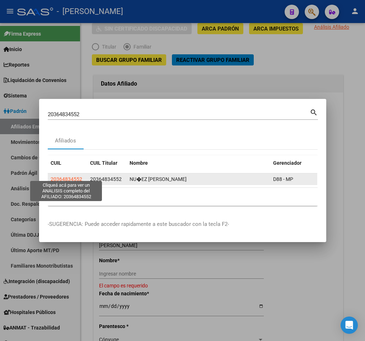
click at [77, 176] on span "20364834552" at bounding box center [67, 179] width 32 height 6
type textarea "20364834552"
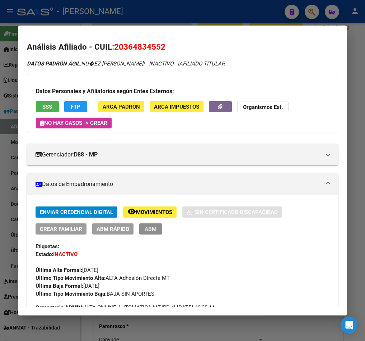
click at [149, 232] on span "ABM" at bounding box center [151, 229] width 12 height 6
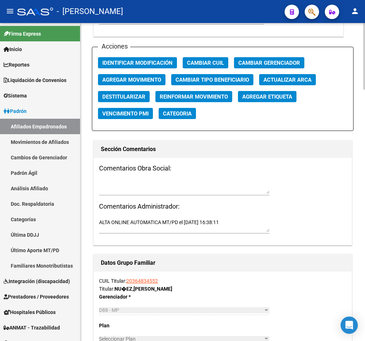
scroll to position [848, 0]
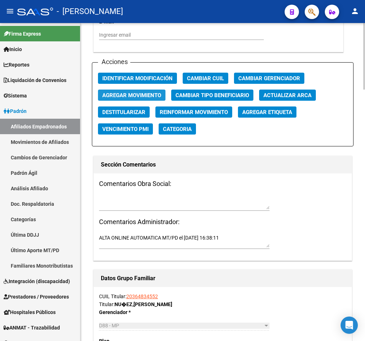
click at [132, 95] on span "Agregar Movimiento" at bounding box center [131, 95] width 59 height 6
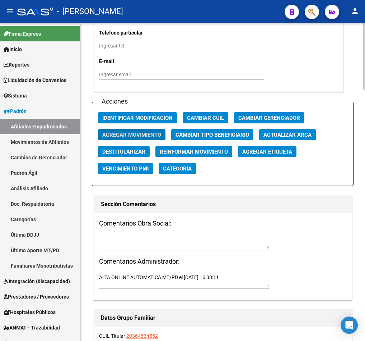
scroll to position [808, 0]
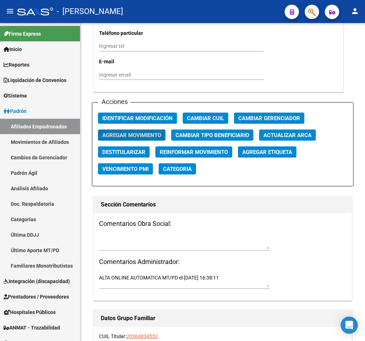
click at [306, 11] on button "button" at bounding box center [312, 12] width 14 height 14
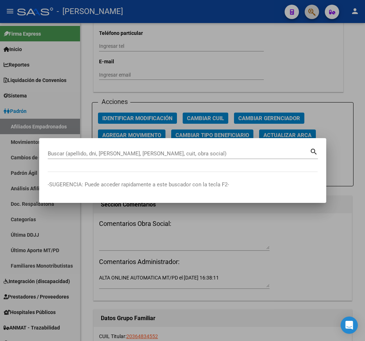
paste input "20364834552"
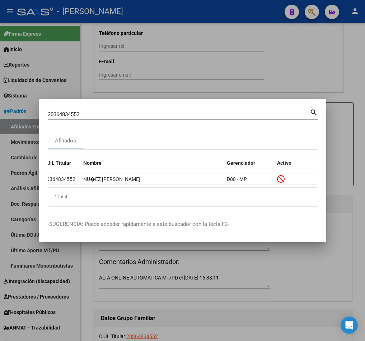
scroll to position [0, 0]
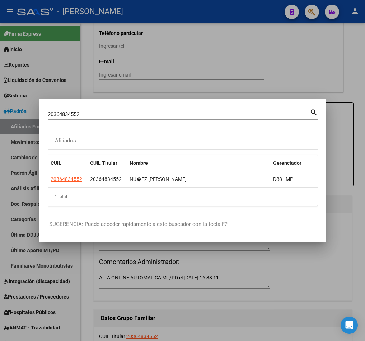
click at [253, 111] on input "20364834552" at bounding box center [179, 114] width 262 height 6
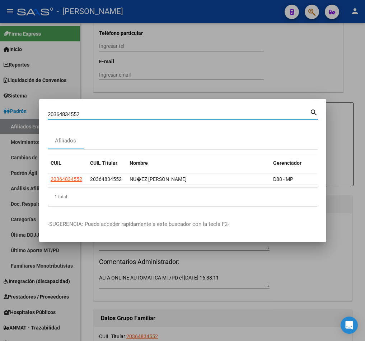
click at [253, 111] on input "20364834552" at bounding box center [179, 114] width 262 height 6
paste input "88601"
type input "20364888601"
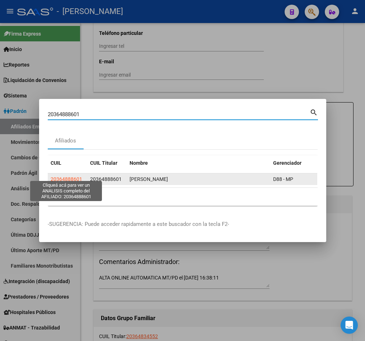
click at [65, 176] on span "20364888601" at bounding box center [67, 179] width 32 height 6
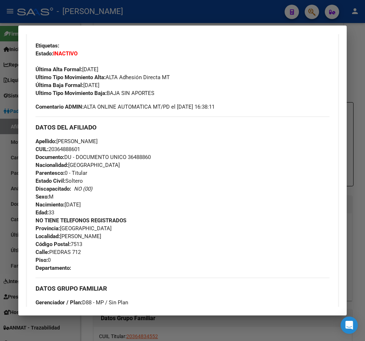
scroll to position [377, 0]
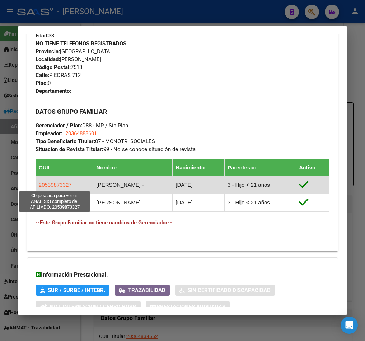
drag, startPoint x: 73, startPoint y: 184, endPoint x: 39, endPoint y: 187, distance: 33.9
click at [39, 187] on td "20539873327" at bounding box center [65, 185] width 58 height 18
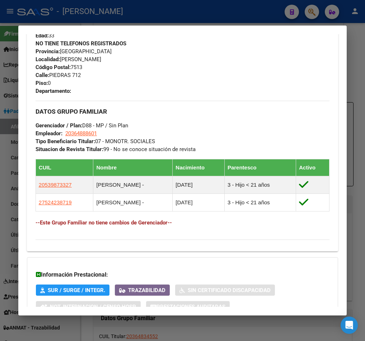
copy span "20539873327"
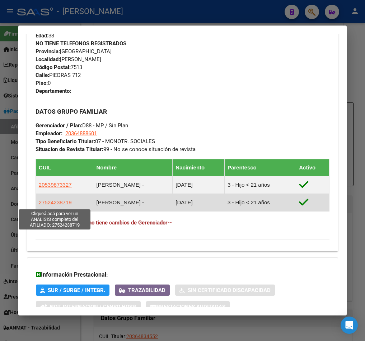
click at [59, 201] on span "27524238719" at bounding box center [55, 202] width 33 height 6
type textarea "27524238719"
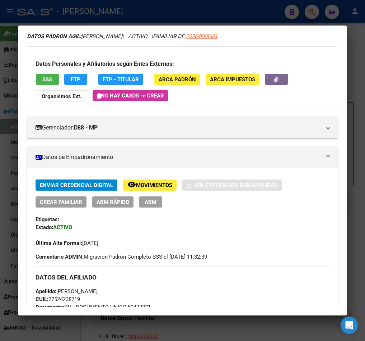
scroll to position [54, 0]
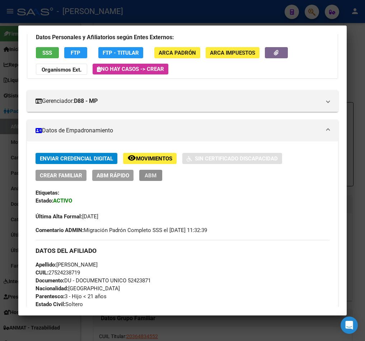
click at [141, 172] on button "ABM" at bounding box center [150, 175] width 23 height 11
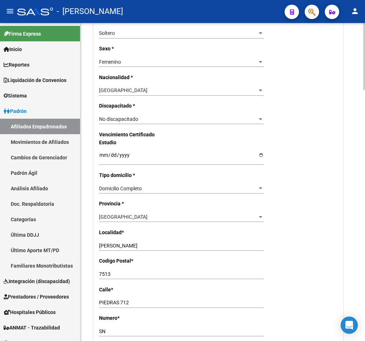
scroll to position [701, 0]
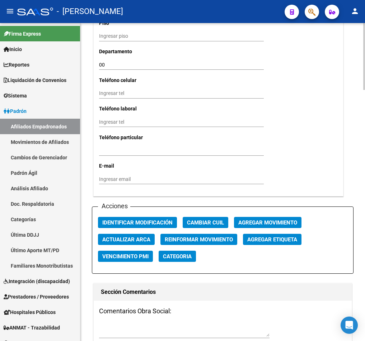
click at [280, 226] on span "Agregar Movimiento" at bounding box center [268, 222] width 59 height 6
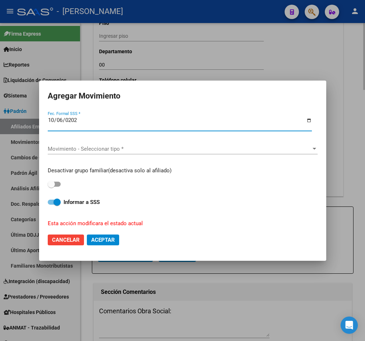
type input "[DATE]"
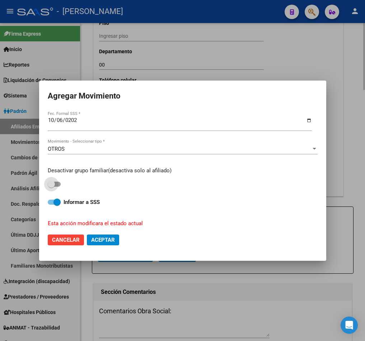
click at [51, 186] on input "checkbox" at bounding box center [51, 186] width 0 height 0
checkbox input "true"
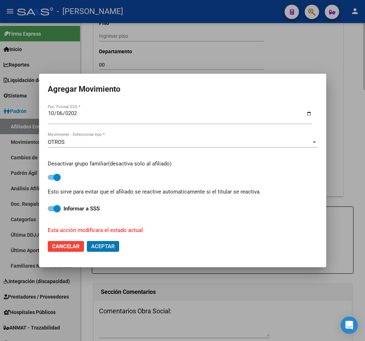
click at [87, 241] on button "Aceptar" at bounding box center [103, 246] width 32 height 11
checkbox input "false"
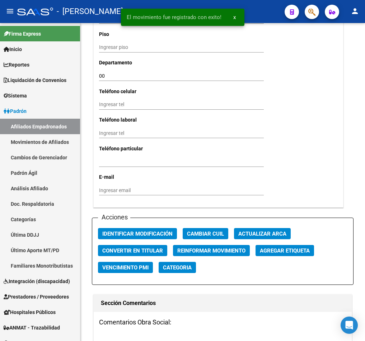
click at [313, 15] on icon "button" at bounding box center [312, 12] width 7 height 8
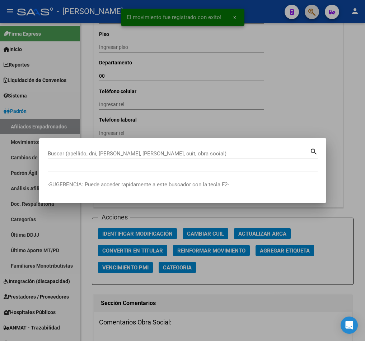
paste input "20539873327"
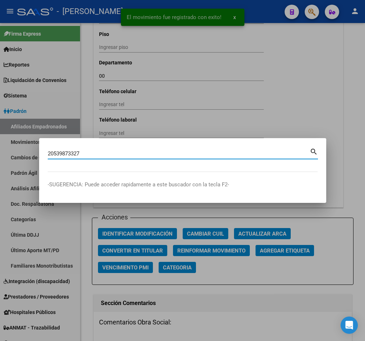
type input "20539873327"
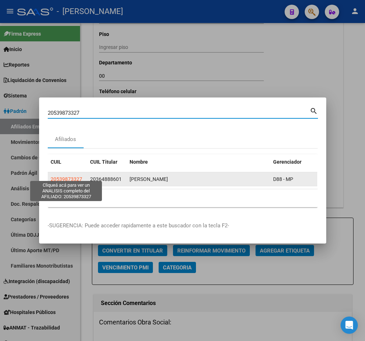
click at [61, 176] on span "20539873327" at bounding box center [67, 179] width 32 height 6
type textarea "20539873327"
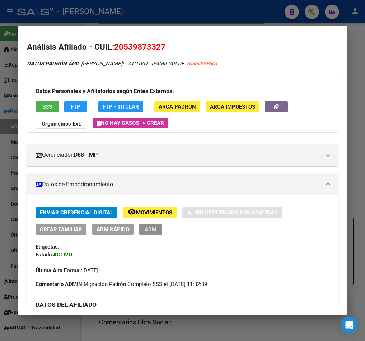
click at [148, 226] on span "ABM" at bounding box center [151, 229] width 12 height 6
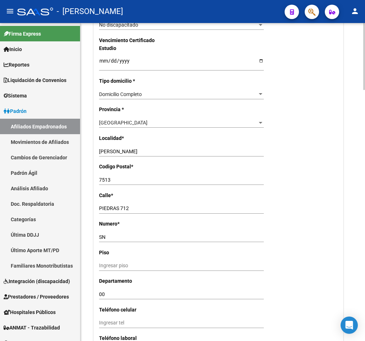
scroll to position [862, 0]
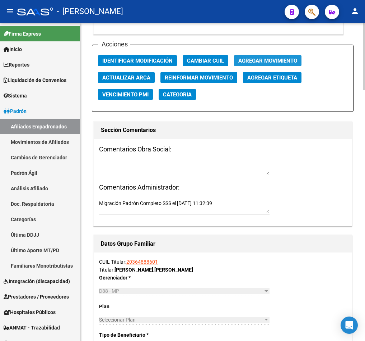
click at [282, 64] on span "Agregar Movimiento" at bounding box center [268, 60] width 59 height 6
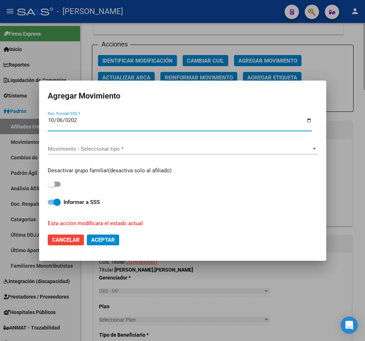
type input "[DATE]"
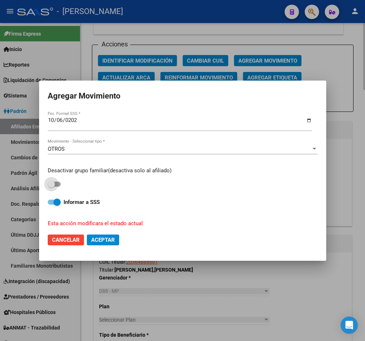
click at [51, 186] on input "checkbox" at bounding box center [51, 186] width 0 height 0
checkbox input "true"
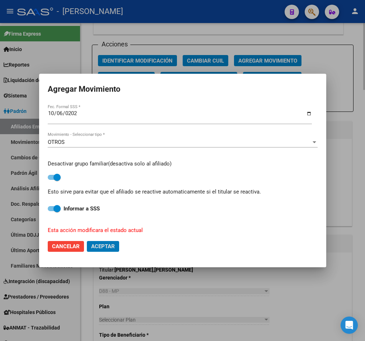
click at [87, 241] on button "Aceptar" at bounding box center [103, 246] width 32 height 11
checkbox input "false"
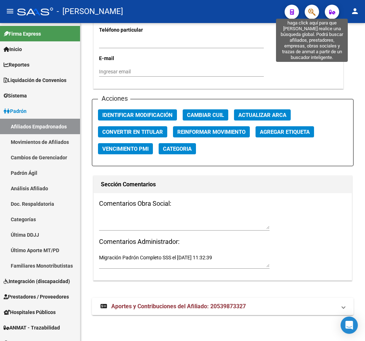
click at [311, 11] on icon "button" at bounding box center [312, 12] width 7 height 8
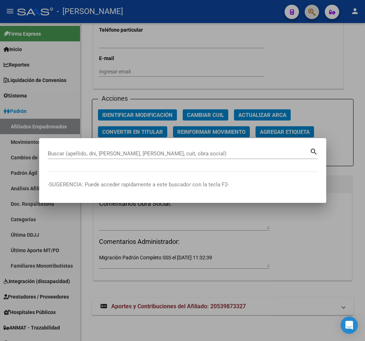
paste input "20365315591"
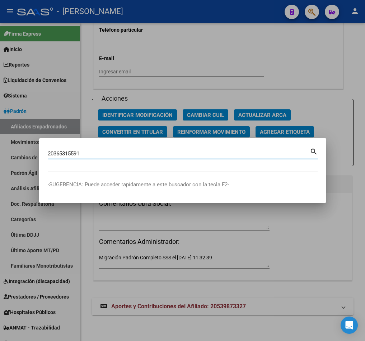
type input "20365315591"
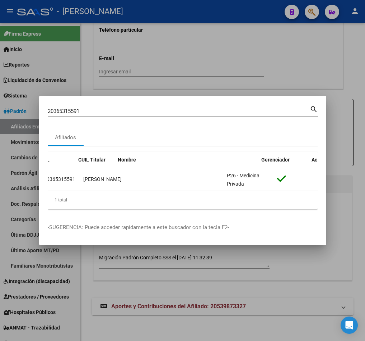
scroll to position [0, 12]
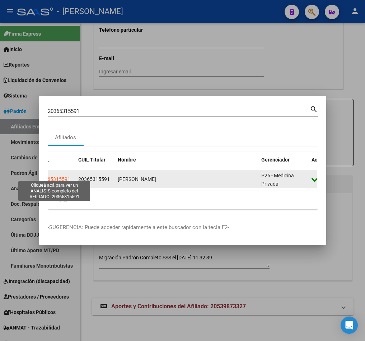
click at [63, 176] on span "20365315591" at bounding box center [55, 179] width 32 height 6
type textarea "20365315591"
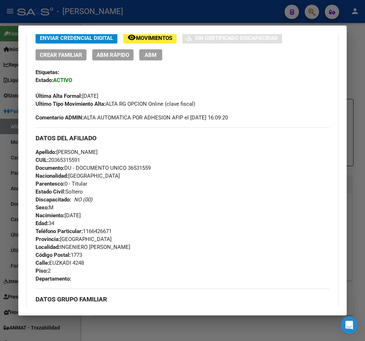
scroll to position [108, 0]
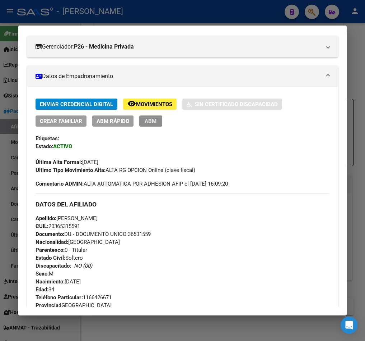
click at [146, 119] on span "ABM" at bounding box center [151, 121] width 12 height 6
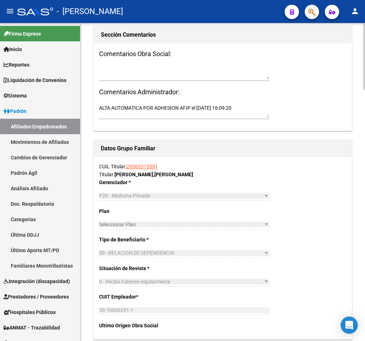
scroll to position [862, 0]
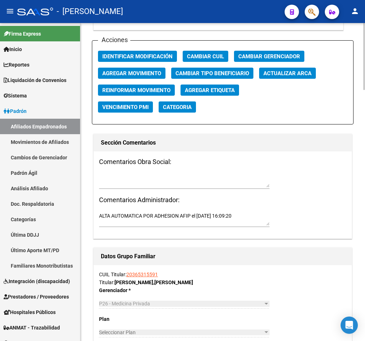
click at [153, 71] on span "Agregar Movimiento" at bounding box center [131, 73] width 59 height 6
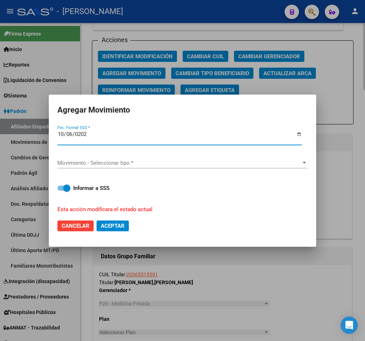
type input "[DATE]"
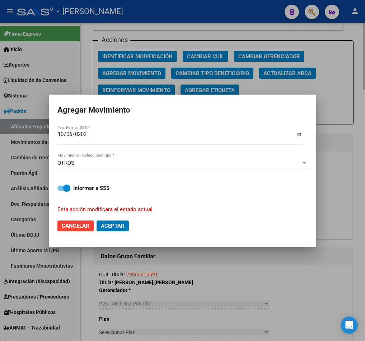
click at [97, 220] on button "Aceptar" at bounding box center [113, 225] width 32 height 11
checkbox input "false"
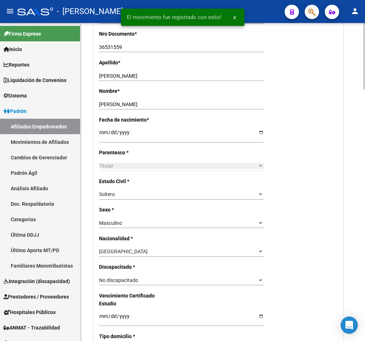
scroll to position [0, 0]
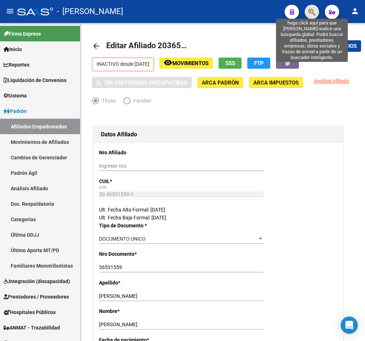
click at [309, 13] on icon "button" at bounding box center [312, 12] width 7 height 8
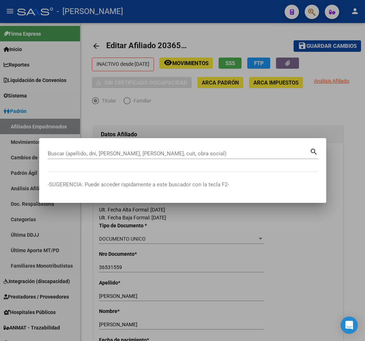
paste input "20365424773"
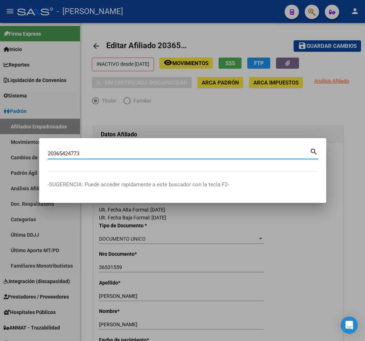
type input "20365424773"
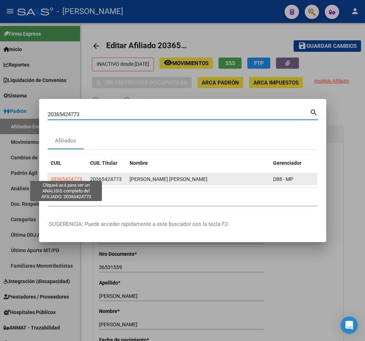
click at [81, 176] on span "20365424773" at bounding box center [67, 179] width 32 height 6
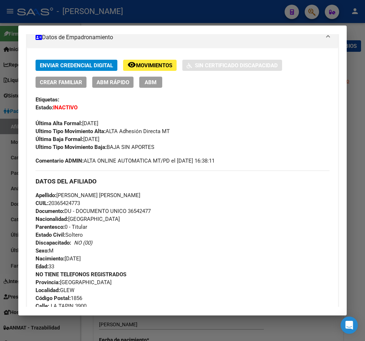
scroll to position [431, 0]
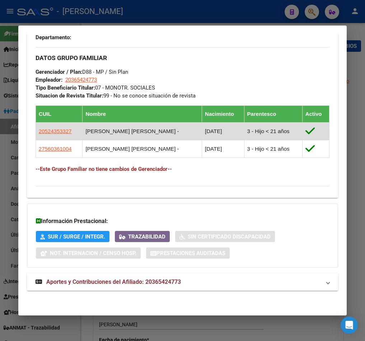
drag, startPoint x: 69, startPoint y: 133, endPoint x: 37, endPoint y: 130, distance: 32.0
click at [37, 130] on td "20524353327" at bounding box center [59, 132] width 47 height 18
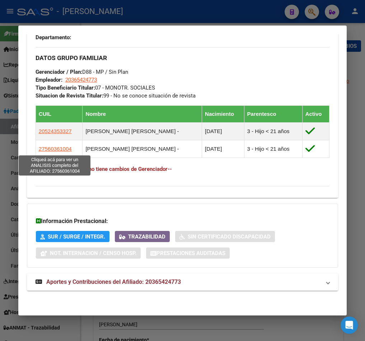
copy span "20524353327"
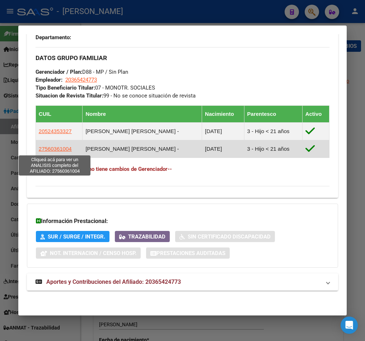
click at [57, 148] on span "27560361004" at bounding box center [55, 149] width 33 height 6
type textarea "27560361004"
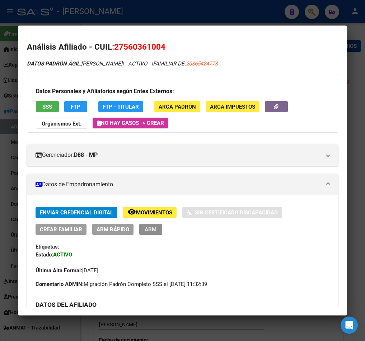
click at [154, 228] on span "ABM" at bounding box center [151, 229] width 12 height 6
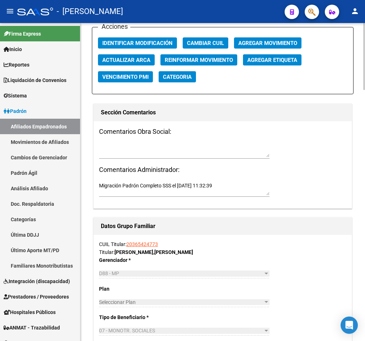
scroll to position [808, 0]
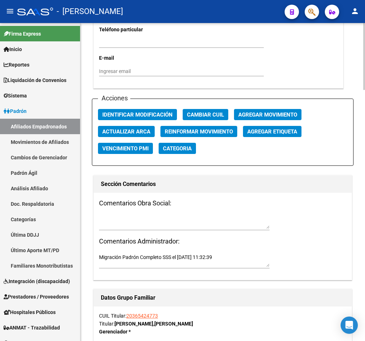
click at [269, 118] on span "Agregar Movimiento" at bounding box center [268, 114] width 59 height 6
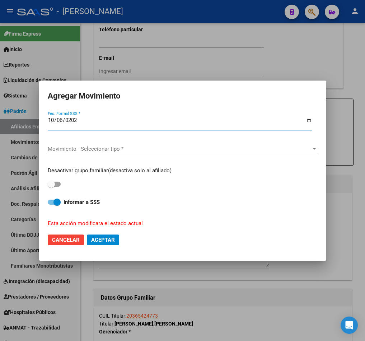
type input "[DATE]"
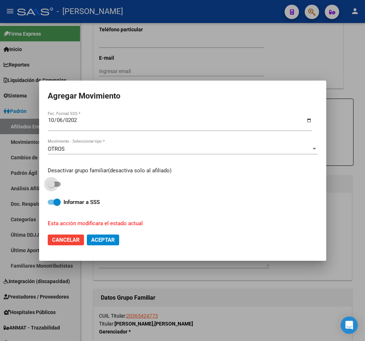
click at [51, 186] on input "checkbox" at bounding box center [51, 186] width 0 height 0
checkbox input "true"
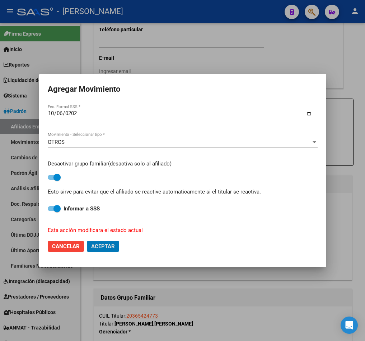
click at [87, 241] on button "Aceptar" at bounding box center [103, 246] width 32 height 11
checkbox input "false"
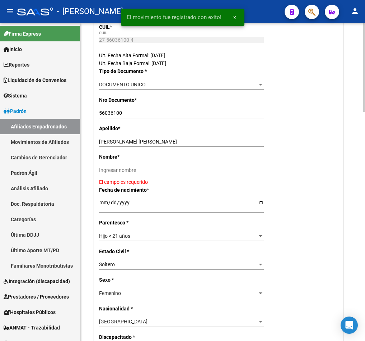
scroll to position [0, 0]
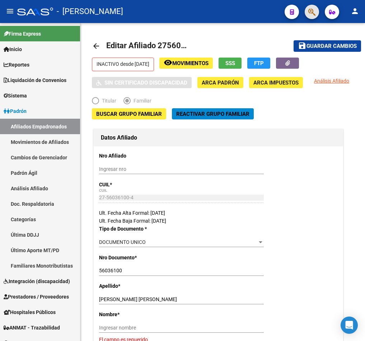
click at [311, 17] on span "button" at bounding box center [312, 12] width 7 height 15
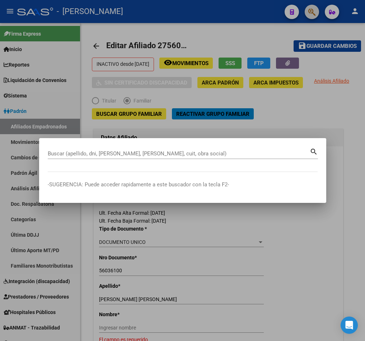
paste input "20524353327"
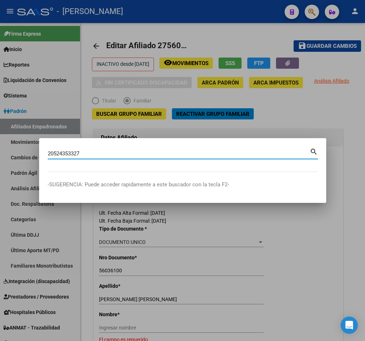
type input "20524353327"
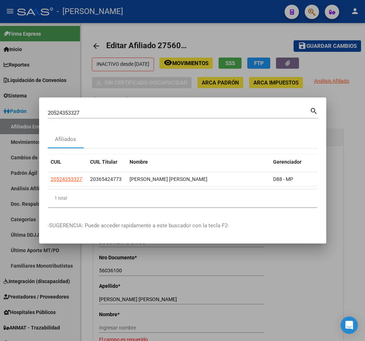
drag, startPoint x: 226, startPoint y: 193, endPoint x: 287, endPoint y: 191, distance: 60.4
click at [287, 191] on div "CUIL CUIL Titular Nombre Gerenciador Activo 20524353327 20365424773 [PERSON_NAM…" at bounding box center [183, 180] width 270 height 53
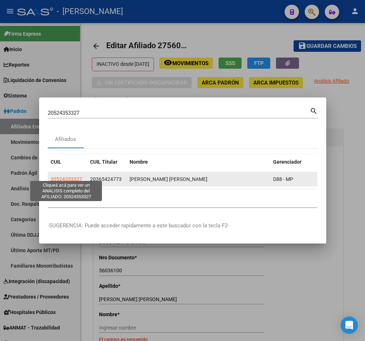
click at [75, 176] on span "20524353327" at bounding box center [67, 179] width 32 height 6
type textarea "20524353327"
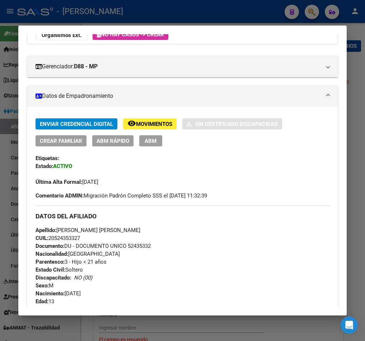
scroll to position [58, 0]
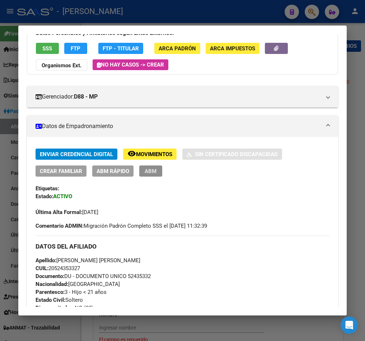
click at [145, 170] on span "ABM" at bounding box center [151, 171] width 12 height 6
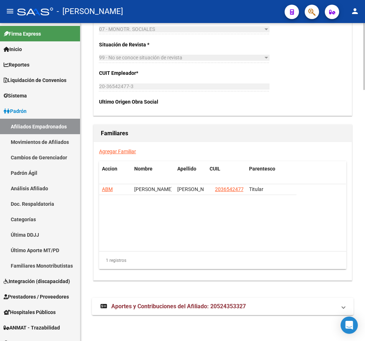
scroll to position [818, 0]
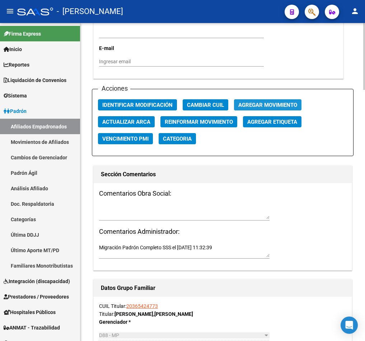
click at [275, 108] on span "Agregar Movimiento" at bounding box center [268, 105] width 59 height 6
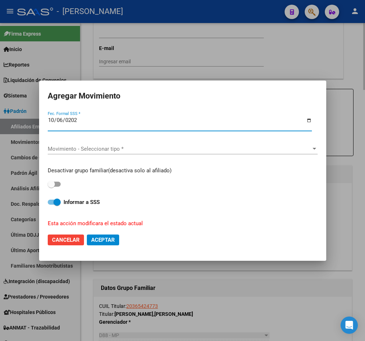
type input "[DATE]"
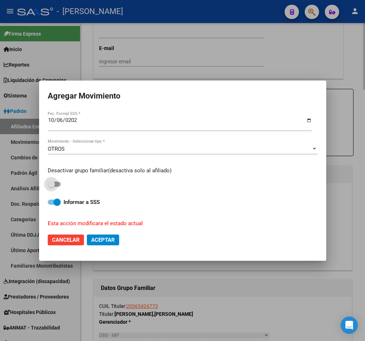
click at [51, 186] on input "checkbox" at bounding box center [51, 186] width 0 height 0
checkbox input "true"
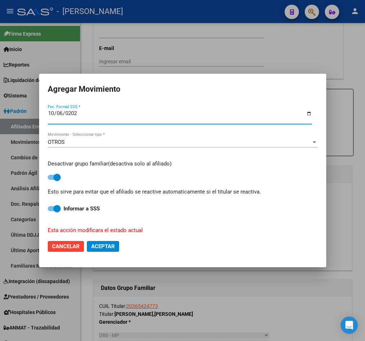
click at [111, 248] on span "Aceptar" at bounding box center [103, 246] width 24 height 6
checkbox input "false"
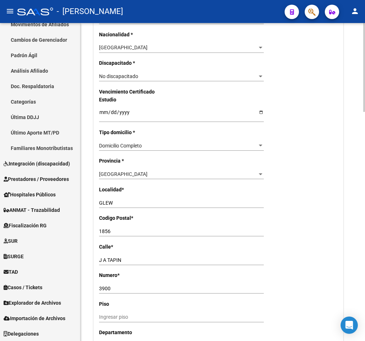
scroll to position [819, 0]
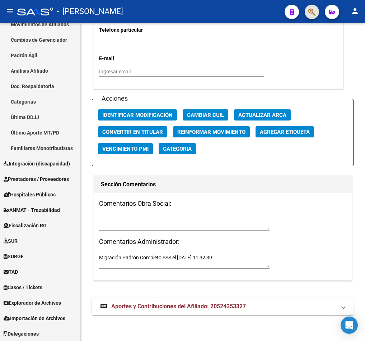
click at [305, 12] on button "button" at bounding box center [312, 12] width 14 height 14
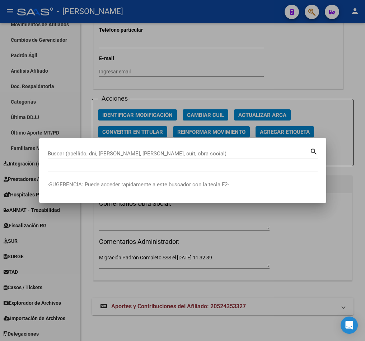
paste input "20365606472"
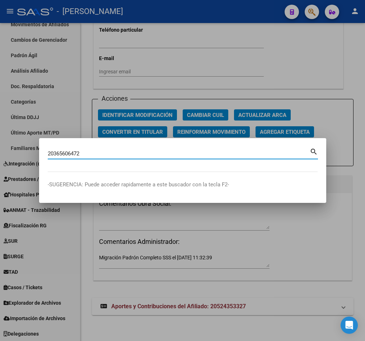
type input "20365606472"
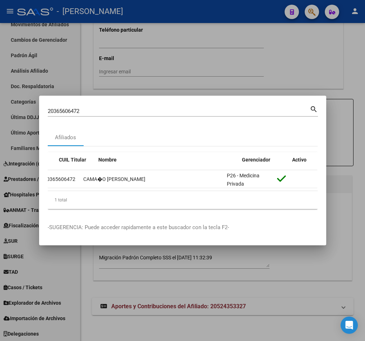
scroll to position [0, 0]
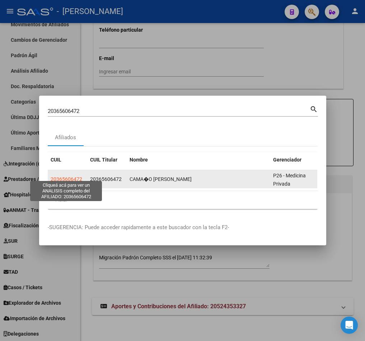
click at [66, 176] on span "20365606472" at bounding box center [67, 179] width 32 height 6
type textarea "20365606472"
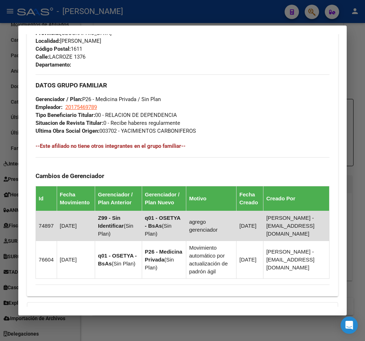
scroll to position [488, 0]
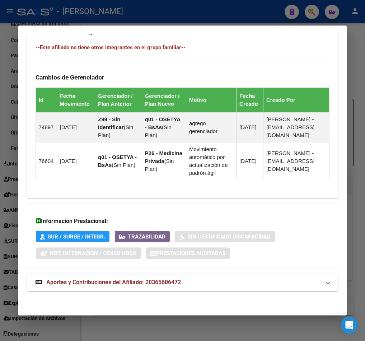
click at [166, 286] on strong "Aportes y Contribuciones del Afiliado: 20365606472" at bounding box center [109, 282] width 146 height 9
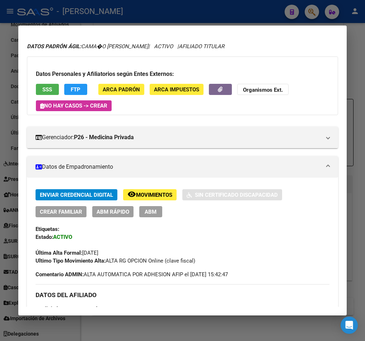
scroll to position [0, 0]
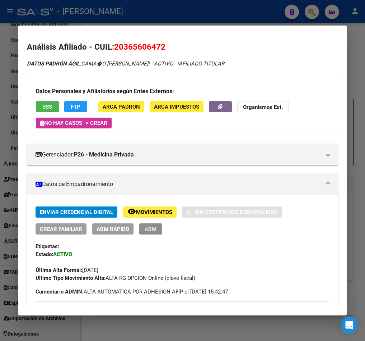
click at [152, 233] on button "ABM" at bounding box center [150, 228] width 23 height 11
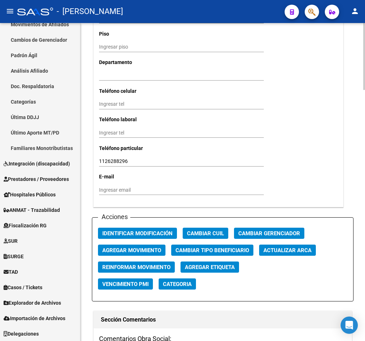
scroll to position [754, 0]
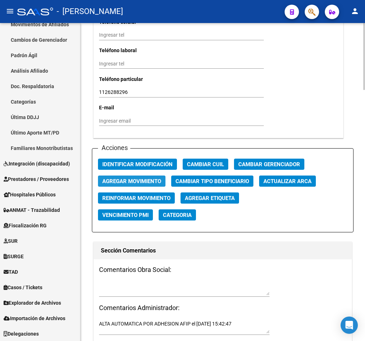
click at [140, 181] on span "Agregar Movimiento" at bounding box center [131, 181] width 59 height 6
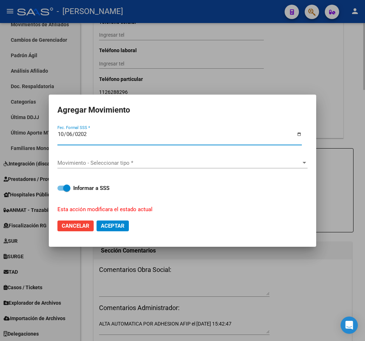
type input "[DATE]"
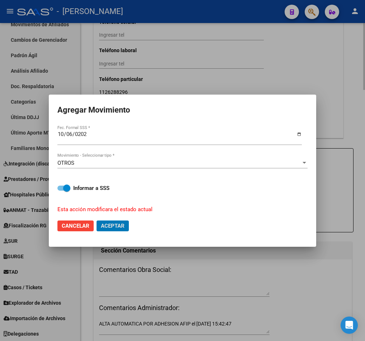
click at [97, 220] on button "Aceptar" at bounding box center [113, 225] width 32 height 11
checkbox input "false"
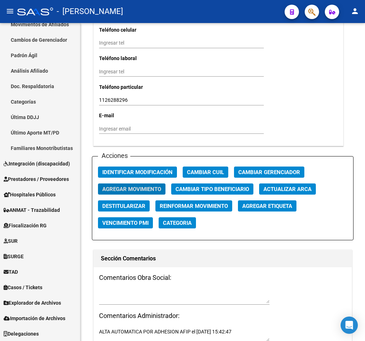
click at [314, 6] on span "button" at bounding box center [312, 12] width 7 height 15
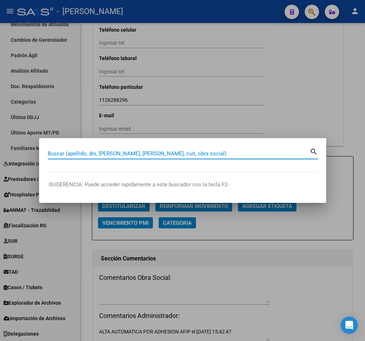
paste input "20367001616"
type input "20367001616"
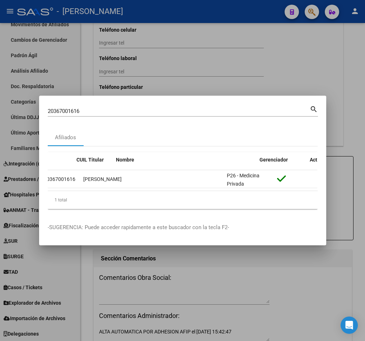
scroll to position [0, 0]
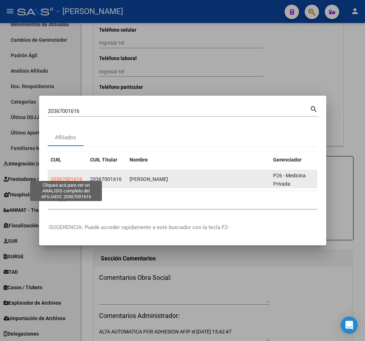
click at [74, 176] on span "20367001616" at bounding box center [67, 179] width 32 height 6
type textarea "20367001616"
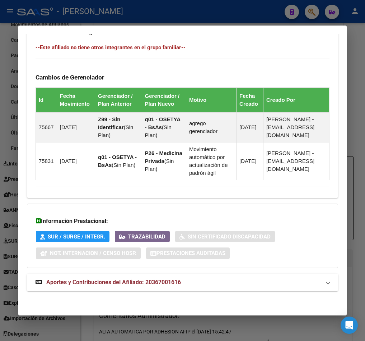
scroll to position [488, 0]
click at [172, 287] on mat-expansion-panel-header "Aportes y Contribuciones del Afiliado: 20367001616" at bounding box center [182, 281] width 311 height 17
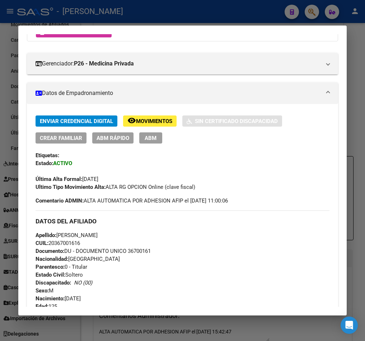
scroll to position [0, 0]
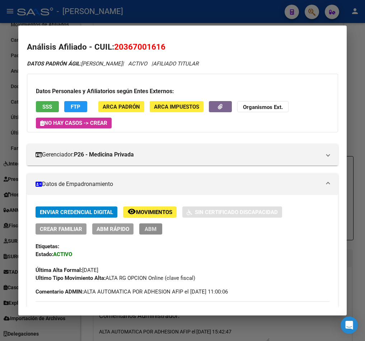
click at [152, 227] on span "ABM" at bounding box center [151, 229] width 12 height 6
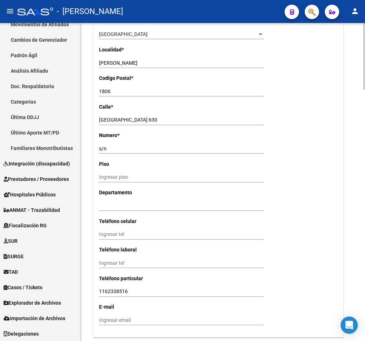
scroll to position [701, 0]
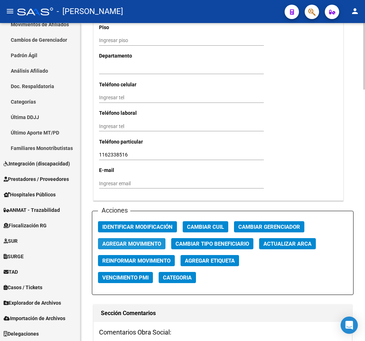
click at [128, 243] on span "Agregar Movimiento" at bounding box center [131, 243] width 59 height 6
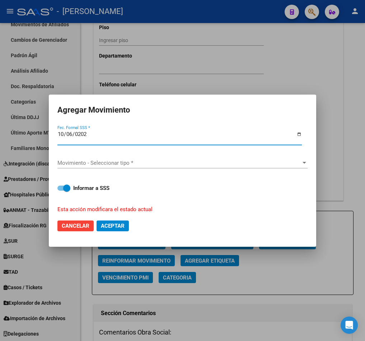
type input "[DATE]"
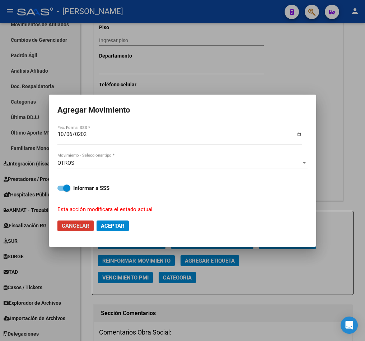
click at [57, 220] on button "Cancelar" at bounding box center [75, 225] width 36 height 11
checkbox input "false"
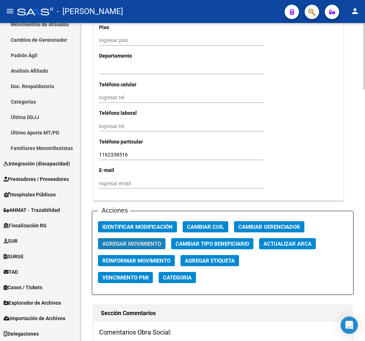
click at [144, 244] on span "Agregar Movimiento" at bounding box center [131, 243] width 59 height 6
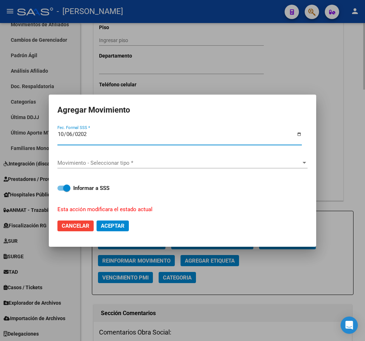
type input "[DATE]"
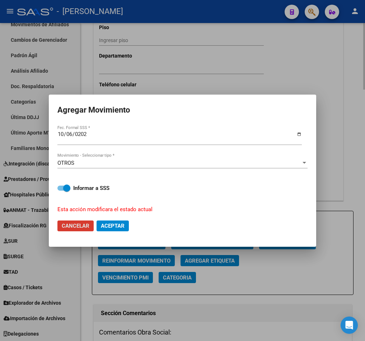
click at [57, 220] on button "Cancelar" at bounding box center [75, 225] width 36 height 11
checkbox input "false"
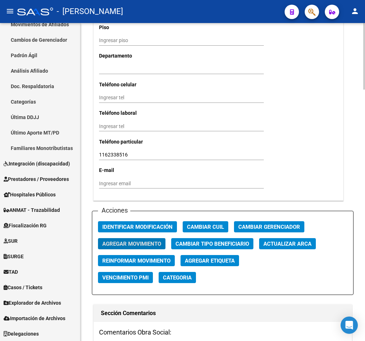
click at [144, 244] on span "Agregar Movimiento" at bounding box center [131, 243] width 59 height 6
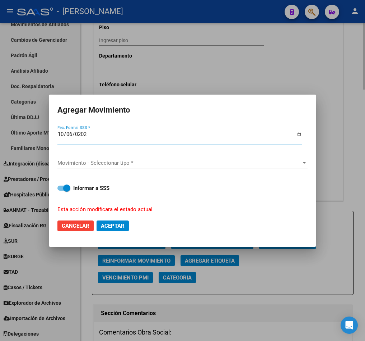
type input "[DATE]"
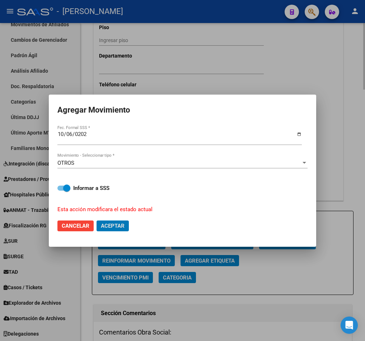
click at [97, 220] on button "Aceptar" at bounding box center [113, 225] width 32 height 11
checkbox input "false"
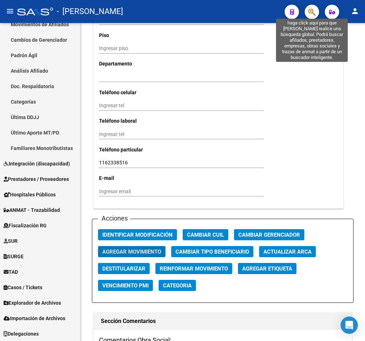
click at [309, 10] on icon "button" at bounding box center [312, 12] width 7 height 8
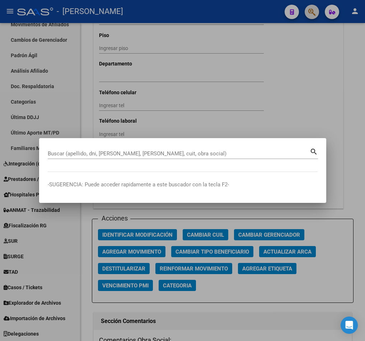
paste input "39919034"
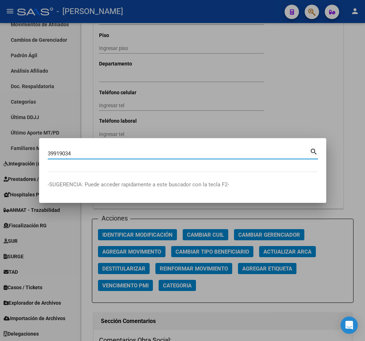
type input "39919034"
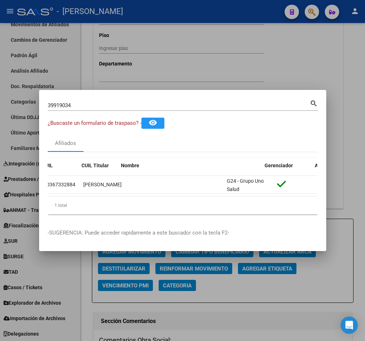
scroll to position [0, 0]
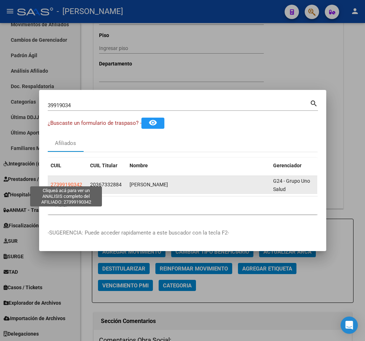
click at [69, 181] on span "27399190342" at bounding box center [67, 184] width 32 height 6
type textarea "27399190342"
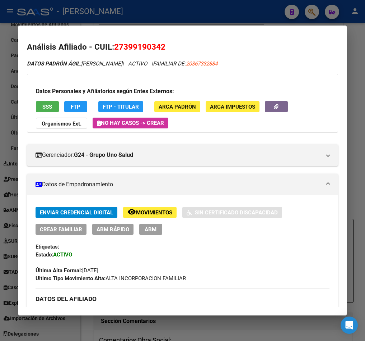
click at [154, 231] on span "ABM" at bounding box center [151, 229] width 12 height 6
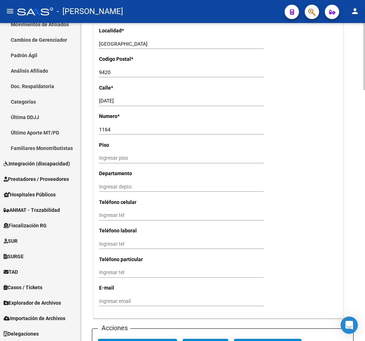
scroll to position [701, 0]
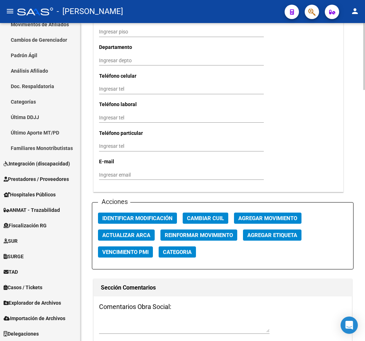
click at [267, 221] on span "Agregar Movimiento" at bounding box center [268, 218] width 59 height 6
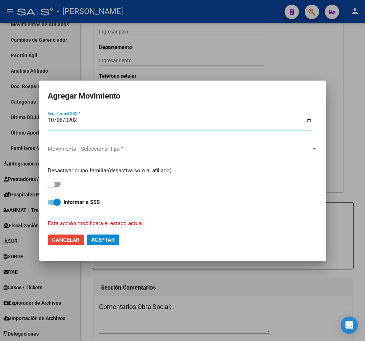
type input "[DATE]"
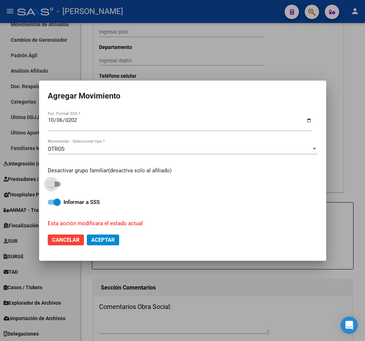
click at [51, 186] on input "checkbox" at bounding box center [51, 186] width 0 height 0
checkbox input "true"
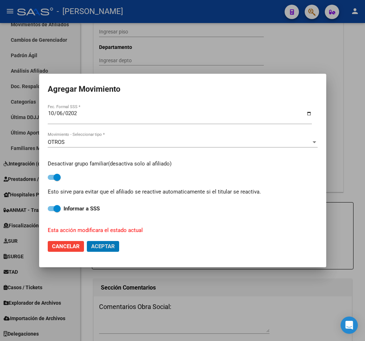
click at [87, 241] on button "Aceptar" at bounding box center [103, 246] width 32 height 11
checkbox input "false"
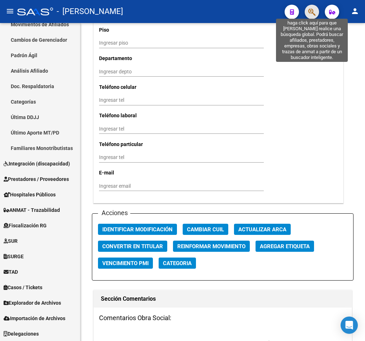
click at [315, 10] on icon "button" at bounding box center [312, 12] width 7 height 8
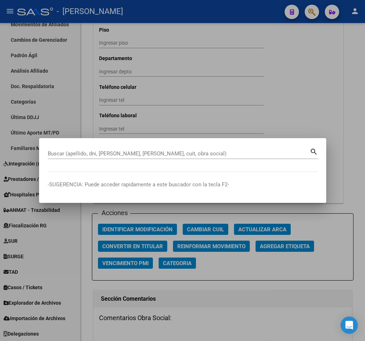
paste input "20367389495"
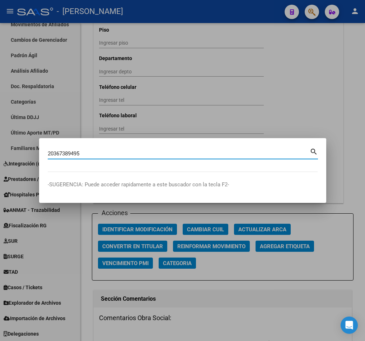
type input "20367389495"
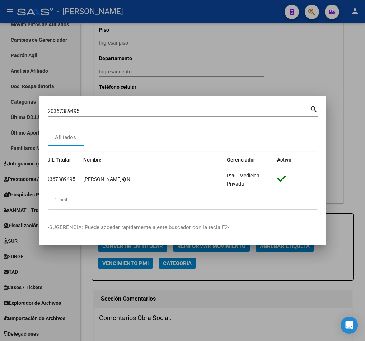
scroll to position [0, 0]
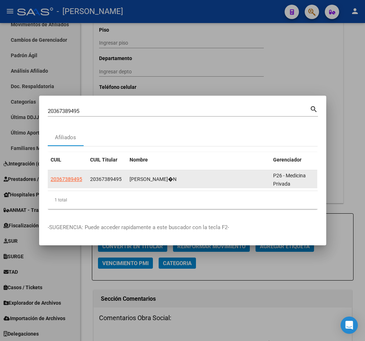
click at [61, 175] on app-link-go-to "20367389495" at bounding box center [67, 179] width 32 height 8
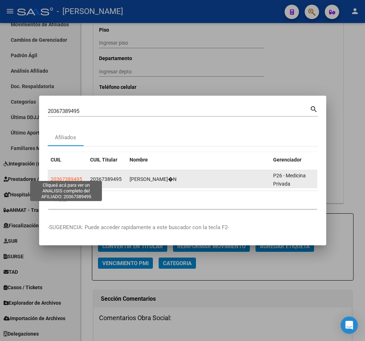
click at [72, 176] on span "20367389495" at bounding box center [67, 179] width 32 height 6
type textarea "20367389495"
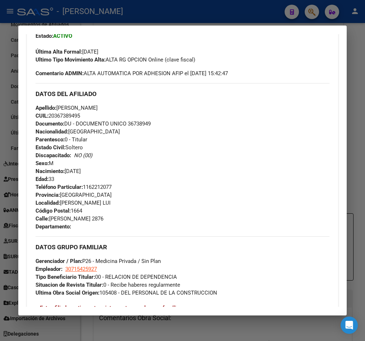
scroll to position [164, 0]
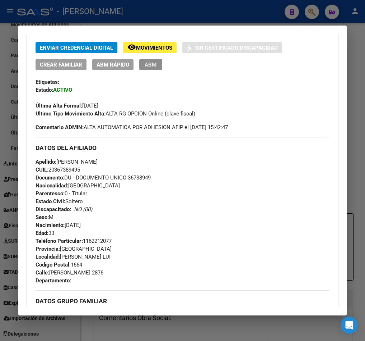
click at [153, 64] on span "ABM" at bounding box center [151, 64] width 12 height 6
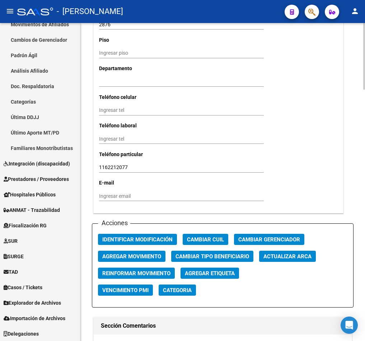
scroll to position [862, 0]
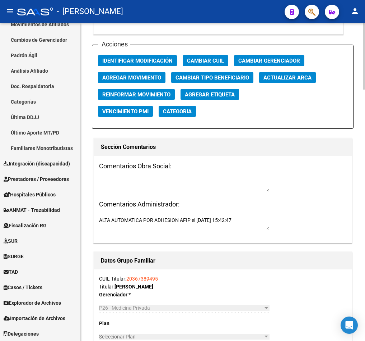
drag, startPoint x: 135, startPoint y: 64, endPoint x: 138, endPoint y: 71, distance: 8.2
click at [138, 71] on div "Acciones Identificar Modificación Cambiar CUIL Cambiar Gerenciador Agregar Movi…" at bounding box center [223, 87] width 262 height 84
click at [138, 72] on button "Agregar Movimiento" at bounding box center [132, 77] width 68 height 11
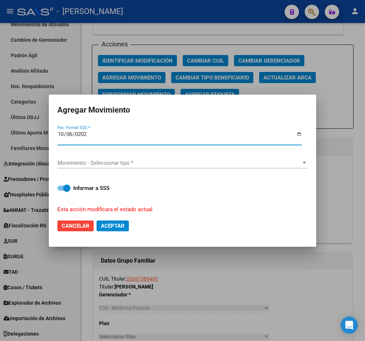
type input "[DATE]"
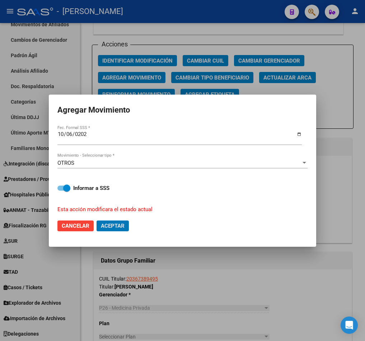
click at [97, 220] on button "Aceptar" at bounding box center [113, 225] width 32 height 11
checkbox input "false"
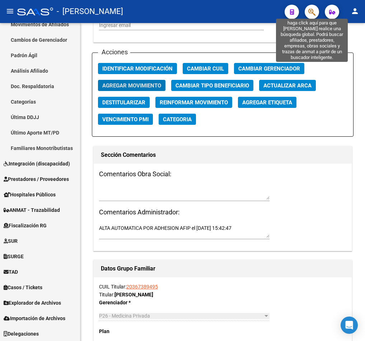
click at [310, 10] on icon "button" at bounding box center [312, 12] width 7 height 8
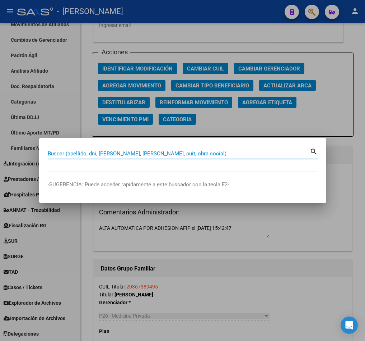
paste input "20367390760"
type input "20367390760"
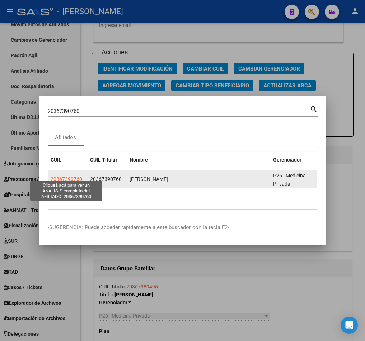
click at [70, 176] on span "20367390760" at bounding box center [67, 179] width 32 height 6
type textarea "20367390760"
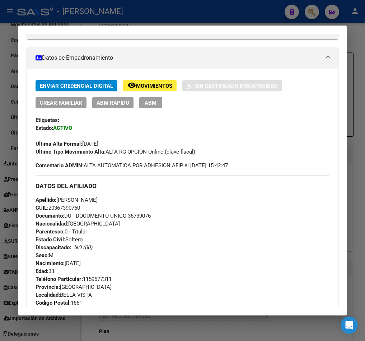
scroll to position [108, 0]
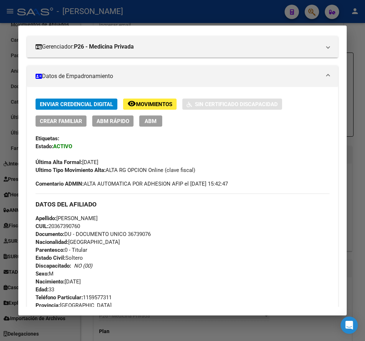
click at [147, 127] on div "Enviar Credencial Digital remove_red_eye Movimientos Sin Certificado Discapacid…" at bounding box center [183, 135] width 294 height 75
click at [151, 123] on span "ABM" at bounding box center [151, 121] width 12 height 6
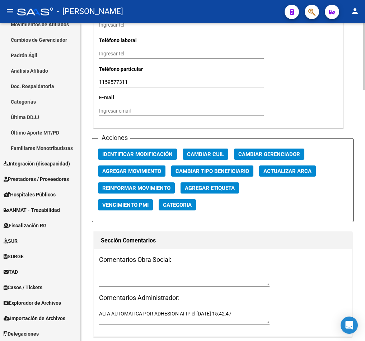
scroll to position [754, 0]
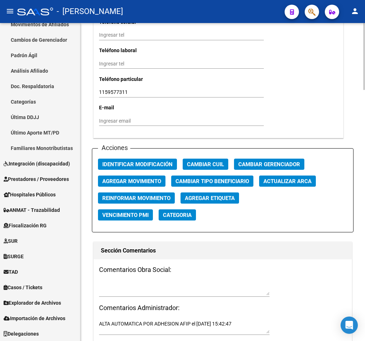
click at [138, 181] on span "Agregar Movimiento" at bounding box center [131, 181] width 59 height 6
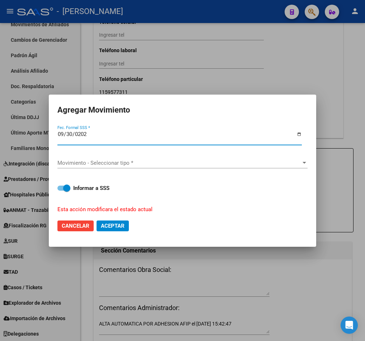
type input "[DATE]"
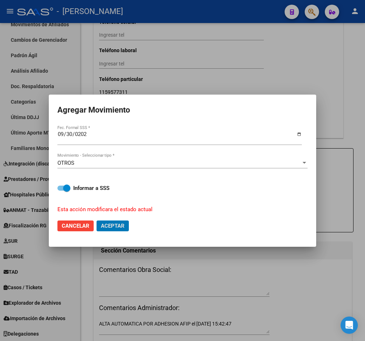
click at [97, 220] on button "Aceptar" at bounding box center [113, 225] width 32 height 11
checkbox input "false"
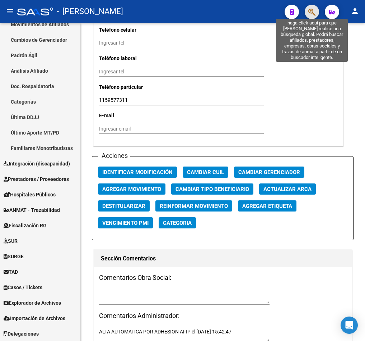
click at [313, 13] on icon "button" at bounding box center [312, 12] width 7 height 8
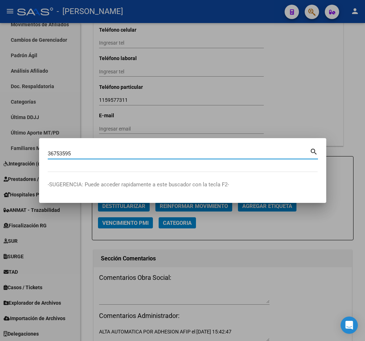
type input "36753595"
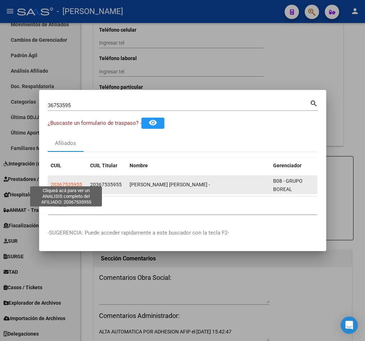
click at [64, 181] on span "20367535955" at bounding box center [67, 184] width 32 height 6
type textarea "20367535955"
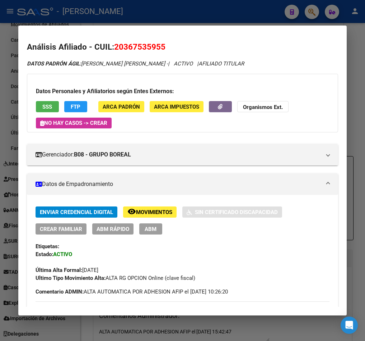
click at [159, 229] on button "ABM" at bounding box center [150, 228] width 23 height 11
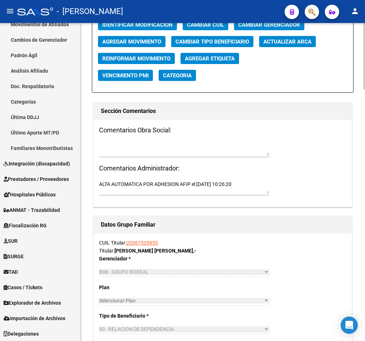
scroll to position [849, 0]
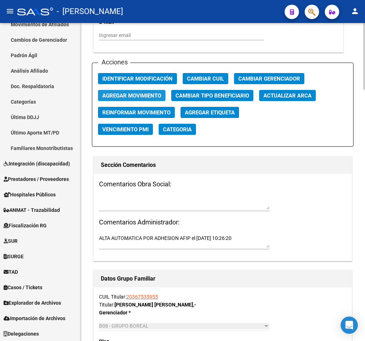
click at [145, 95] on span "Agregar Movimiento" at bounding box center [131, 95] width 59 height 6
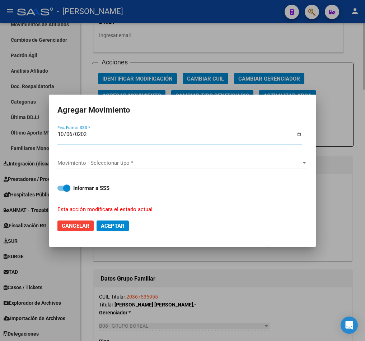
type input "[DATE]"
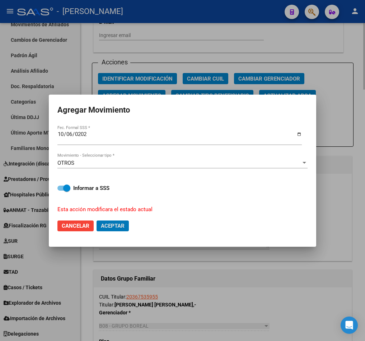
click at [97, 220] on button "Aceptar" at bounding box center [113, 225] width 32 height 11
checkbox input "false"
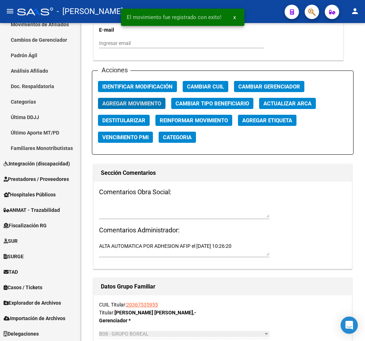
click at [321, 16] on mat-toolbar "menu - osetya person" at bounding box center [182, 11] width 365 height 23
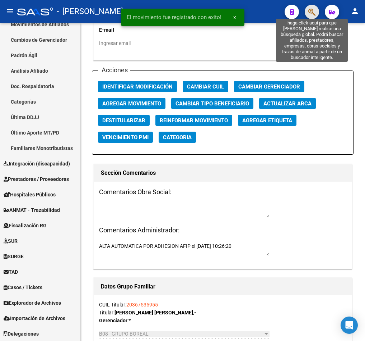
click at [314, 12] on icon "button" at bounding box center [312, 12] width 7 height 8
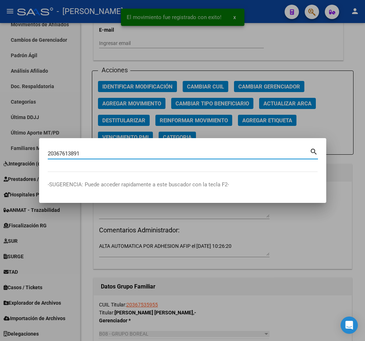
type input "20367613891"
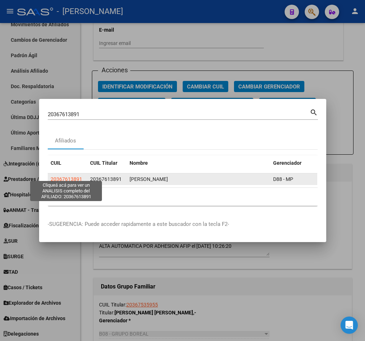
click at [63, 176] on span "20367613891" at bounding box center [67, 179] width 32 height 6
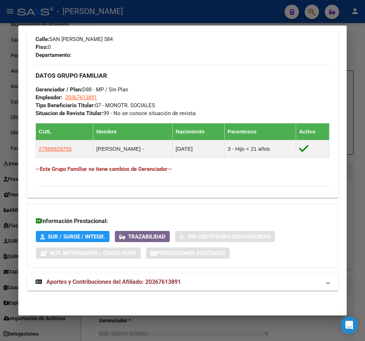
scroll to position [360, 0]
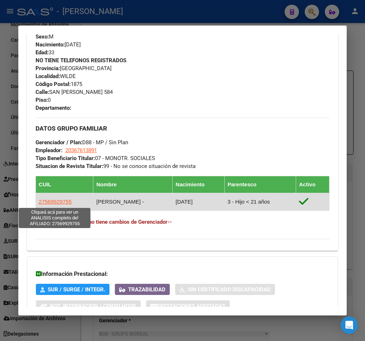
click at [49, 203] on span "27569929755" at bounding box center [55, 201] width 33 height 6
type textarea "27569929755"
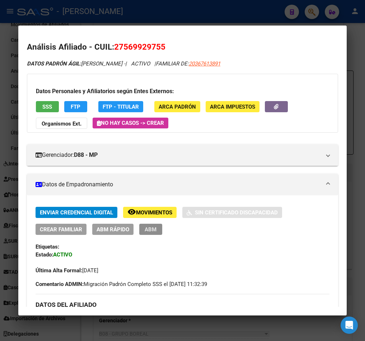
click at [149, 224] on button "ABM" at bounding box center [150, 228] width 23 height 11
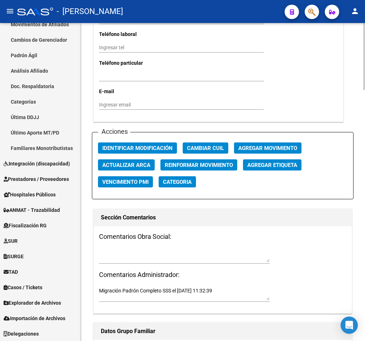
scroll to position [808, 0]
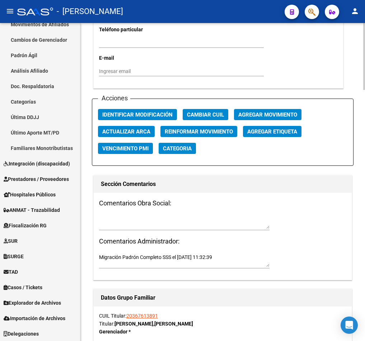
click at [260, 118] on span "Agregar Movimiento" at bounding box center [268, 114] width 59 height 6
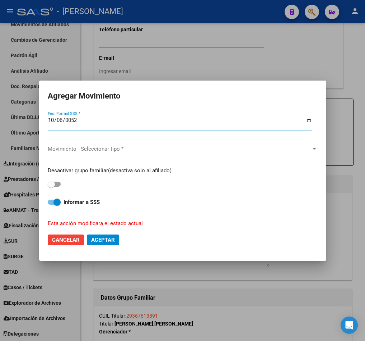
type input "0520-10-06"
type input "[DATE]"
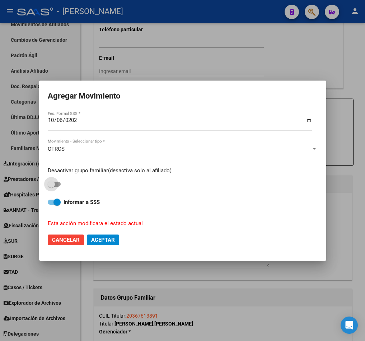
click at [51, 186] on input "checkbox" at bounding box center [51, 186] width 0 height 0
checkbox input "true"
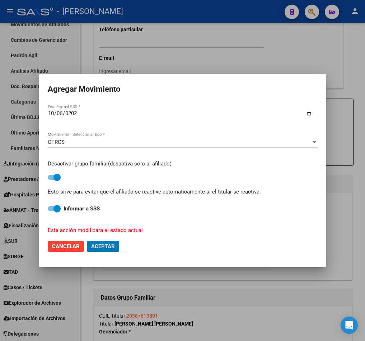
click at [87, 241] on button "Aceptar" at bounding box center [103, 246] width 32 height 11
checkbox input "false"
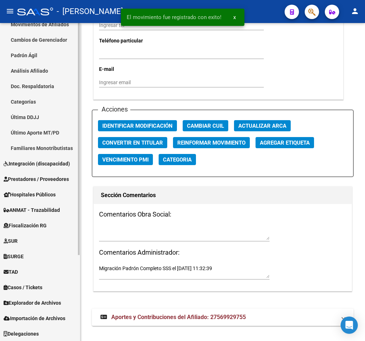
scroll to position [819, 0]
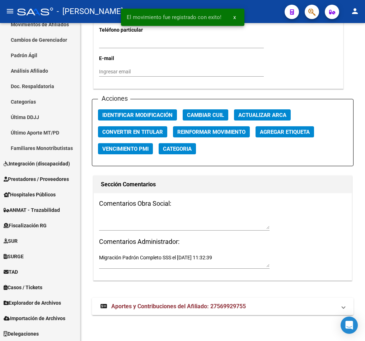
click at [309, 9] on icon "button" at bounding box center [312, 12] width 7 height 8
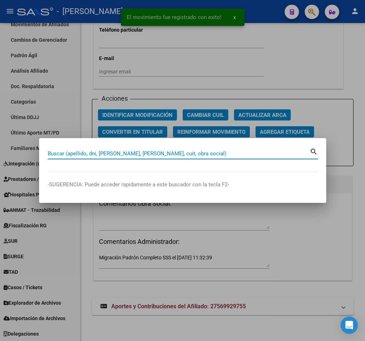
paste input "38208348"
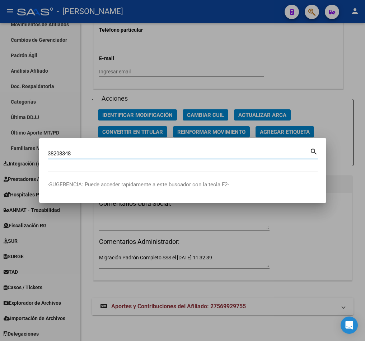
type input "38208348"
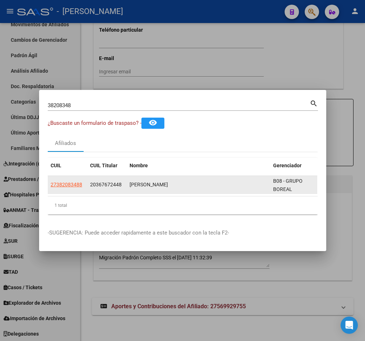
click at [64, 176] on datatable-body-cell "27382083488" at bounding box center [68, 185] width 40 height 18
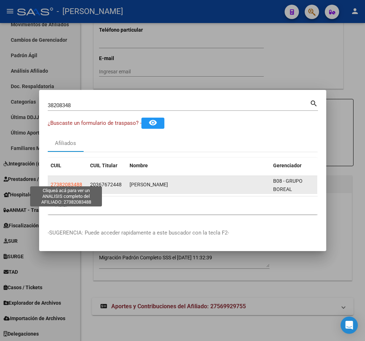
click at [64, 181] on span "27382083488" at bounding box center [67, 184] width 32 height 6
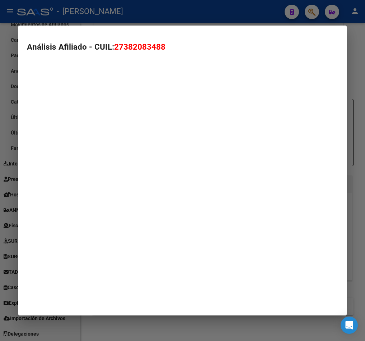
type textarea "27382083488"
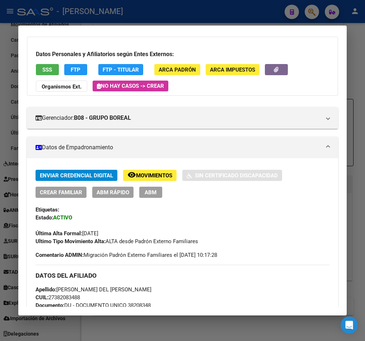
scroll to position [162, 0]
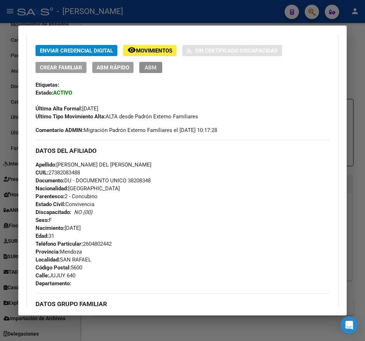
click at [152, 69] on span "ABM" at bounding box center [151, 67] width 12 height 6
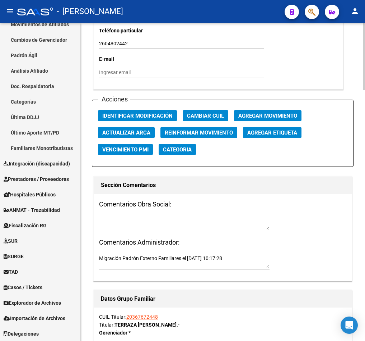
scroll to position [808, 0]
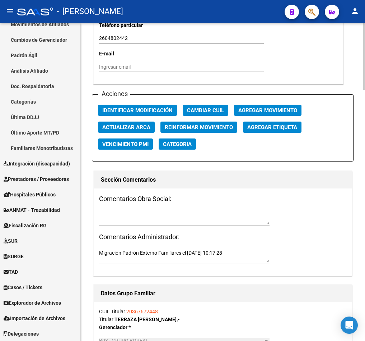
click at [274, 114] on span "Agregar Movimiento" at bounding box center [268, 110] width 59 height 6
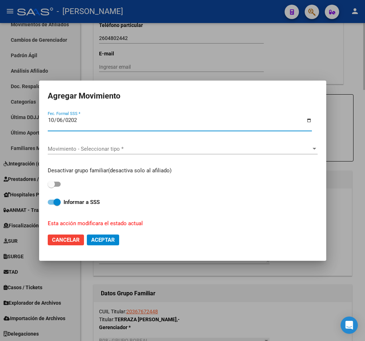
type input "[DATE]"
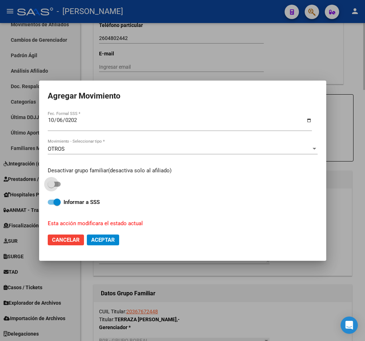
click at [51, 186] on input "checkbox" at bounding box center [51, 186] width 0 height 0
checkbox input "true"
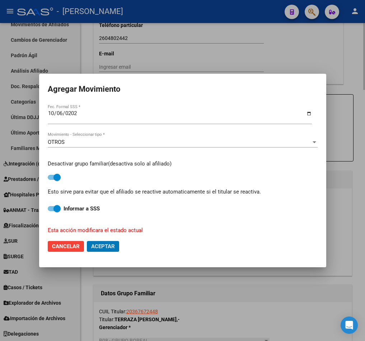
click at [87, 241] on button "Aceptar" at bounding box center [103, 246] width 32 height 11
checkbox input "false"
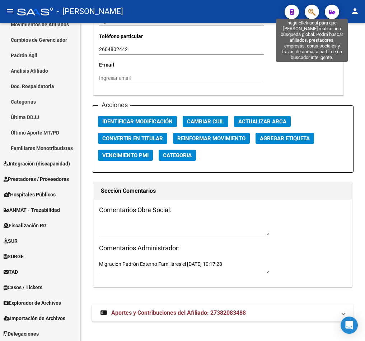
click at [314, 13] on icon "button" at bounding box center [312, 12] width 7 height 8
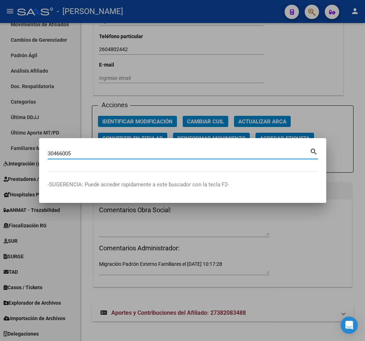
type input "30466005"
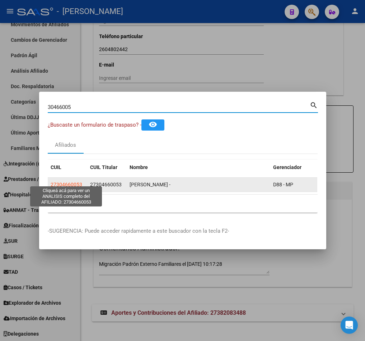
click at [71, 181] on span "27304660053" at bounding box center [67, 184] width 32 height 6
type textarea "27304660053"
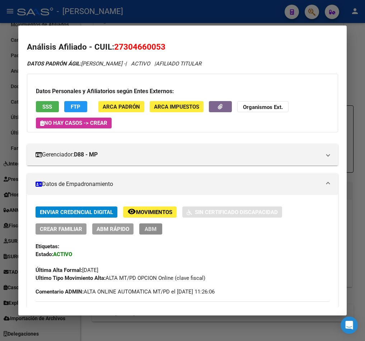
click at [149, 234] on button "ABM" at bounding box center [150, 228] width 23 height 11
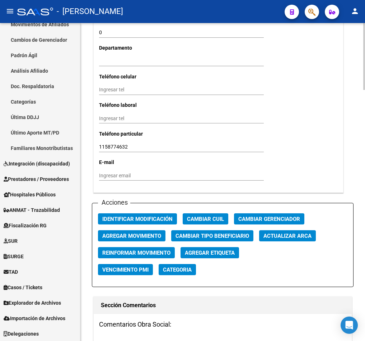
scroll to position [701, 0]
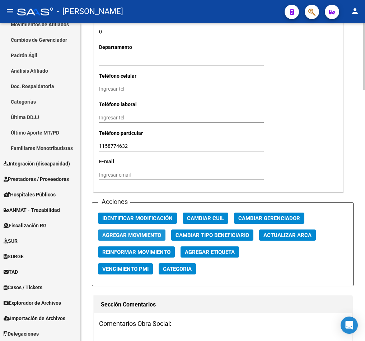
click at [158, 232] on span "Agregar Movimiento" at bounding box center [131, 235] width 59 height 6
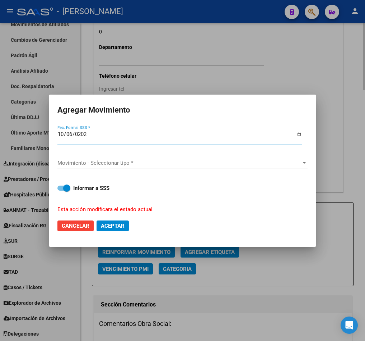
type input "[DATE]"
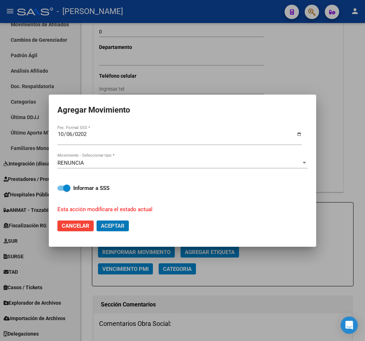
click at [97, 220] on button "Aceptar" at bounding box center [113, 225] width 32 height 11
checkbox input "false"
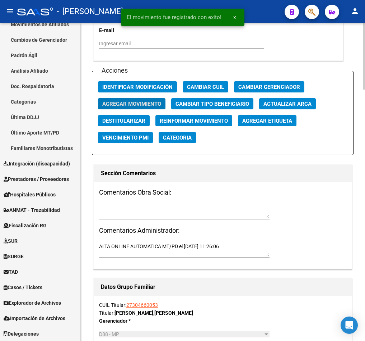
scroll to position [862, 0]
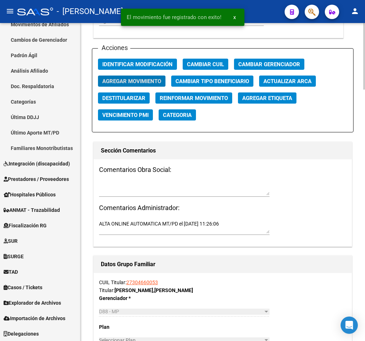
click at [151, 188] on textarea at bounding box center [184, 188] width 171 height 14
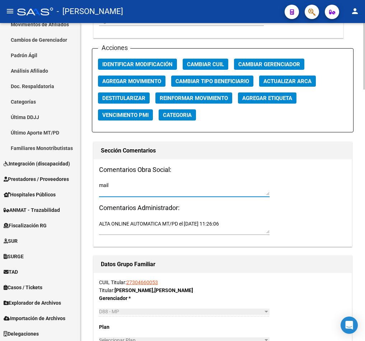
paste textarea "[DATE] 14:08"
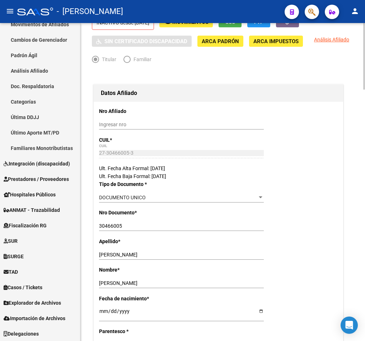
scroll to position [0, 0]
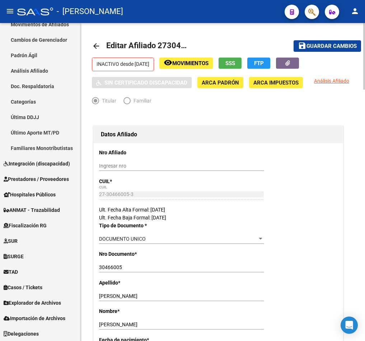
type textarea "mail [DATE] 14:08"
click at [328, 50] on button "save Guardar cambios" at bounding box center [328, 45] width 68 height 11
click at [308, 9] on button "button" at bounding box center [312, 12] width 14 height 14
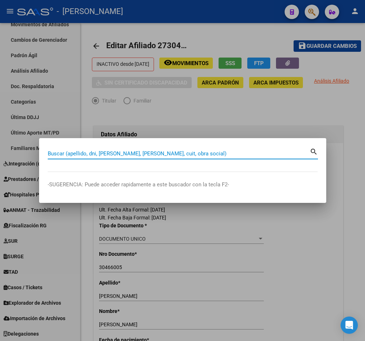
paste input "20367766833"
type input "20367766833"
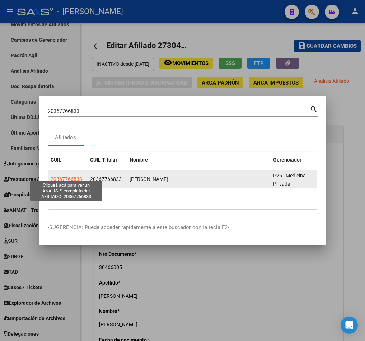
click at [69, 176] on span "20367766833" at bounding box center [67, 179] width 32 height 6
type textarea "20367766833"
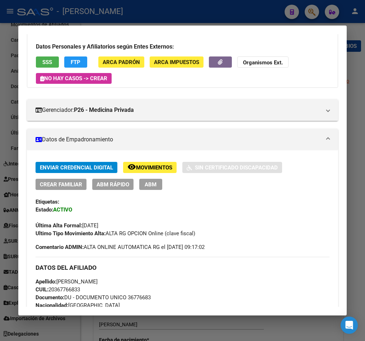
scroll to position [162, 0]
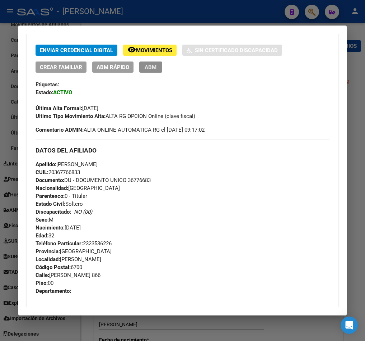
click at [154, 70] on button "ABM" at bounding box center [150, 66] width 23 height 11
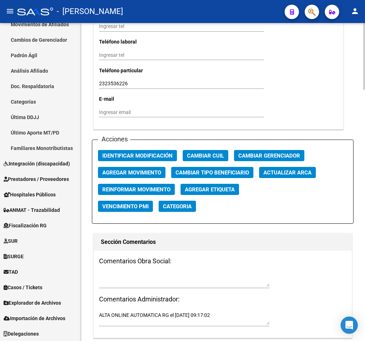
scroll to position [754, 0]
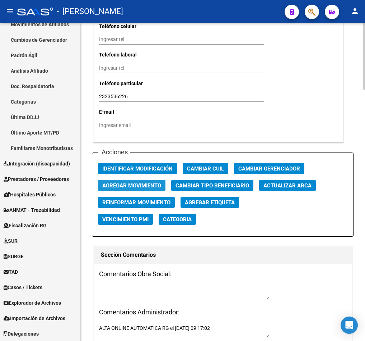
click at [147, 183] on span "Agregar Movimiento" at bounding box center [131, 185] width 59 height 6
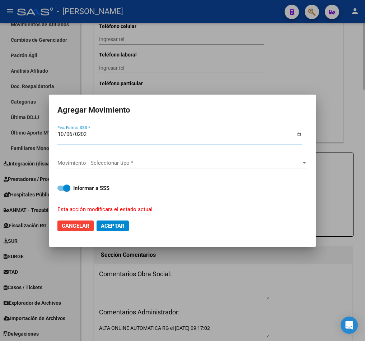
type input "[DATE]"
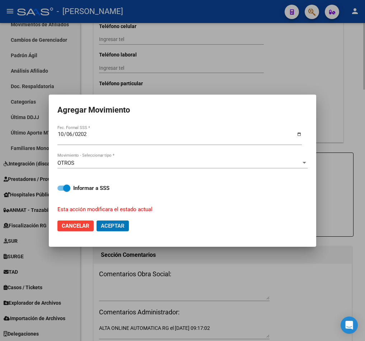
click at [97, 220] on button "Aceptar" at bounding box center [113, 225] width 32 height 11
checkbox input "false"
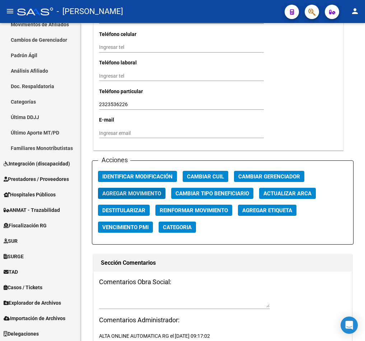
click at [317, 7] on button "button" at bounding box center [312, 12] width 14 height 14
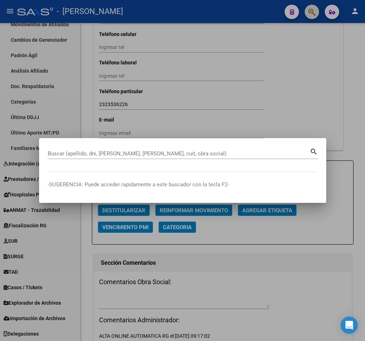
paste input "20368291855"
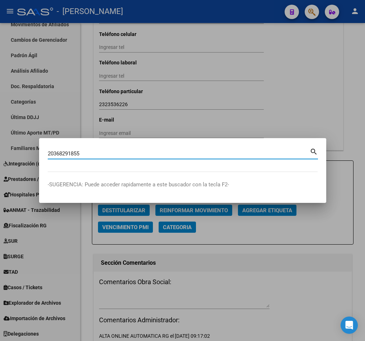
type input "20368291855"
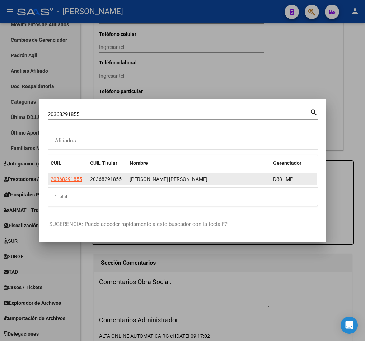
click at [66, 178] on app-link-go-to "20368291855" at bounding box center [67, 179] width 32 height 8
click at [86, 173] on datatable-body-cell "20368291855" at bounding box center [68, 178] width 40 height 11
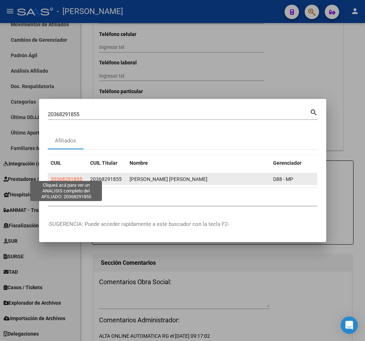
click at [77, 176] on span "20368291855" at bounding box center [67, 179] width 32 height 6
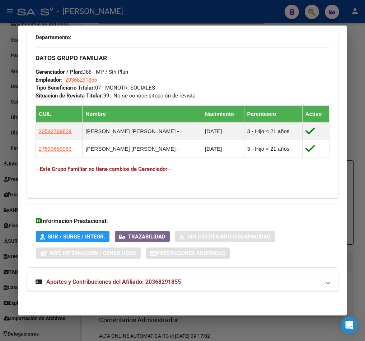
scroll to position [432, 0]
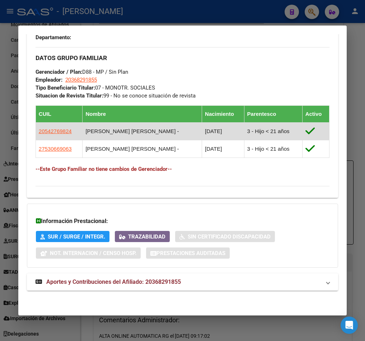
drag, startPoint x: 74, startPoint y: 132, endPoint x: 36, endPoint y: 133, distance: 37.7
click at [36, 133] on td "20542769824" at bounding box center [59, 132] width 47 height 18
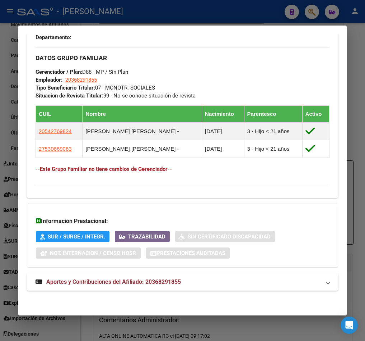
copy span "20542769824"
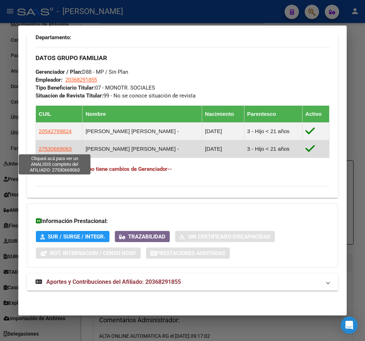
click at [62, 150] on span "27530669063" at bounding box center [55, 149] width 33 height 6
type textarea "27530669063"
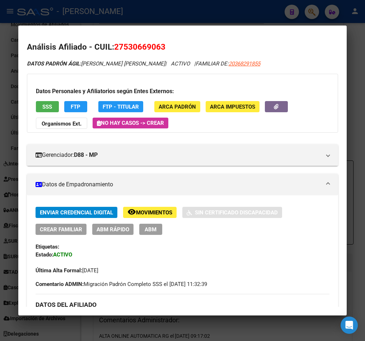
click at [155, 230] on span "ABM" at bounding box center [151, 229] width 12 height 6
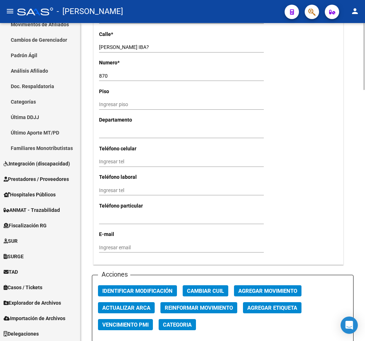
scroll to position [701, 0]
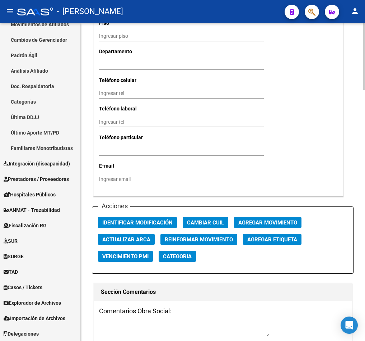
click at [269, 226] on span "Agregar Movimiento" at bounding box center [268, 222] width 59 height 6
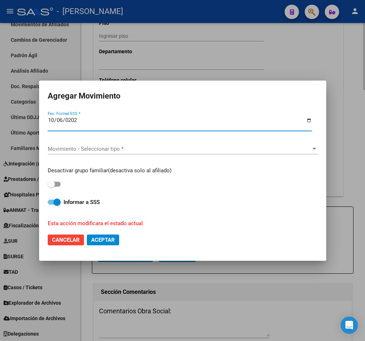
type input "[DATE]"
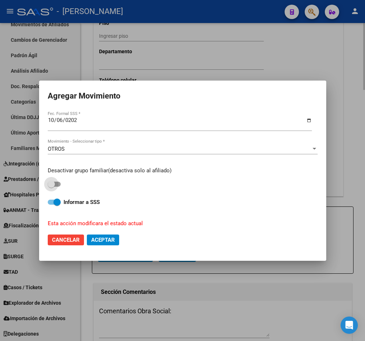
click at [51, 186] on input "checkbox" at bounding box center [51, 186] width 0 height 0
checkbox input "true"
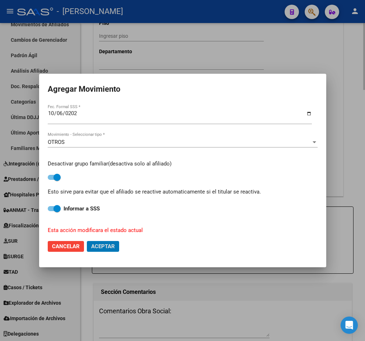
click at [87, 241] on button "Aceptar" at bounding box center [103, 246] width 32 height 11
checkbox input "false"
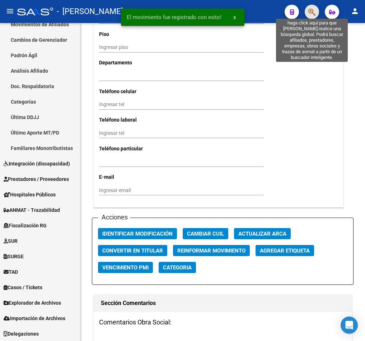
click at [315, 13] on icon "button" at bounding box center [312, 12] width 7 height 8
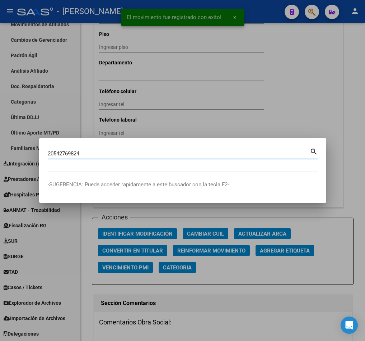
type input "20542769824"
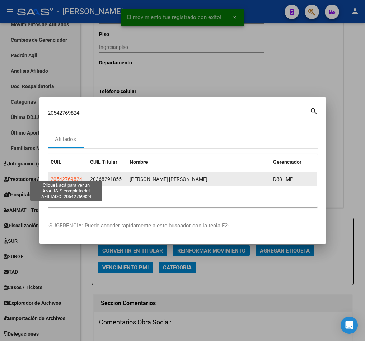
click at [68, 176] on span "20542769824" at bounding box center [67, 179] width 32 height 6
type textarea "20542769824"
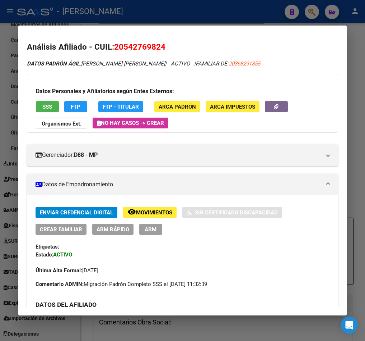
click at [154, 227] on span "ABM" at bounding box center [151, 229] width 12 height 6
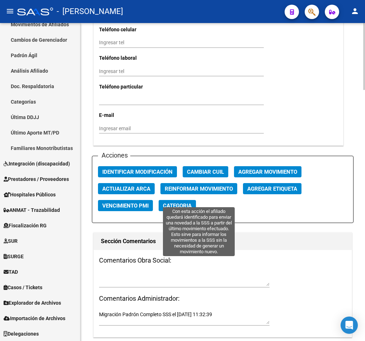
scroll to position [754, 0]
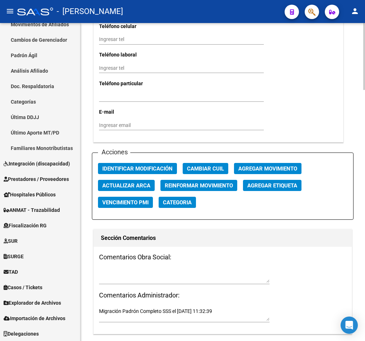
click at [285, 172] on span "Agregar Movimiento" at bounding box center [268, 168] width 59 height 6
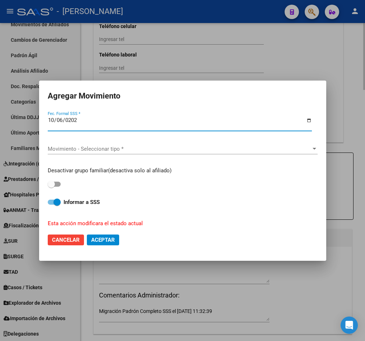
type input "[DATE]"
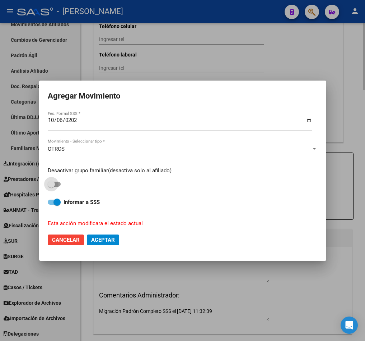
click at [51, 186] on input "checkbox" at bounding box center [51, 186] width 0 height 0
checkbox input "true"
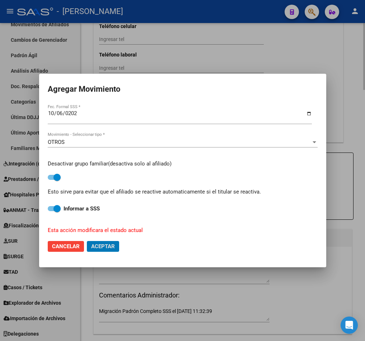
click at [87, 241] on button "Aceptar" at bounding box center [103, 246] width 32 height 11
checkbox input "false"
